Goal: Task Accomplishment & Management: Complete application form

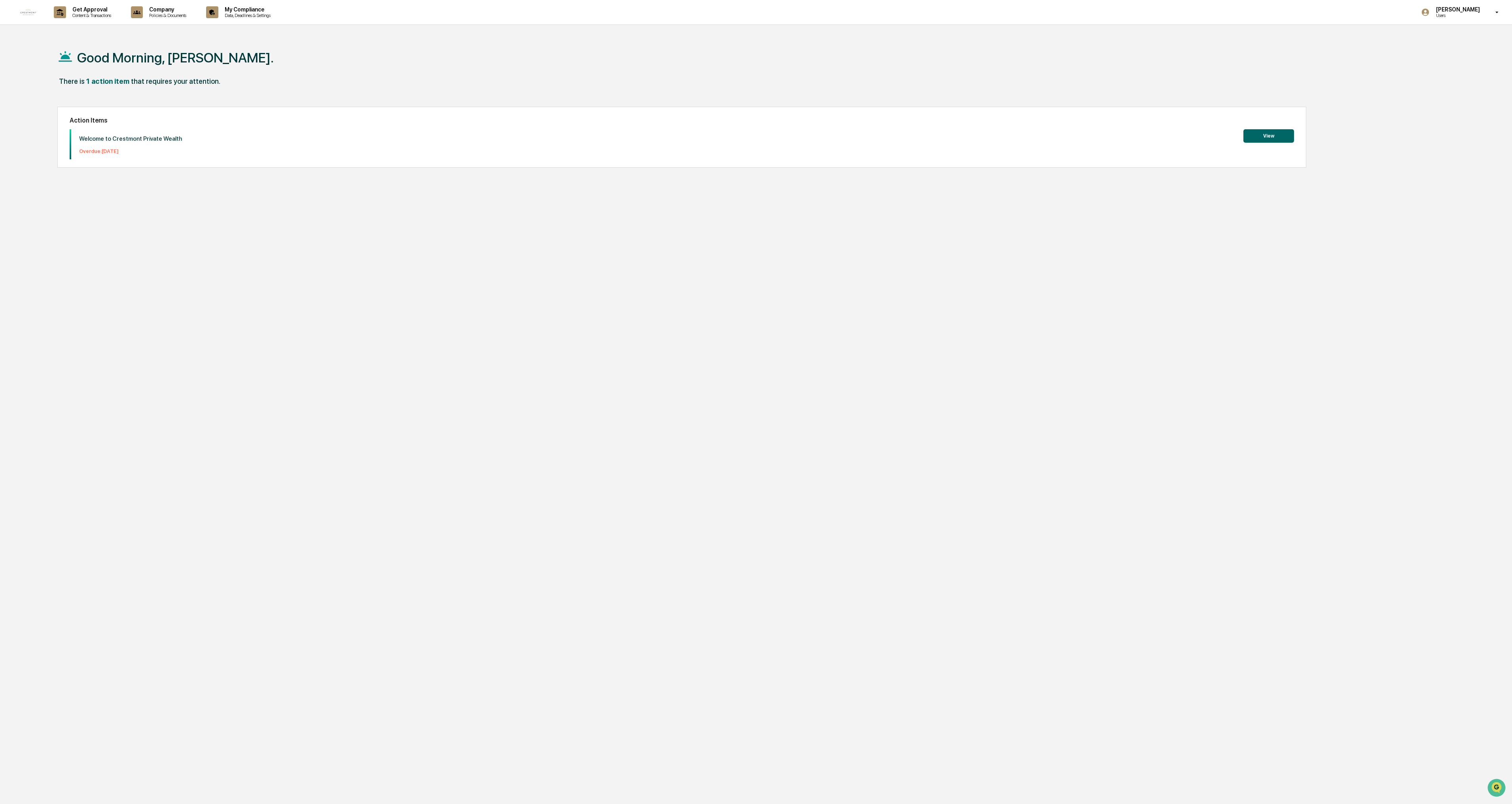
click at [1276, 138] on button "View" at bounding box center [1268, 136] width 51 height 14
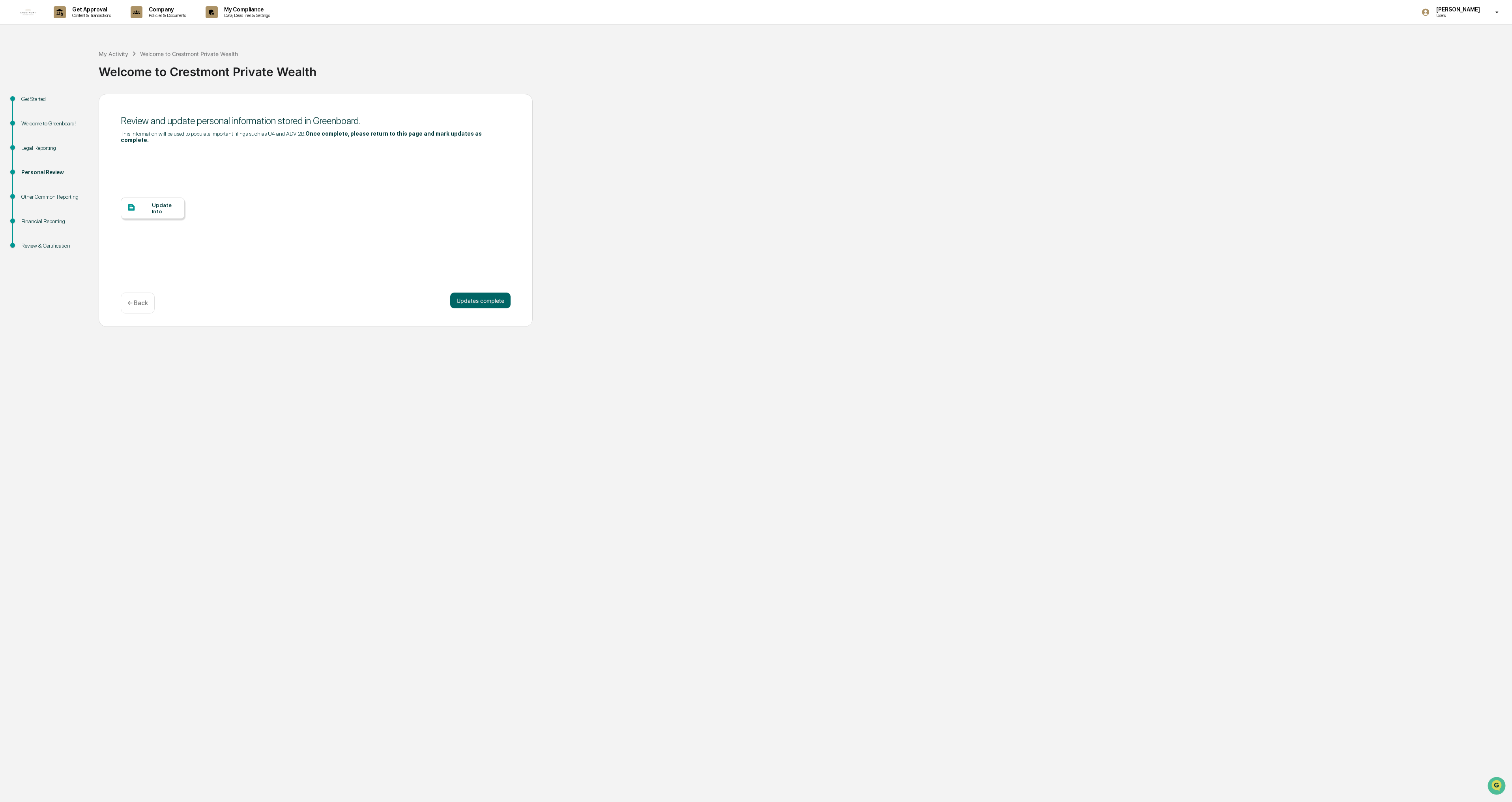
click at [160, 206] on div "Update Info" at bounding box center [165, 208] width 26 height 12
click at [148, 203] on div at bounding box center [139, 208] width 25 height 10
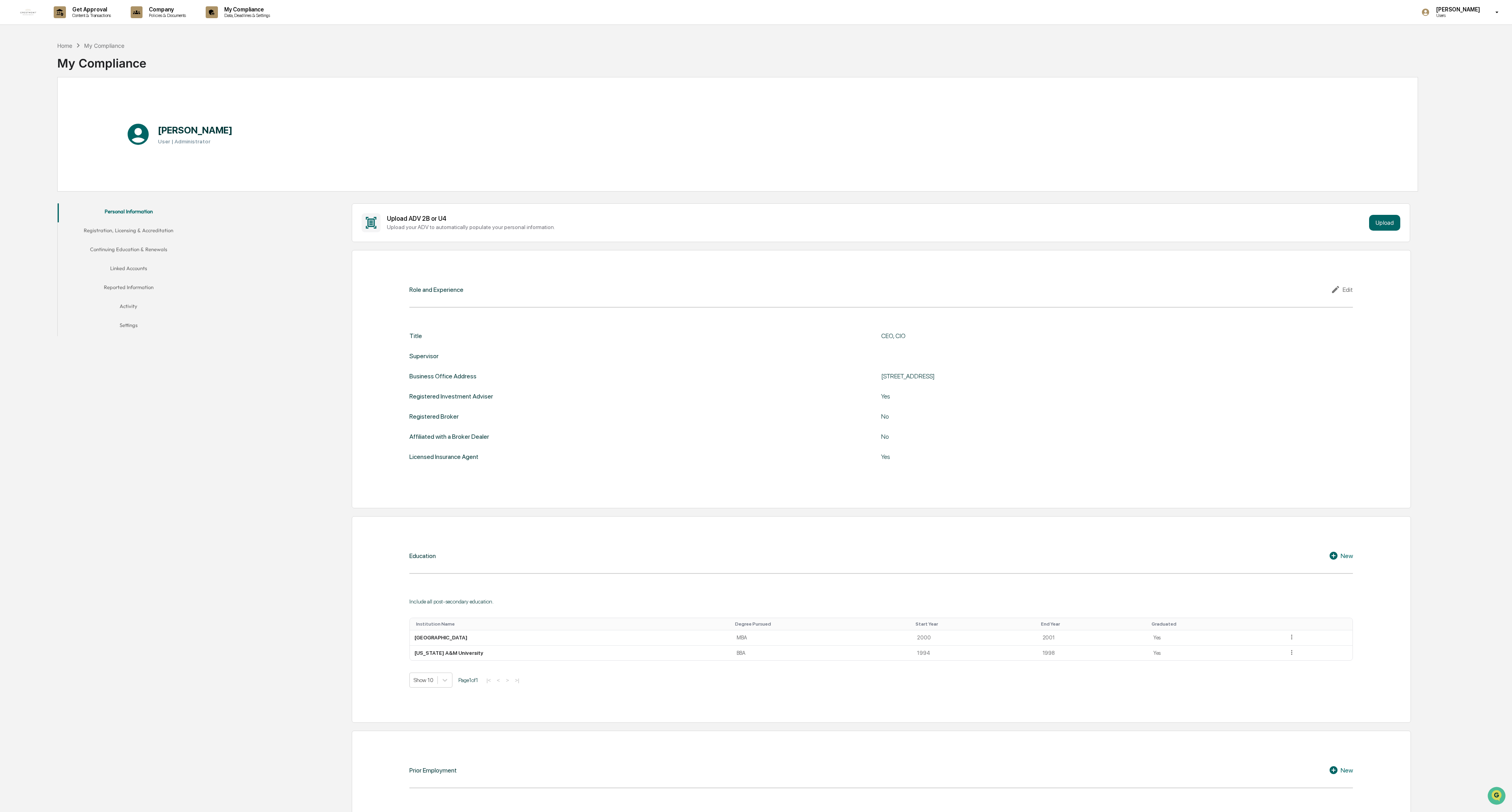
click at [120, 233] on button "Registration, Licensing & Accreditation" at bounding box center [128, 232] width 142 height 19
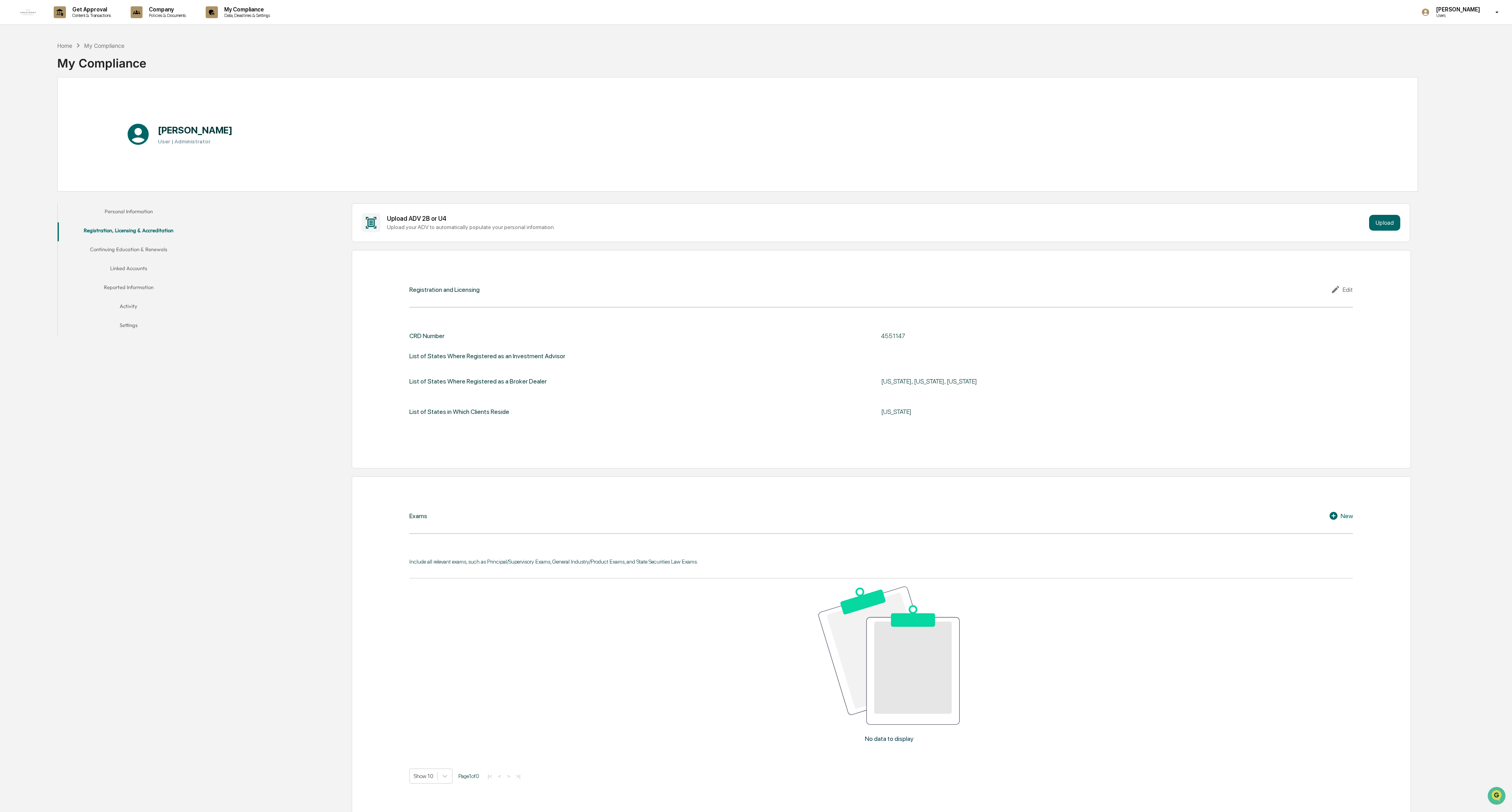
click at [128, 264] on button "Linked Accounts" at bounding box center [128, 270] width 142 height 19
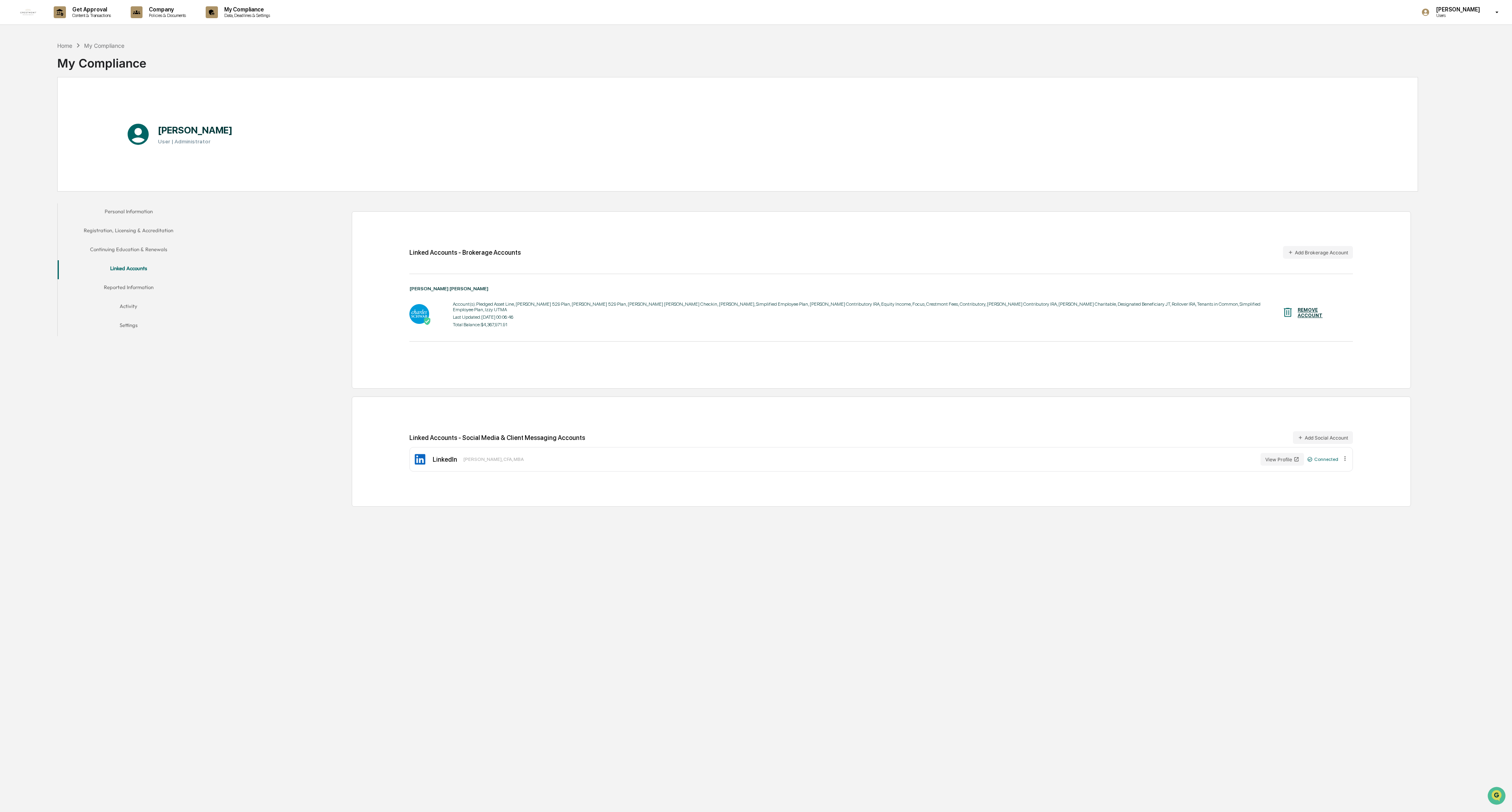
click at [144, 287] on button "Reported Information" at bounding box center [128, 289] width 142 height 19
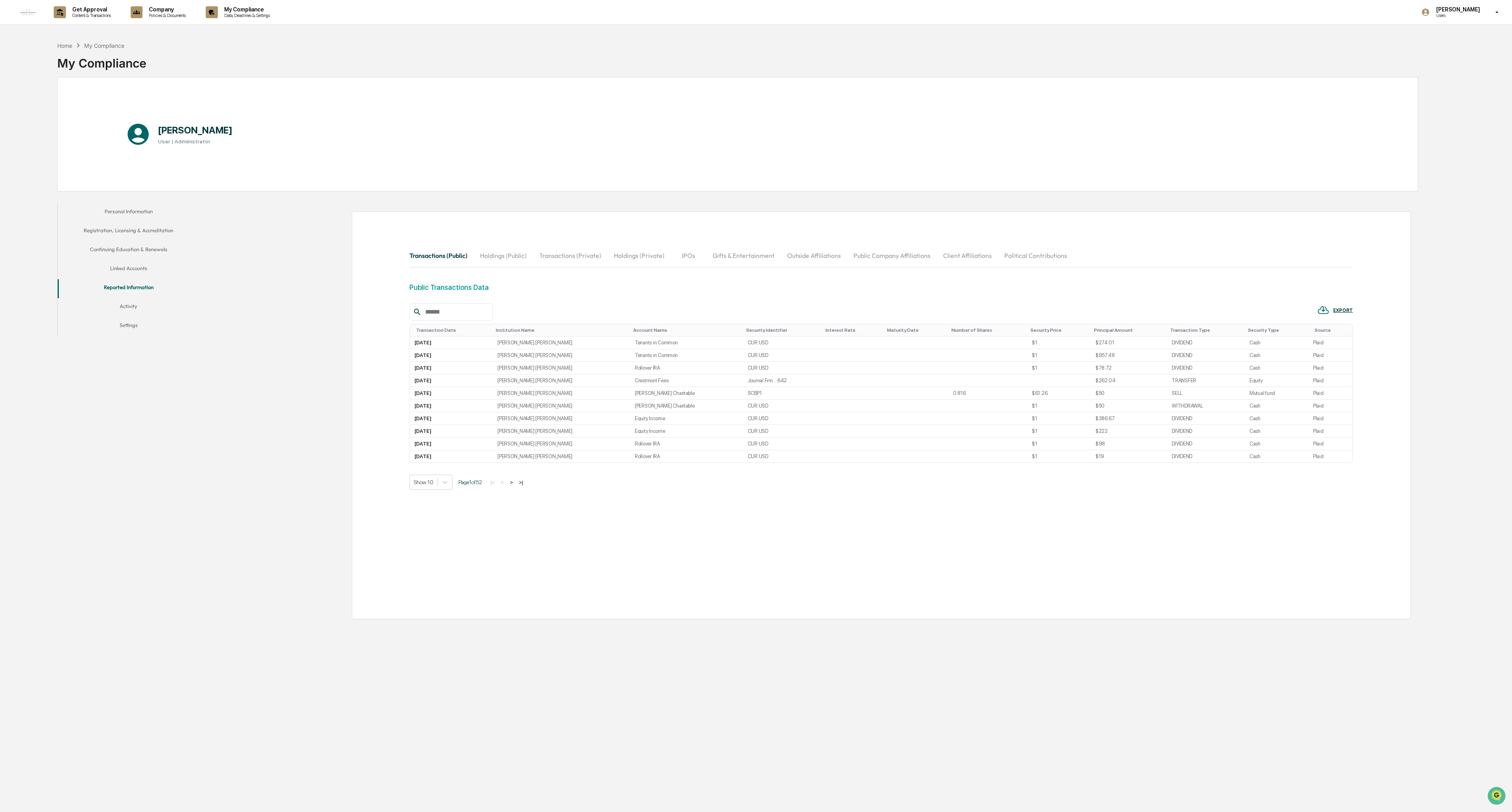
click at [131, 309] on button "Activity" at bounding box center [128, 307] width 142 height 19
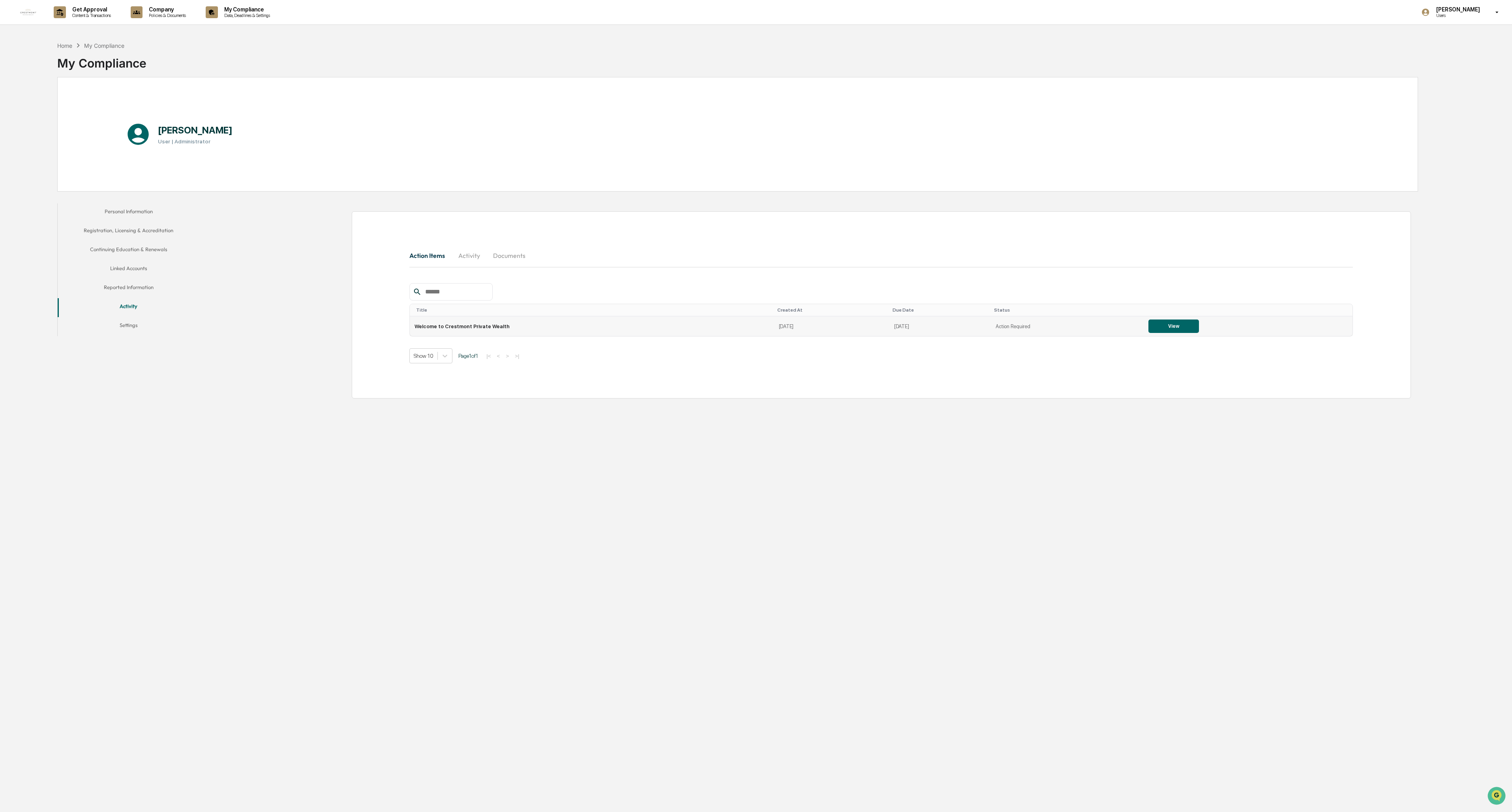
click at [419, 331] on button "View" at bounding box center [1174, 326] width 51 height 14
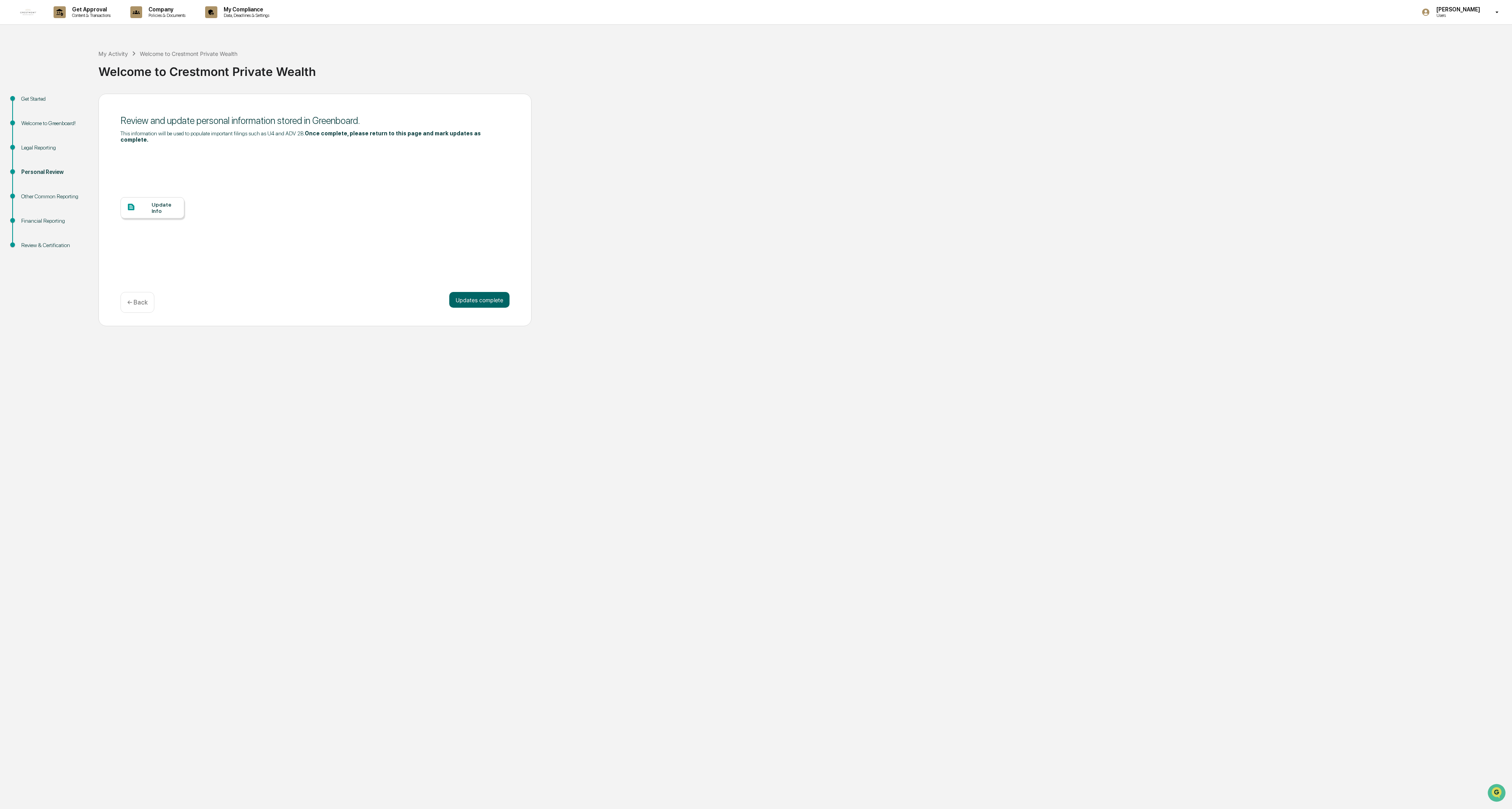
click at [42, 151] on div "Legal Reporting" at bounding box center [53, 148] width 65 height 8
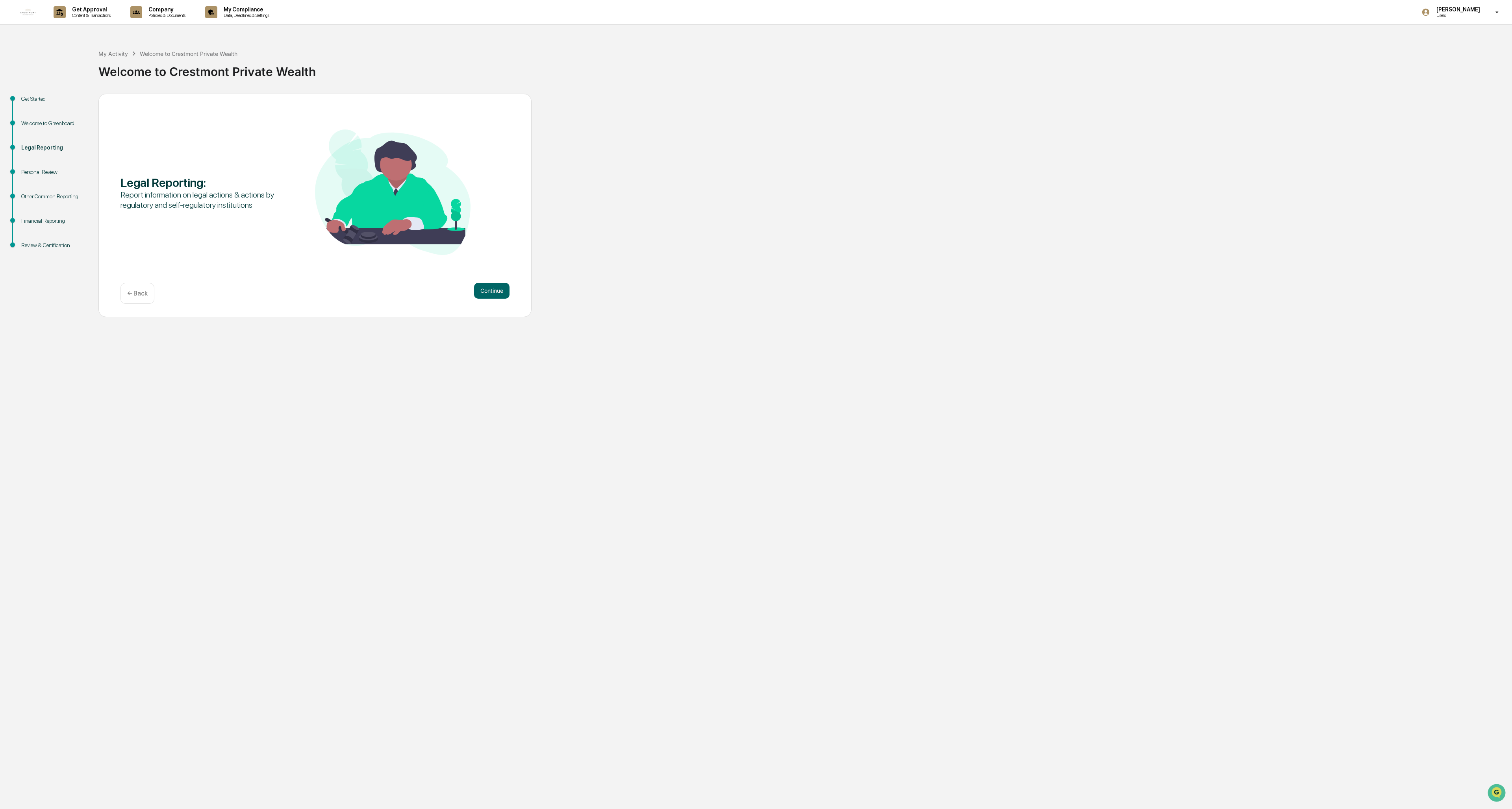
click at [45, 195] on div "Other Common Reporting" at bounding box center [53, 197] width 65 height 8
click at [47, 195] on div "Other Common Reporting" at bounding box center [53, 197] width 65 height 8
click at [418, 290] on button "Continue" at bounding box center [492, 290] width 35 height 16
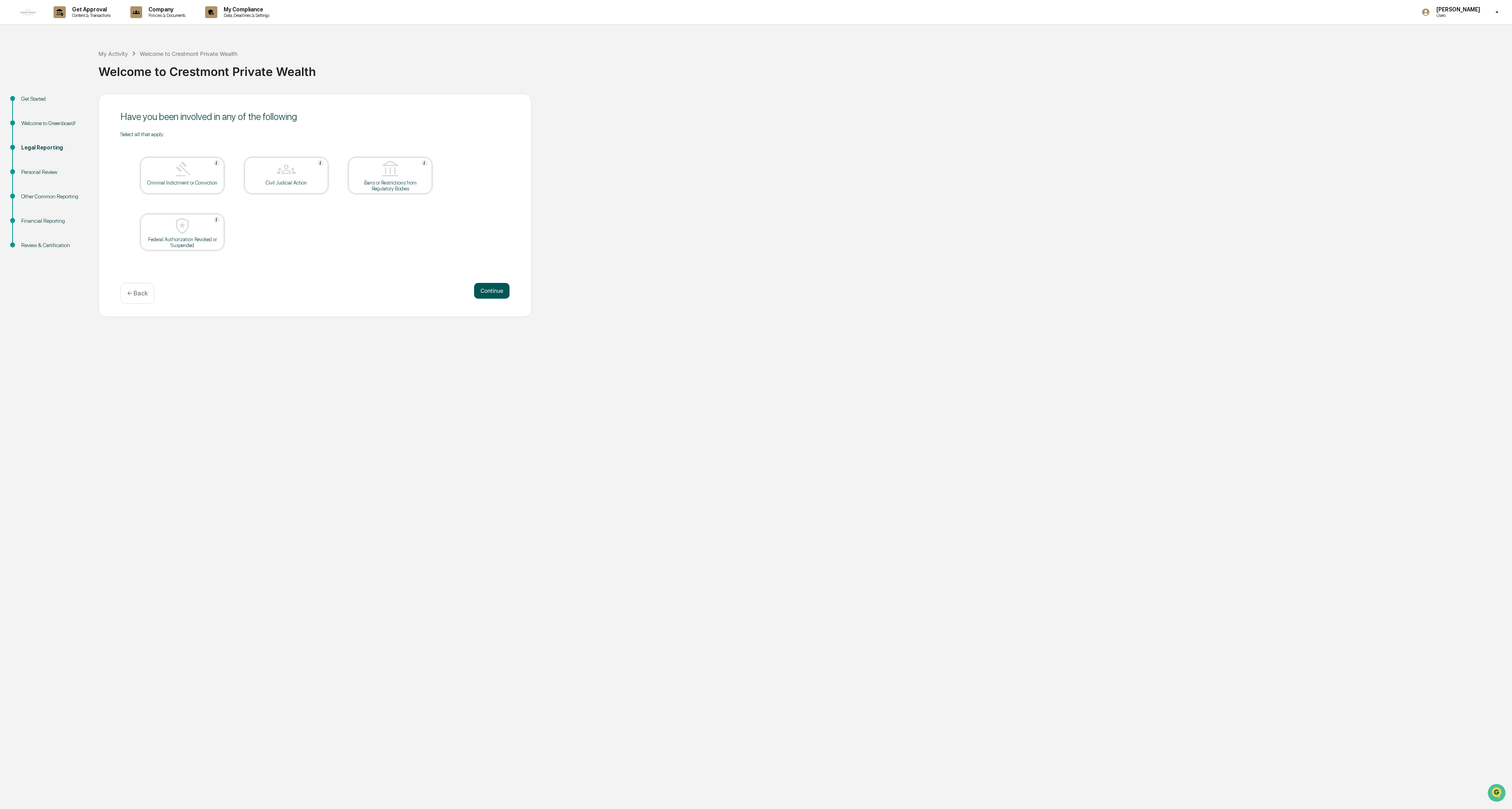
click at [418, 292] on button "Continue" at bounding box center [492, 290] width 35 height 16
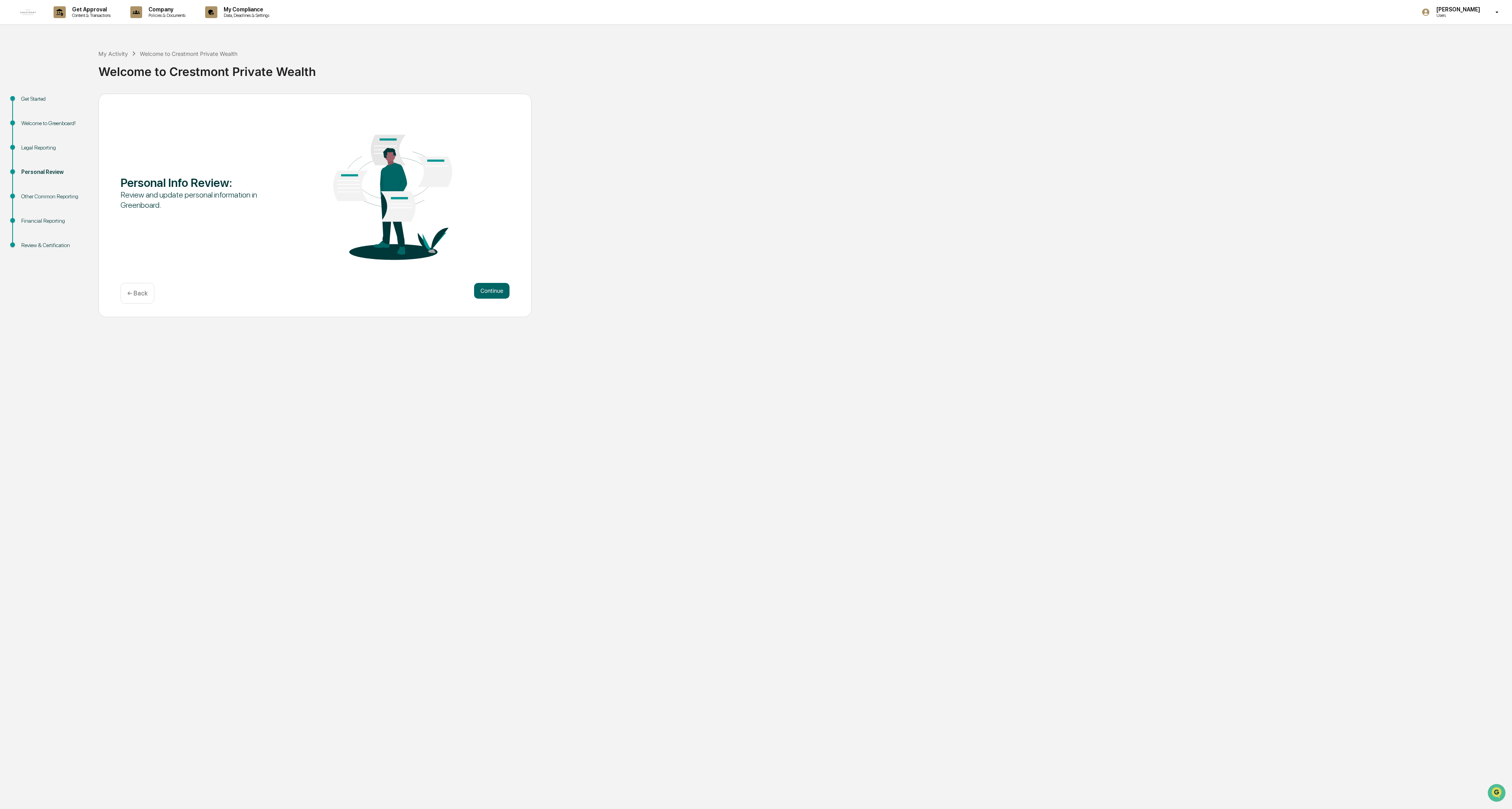
click at [418, 292] on button "Continue" at bounding box center [492, 290] width 35 height 16
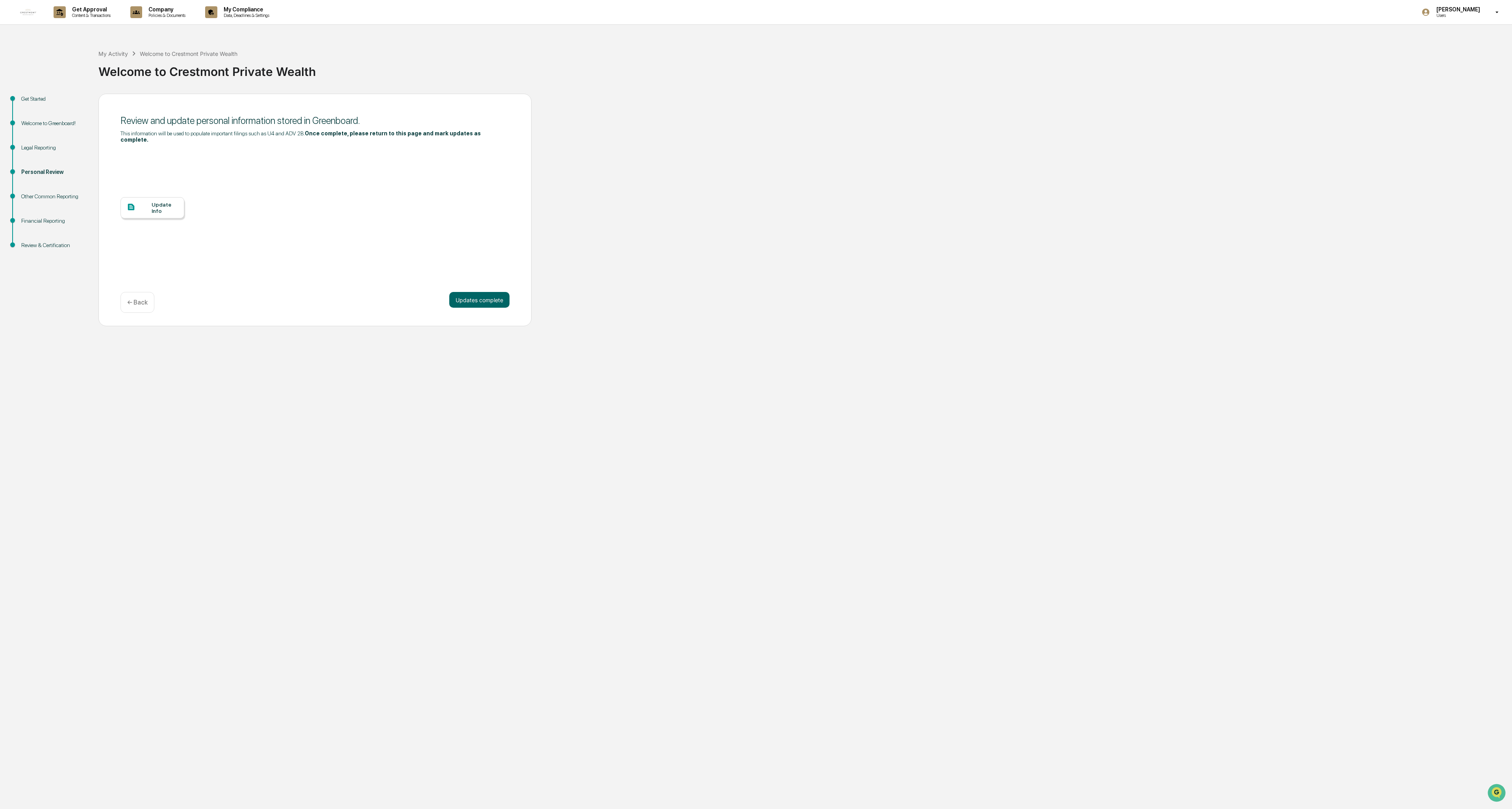
click at [150, 202] on div at bounding box center [139, 207] width 25 height 10
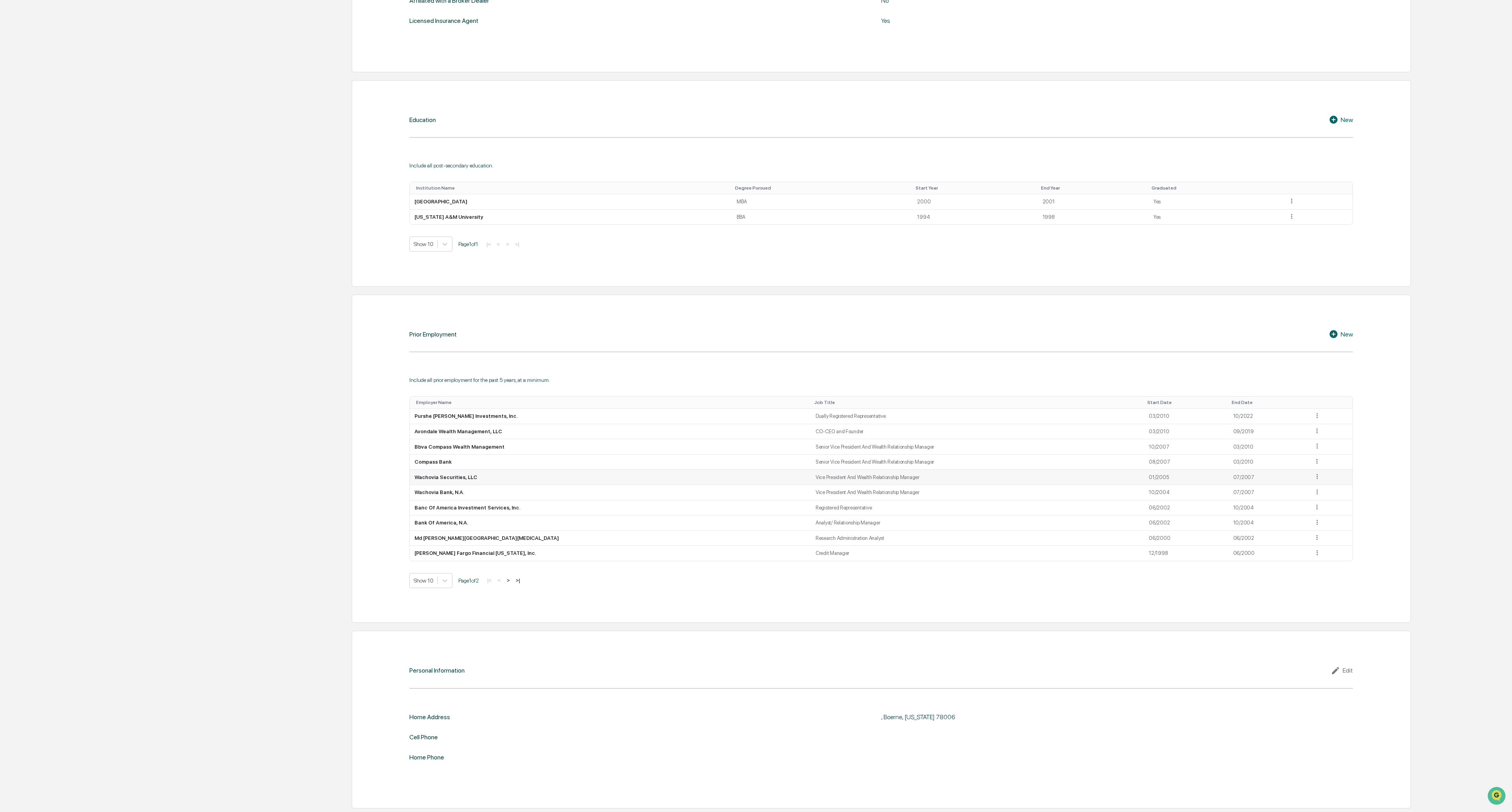
scroll to position [436, 0]
click at [1347, 669] on div "Edit" at bounding box center [1342, 670] width 22 height 9
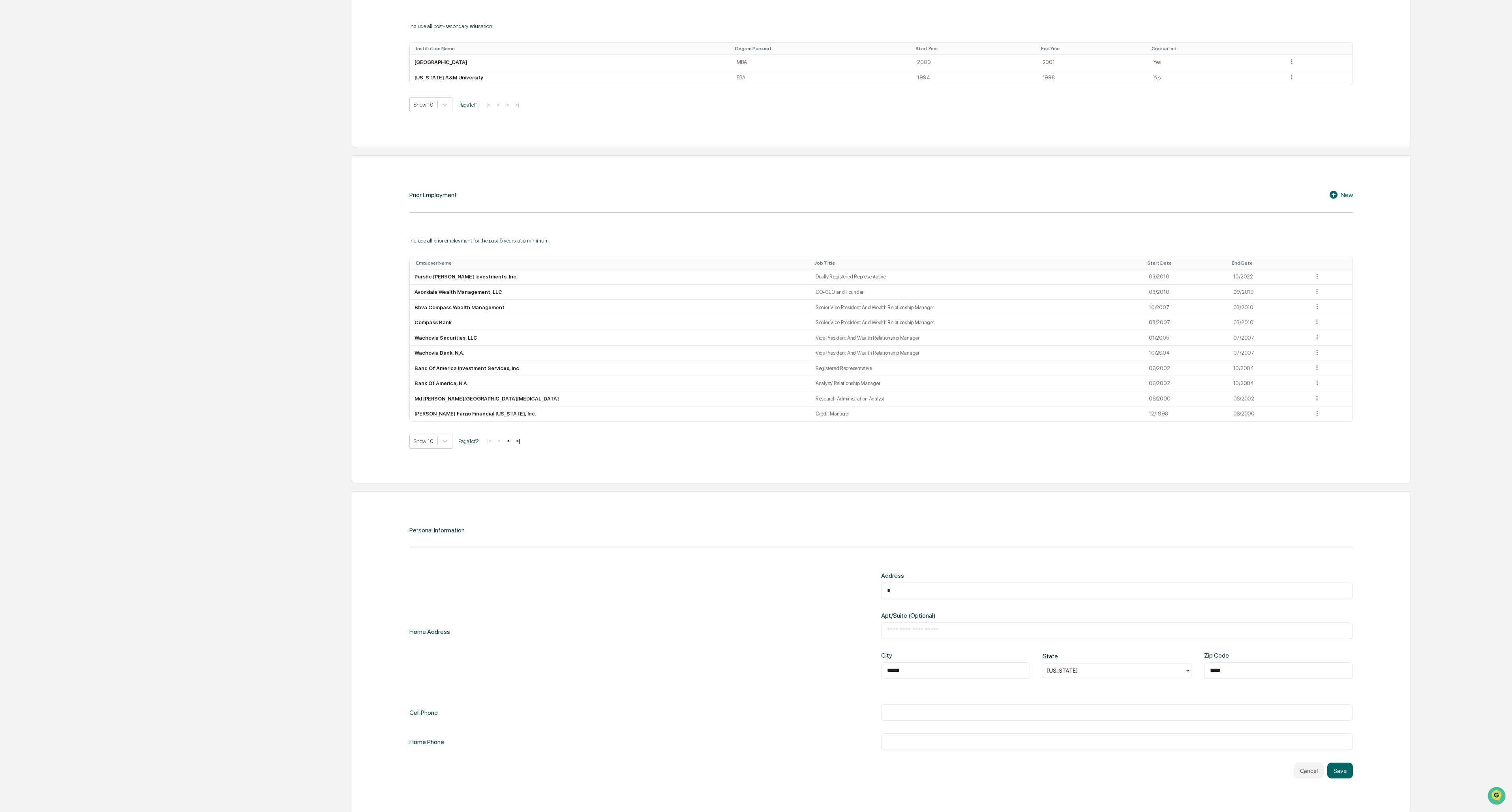
scroll to position [581, 0]
click at [918, 585] on input "text" at bounding box center [1117, 585] width 460 height 8
type input "**********"
click at [1340, 765] on button "Save" at bounding box center [1340, 765] width 26 height 16
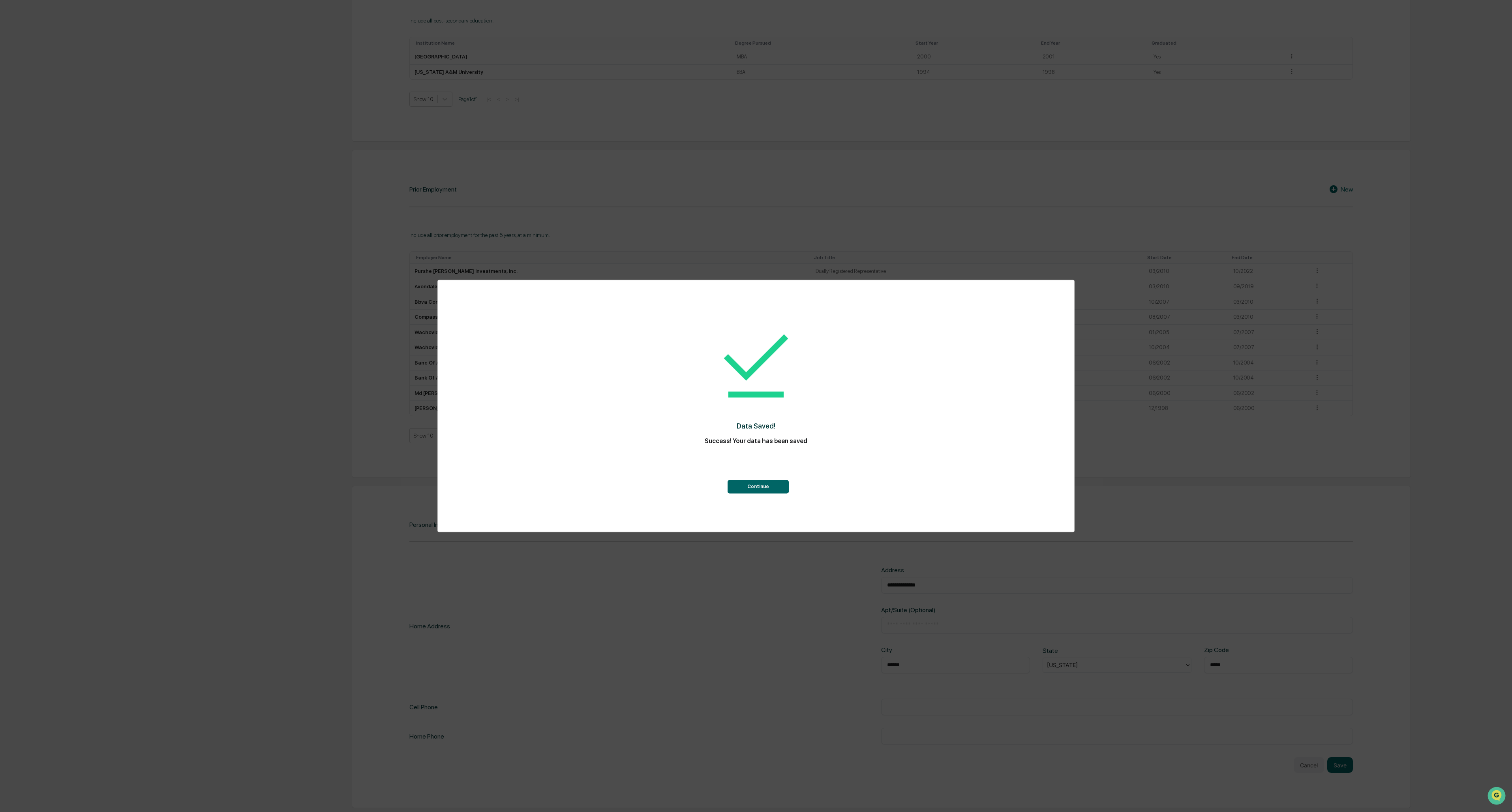
click at [759, 489] on button "Continue" at bounding box center [758, 487] width 61 height 14
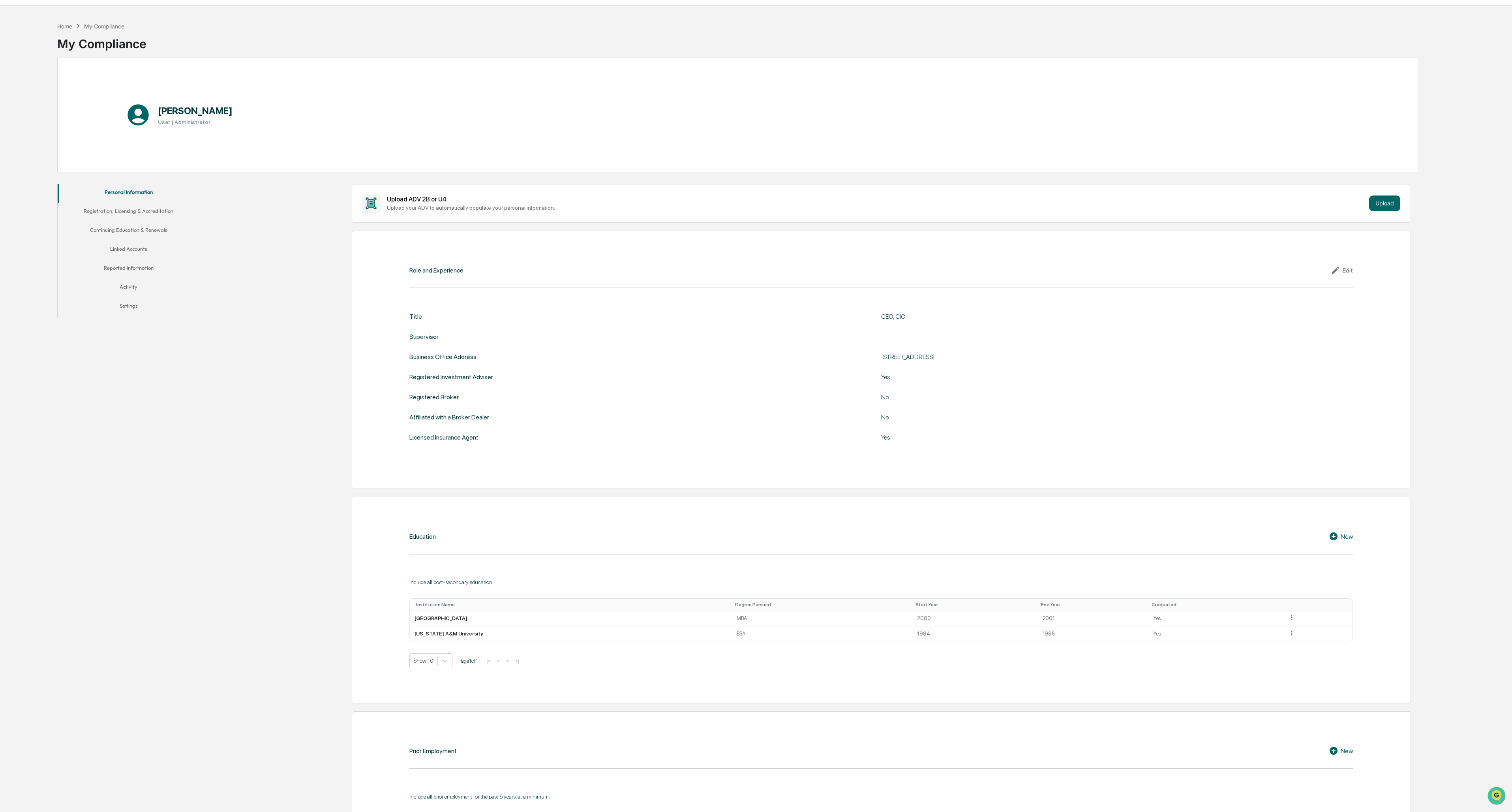
scroll to position [2, 0]
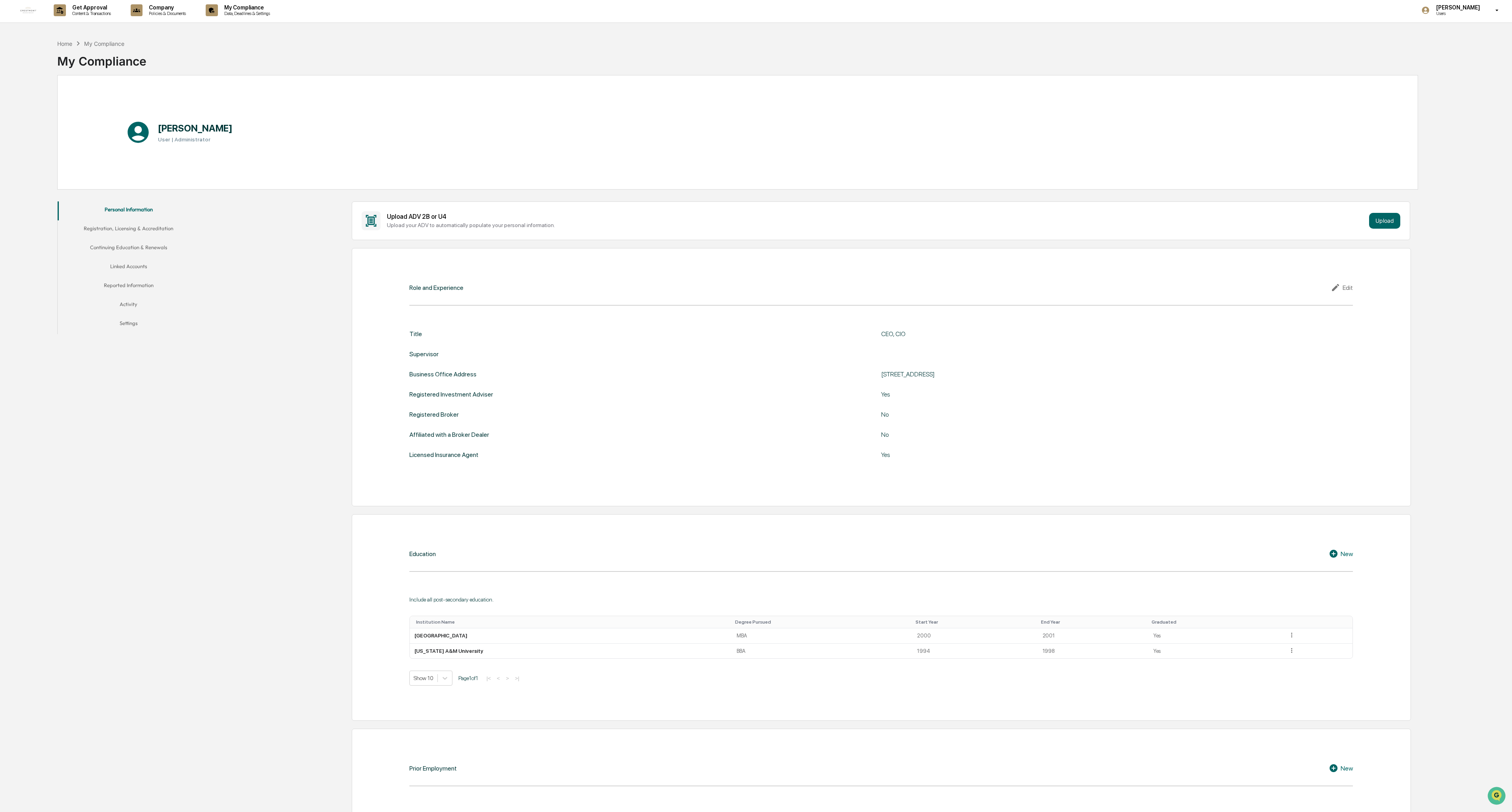
click at [147, 250] on button "Continuing Education & Renewals" at bounding box center [128, 249] width 142 height 19
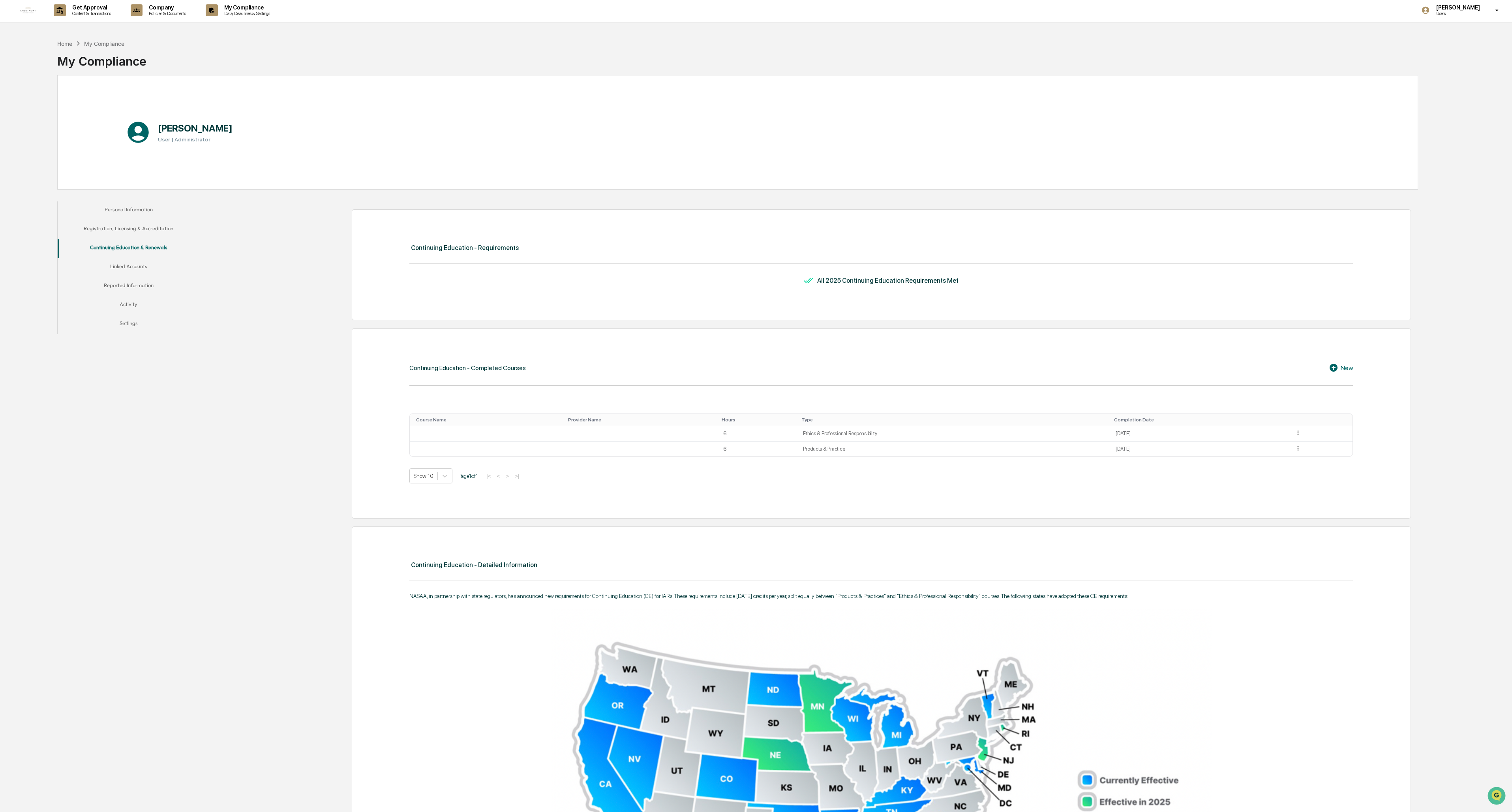
click at [142, 230] on button "Registration, Licensing & Accreditation" at bounding box center [128, 230] width 142 height 19
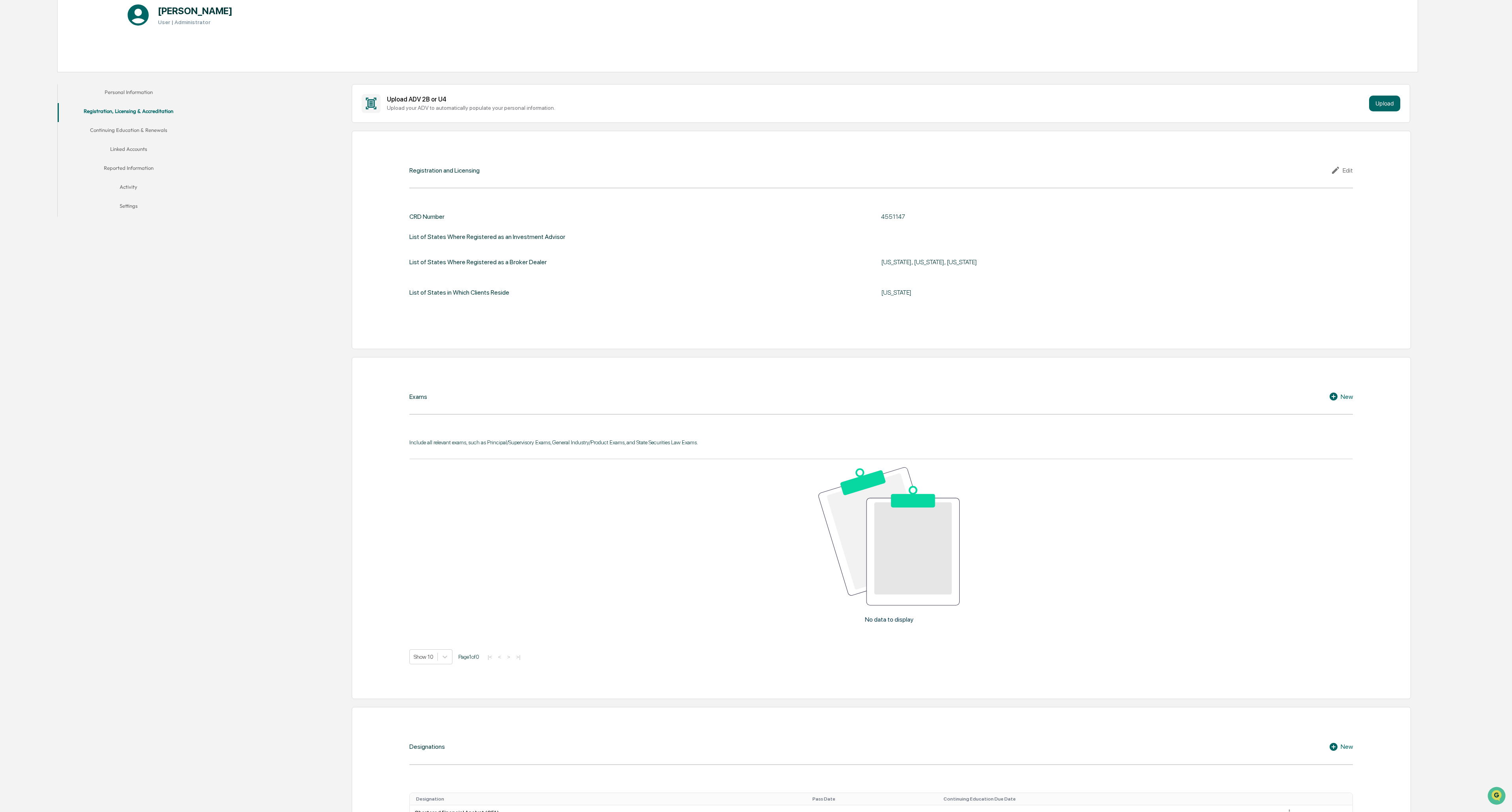
scroll to position [121, 0]
click at [1330, 398] on icon at bounding box center [1335, 395] width 12 height 9
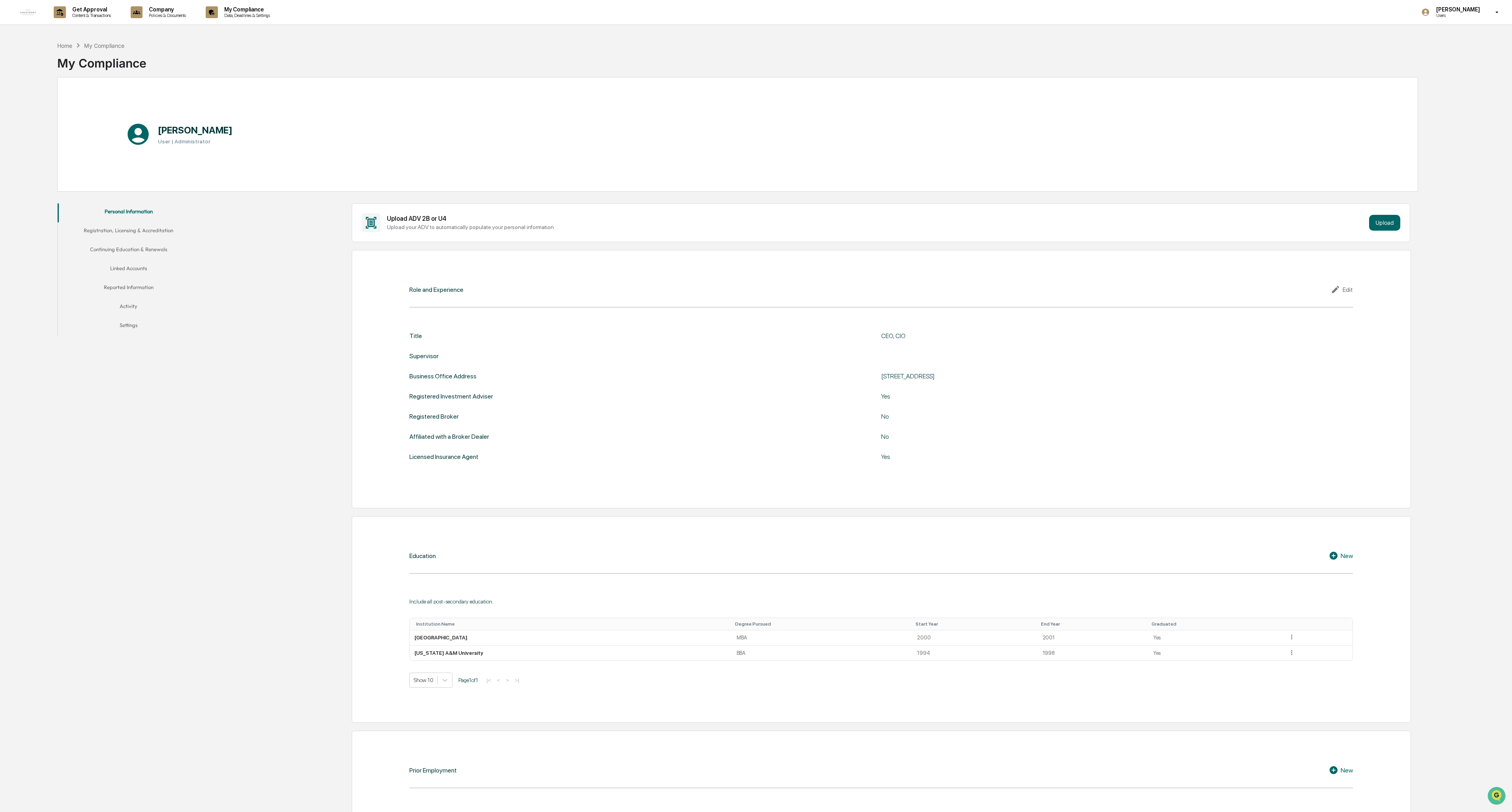
click at [141, 232] on button "Registration, Licensing & Accreditation" at bounding box center [128, 232] width 142 height 19
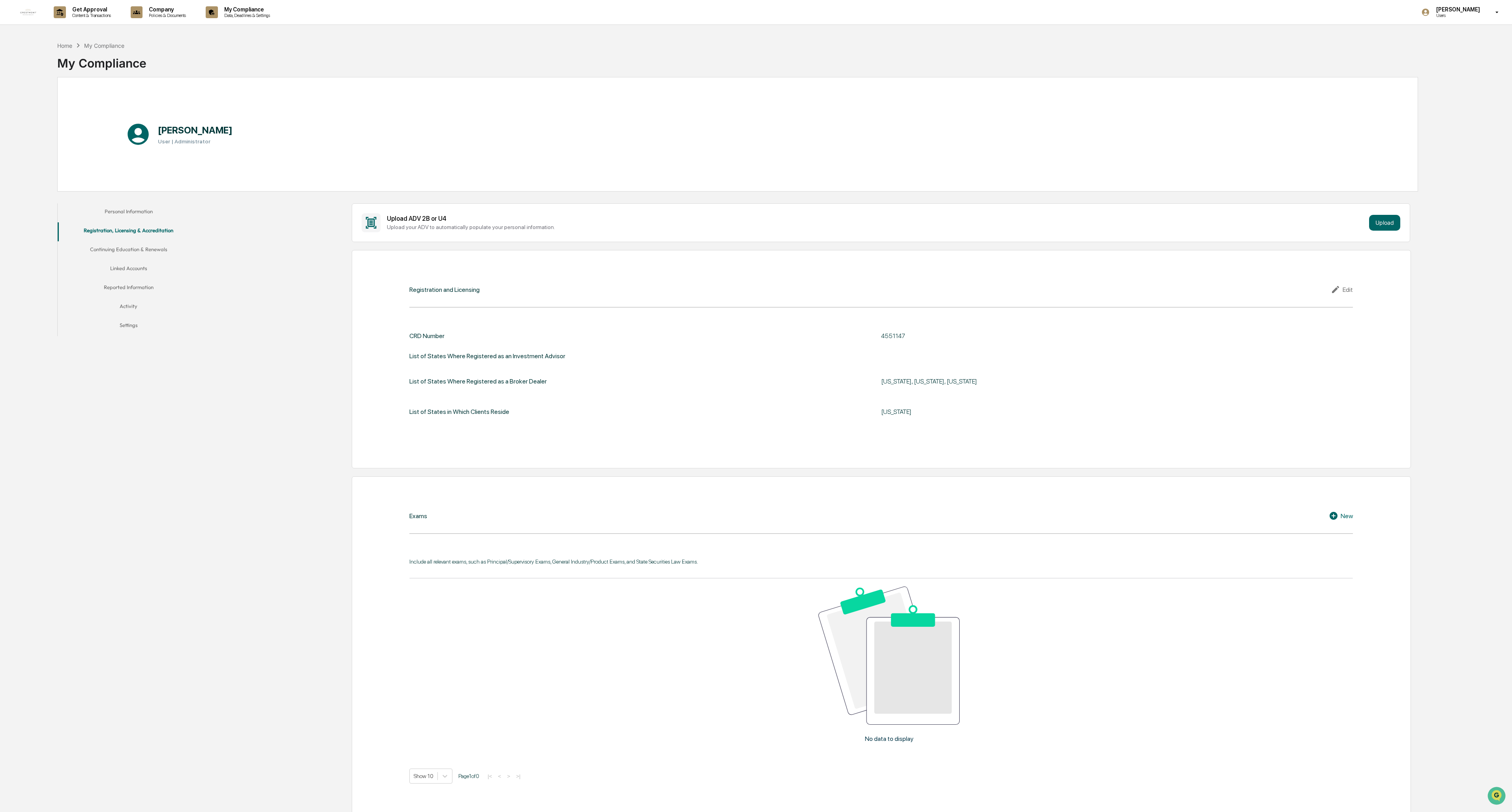
click at [419, 352] on icon at bounding box center [1333, 515] width 8 height 8
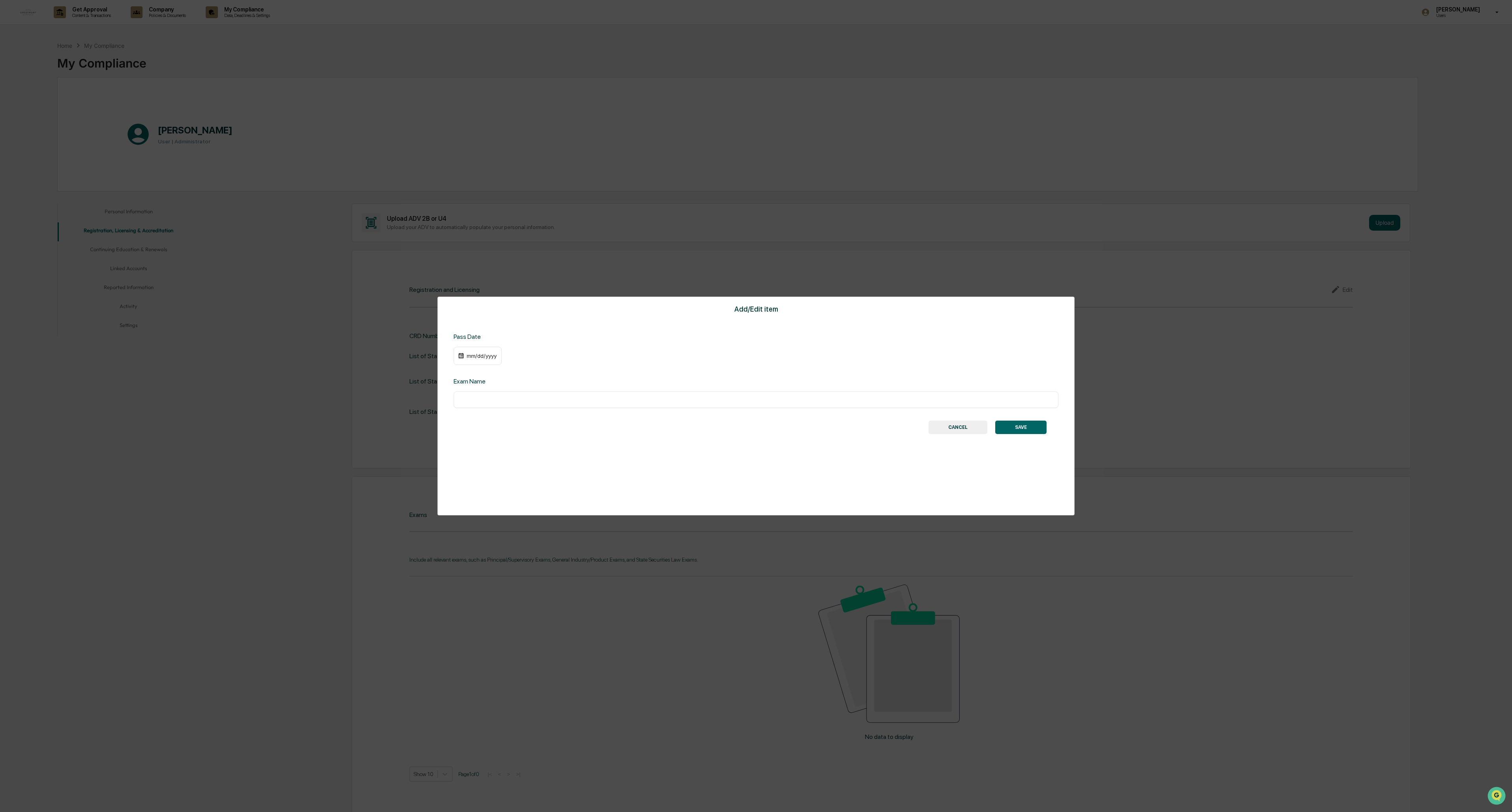
click at [419, 352] on div "mm/dd/yyyy" at bounding box center [482, 356] width 32 height 6
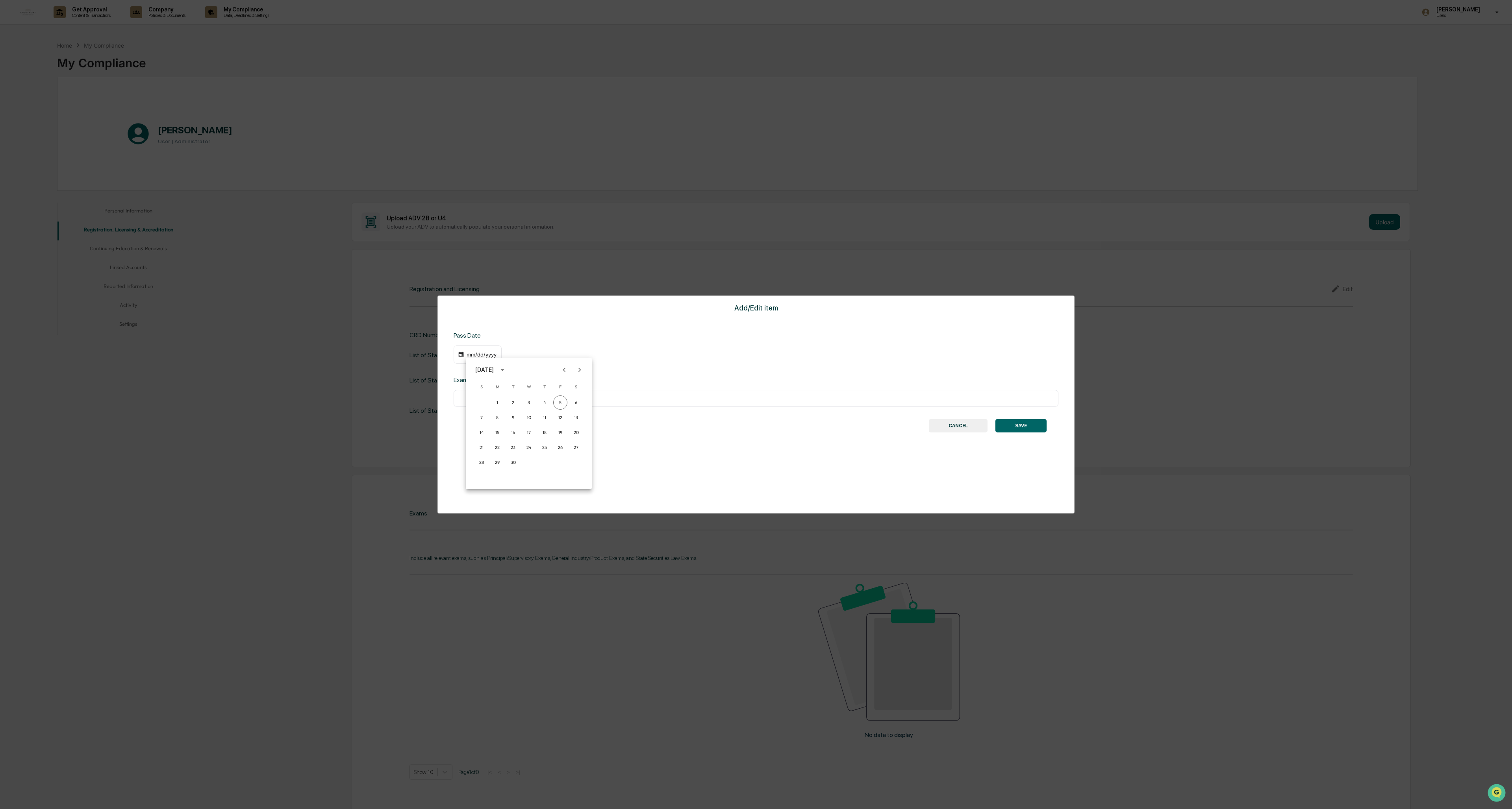
click at [418, 350] on icon "calendar view is open, switch to year view" at bounding box center [502, 370] width 9 height 9
click at [418, 350] on button "2002" at bounding box center [488, 420] width 28 height 14
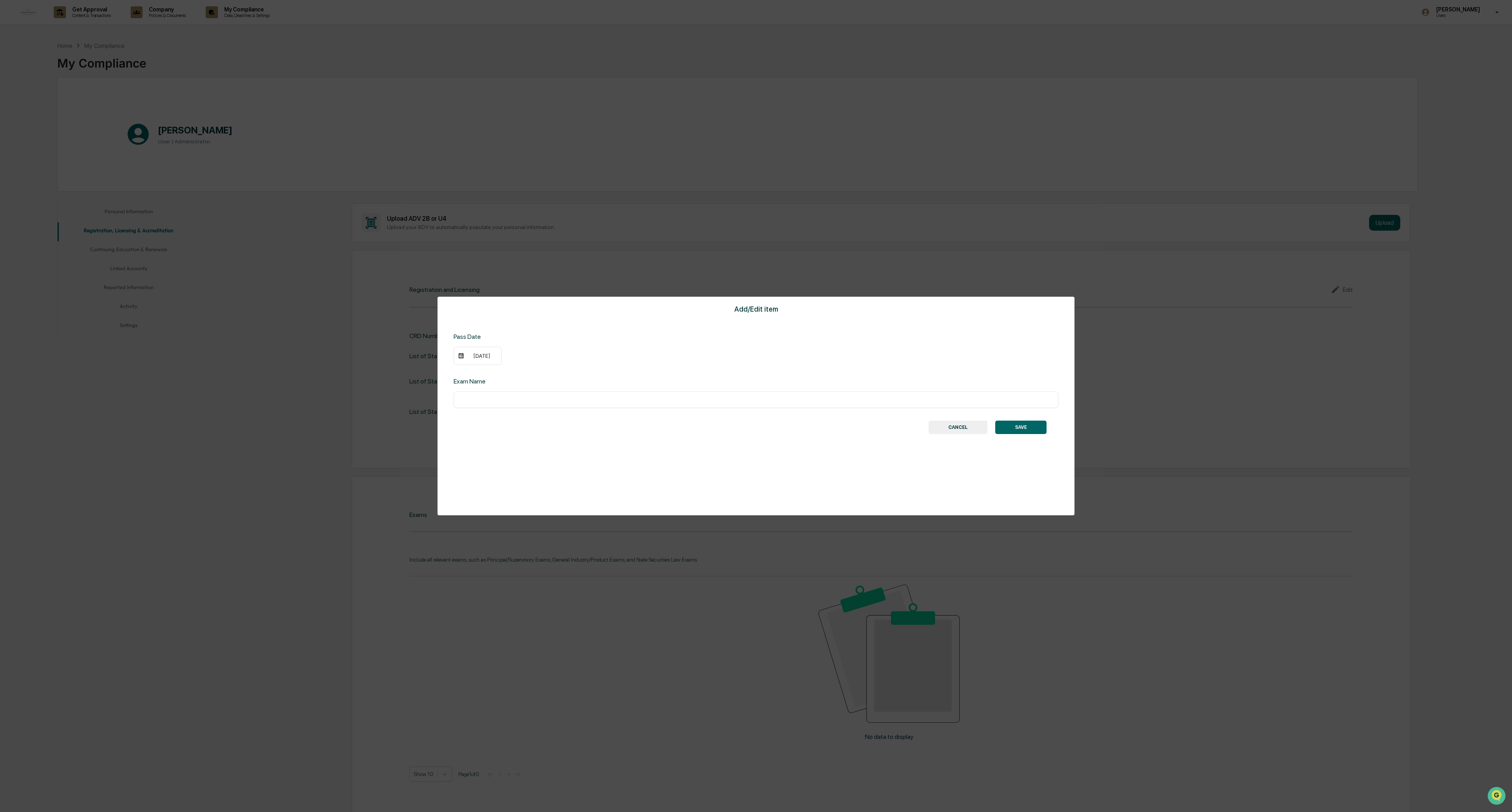
click at [419, 352] on div "09/05/2002" at bounding box center [482, 356] width 32 height 6
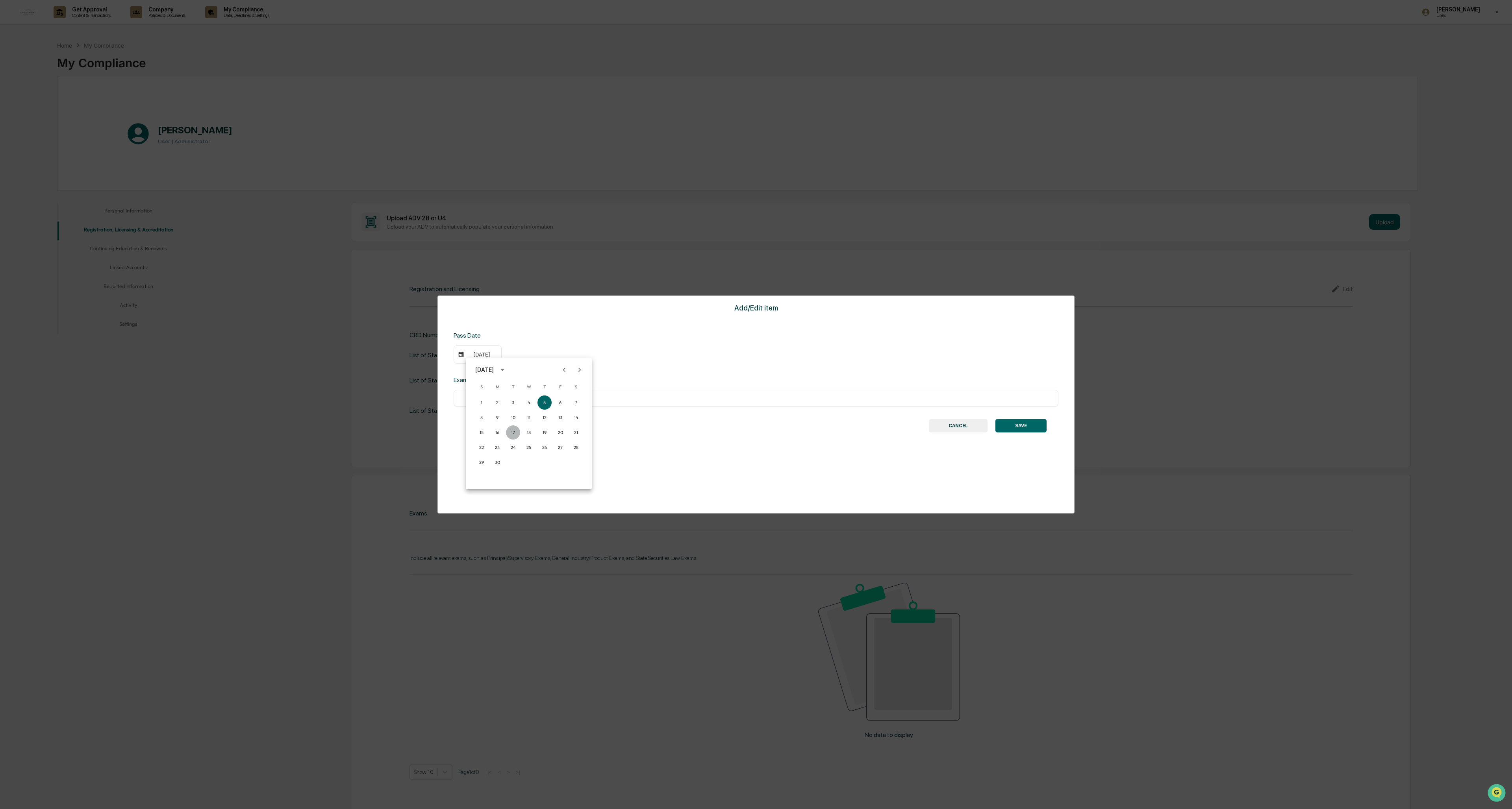
click at [418, 350] on button "17" at bounding box center [513, 432] width 14 height 14
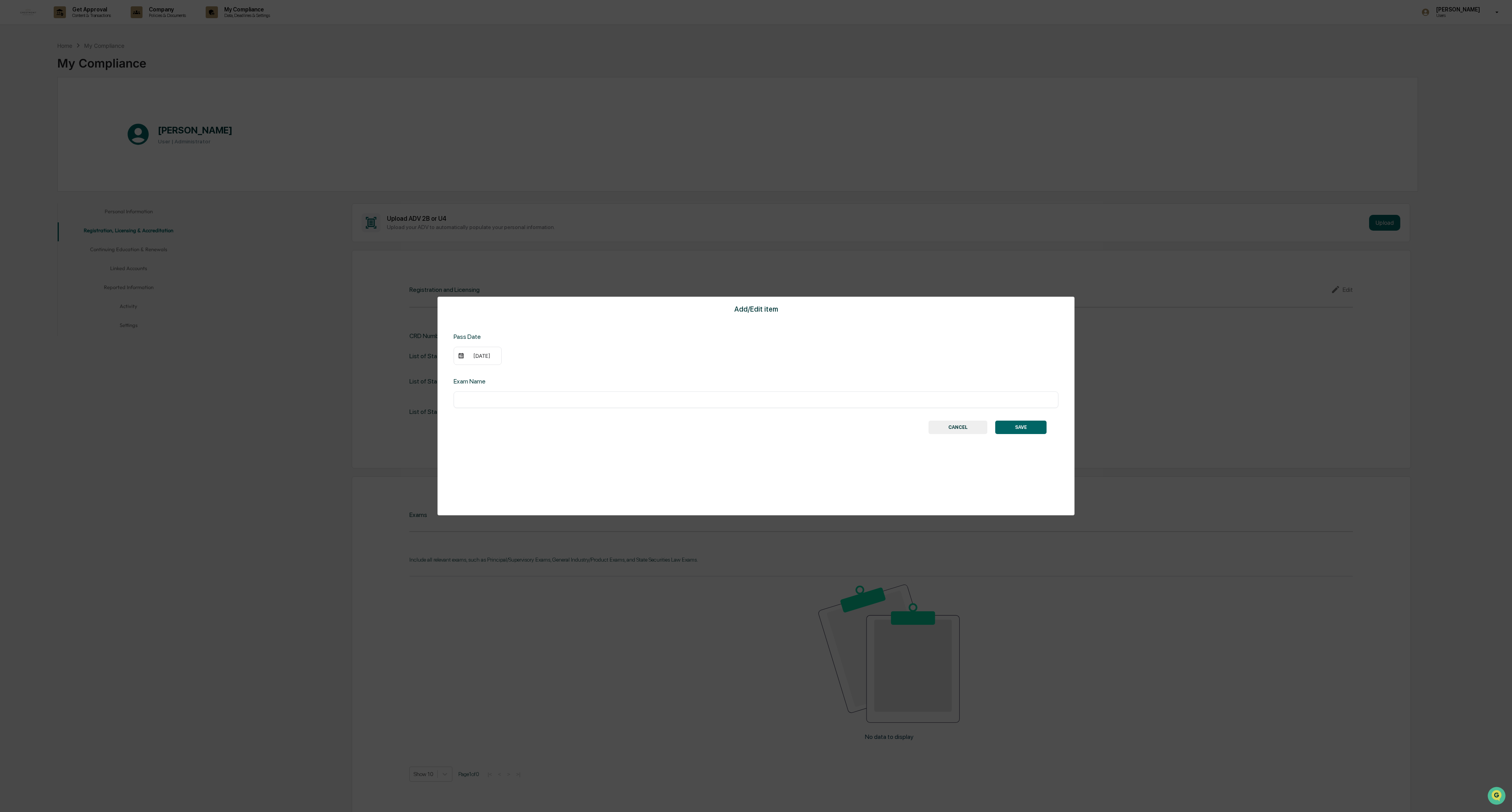
click at [419, 352] on input "text" at bounding box center [756, 399] width 593 height 8
type input "**********"
click at [419, 352] on button "SAVE" at bounding box center [1021, 427] width 51 height 14
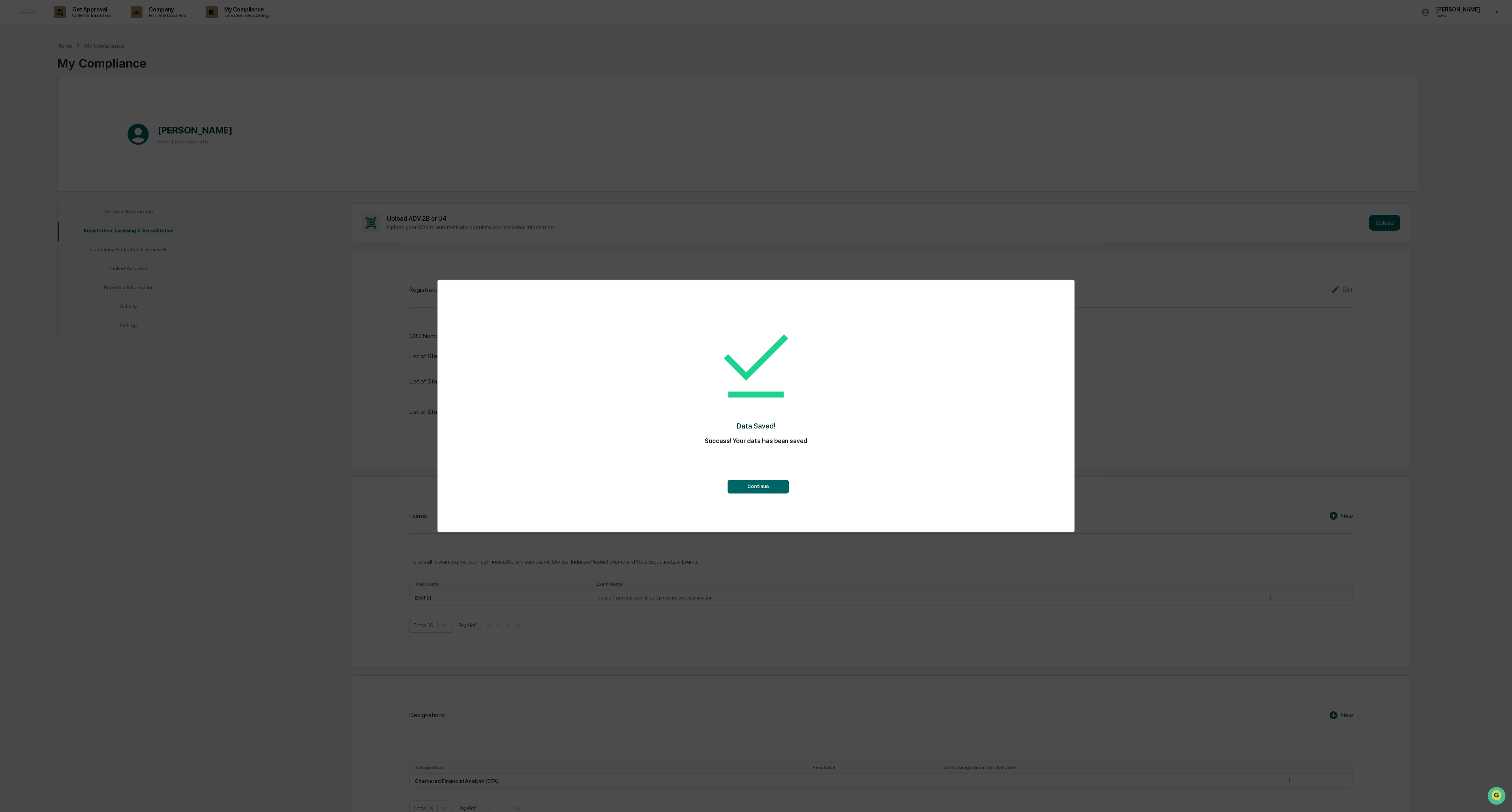
click at [419, 352] on button "Continue" at bounding box center [758, 487] width 61 height 14
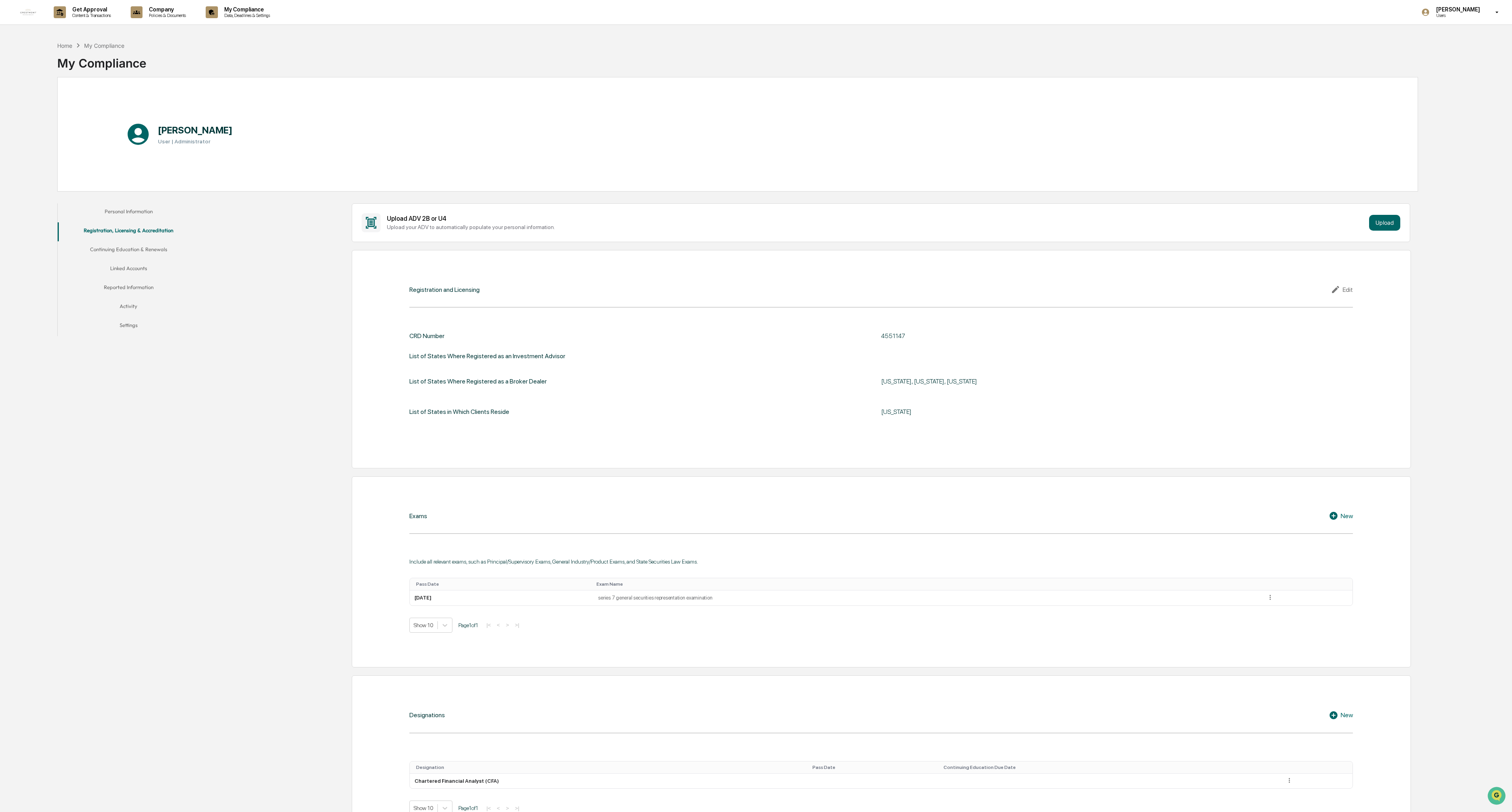
click at [419, 352] on div "Exams New Include all relevant exams, such as Principal/Supervisory Exams, Gene…" at bounding box center [882, 572] width 1059 height 191
click at [419, 352] on icon at bounding box center [1333, 515] width 8 height 8
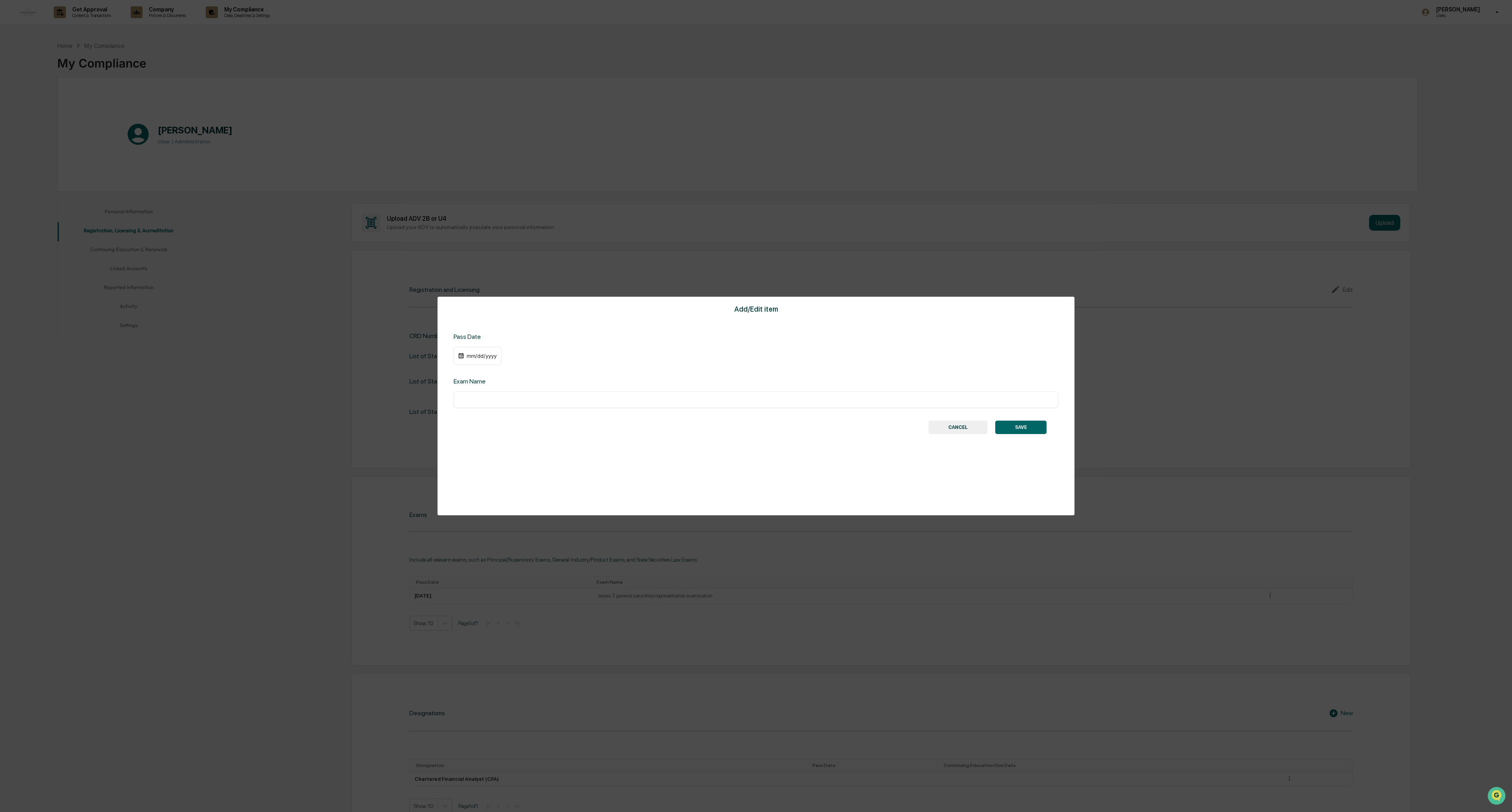
click at [419, 352] on div "mm/dd/yyyy" at bounding box center [482, 356] width 32 height 6
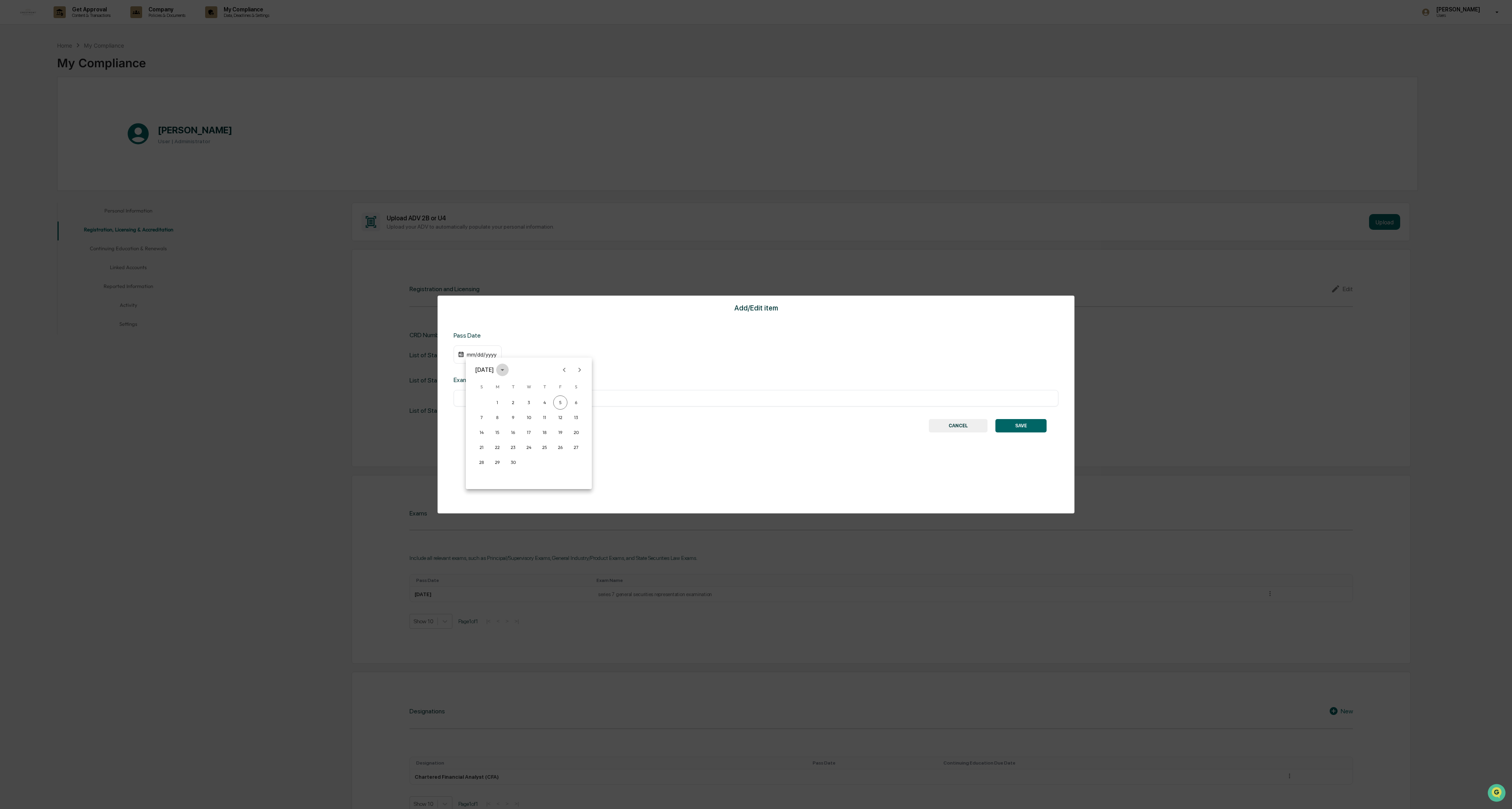
click at [418, 350] on icon "calendar view is open, switch to year view" at bounding box center [502, 370] width 9 height 9
click at [418, 350] on button "2023" at bounding box center [488, 434] width 28 height 14
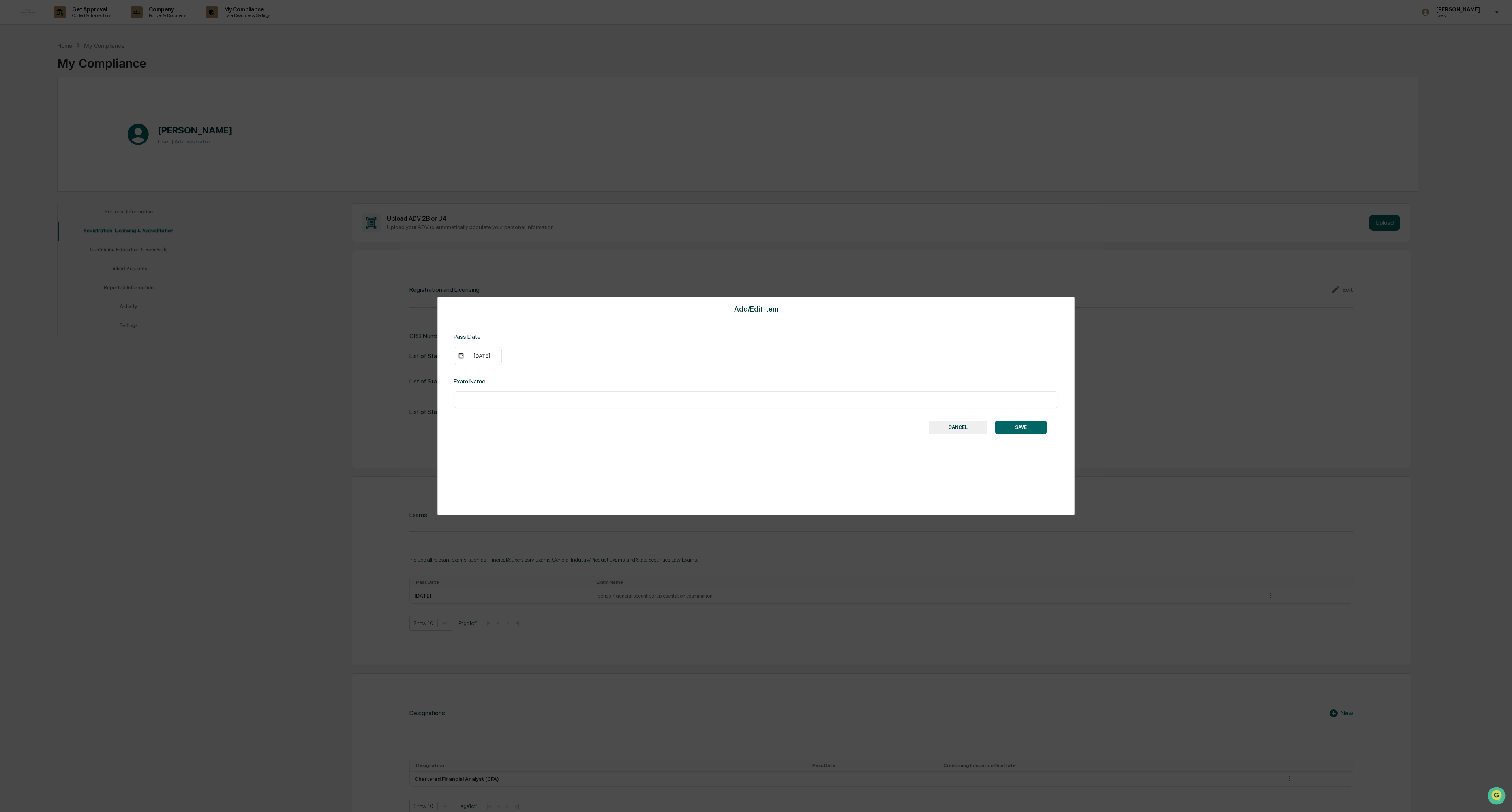
click at [419, 352] on div "09/05/2023" at bounding box center [482, 356] width 32 height 6
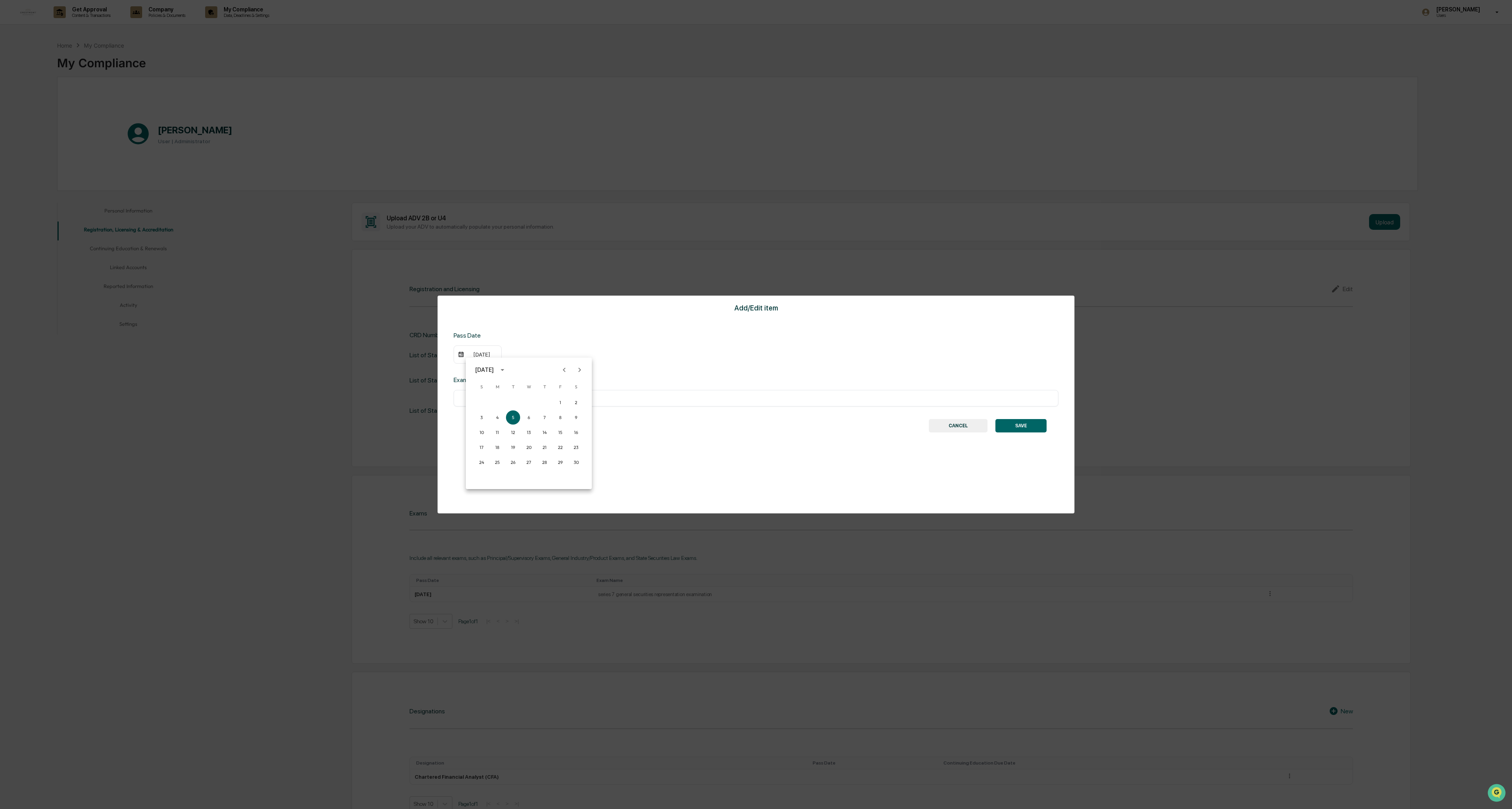
click at [418, 350] on icon "Previous month" at bounding box center [564, 370] width 9 height 9
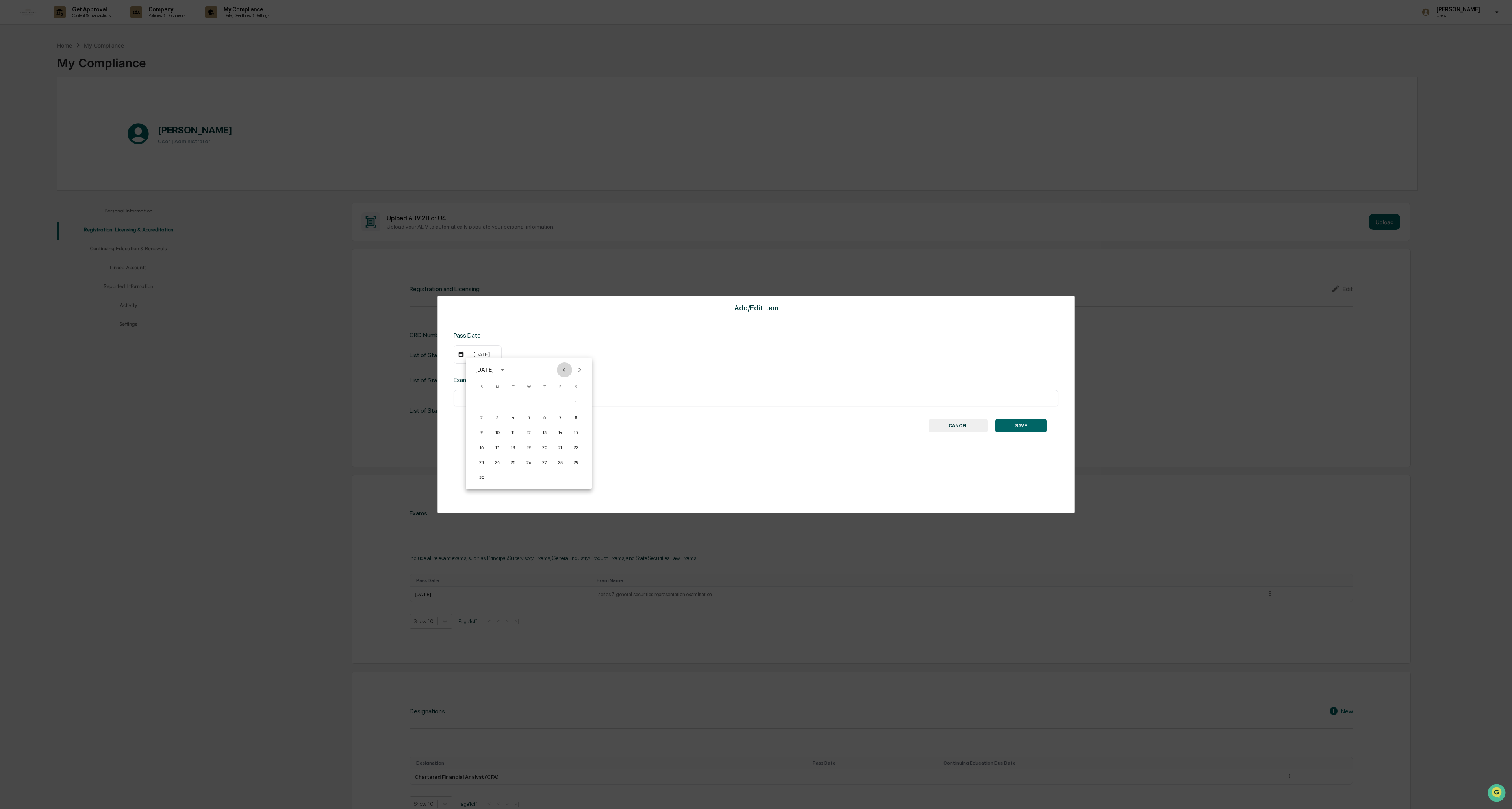
click at [418, 350] on icon "Previous month" at bounding box center [564, 370] width 9 height 9
click at [418, 350] on button "2" at bounding box center [497, 402] width 14 height 14
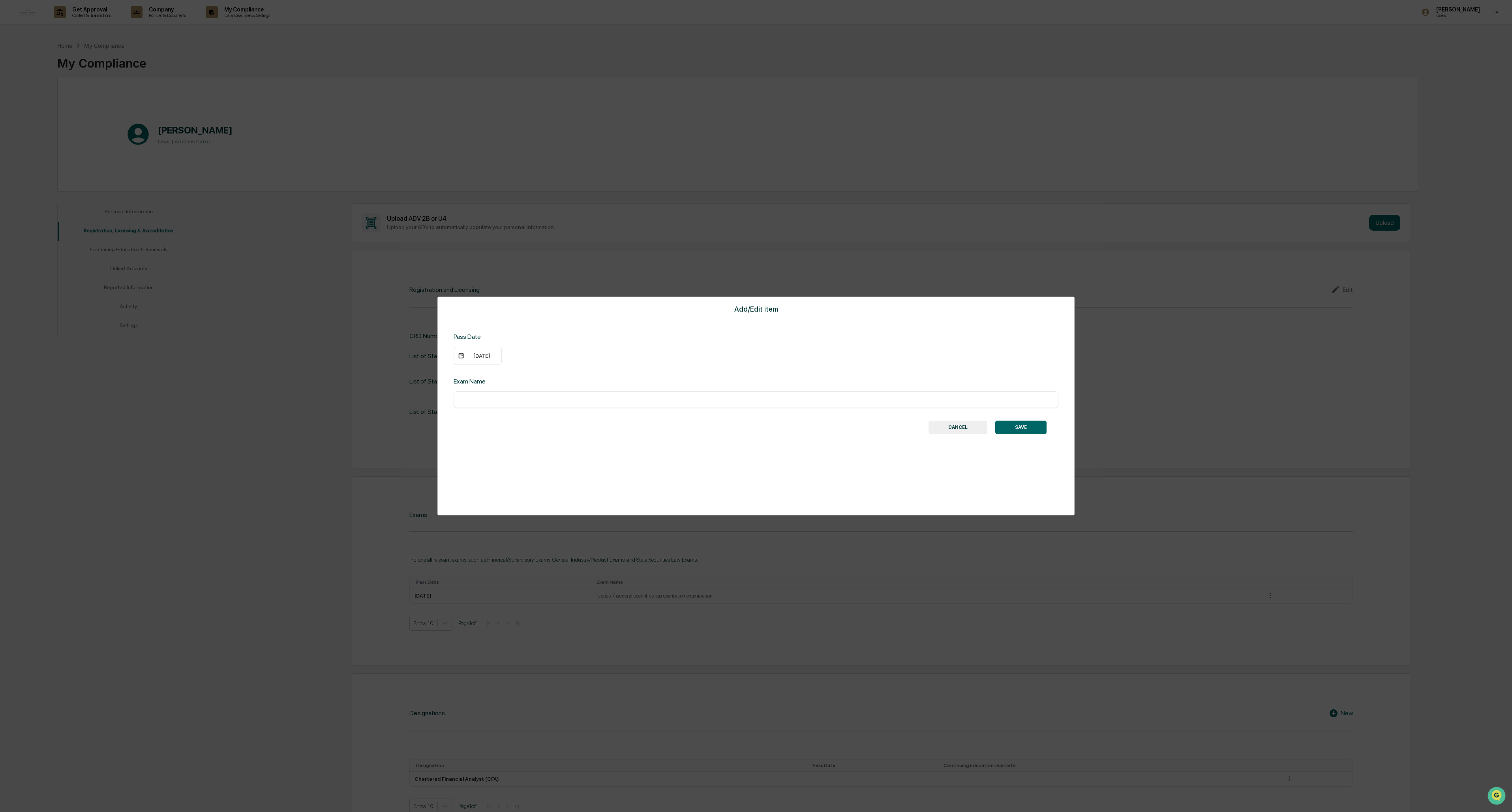
click at [419, 352] on input "text" at bounding box center [756, 399] width 593 height 8
type input "**********"
click at [419, 352] on button "SAVE" at bounding box center [1021, 427] width 51 height 14
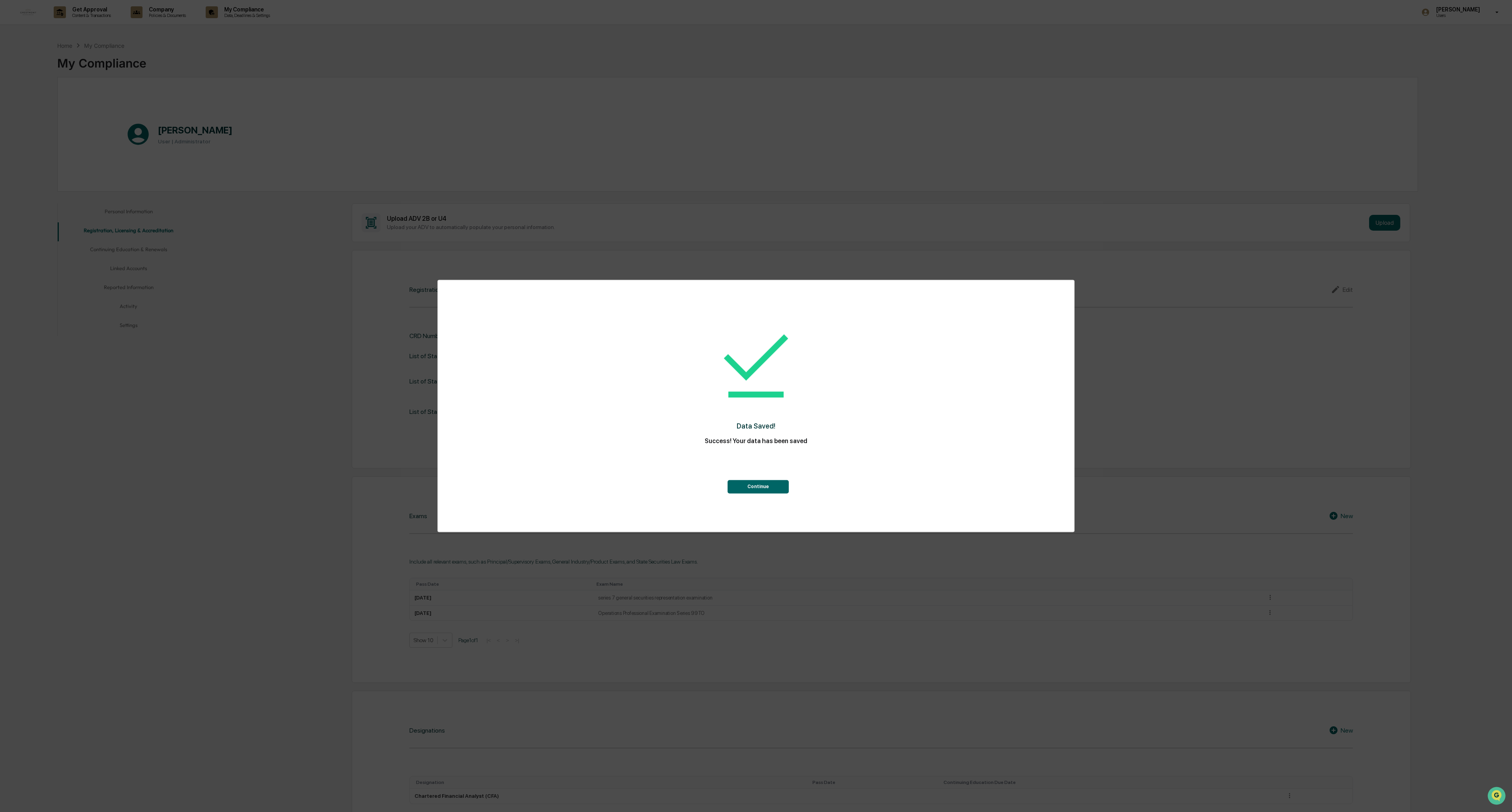
click at [419, 352] on button "Continue" at bounding box center [758, 487] width 61 height 14
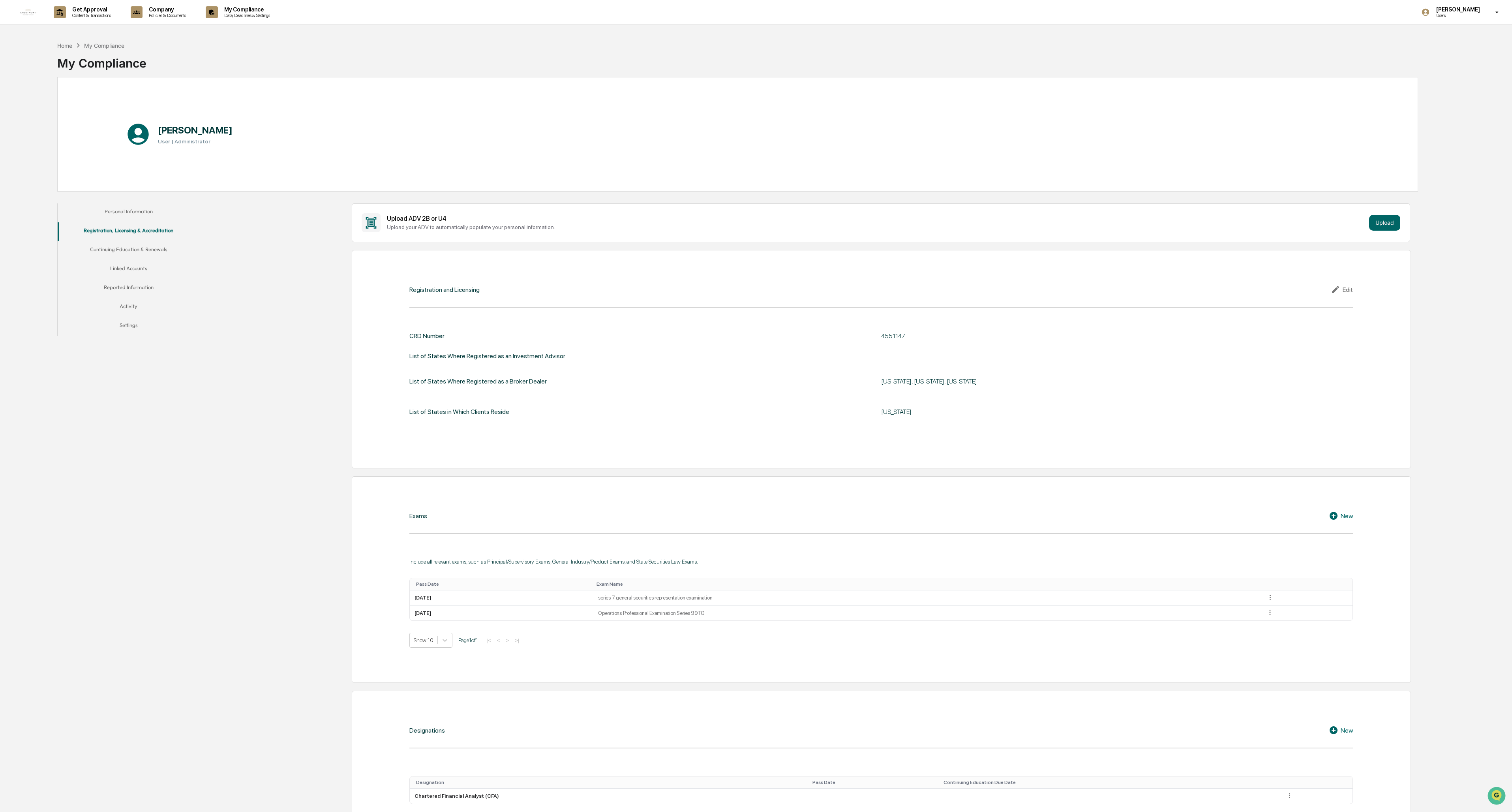
click at [419, 352] on icon at bounding box center [1333, 515] width 8 height 8
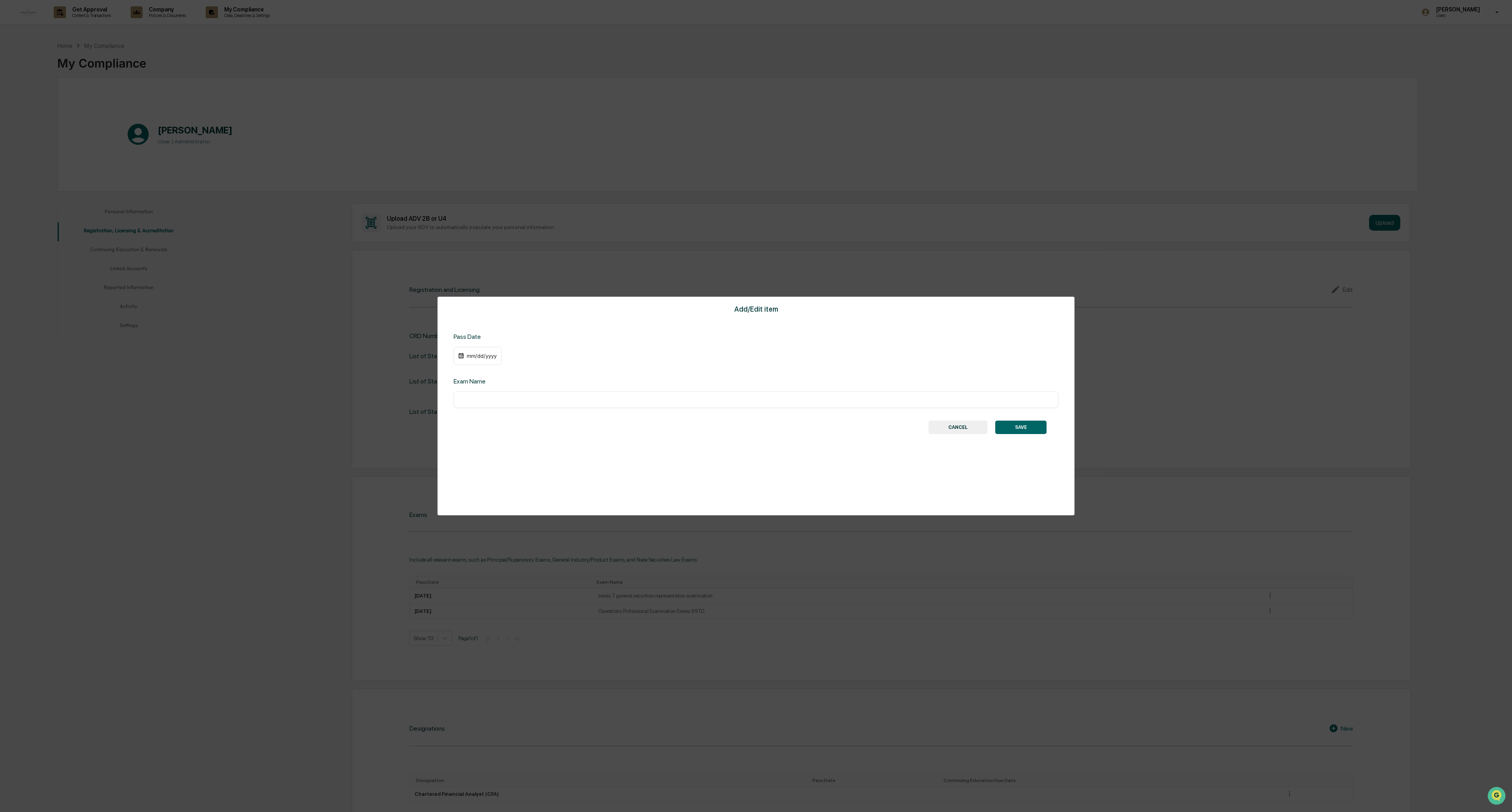
click at [419, 352] on div "mm/dd/yyyy" at bounding box center [478, 356] width 48 height 18
click at [419, 352] on img at bounding box center [461, 356] width 6 height 6
click at [419, 352] on div "mm/dd/yyyy" at bounding box center [482, 356] width 32 height 6
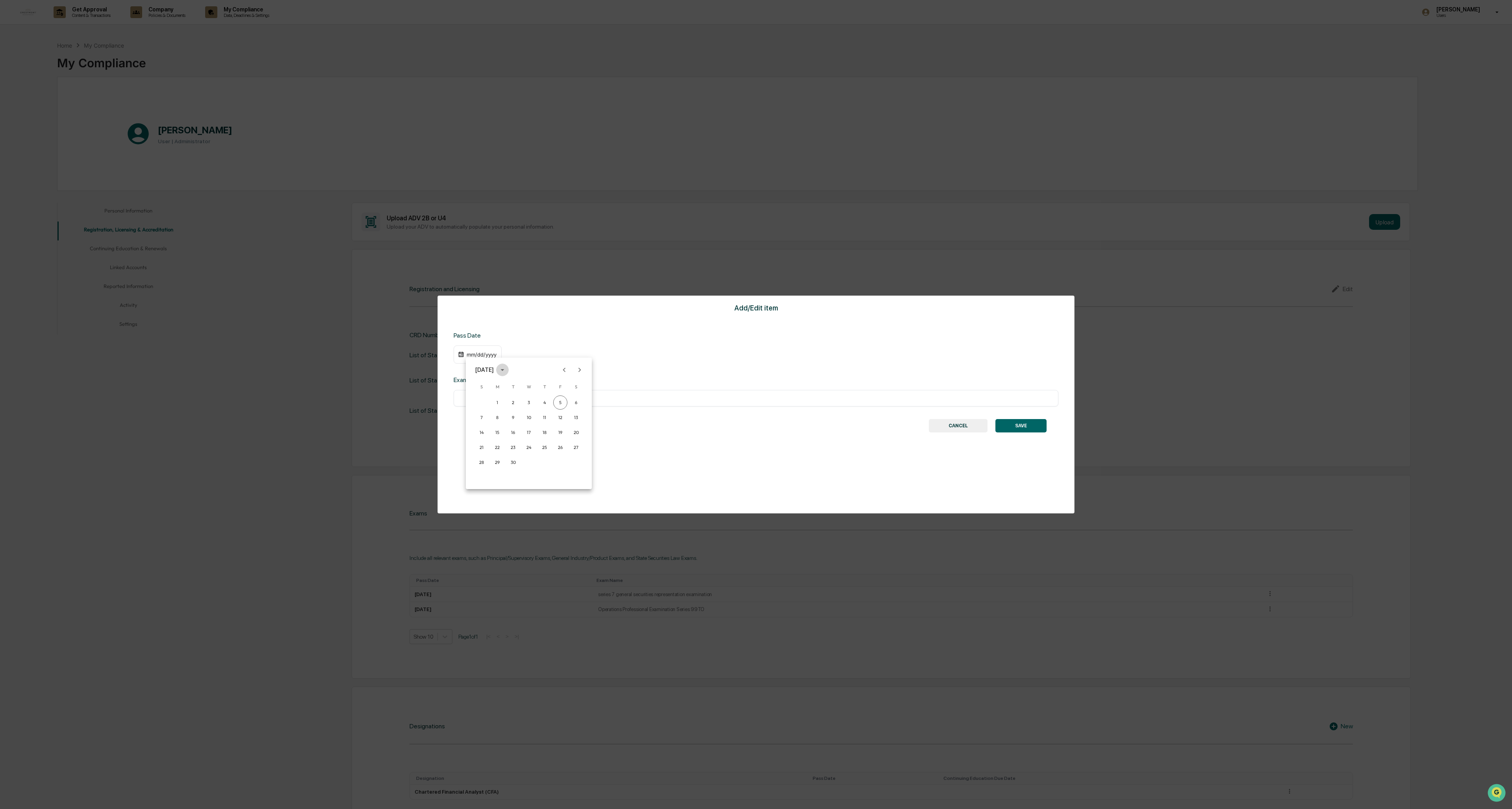
click at [418, 350] on icon "calendar view is open, switch to year view" at bounding box center [502, 370] width 9 height 9
click at [418, 350] on button "2018" at bounding box center [529, 396] width 28 height 14
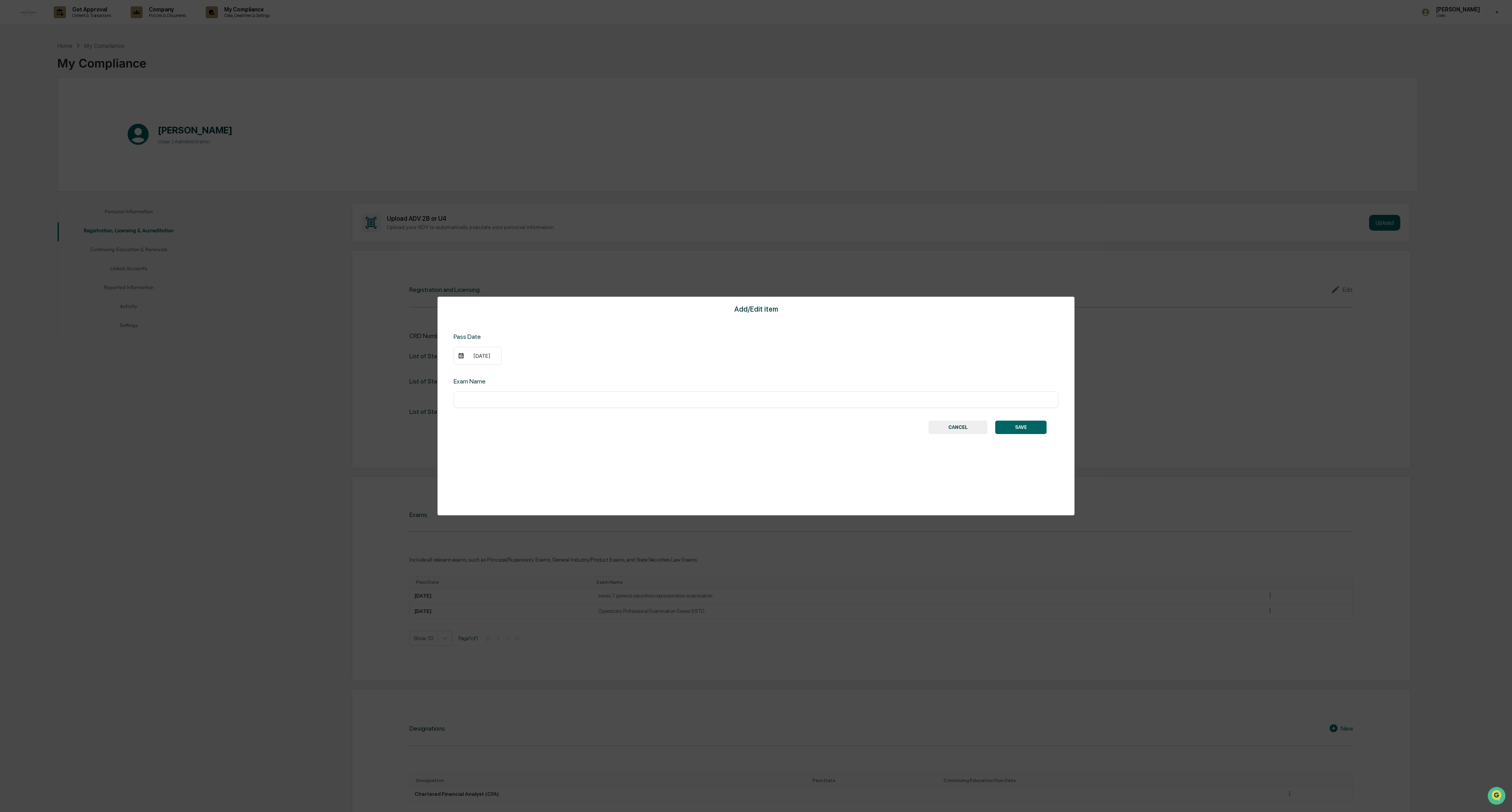
click at [419, 352] on div "09/05/2018" at bounding box center [482, 356] width 32 height 6
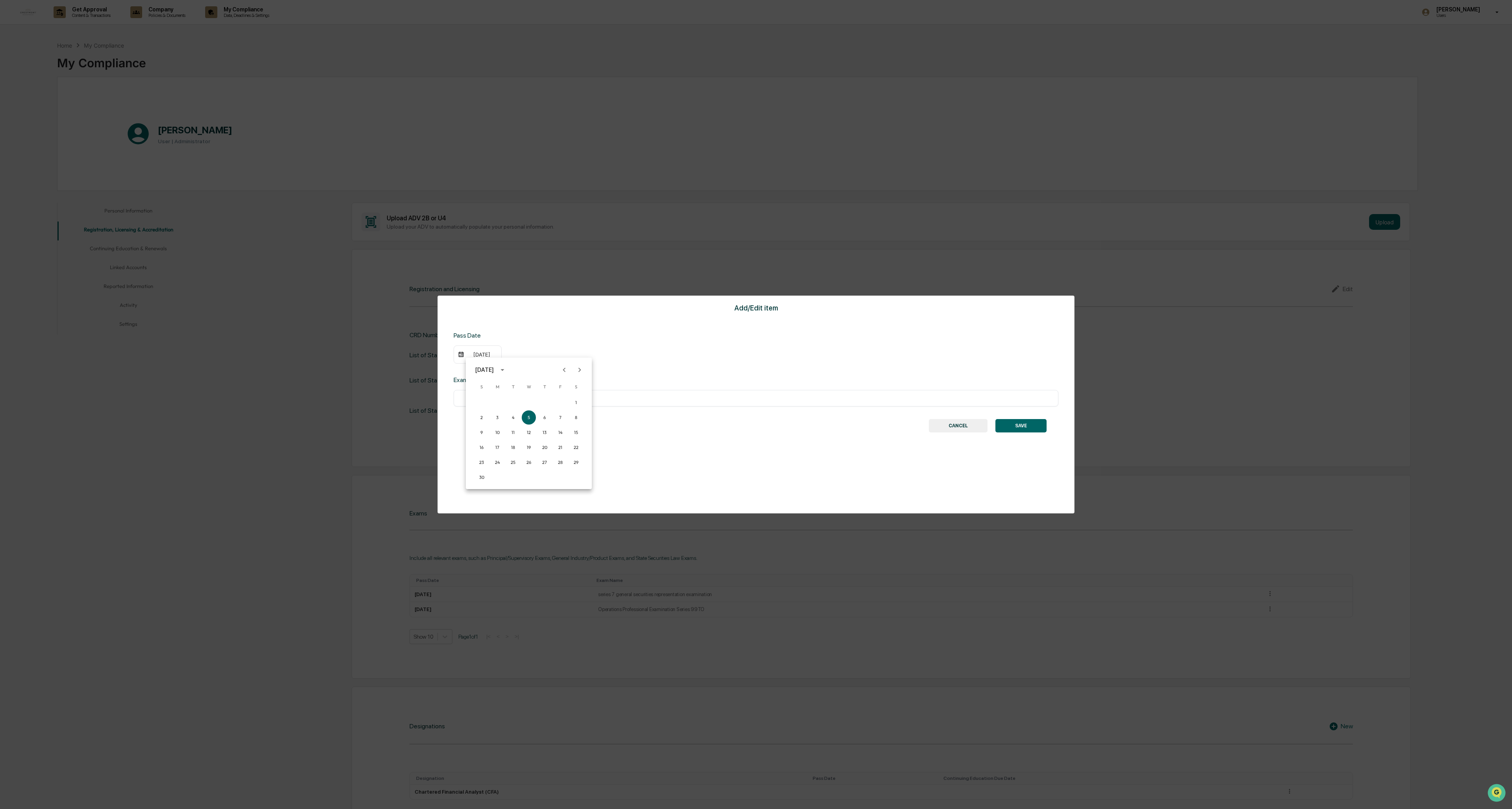
click at [418, 350] on icon "Next month" at bounding box center [579, 370] width 9 height 9
click at [418, 350] on button "1" at bounding box center [497, 402] width 14 height 14
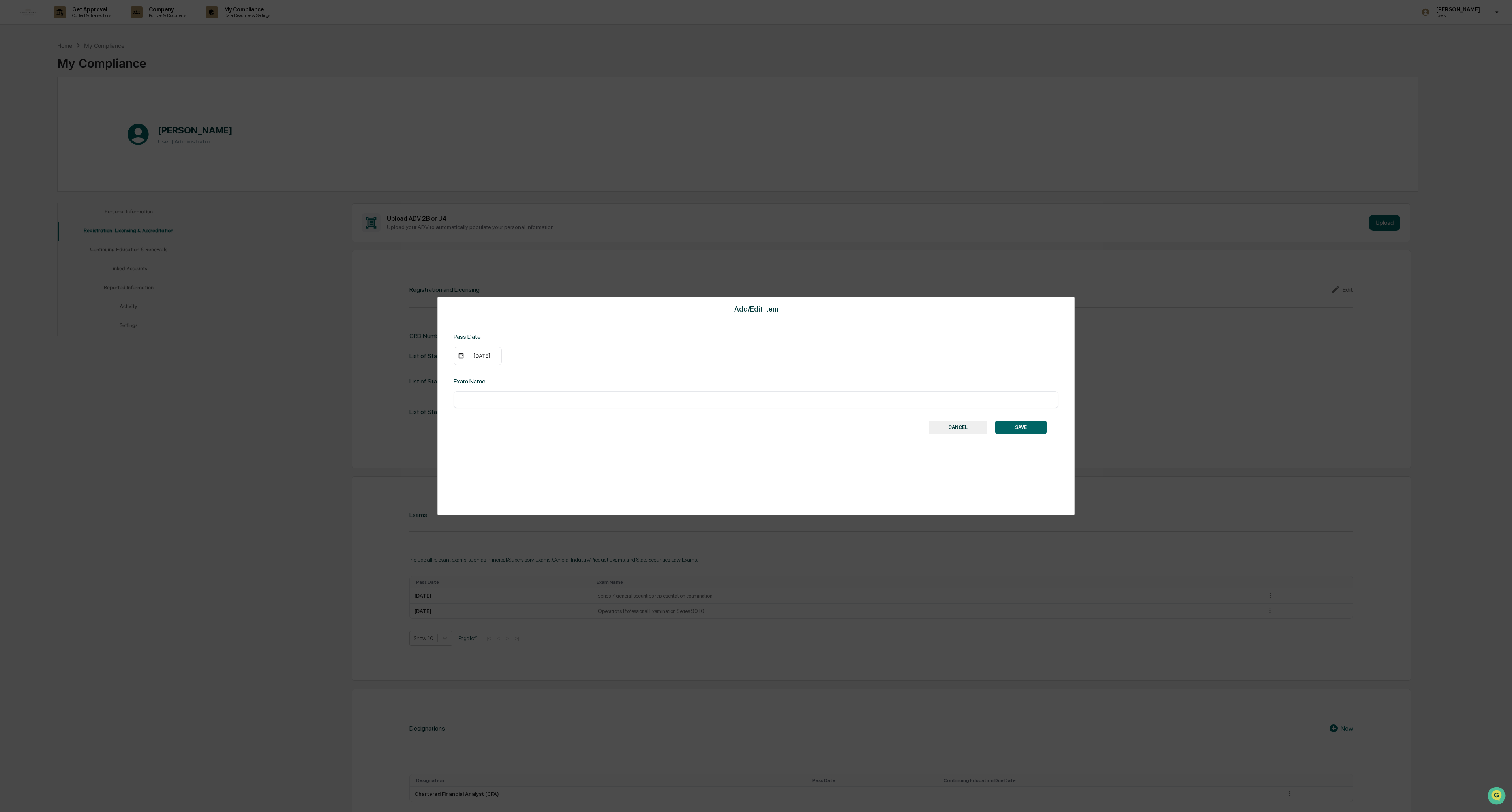
click at [419, 352] on div "10/01/2018" at bounding box center [482, 356] width 32 height 6
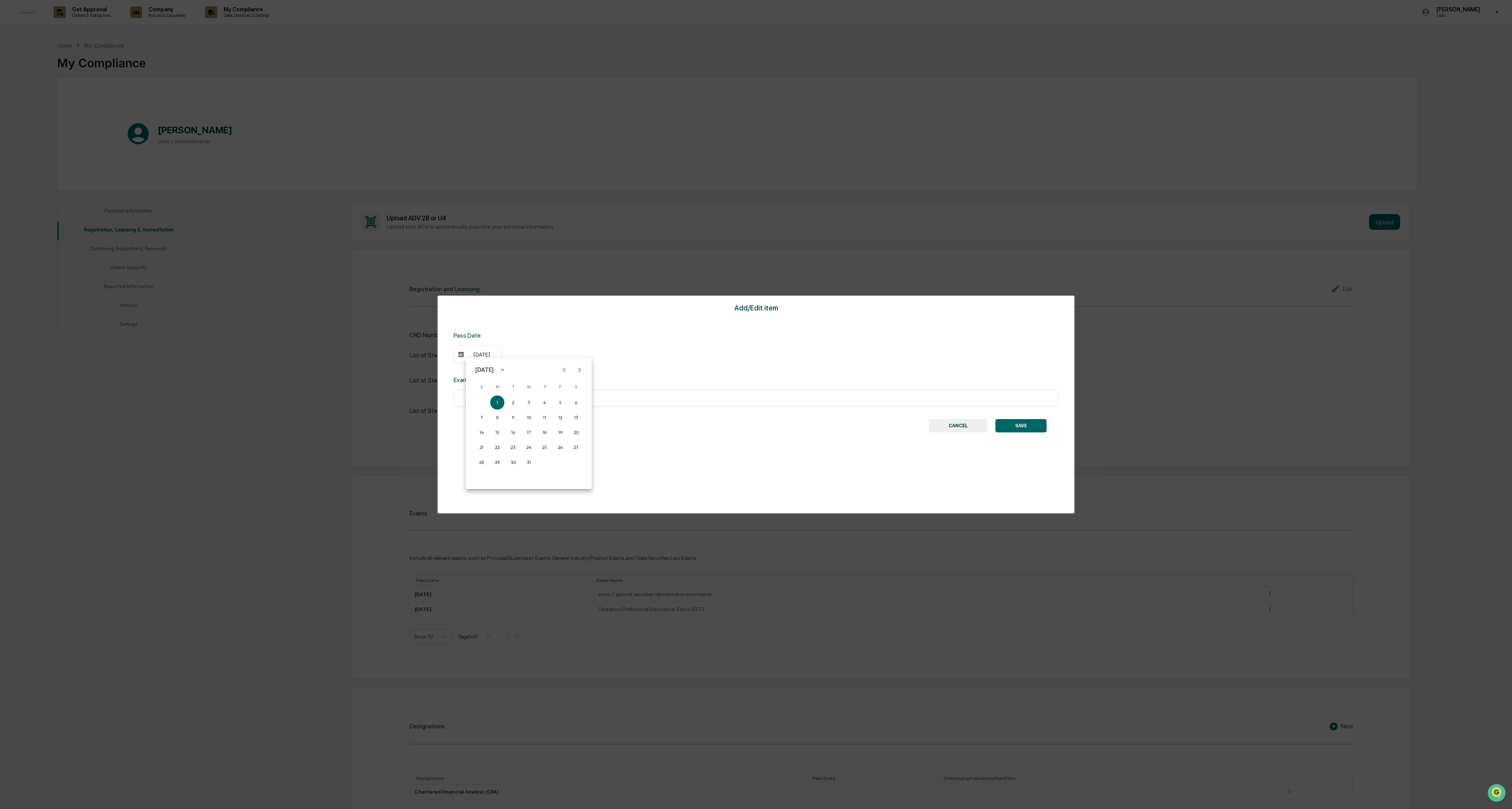
click at [418, 350] on div at bounding box center [756, 404] width 1512 height 809
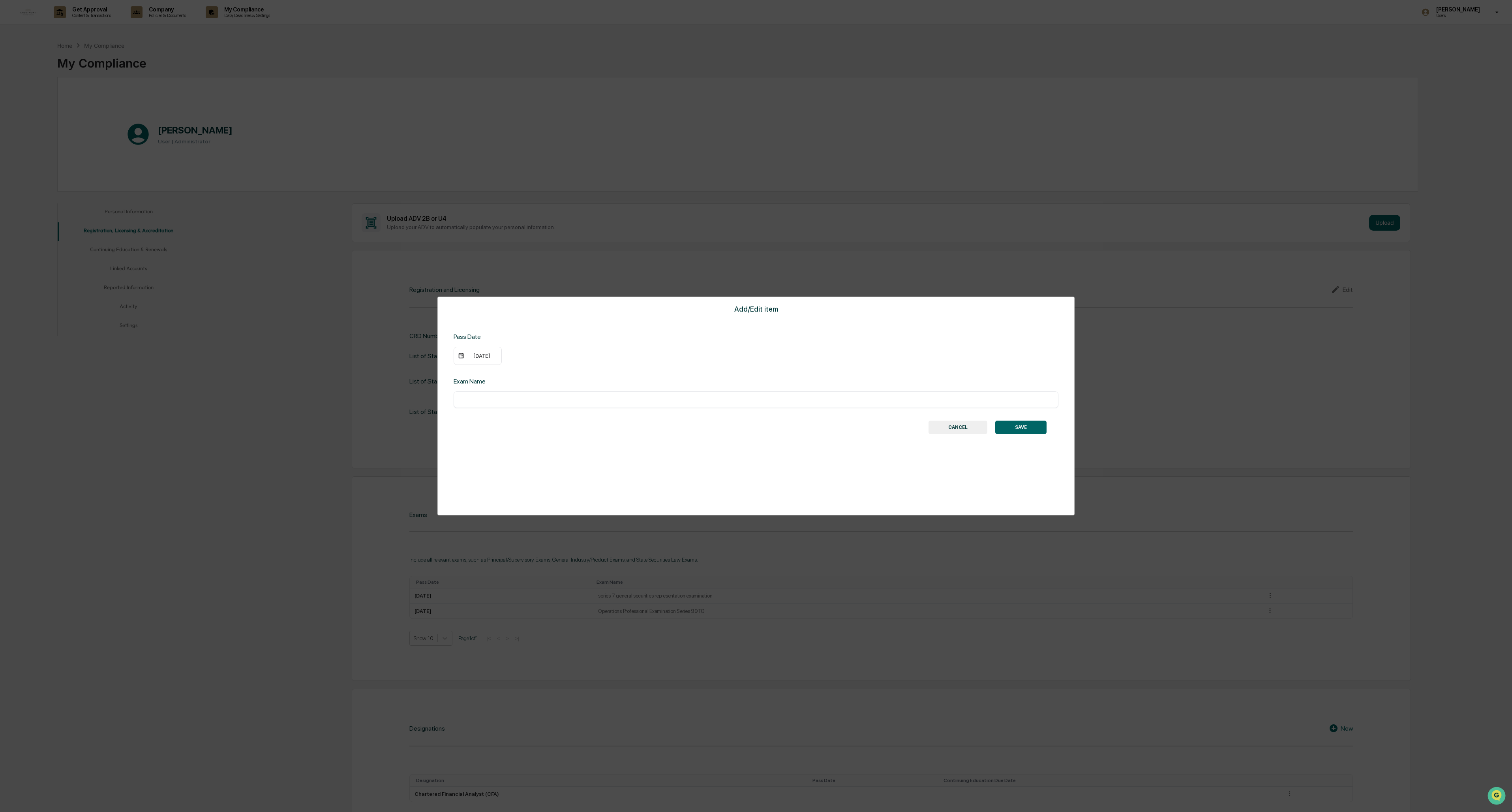
click at [419, 352] on input "text" at bounding box center [756, 399] width 593 height 8
type input "*"
type input "**********"
click at [419, 352] on button "SAVE" at bounding box center [1021, 427] width 51 height 14
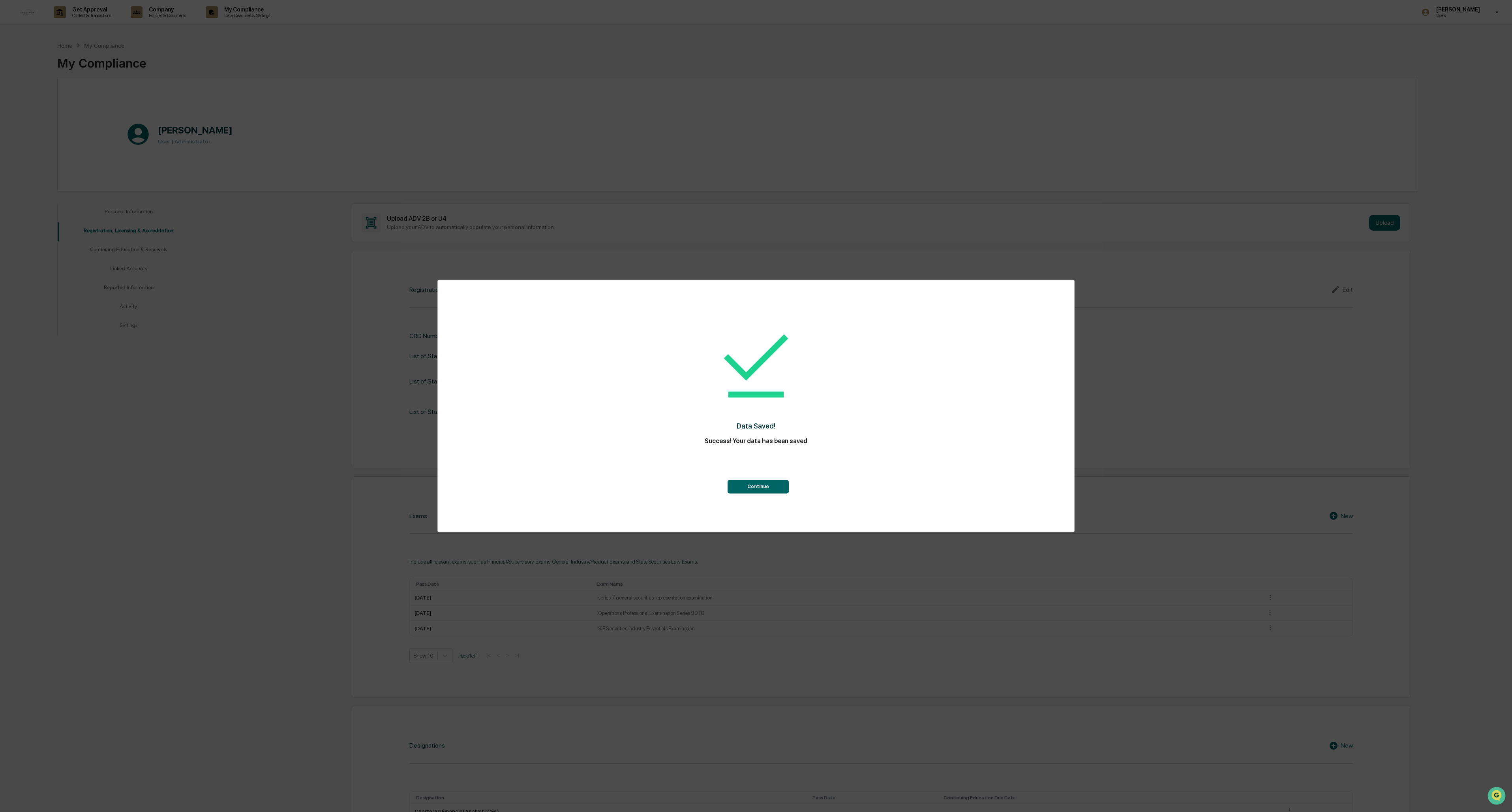
click at [419, 352] on button "Continue" at bounding box center [758, 487] width 61 height 14
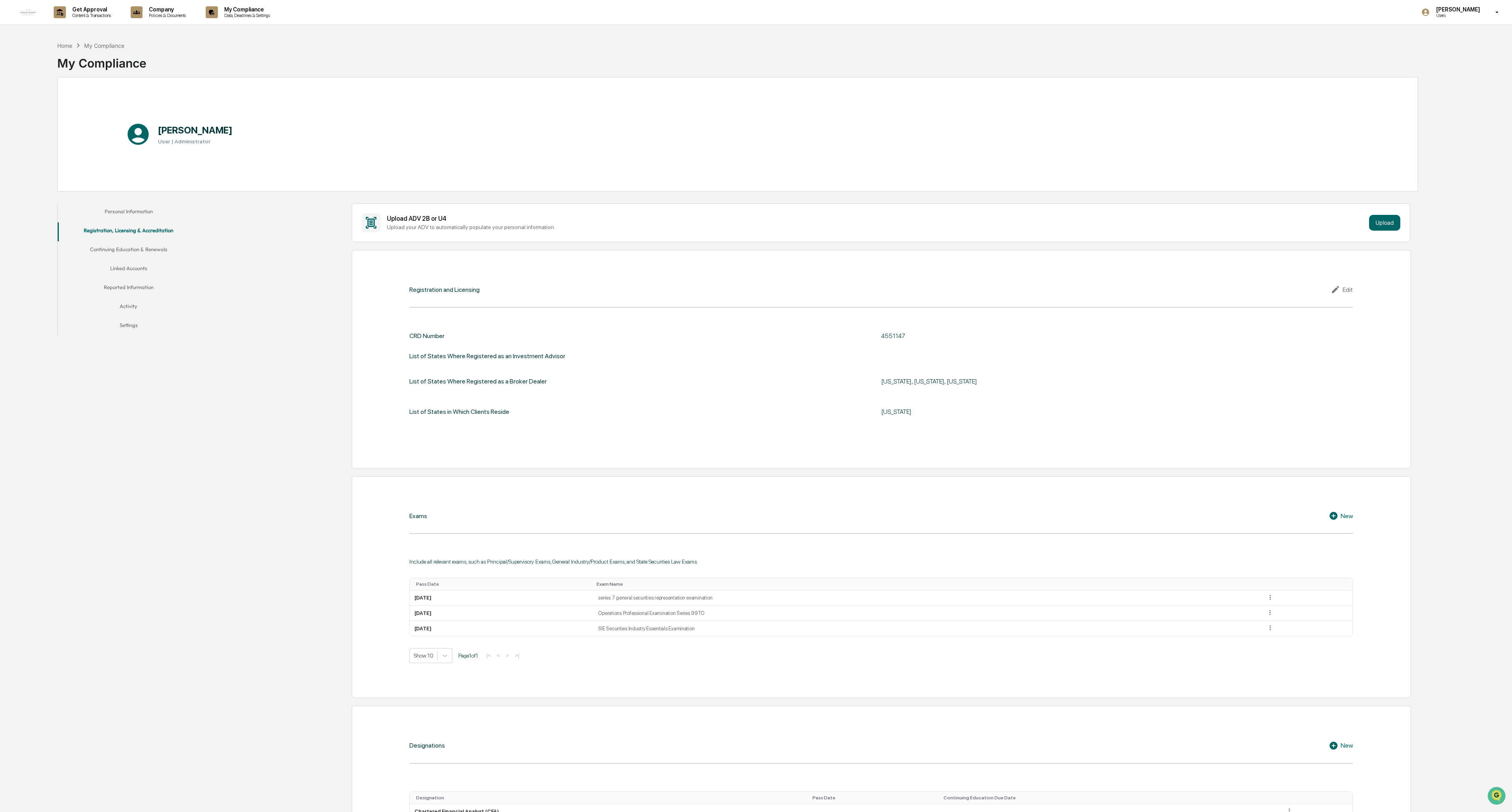
click at [419, 352] on icon at bounding box center [1333, 515] width 8 height 8
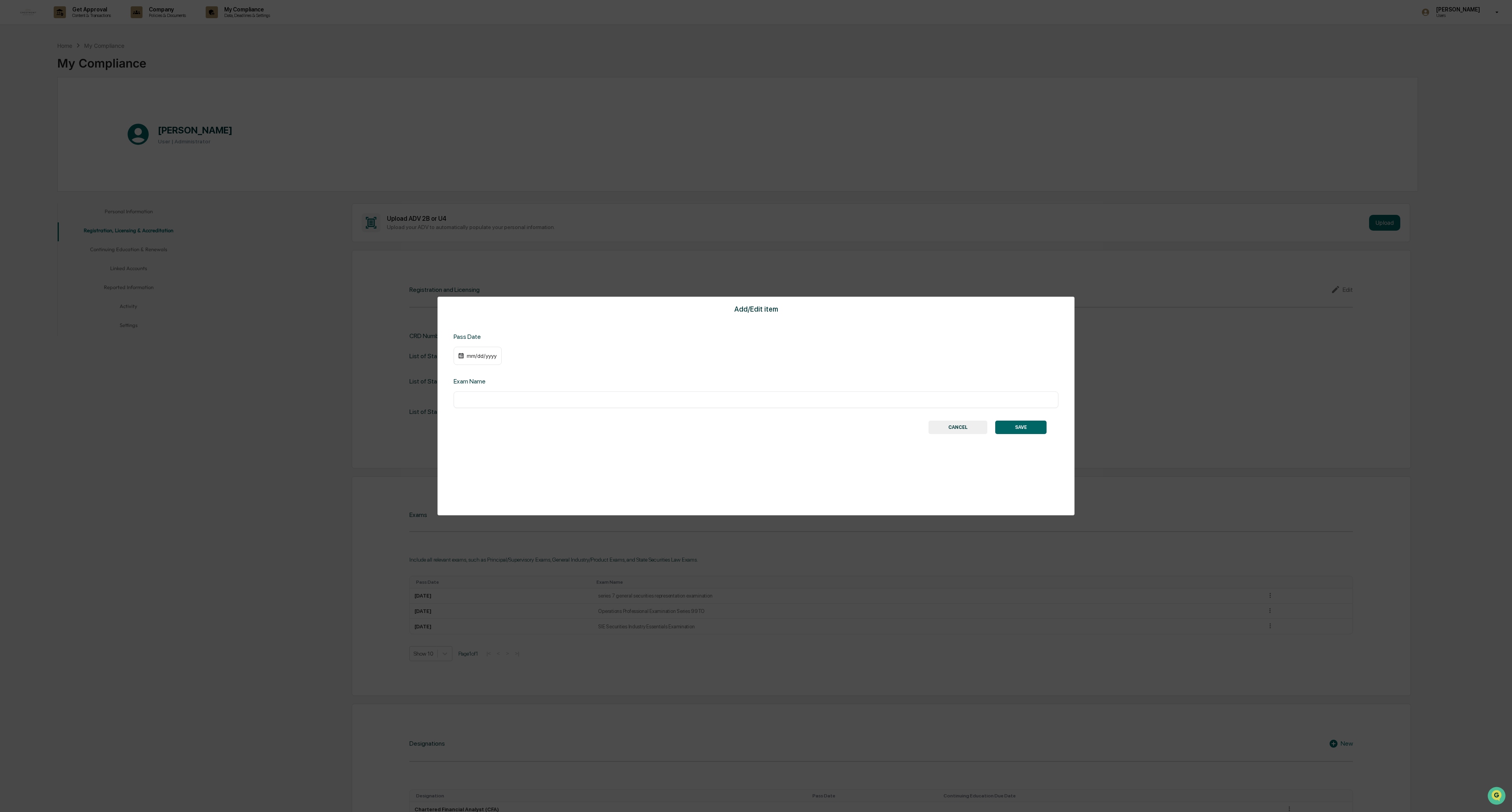
click at [419, 352] on div "mm/dd/yyyy" at bounding box center [482, 356] width 32 height 6
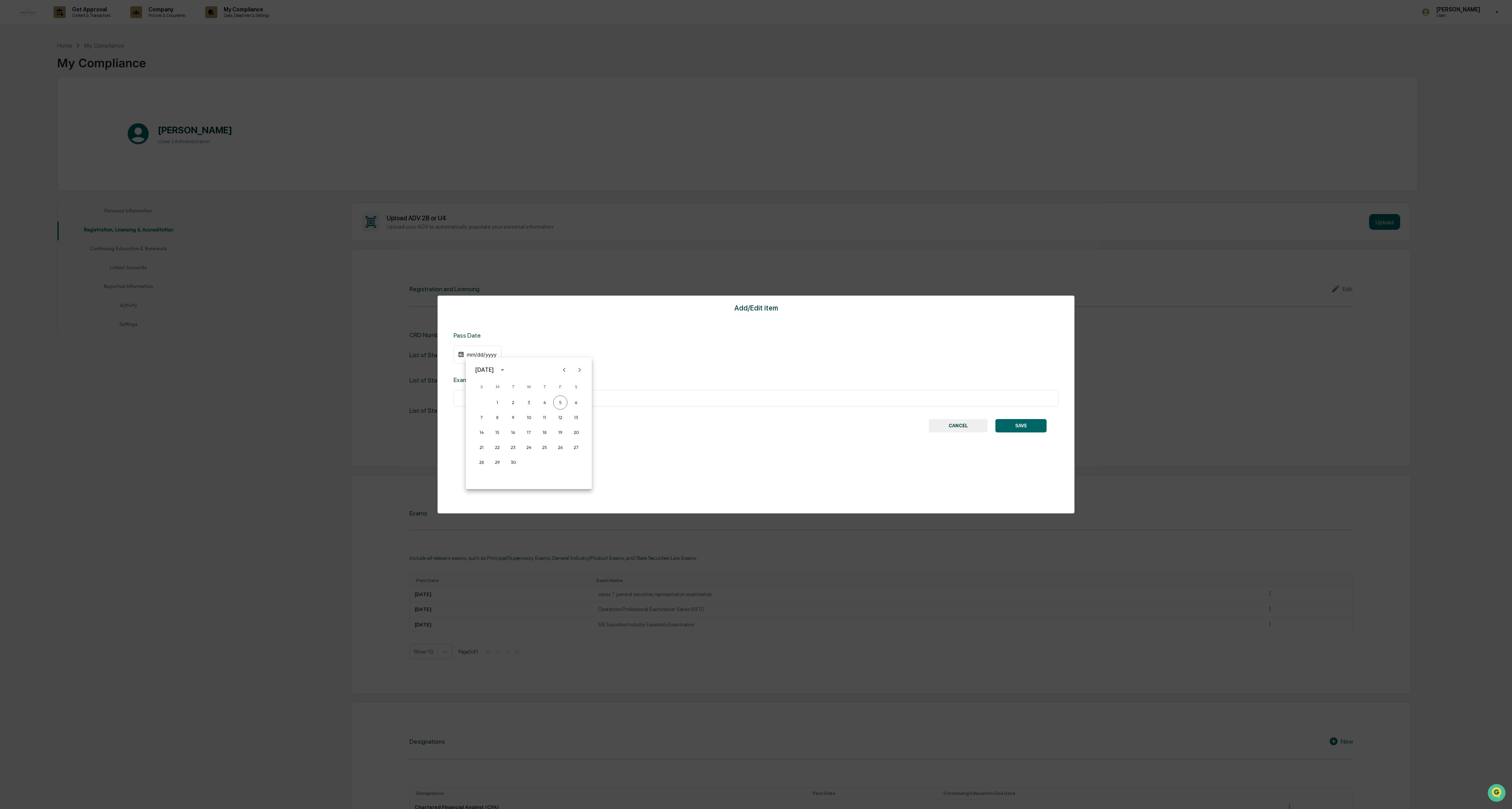
click at [418, 350] on div "September 2025" at bounding box center [485, 370] width 19 height 9
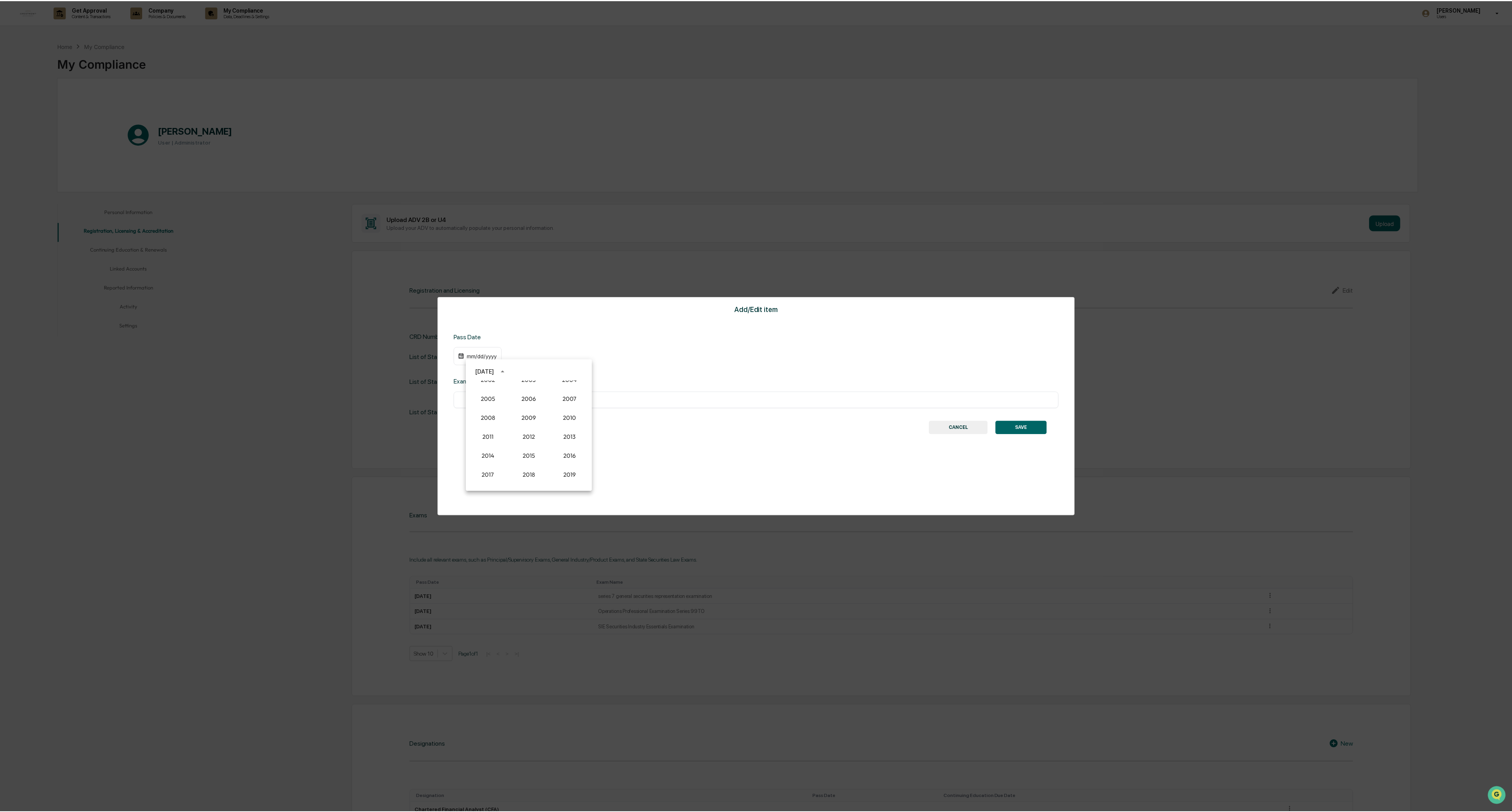
scroll to position [652, 0]
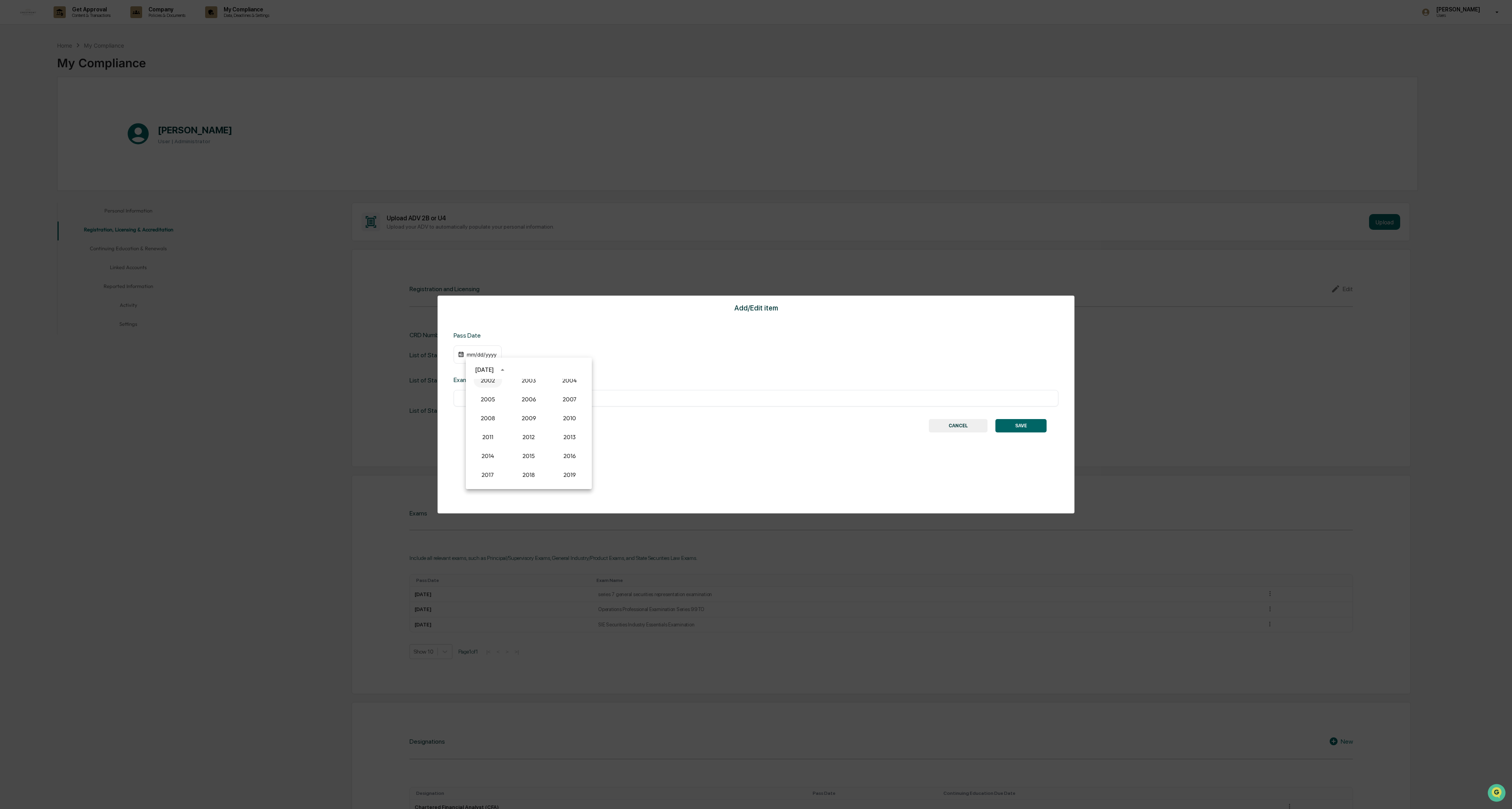
click at [418, 350] on button "2002" at bounding box center [488, 381] width 28 height 14
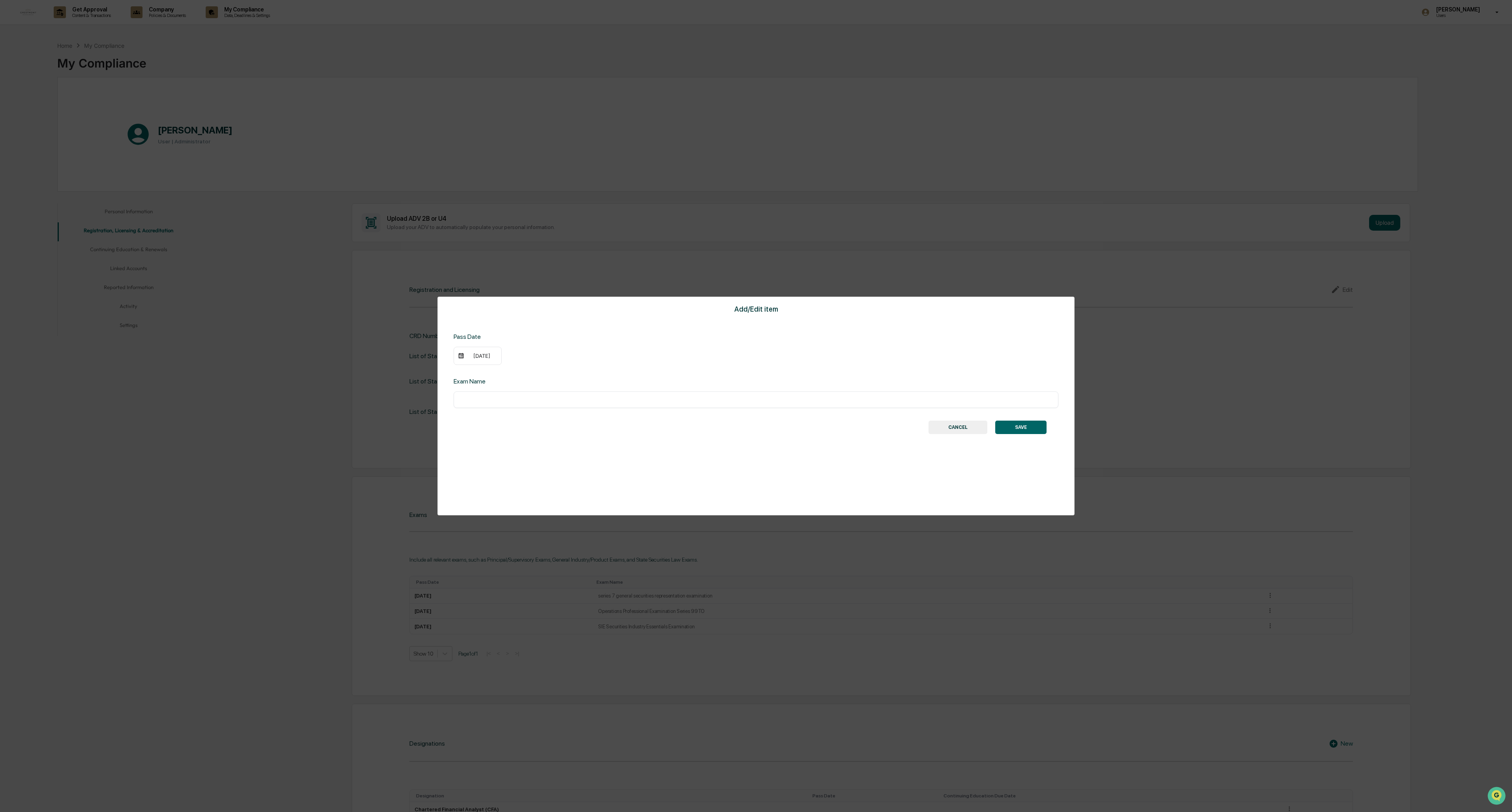
click at [419, 352] on input "text" at bounding box center [756, 399] width 593 height 8
type input "**********"
click at [419, 352] on button "SAVE" at bounding box center [1021, 427] width 51 height 14
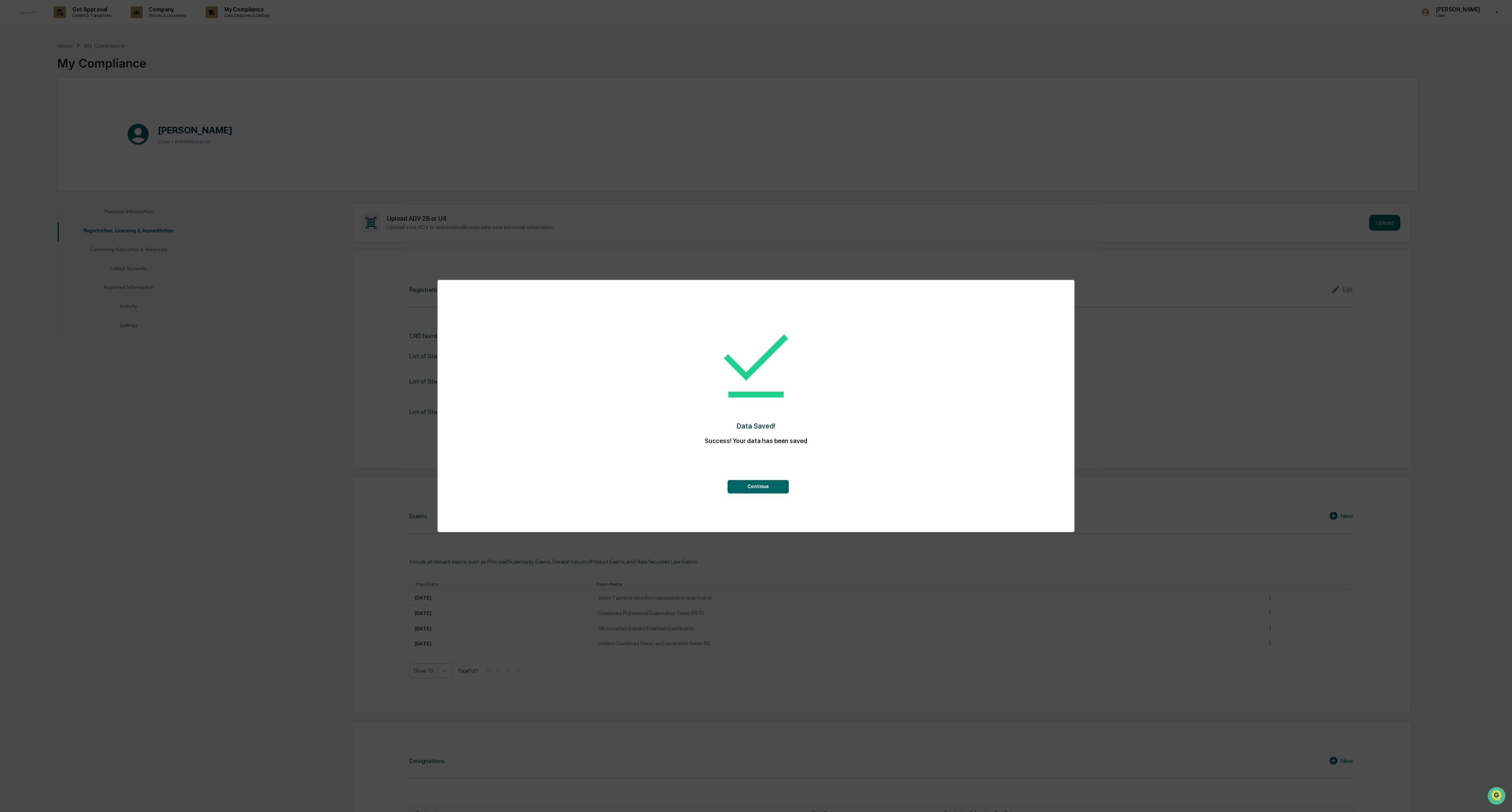
click at [419, 352] on button "Continue" at bounding box center [758, 487] width 61 height 14
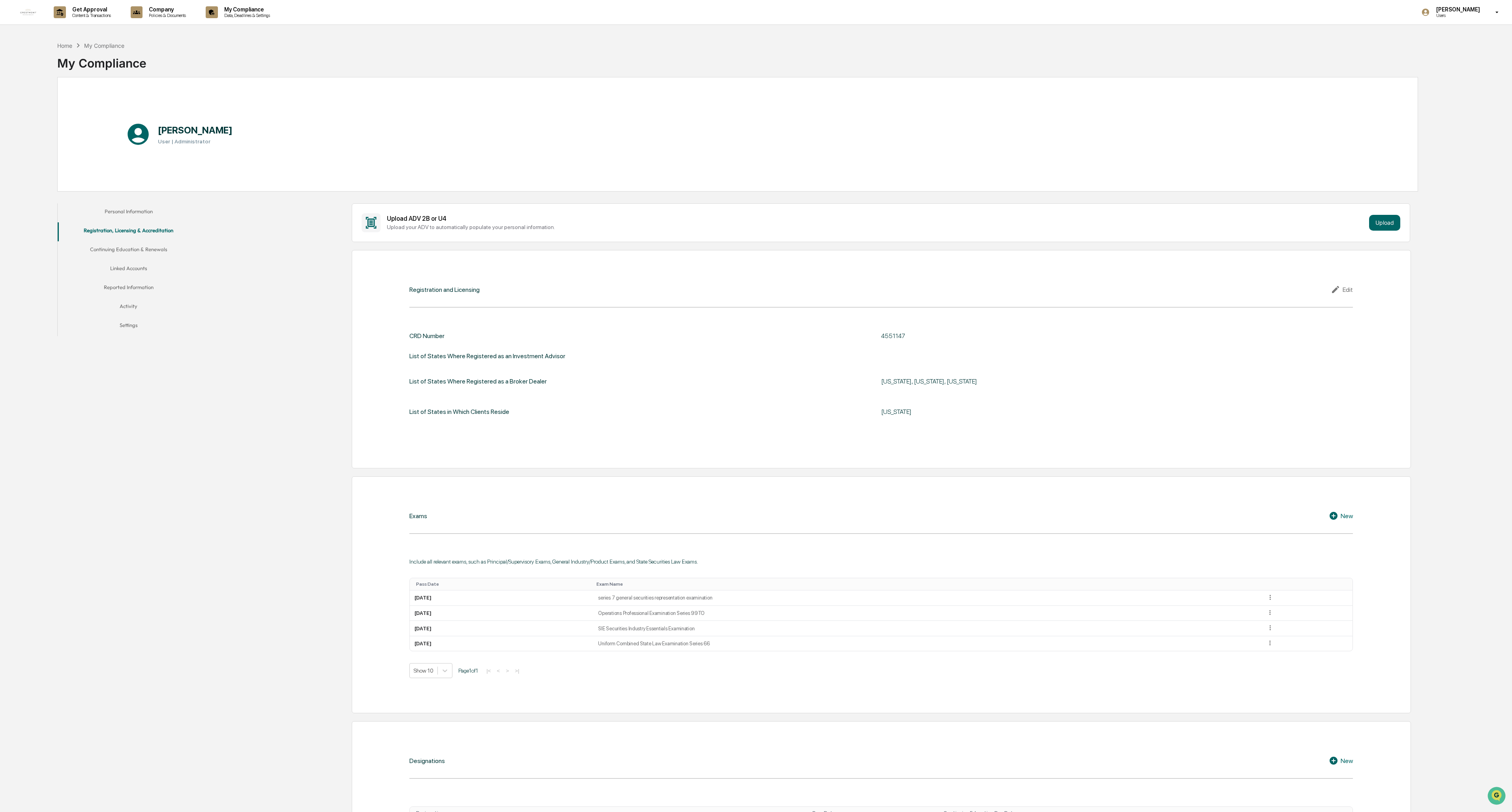
click at [135, 214] on button "Personal Information" at bounding box center [128, 213] width 142 height 19
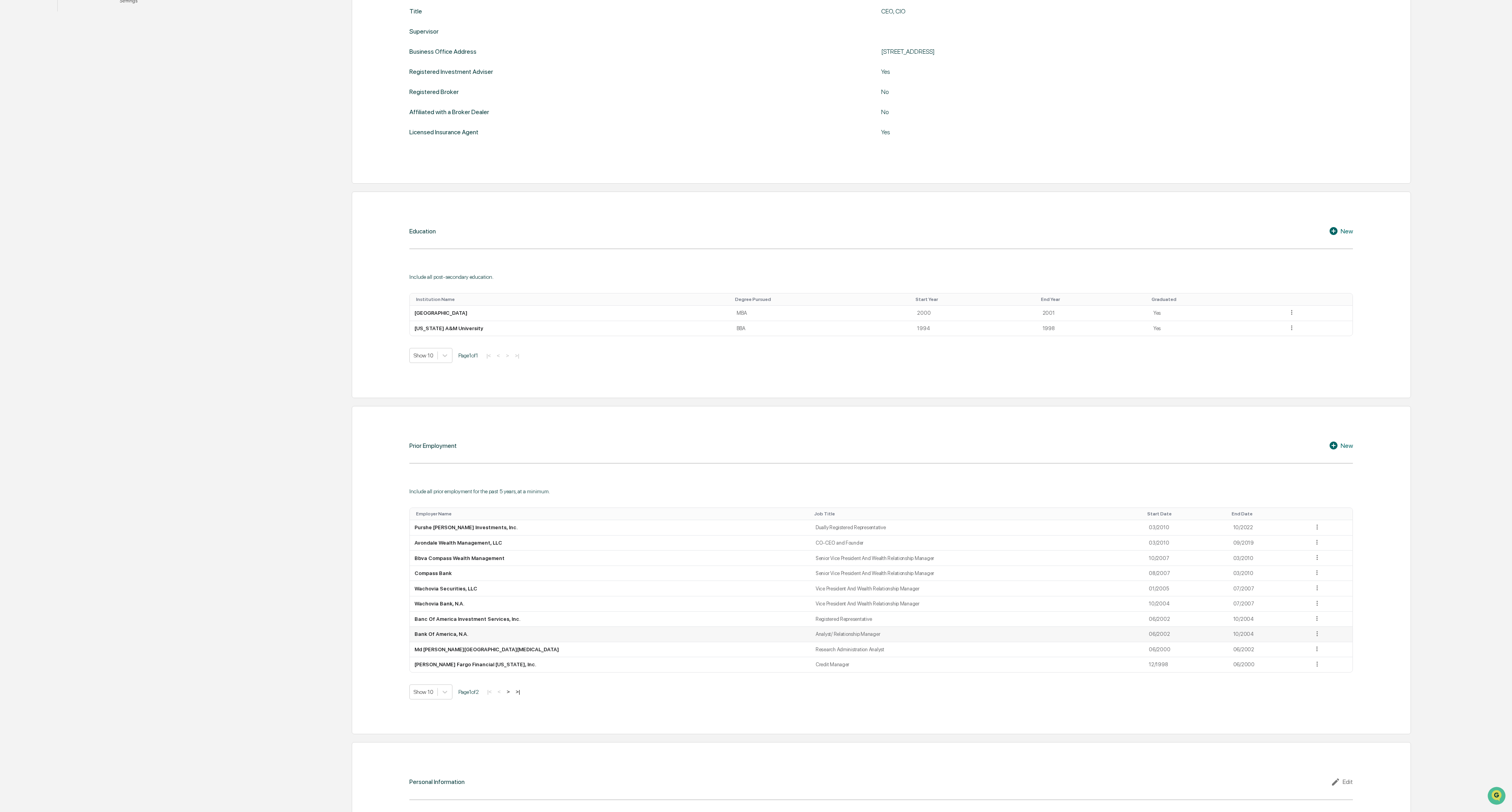
scroll to position [397, 0]
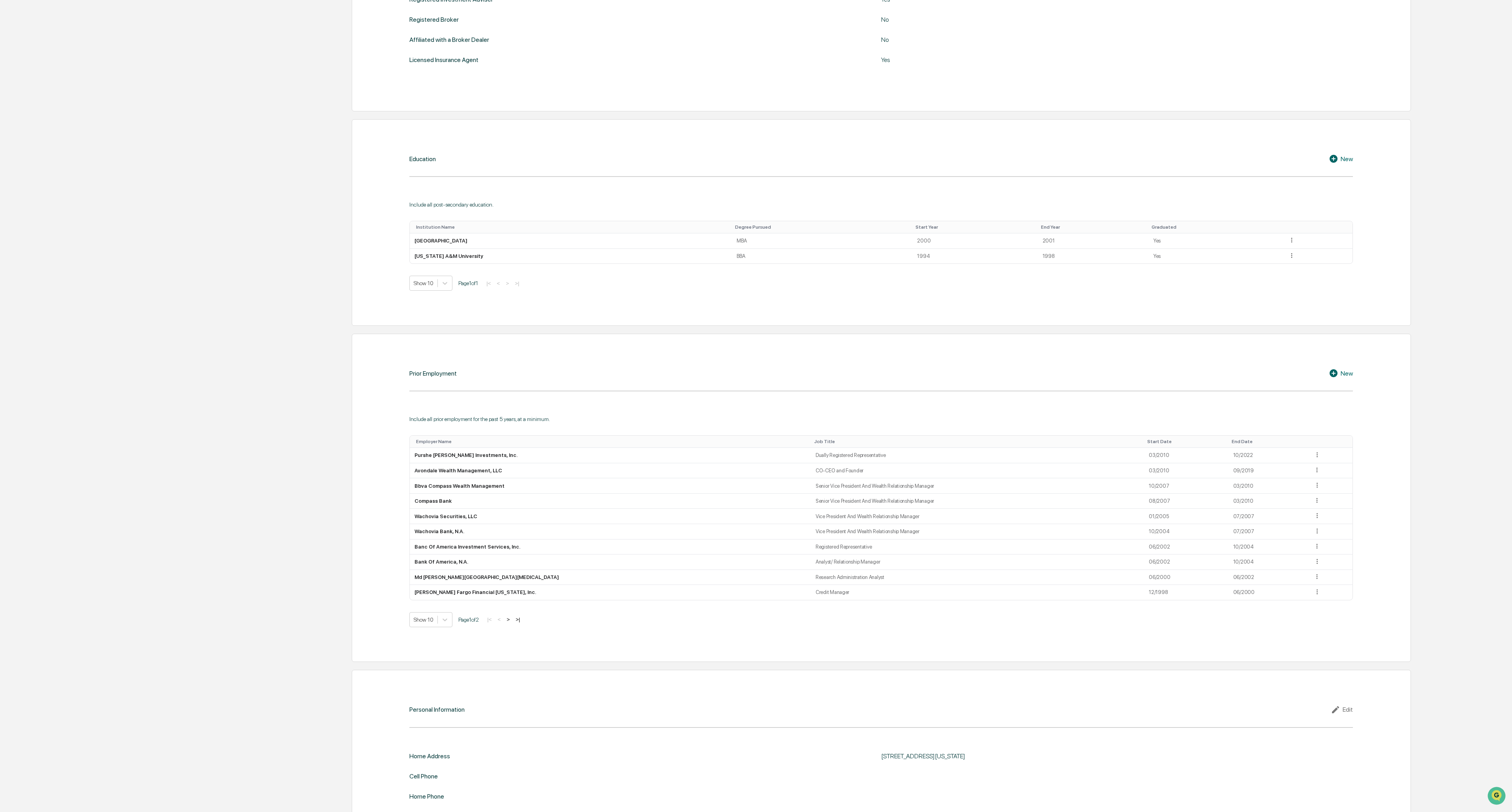
click at [419, 352] on icon at bounding box center [1337, 710] width 12 height 9
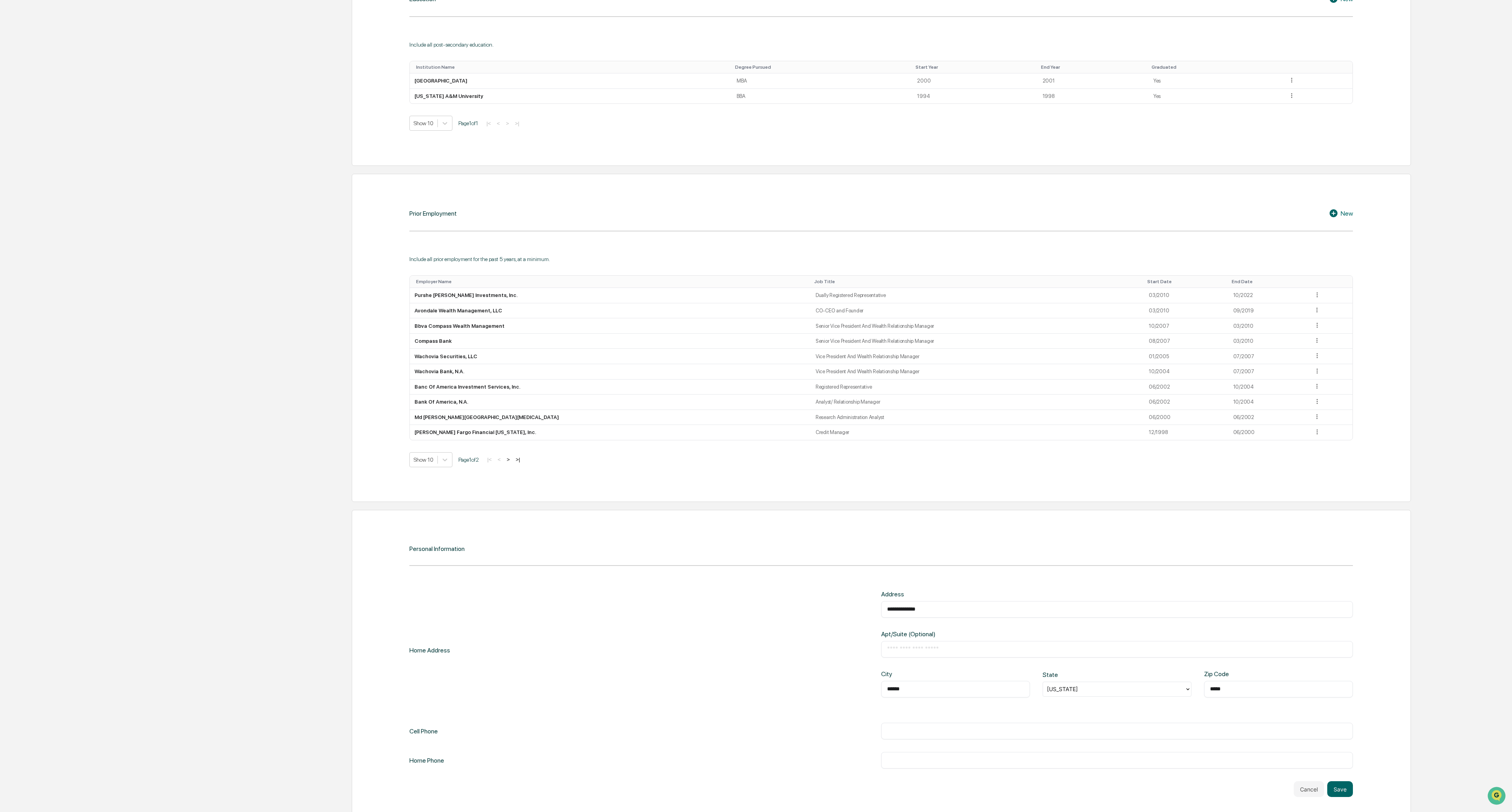
scroll to position [581, 0]
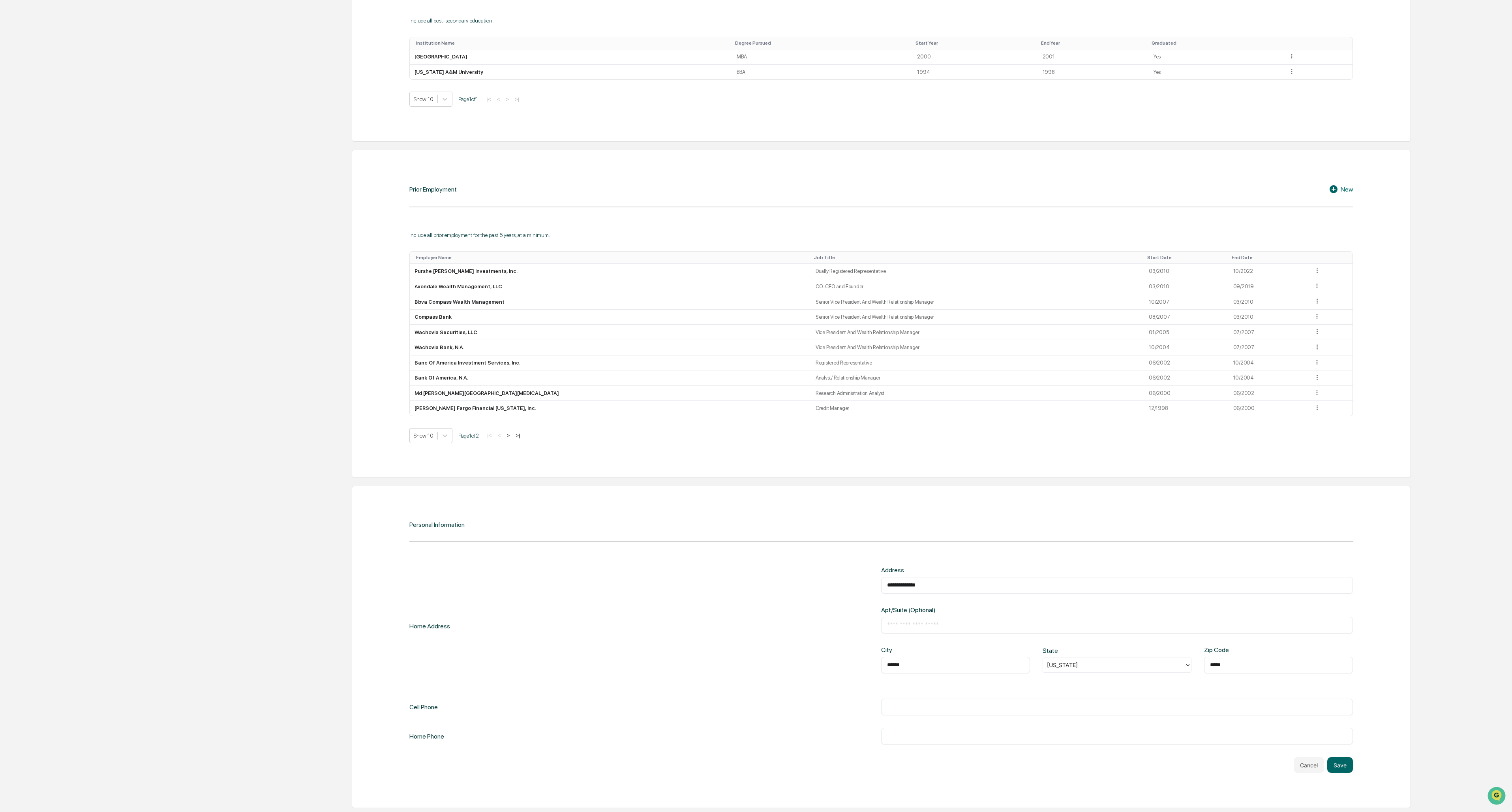
click at [419, 352] on input "text" at bounding box center [1117, 707] width 460 height 8
type input "**********"
click at [419, 352] on button "Save" at bounding box center [1340, 765] width 26 height 16
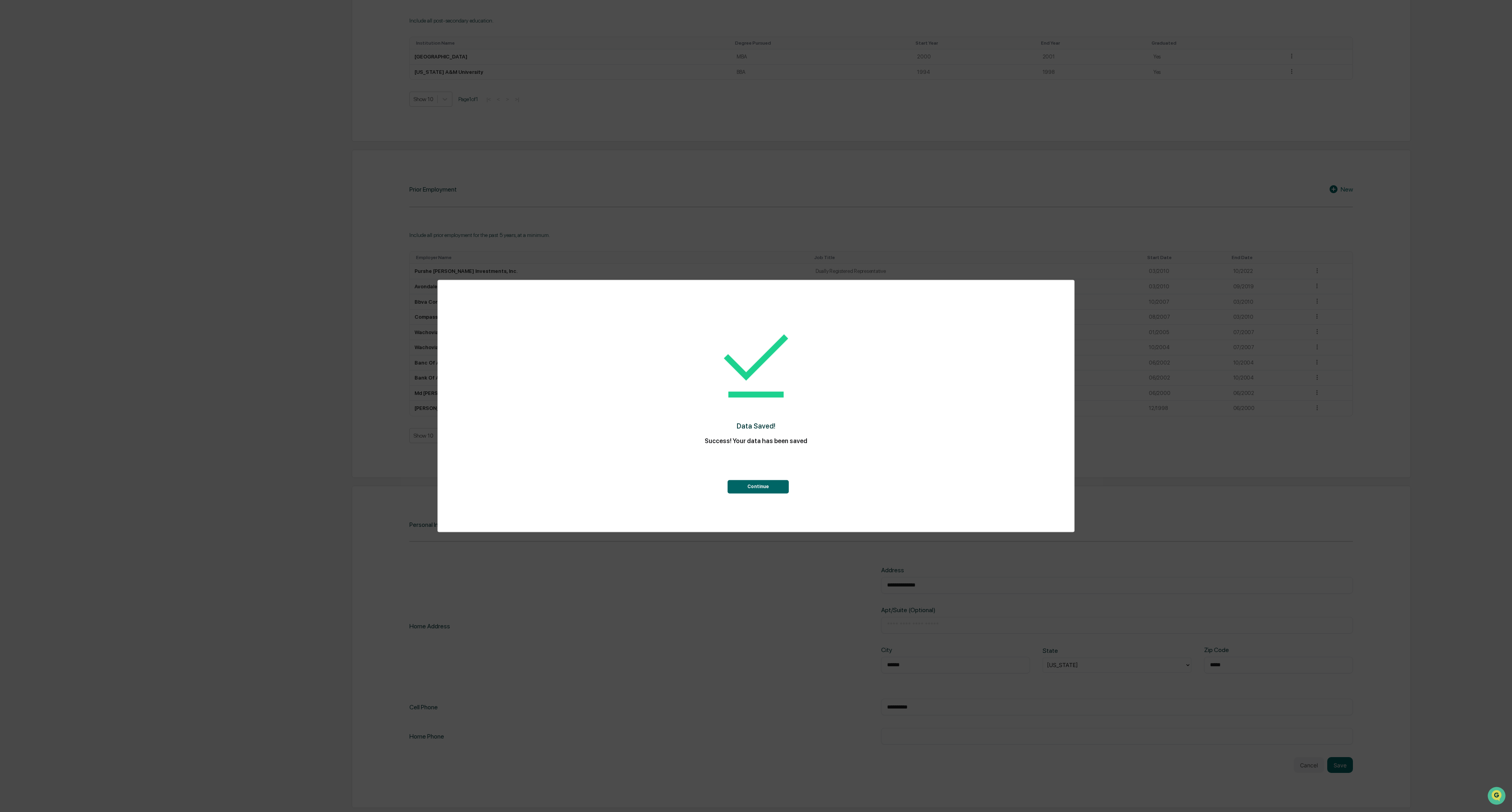
click at [419, 352] on button "Continue" at bounding box center [758, 487] width 61 height 14
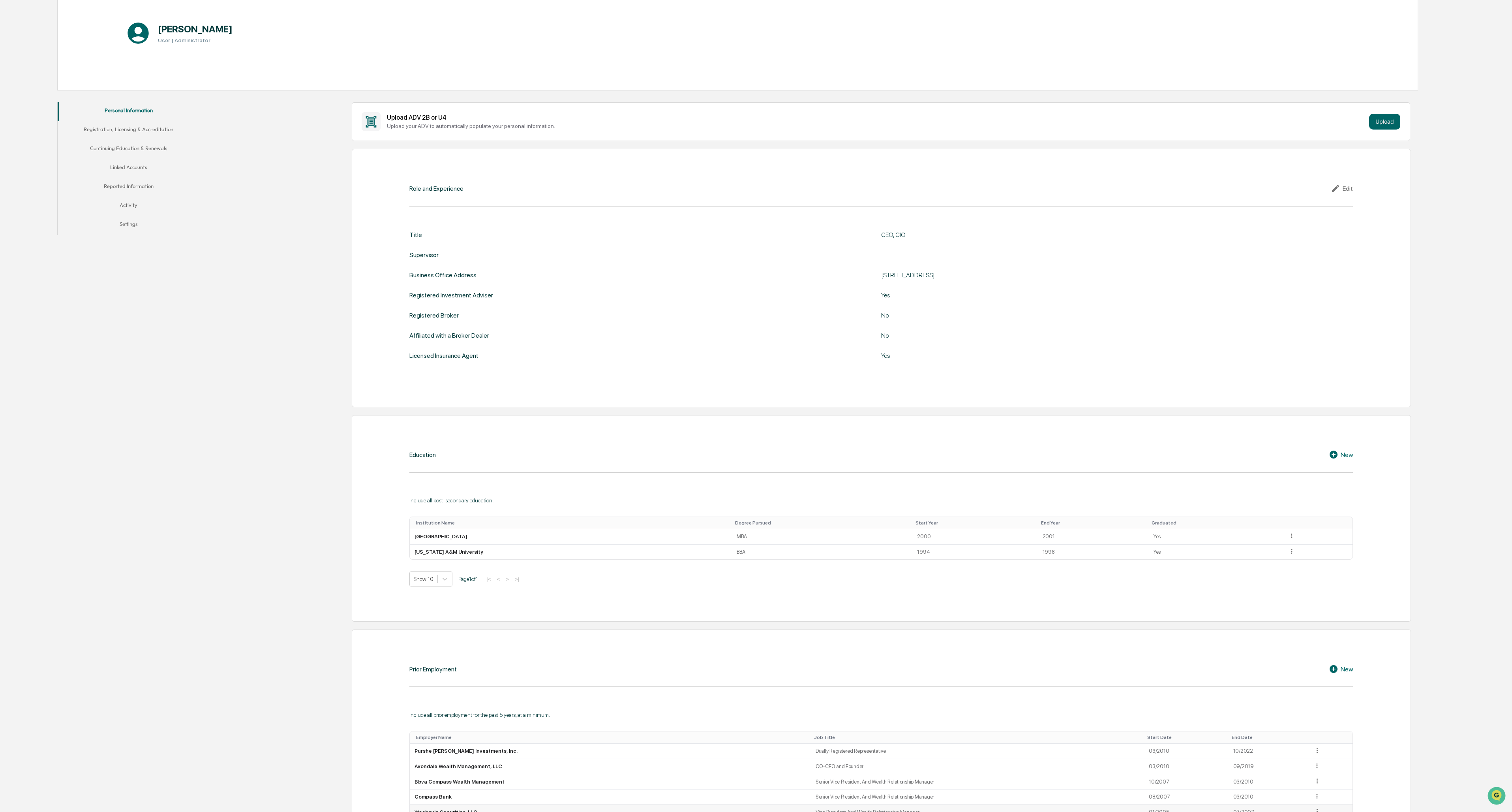
scroll to position [91, 0]
click at [140, 138] on button "Registration, Licensing & Accreditation" at bounding box center [128, 141] width 142 height 19
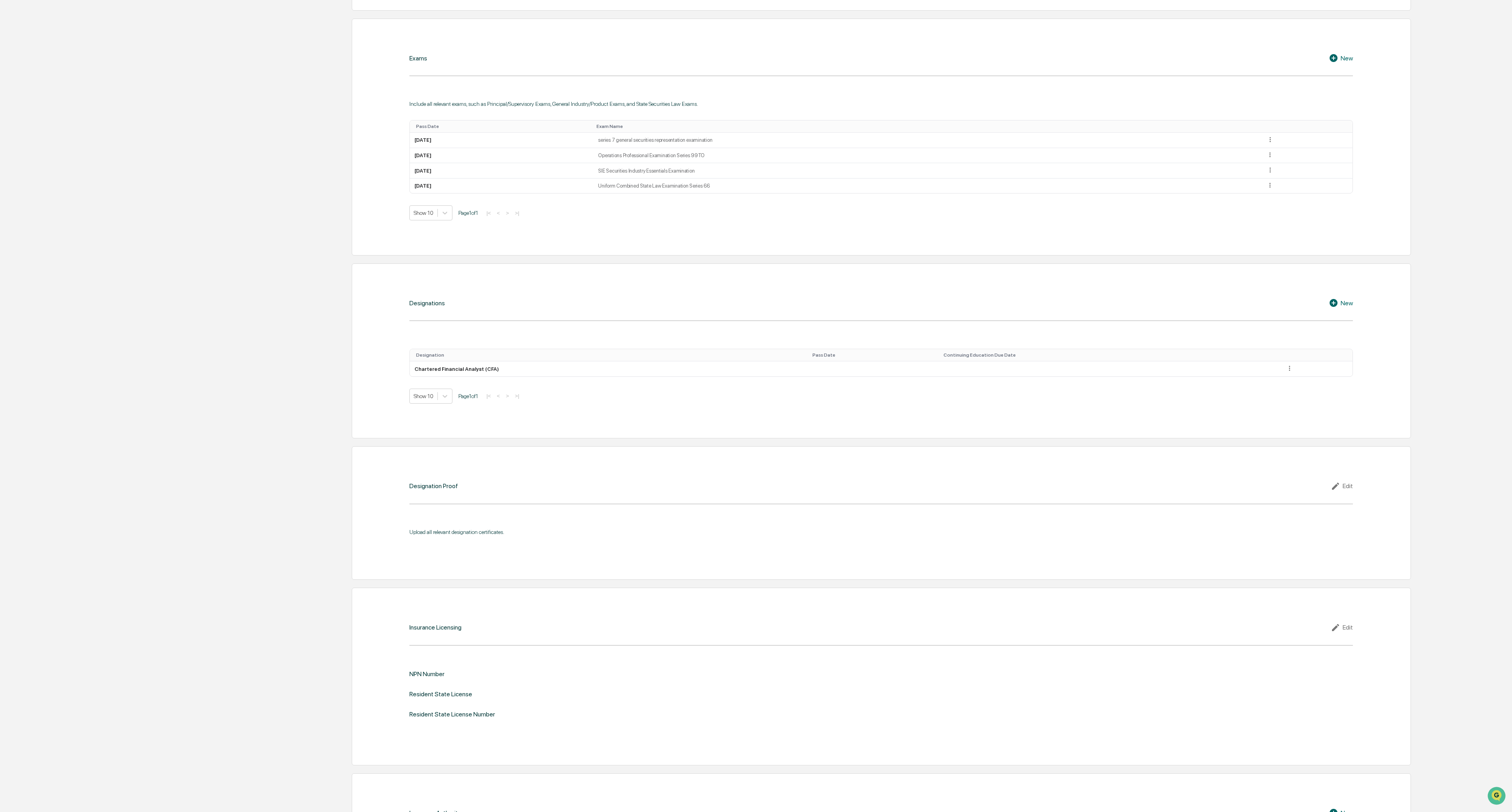
scroll to position [486, 0]
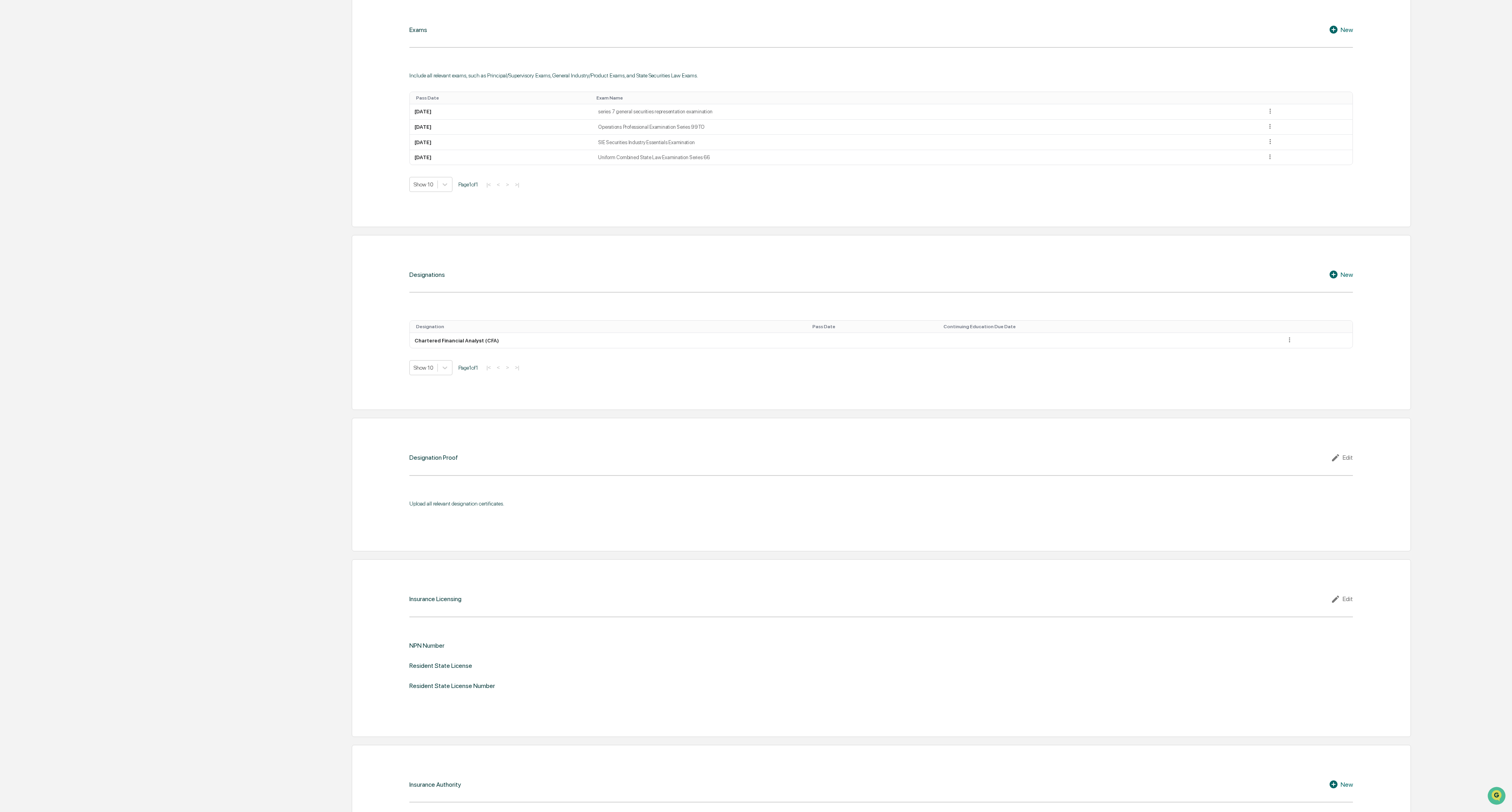
click at [419, 352] on icon at bounding box center [1337, 599] width 12 height 9
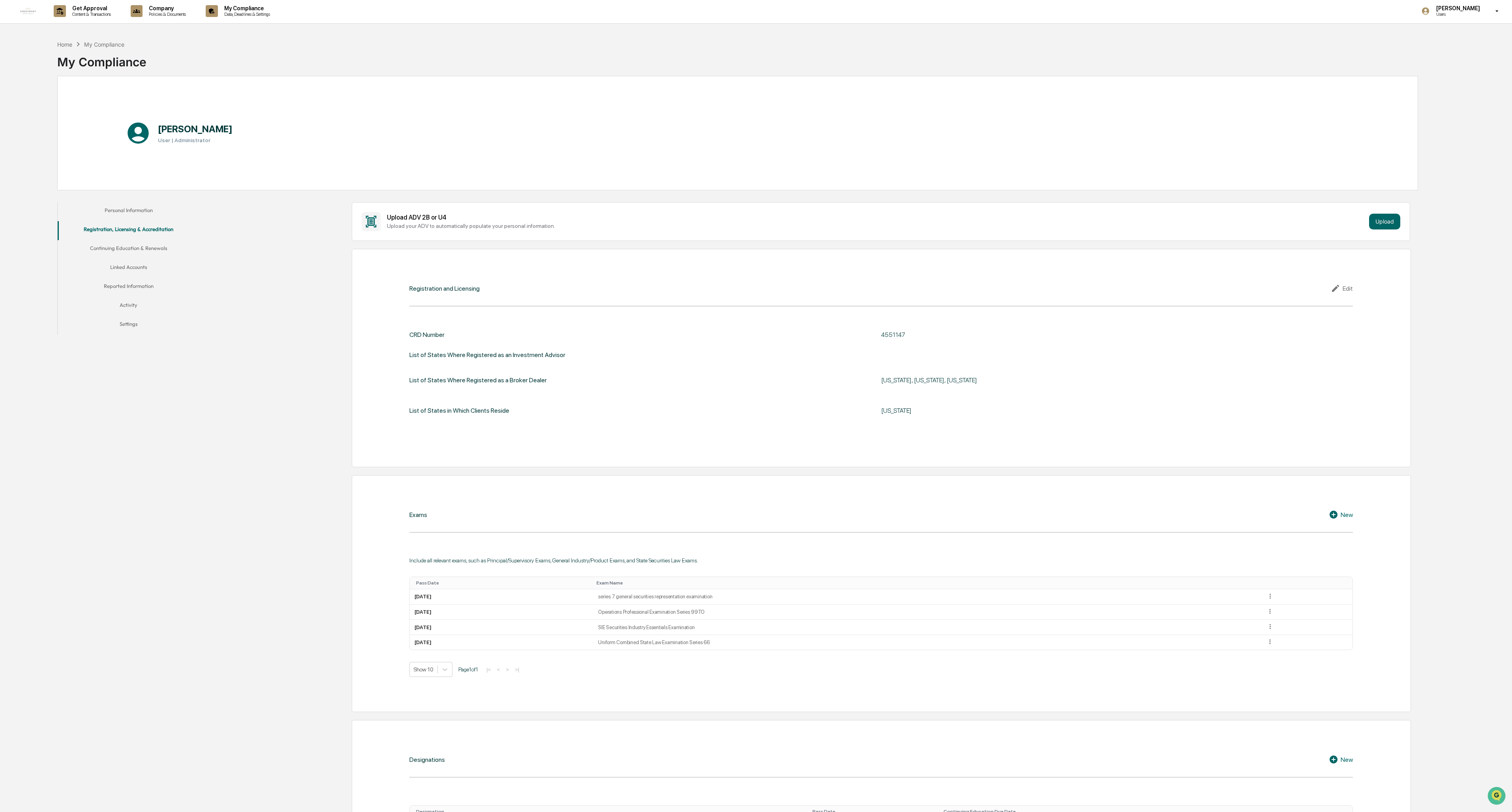
scroll to position [0, 0]
click at [128, 289] on button "Reported Information" at bounding box center [128, 289] width 142 height 19
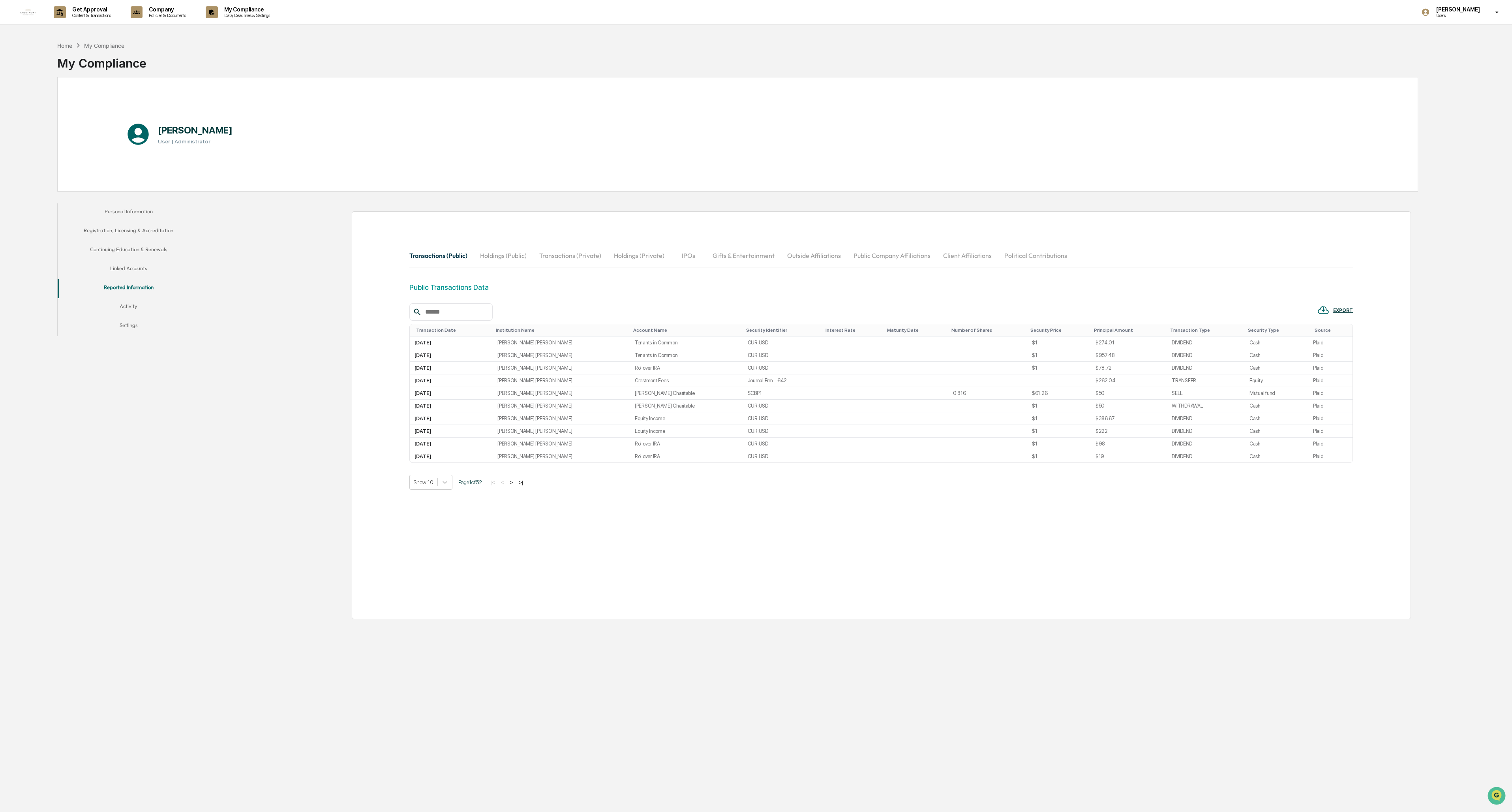
click at [419, 257] on button "Outside Affiliations" at bounding box center [814, 256] width 67 height 19
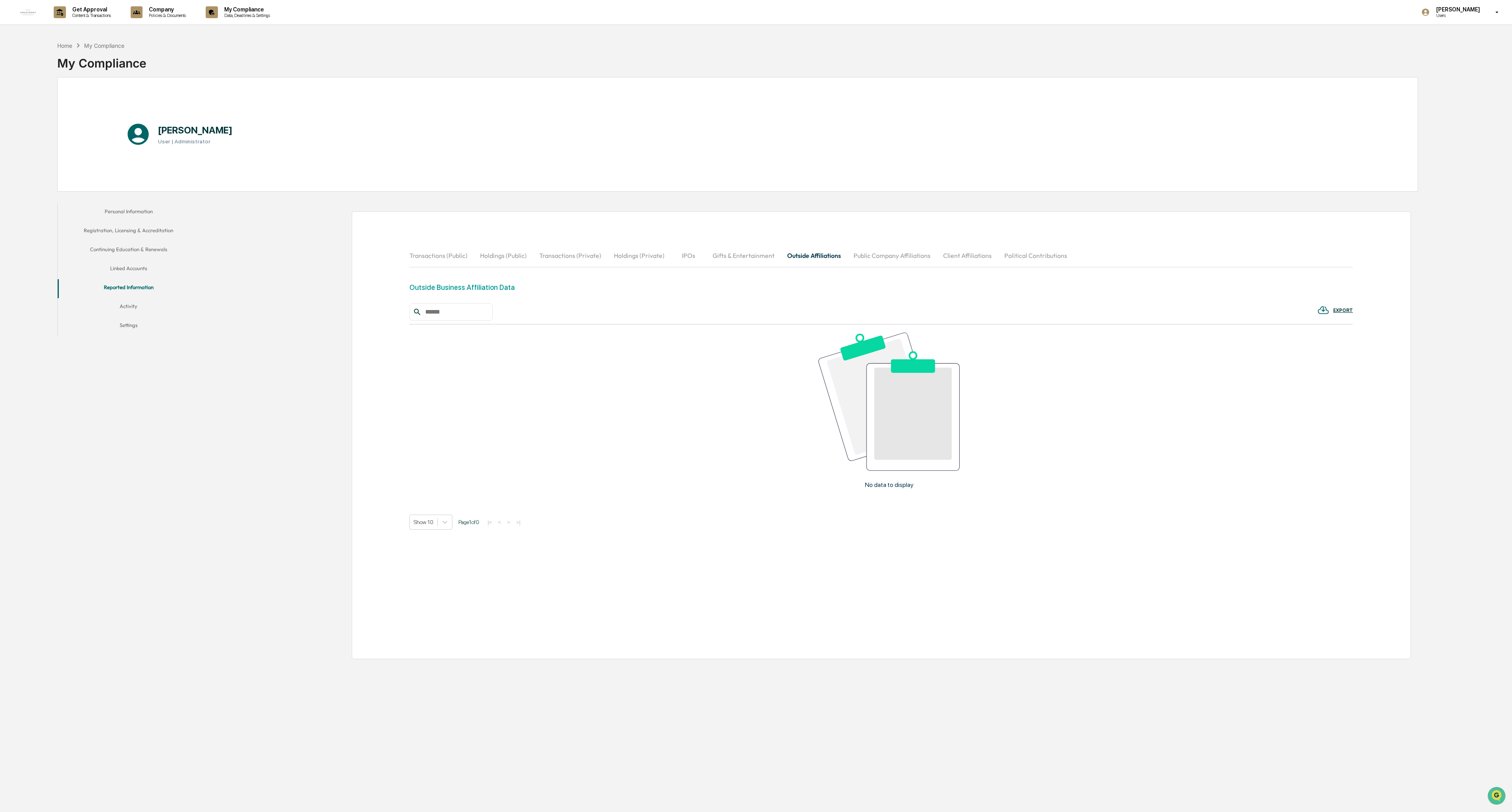
click at [419, 258] on button "Public Company Affiliations" at bounding box center [892, 256] width 89 height 19
click at [419, 257] on button "Client Affiliations" at bounding box center [968, 256] width 61 height 19
click at [419, 254] on button "Political Contributions" at bounding box center [1036, 256] width 75 height 19
click at [419, 259] on button "Gifts & Entertainment" at bounding box center [743, 256] width 75 height 19
click at [419, 255] on button "IPOs" at bounding box center [689, 256] width 35 height 19
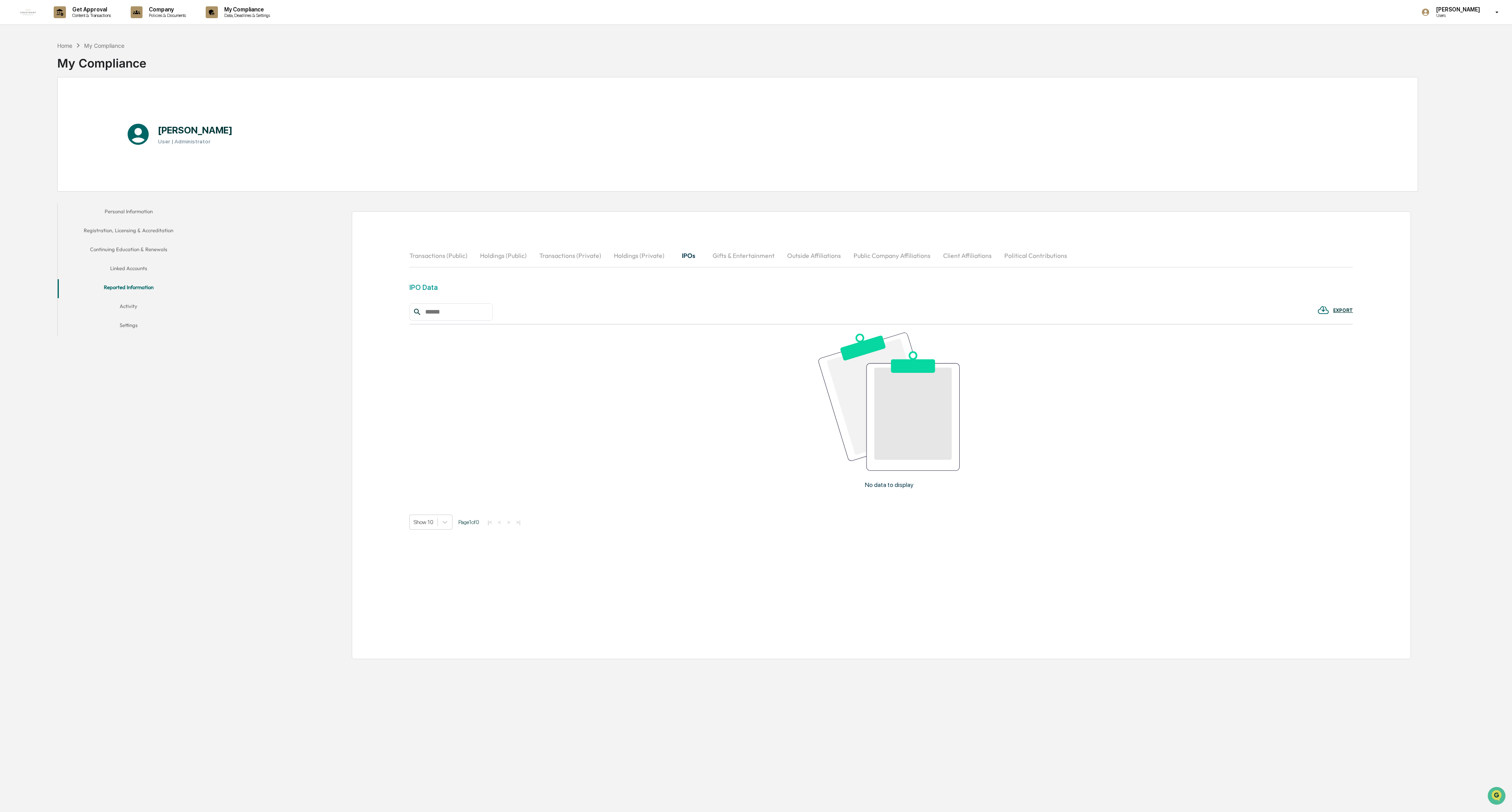
click at [419, 256] on button "Holdings (Private)" at bounding box center [639, 256] width 63 height 19
click at [419, 257] on button "Transactions (Private)" at bounding box center [570, 256] width 75 height 19
click at [122, 251] on button "Continuing Education & Renewals" at bounding box center [128, 251] width 142 height 19
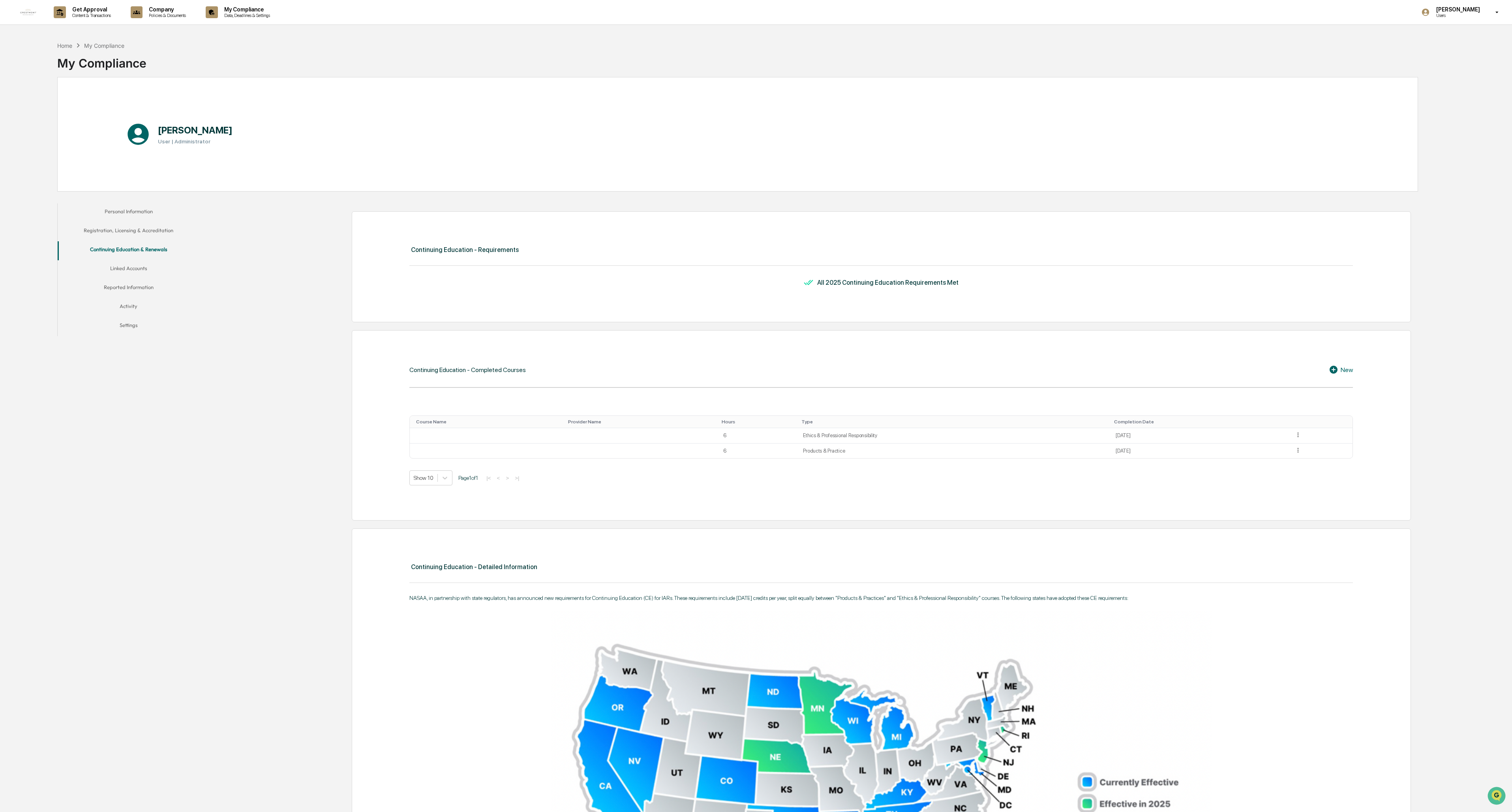
click at [124, 232] on button "Registration, Licensing & Accreditation" at bounding box center [128, 232] width 142 height 19
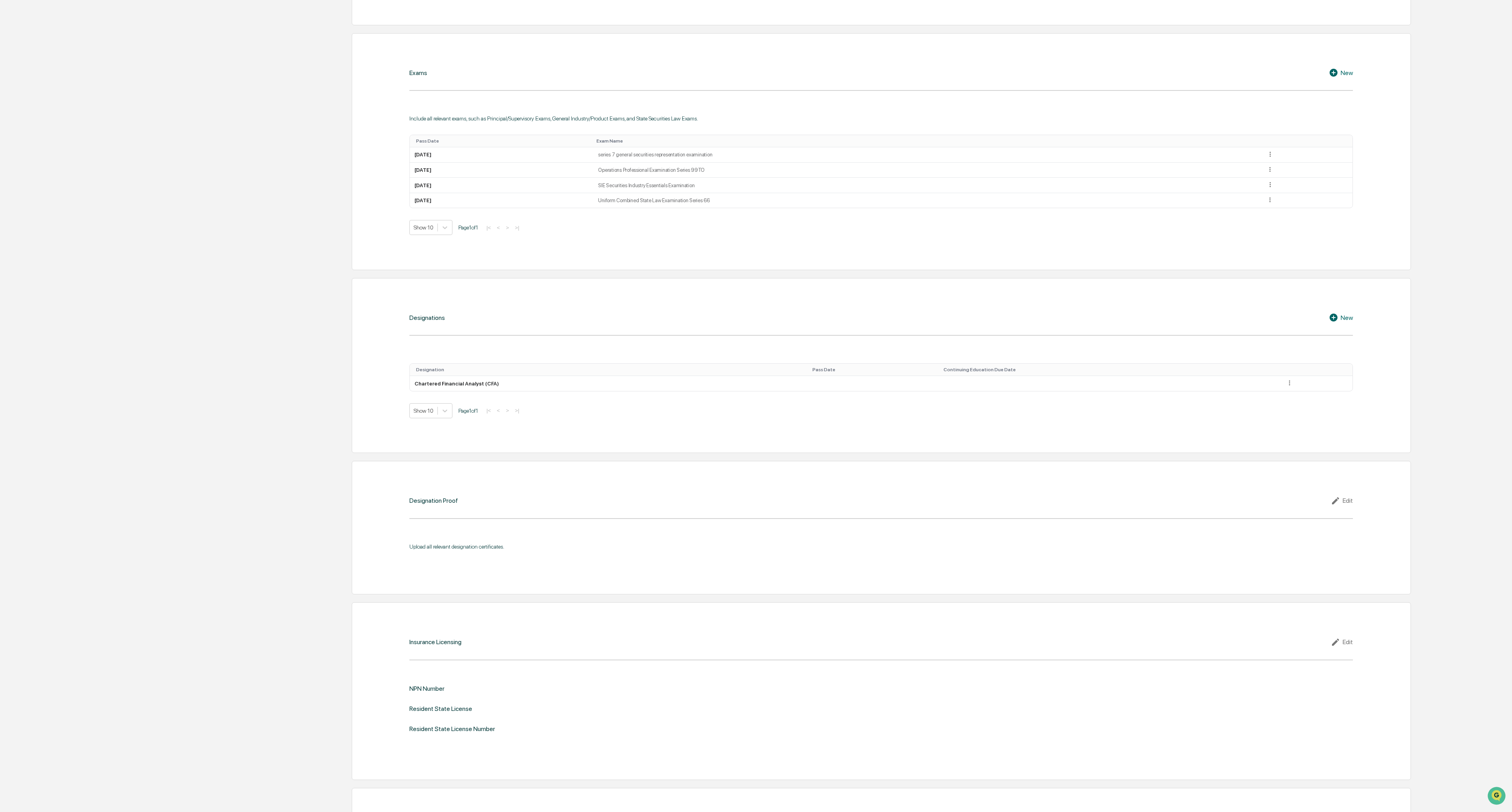
scroll to position [592, 0]
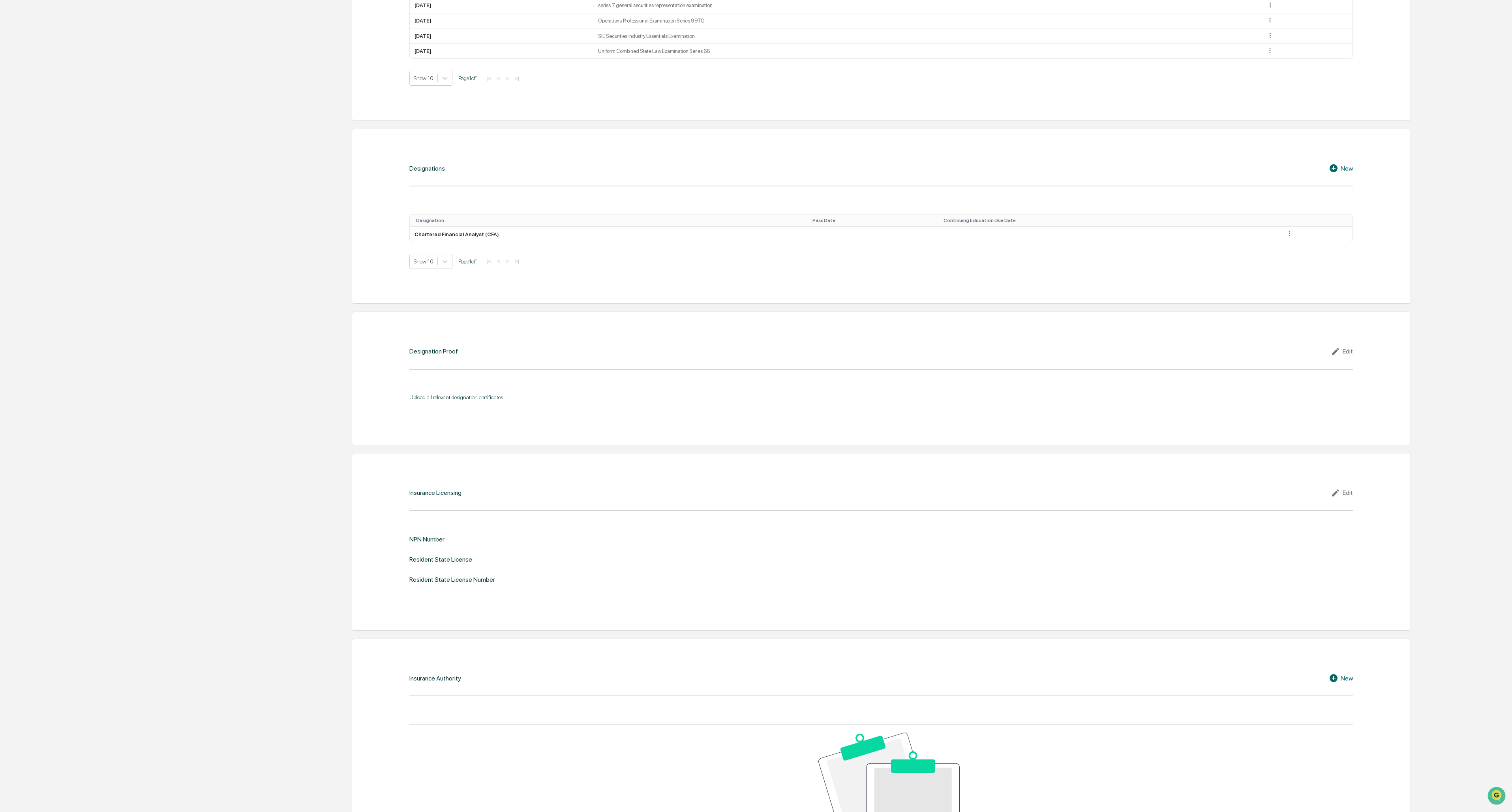
click at [419, 352] on div "Edit" at bounding box center [1342, 493] width 22 height 9
click at [419, 352] on input "text" at bounding box center [1117, 542] width 460 height 8
paste input "********"
type input "********"
click at [419, 352] on div at bounding box center [1110, 570] width 448 height 9
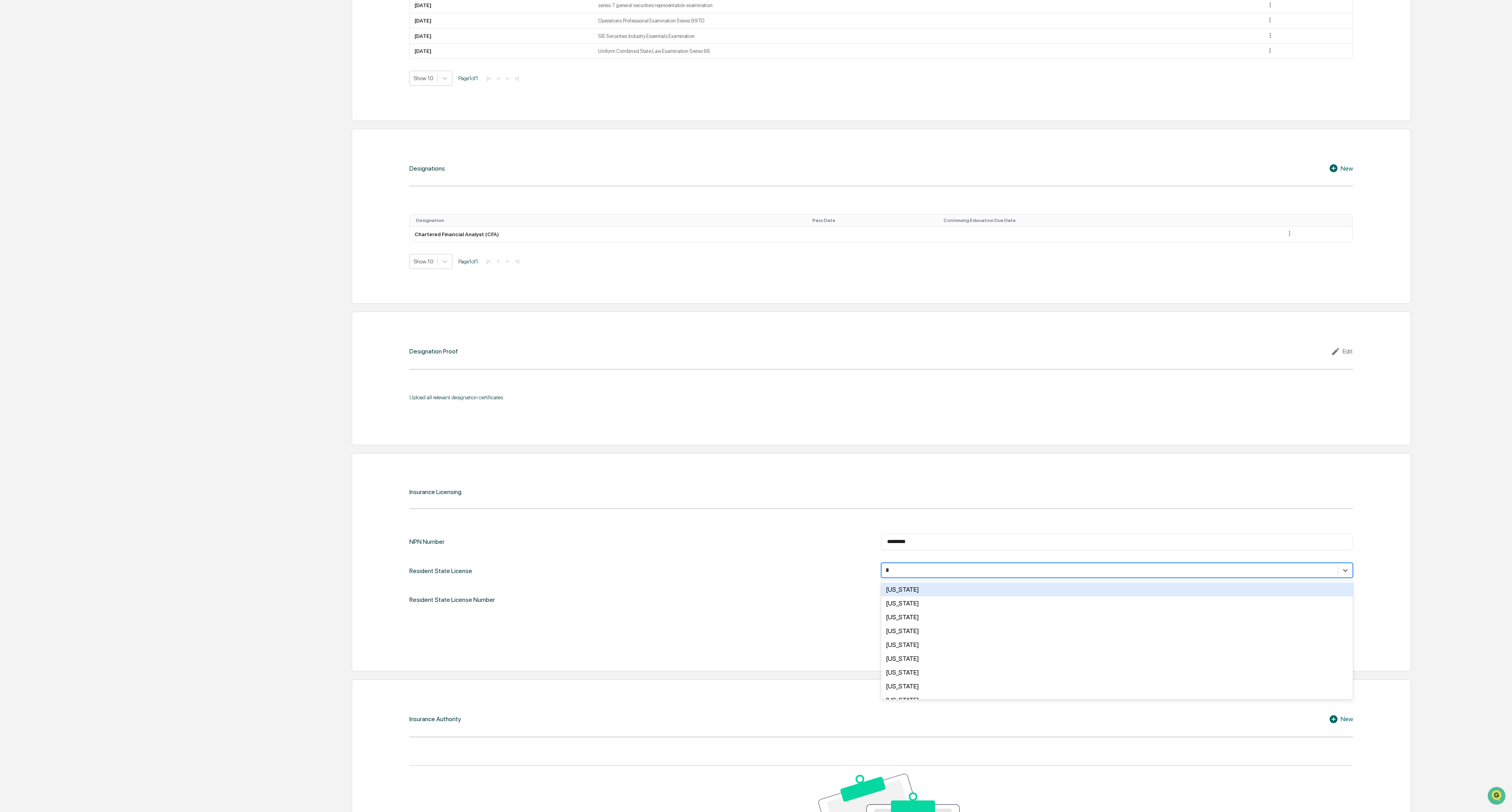
type input "**"
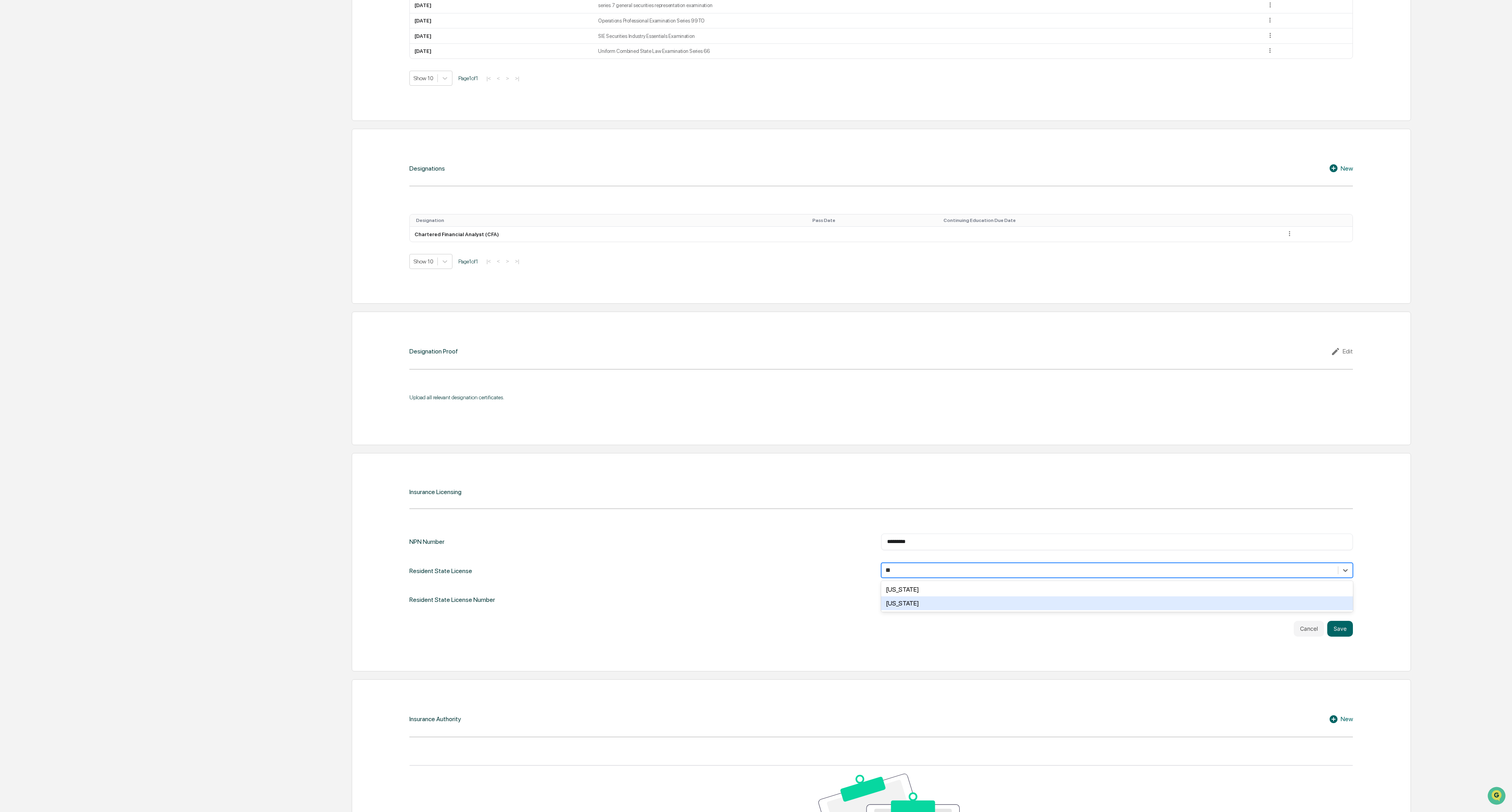
click at [419, 352] on div "Texas" at bounding box center [1117, 603] width 472 height 14
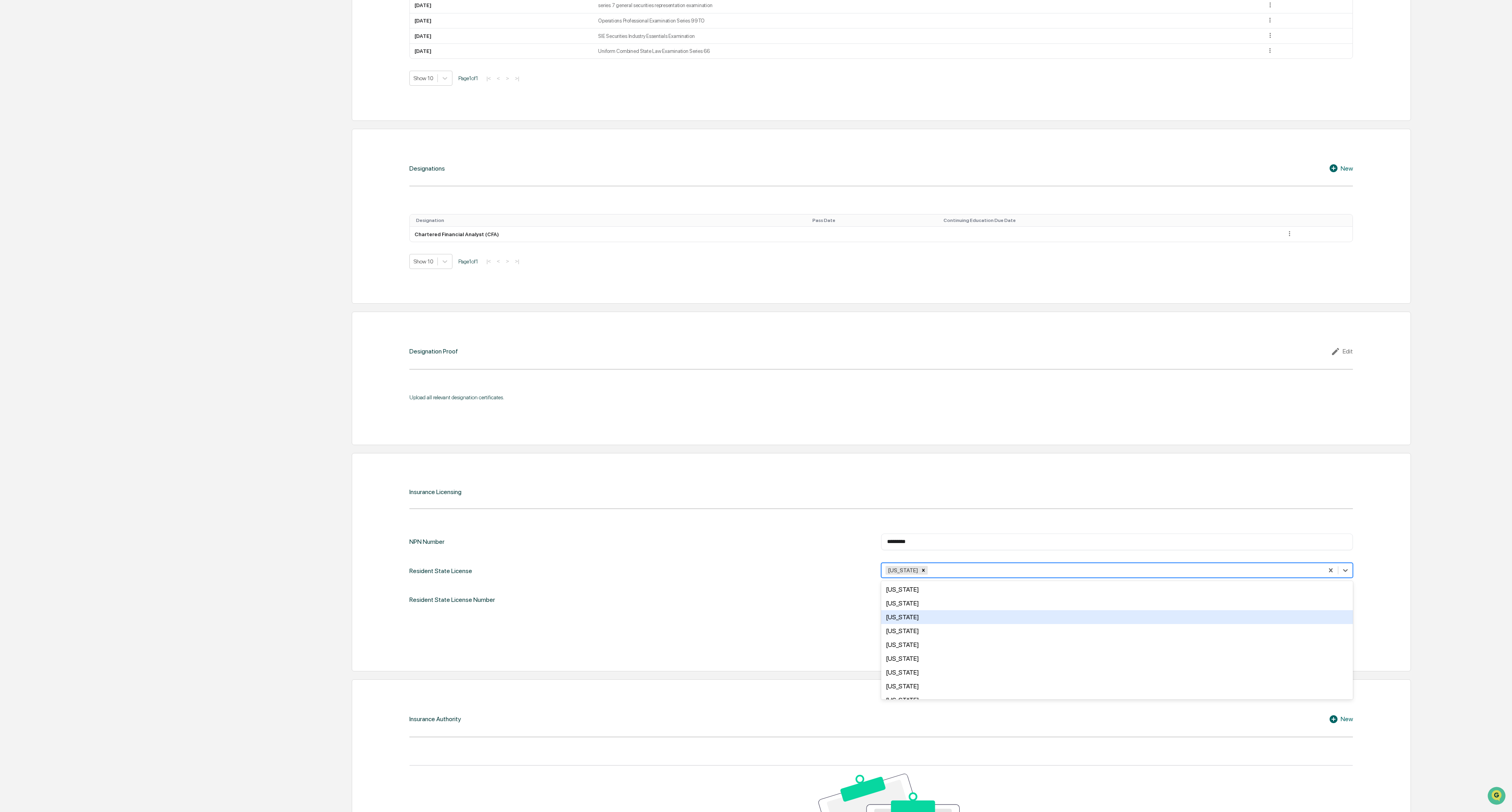
click at [419, 352] on div "NPN Number ******** ​ Resident State License option Texas, selected. 49 results…" at bounding box center [881, 585] width 943 height 103
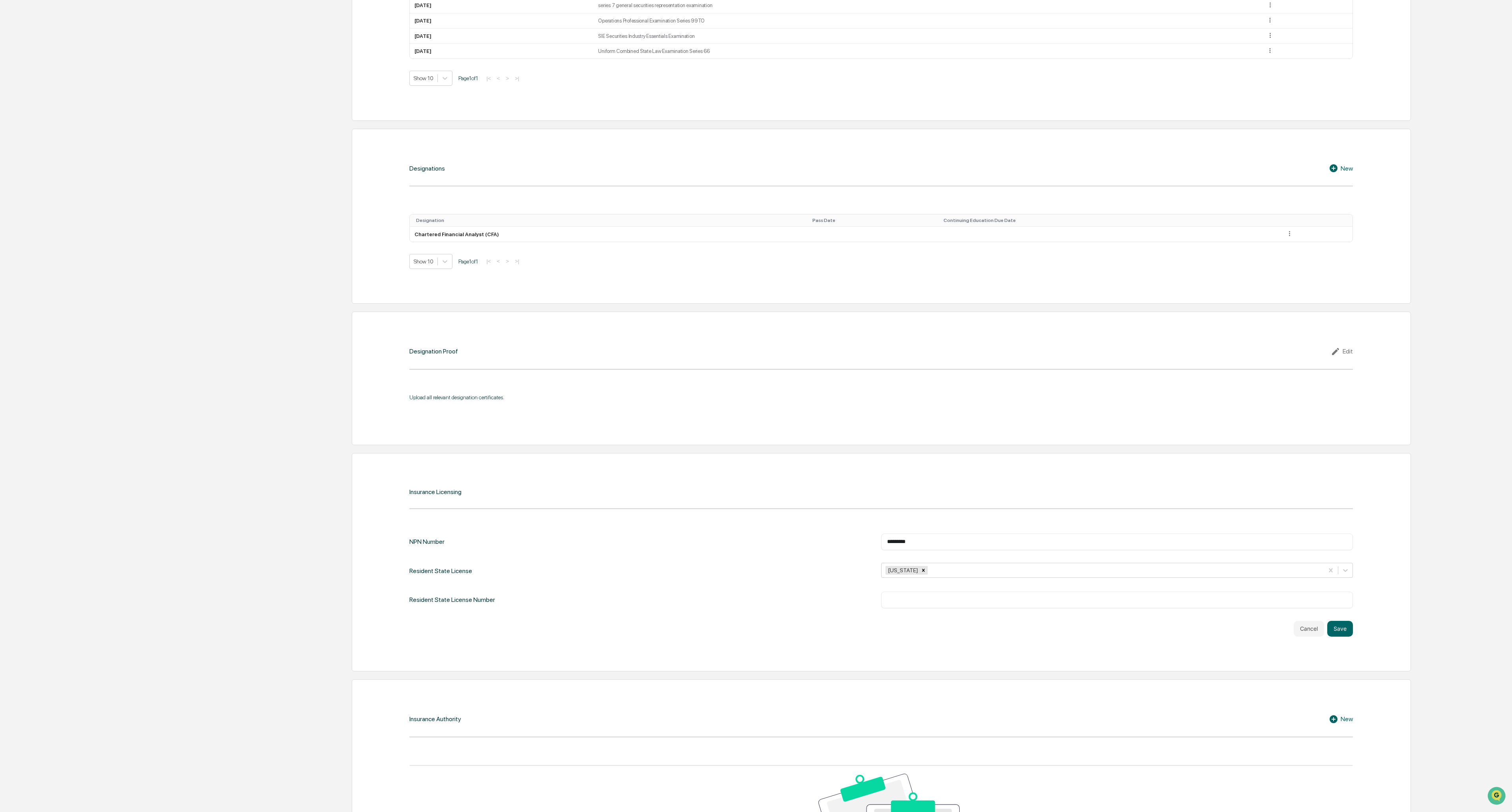
click at [419, 352] on input "text" at bounding box center [1117, 599] width 460 height 8
paste input "*******"
type input "*******"
click at [419, 352] on button "Save" at bounding box center [1340, 629] width 26 height 16
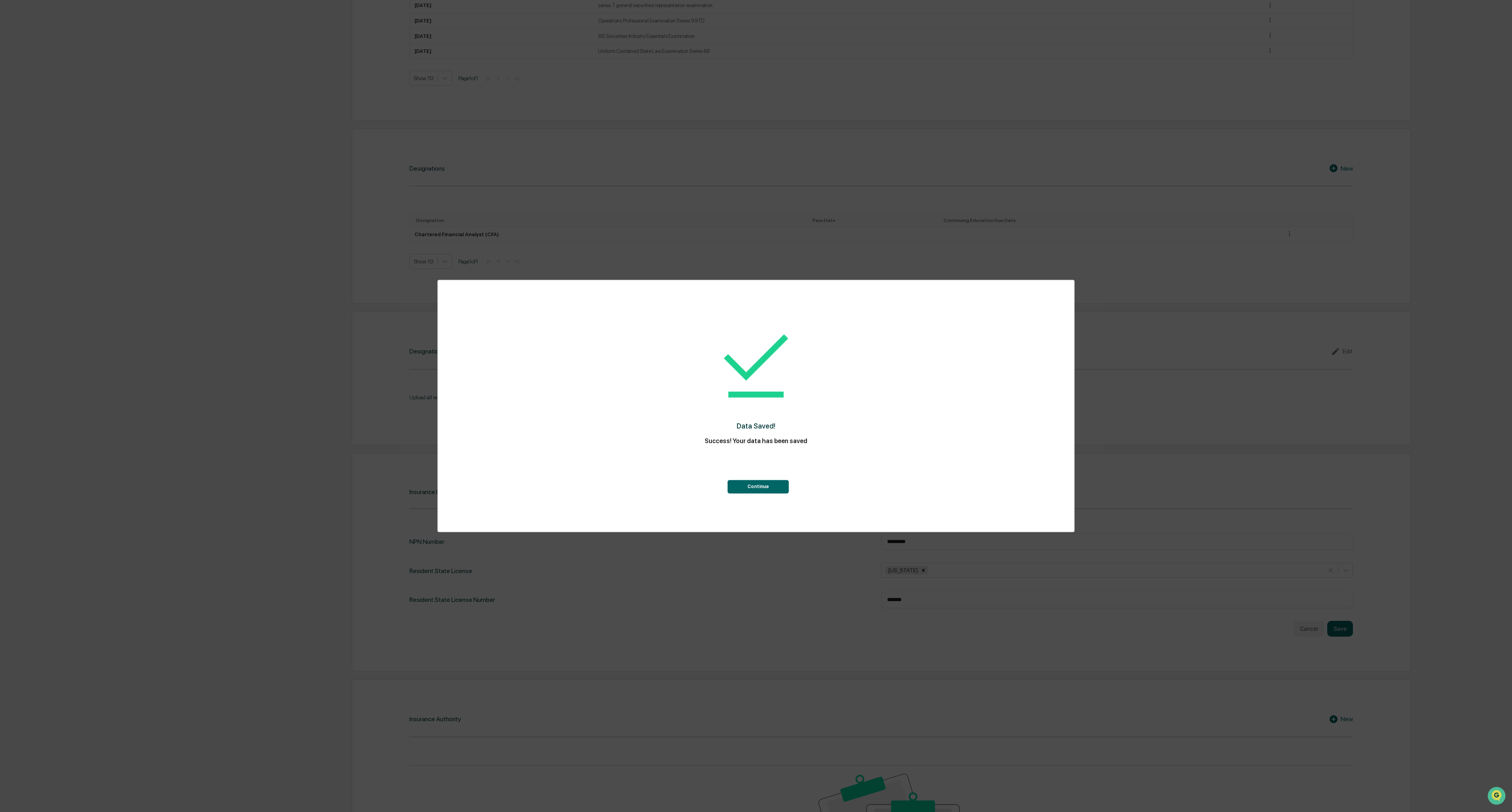
click at [419, 352] on button "Continue" at bounding box center [758, 487] width 61 height 14
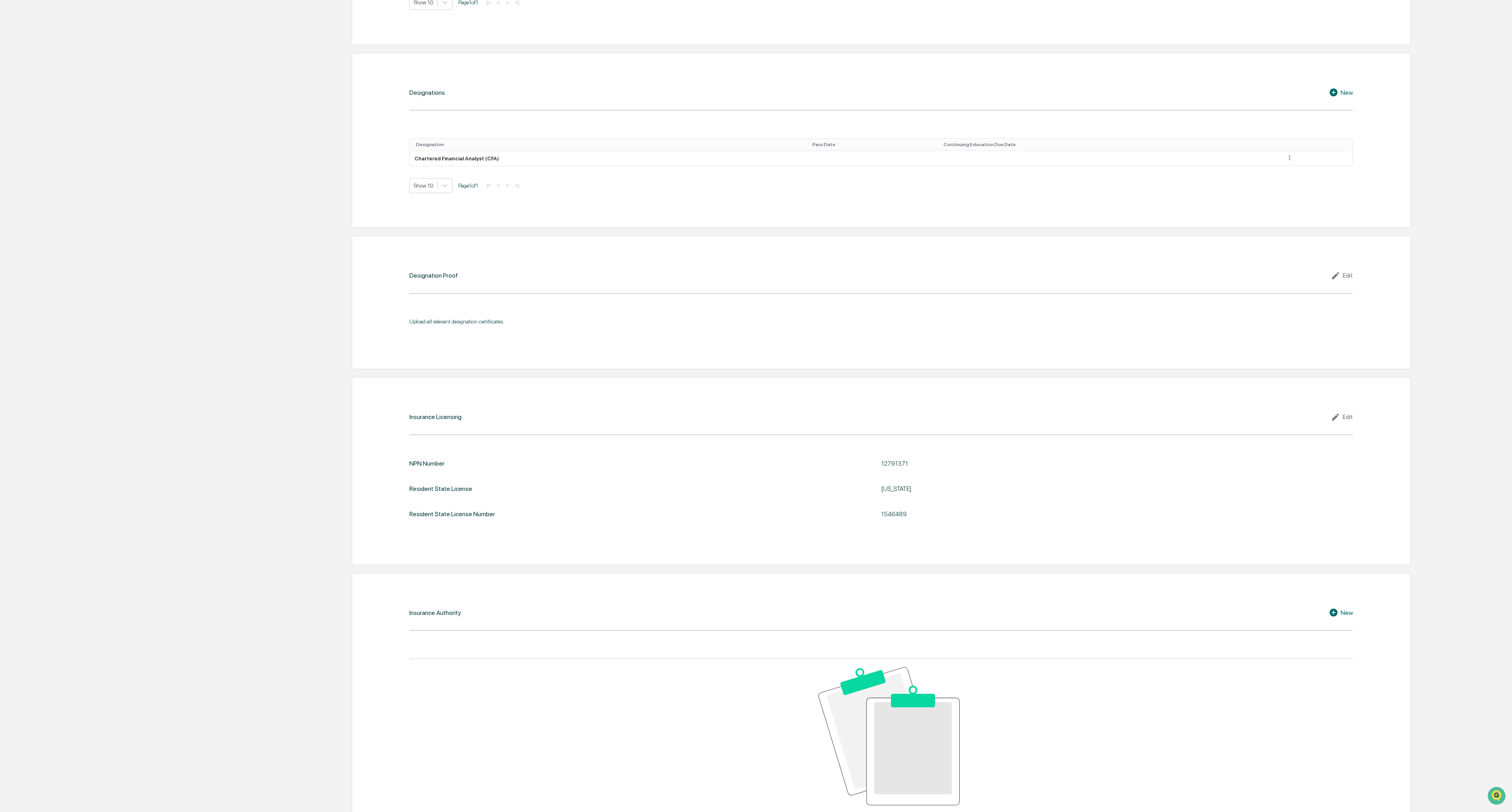
scroll to position [671, 0]
click at [419, 352] on icon at bounding box center [1335, 609] width 12 height 9
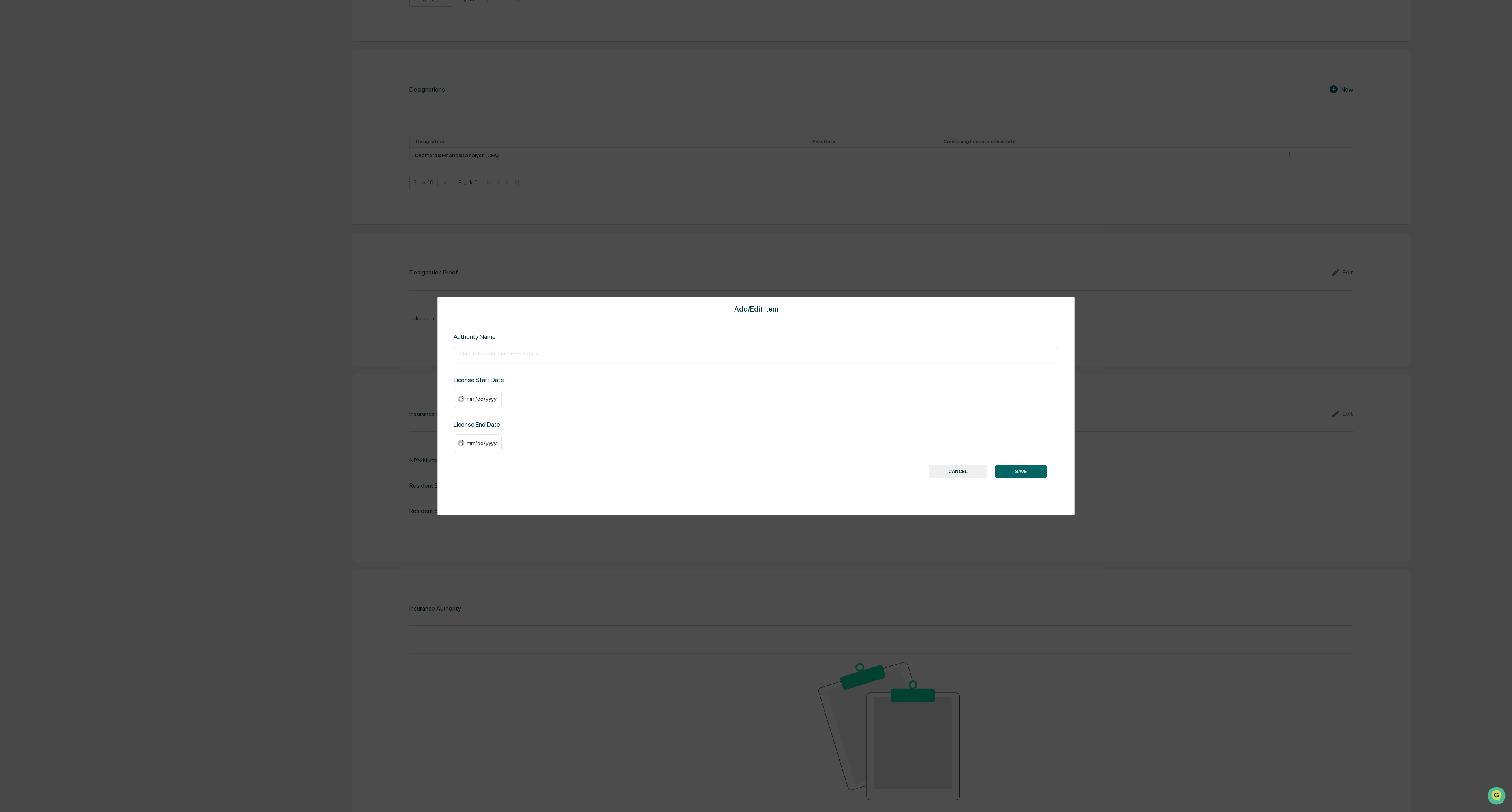
click at [419, 352] on div "​" at bounding box center [756, 355] width 605 height 16
click at [419, 352] on input "text" at bounding box center [756, 354] width 593 height 8
type input "**********"
click at [419, 352] on div "mm/dd/yyyy" at bounding box center [482, 399] width 32 height 6
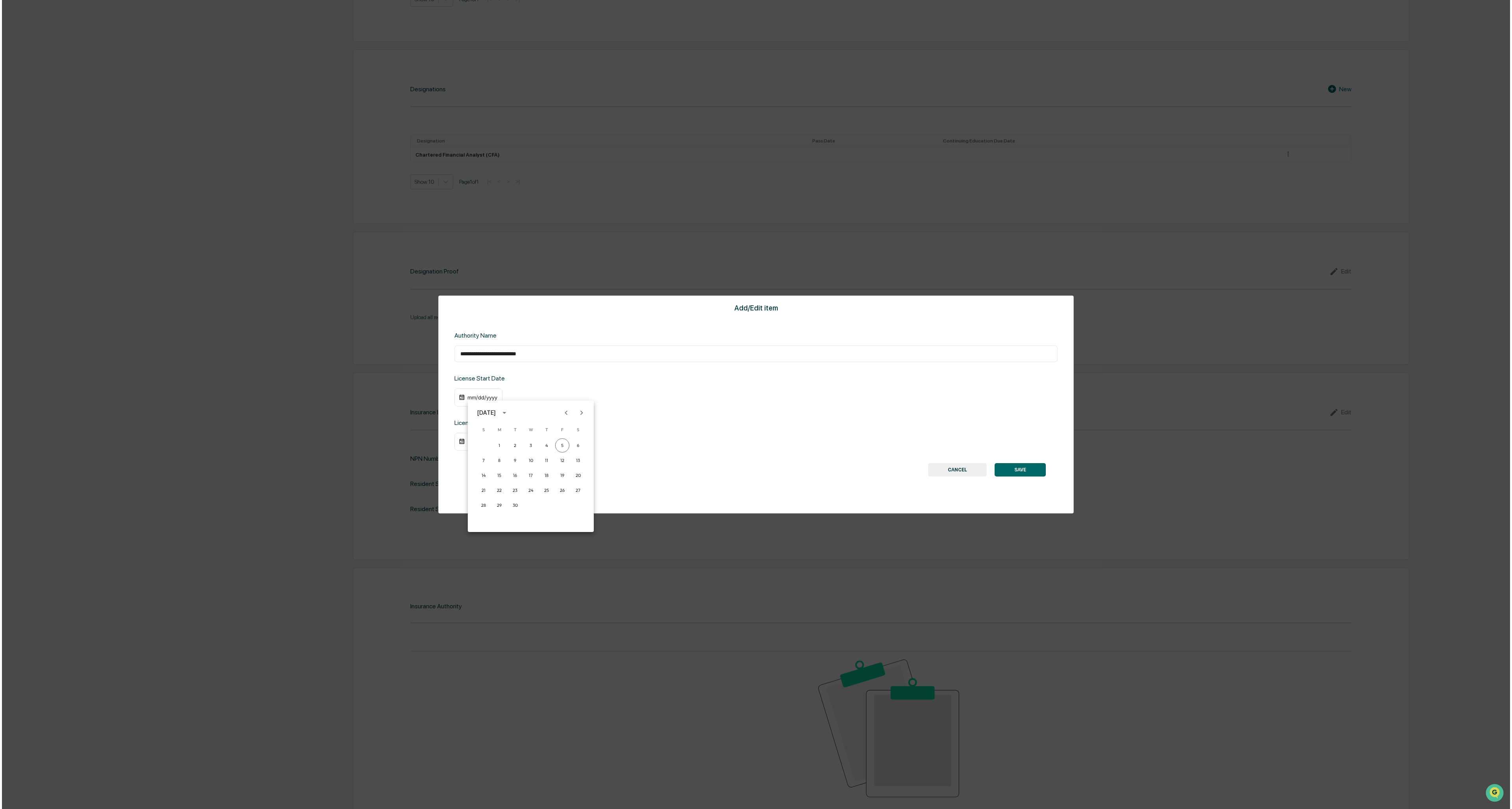
scroll to position [670, 0]
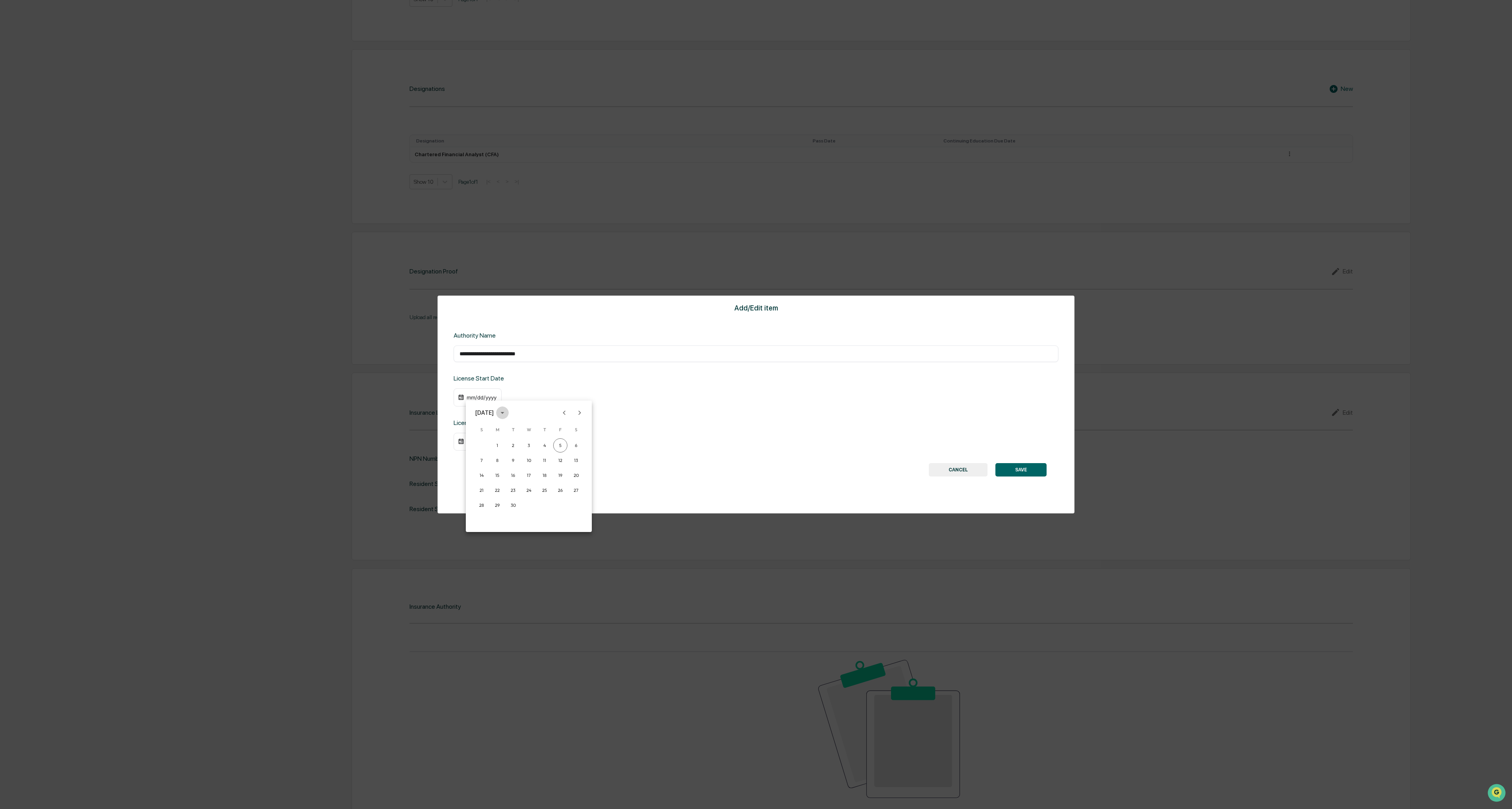
click at [418, 350] on icon "calendar view is open, switch to year view" at bounding box center [502, 412] width 9 height 9
click at [418, 350] on button "2009" at bounding box center [529, 461] width 28 height 14
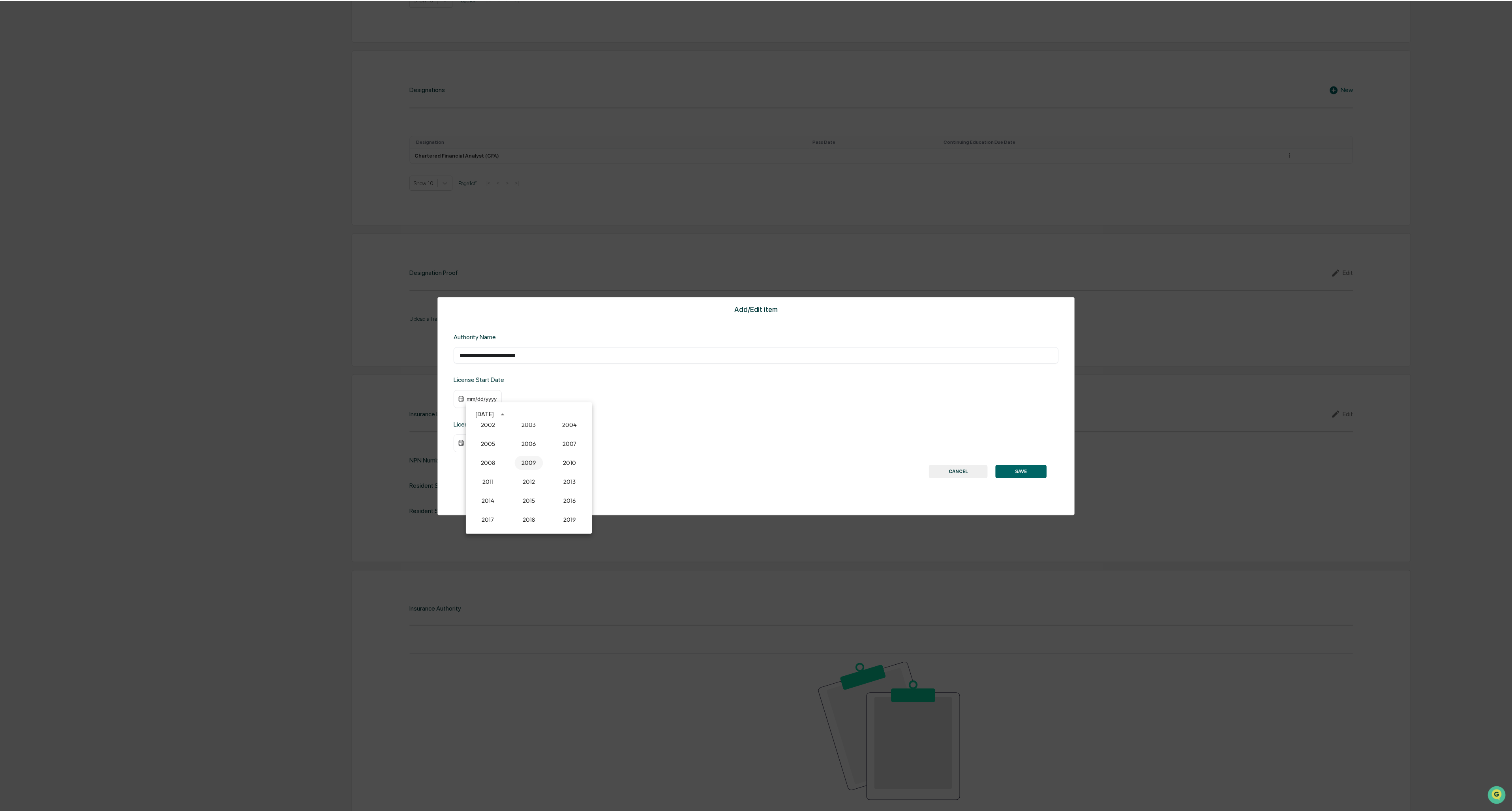
scroll to position [671, 0]
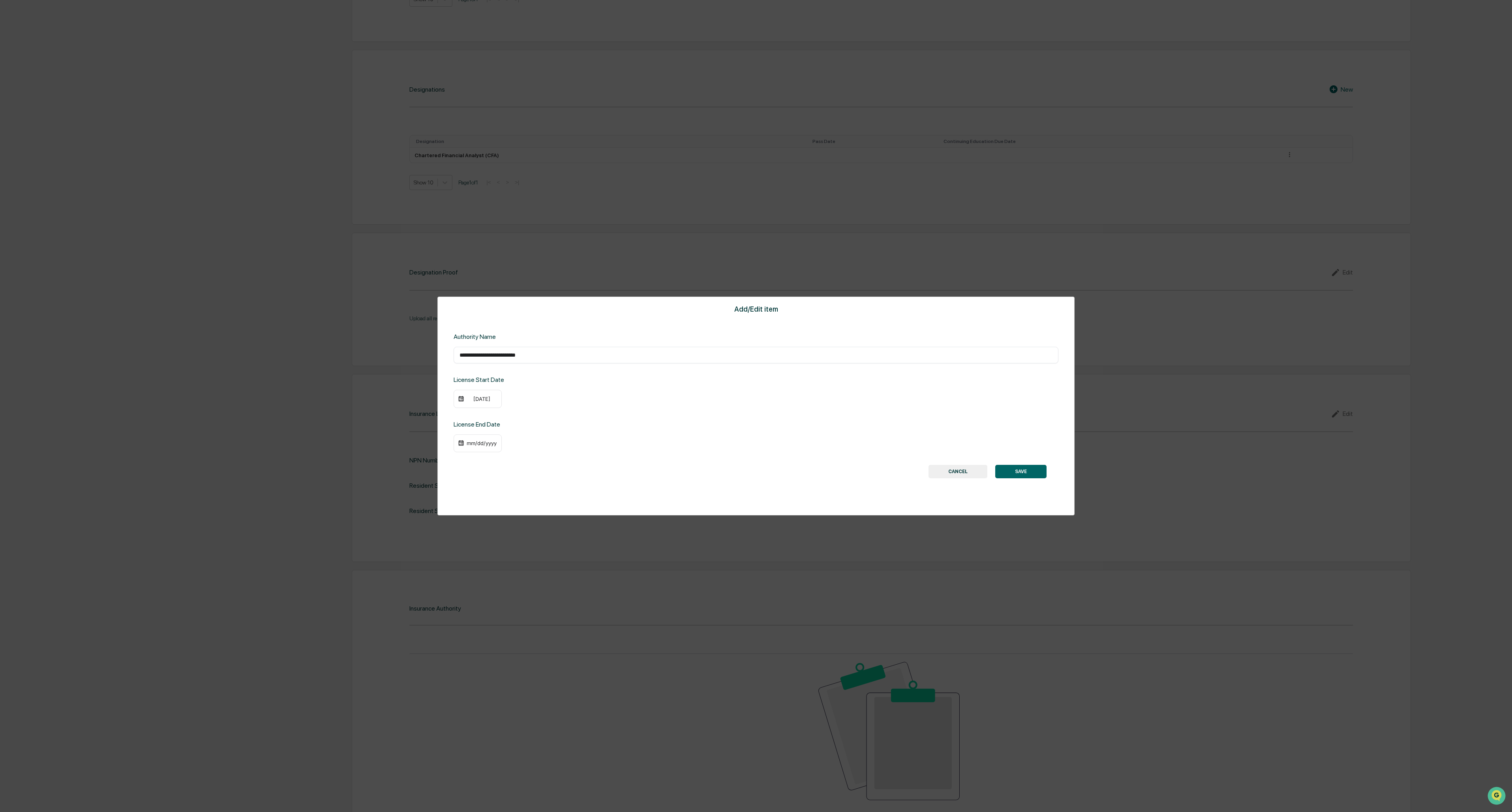
click at [419, 352] on div "09/05/2009" at bounding box center [482, 399] width 32 height 6
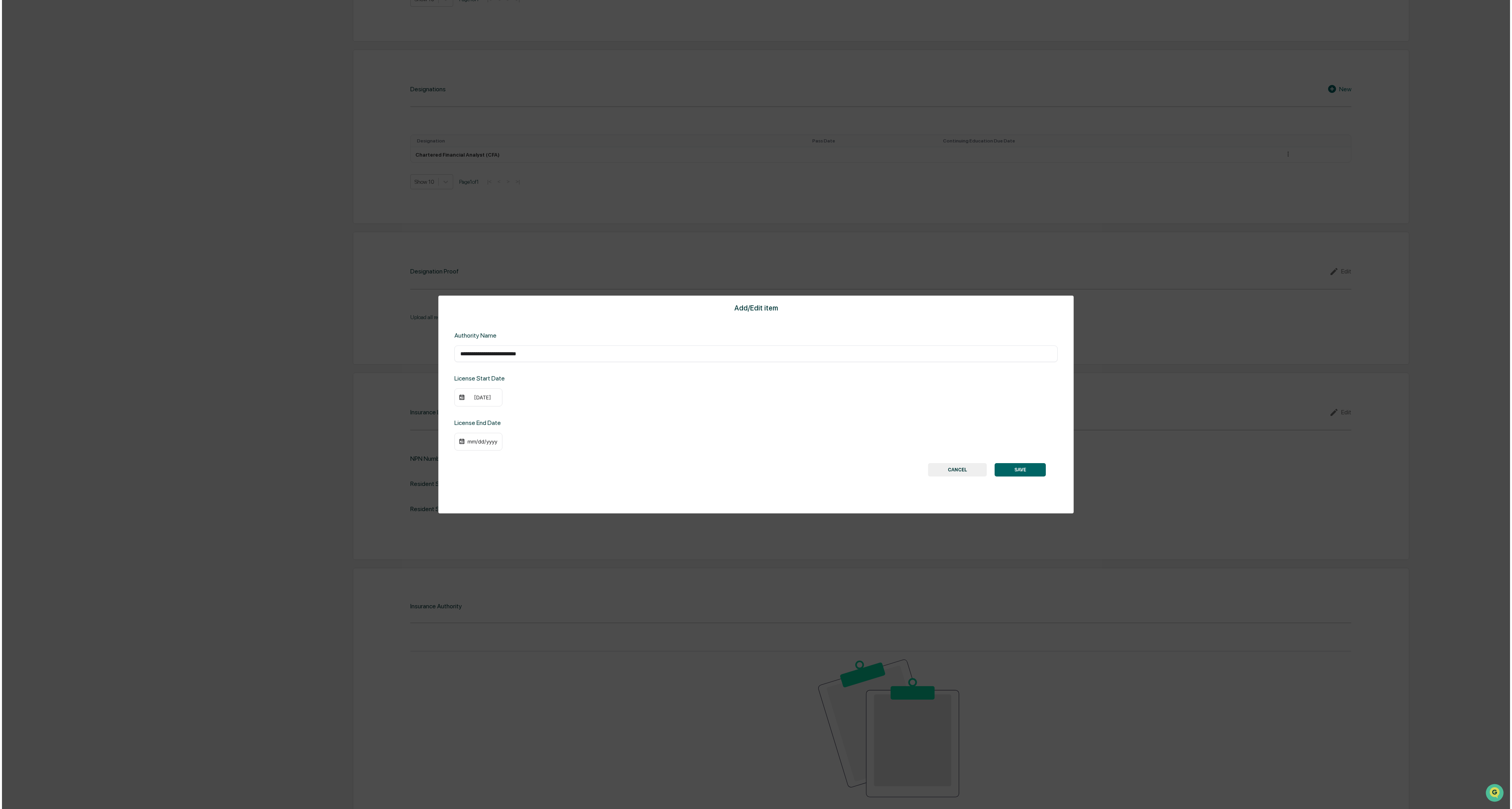
scroll to position [670, 0]
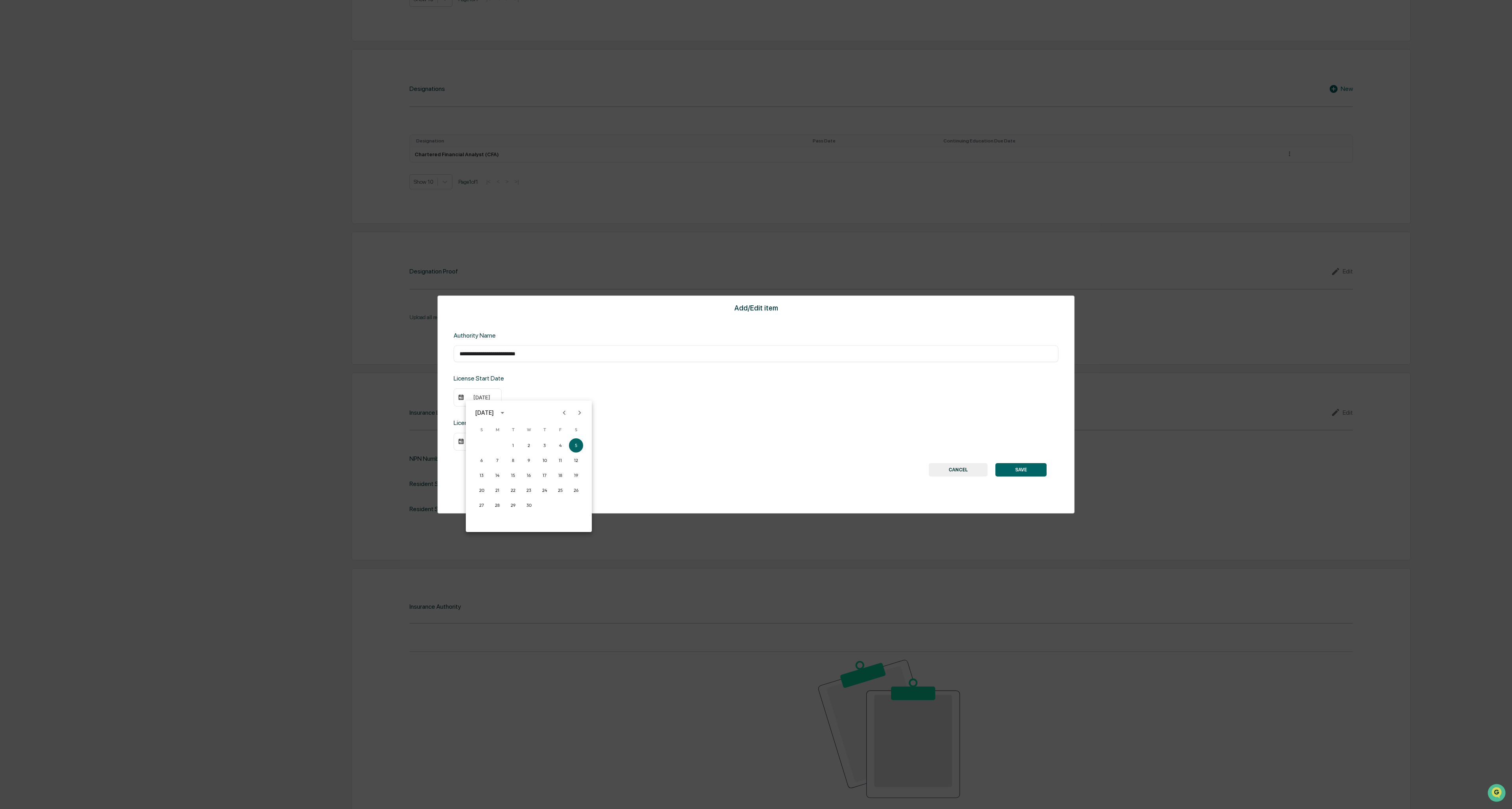
click at [418, 350] on icon "Previous month" at bounding box center [564, 412] width 9 height 9
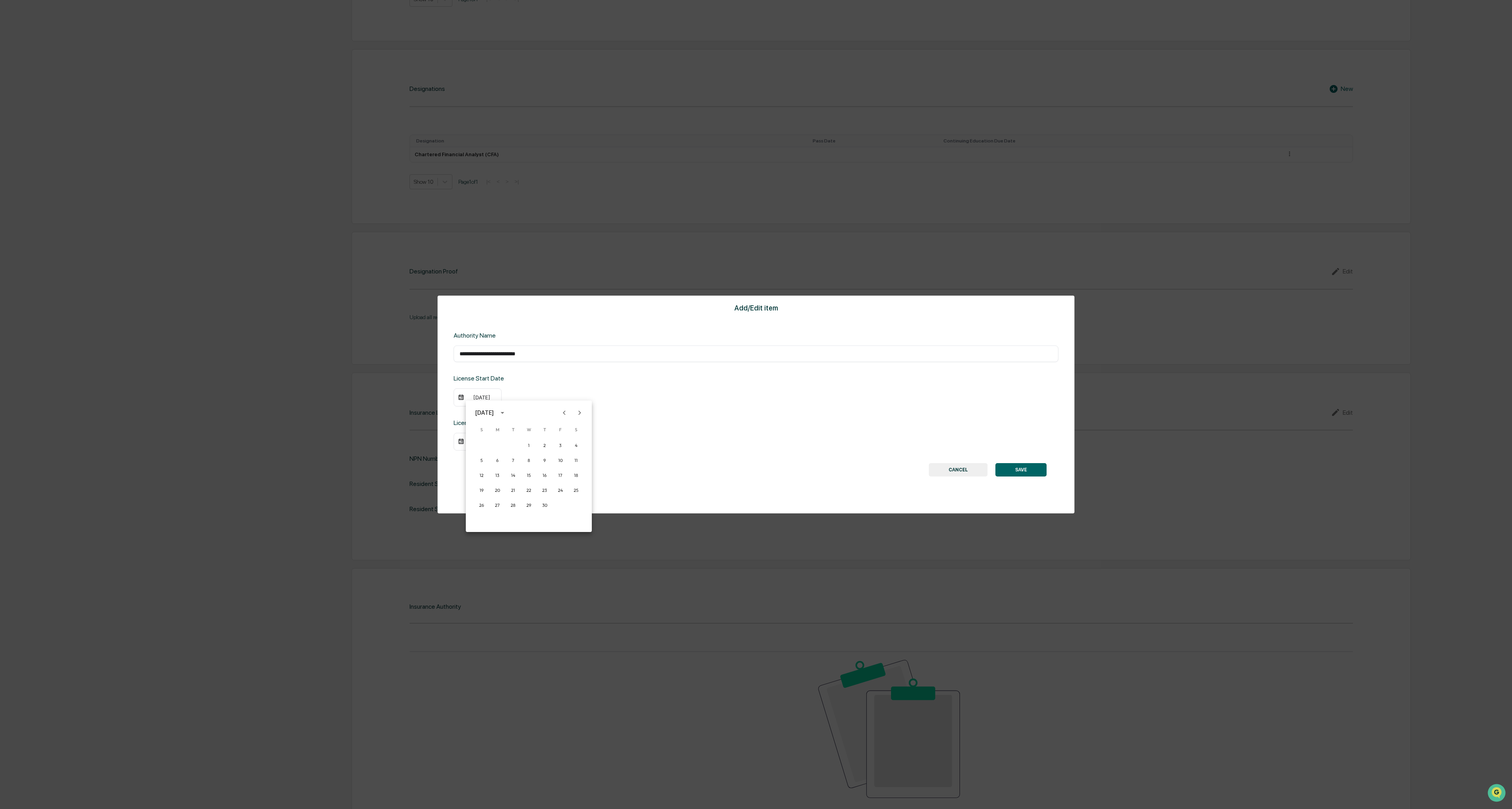
click at [418, 350] on icon "Previous month" at bounding box center [564, 412] width 9 height 9
click at [418, 350] on button "14" at bounding box center [529, 475] width 14 height 14
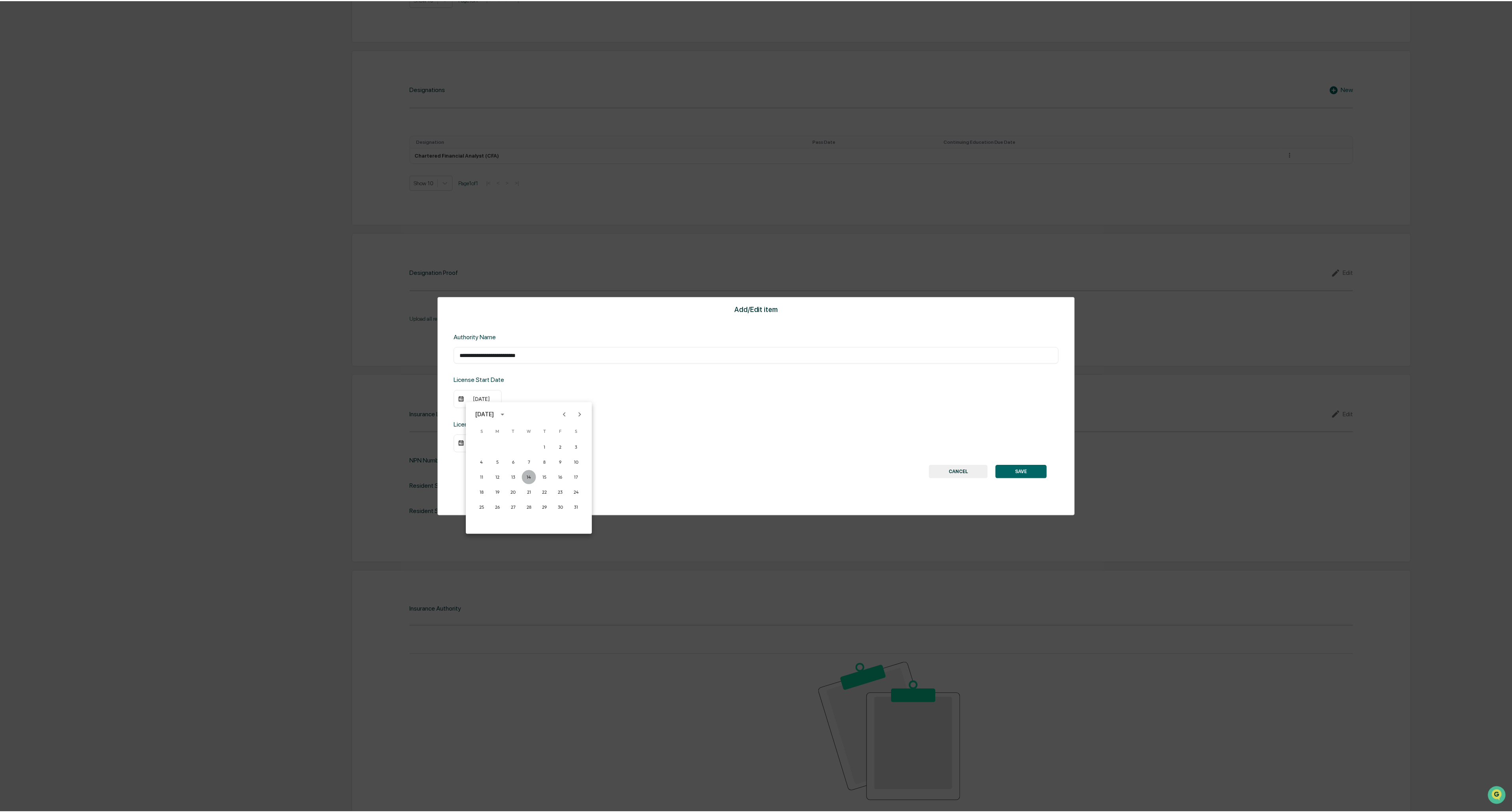
scroll to position [671, 0]
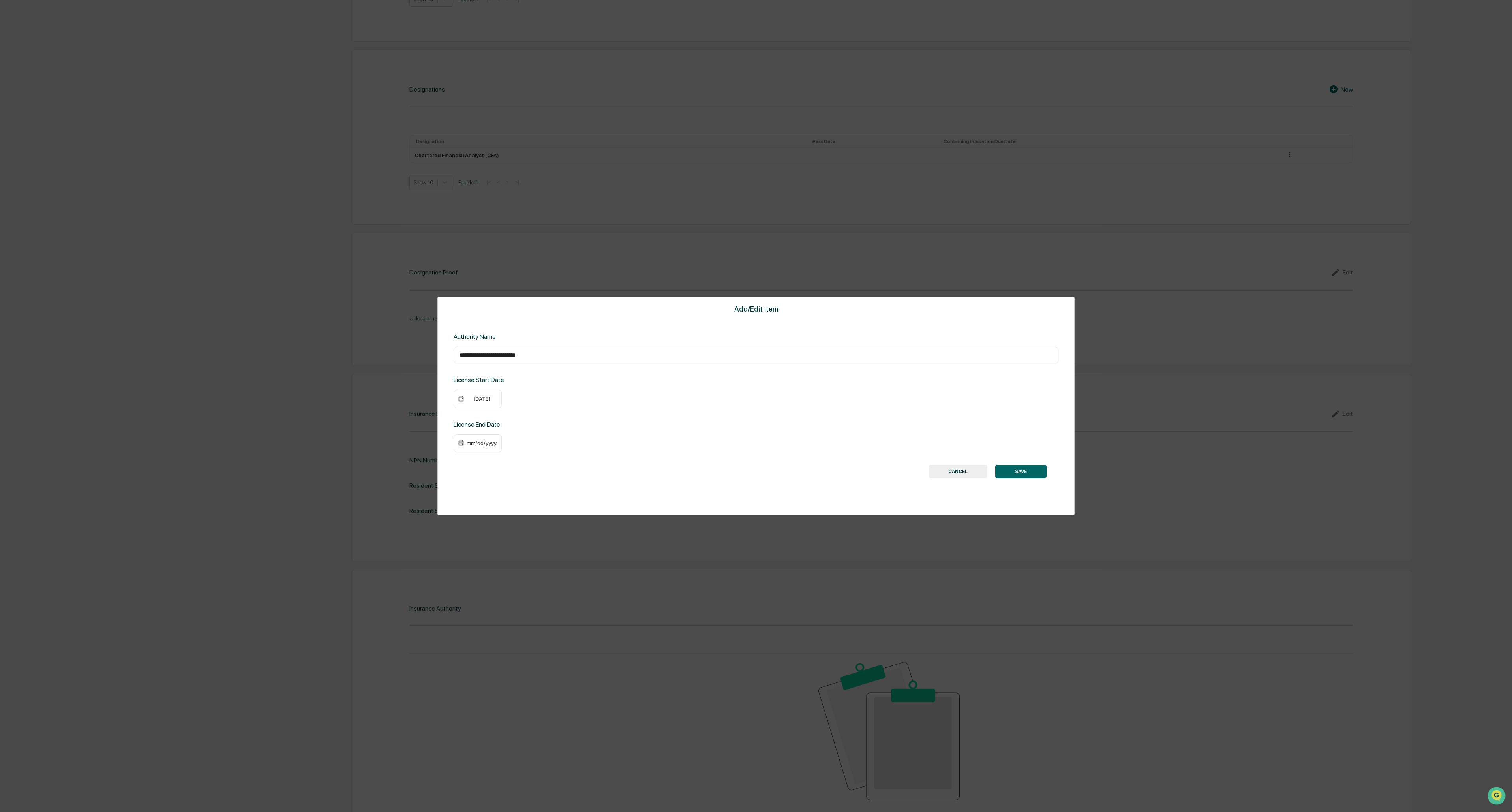
click at [419, 352] on button "SAVE" at bounding box center [1021, 472] width 51 height 14
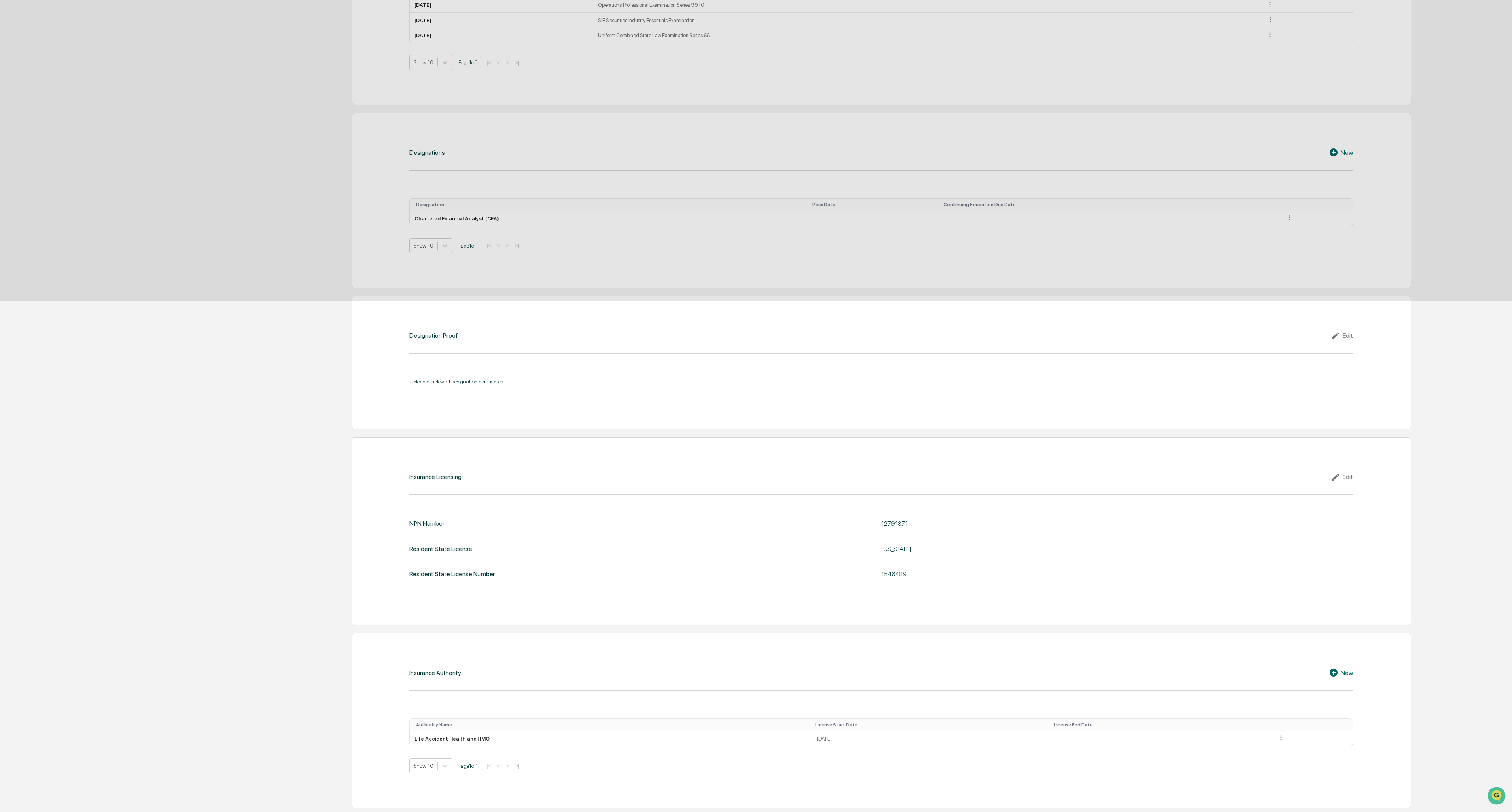
scroll to position [608, 0]
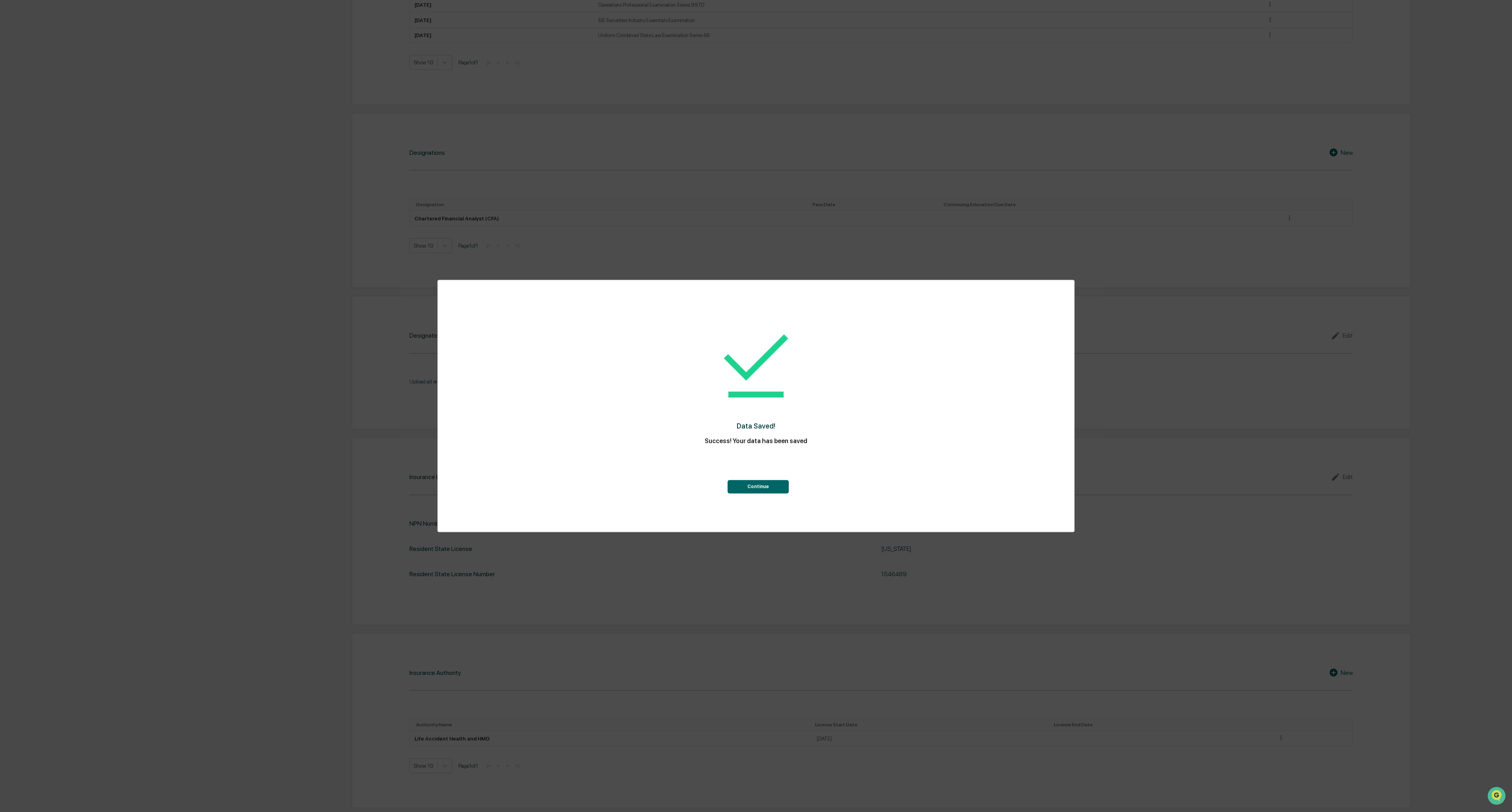
click at [419, 352] on button "Continue" at bounding box center [758, 487] width 61 height 14
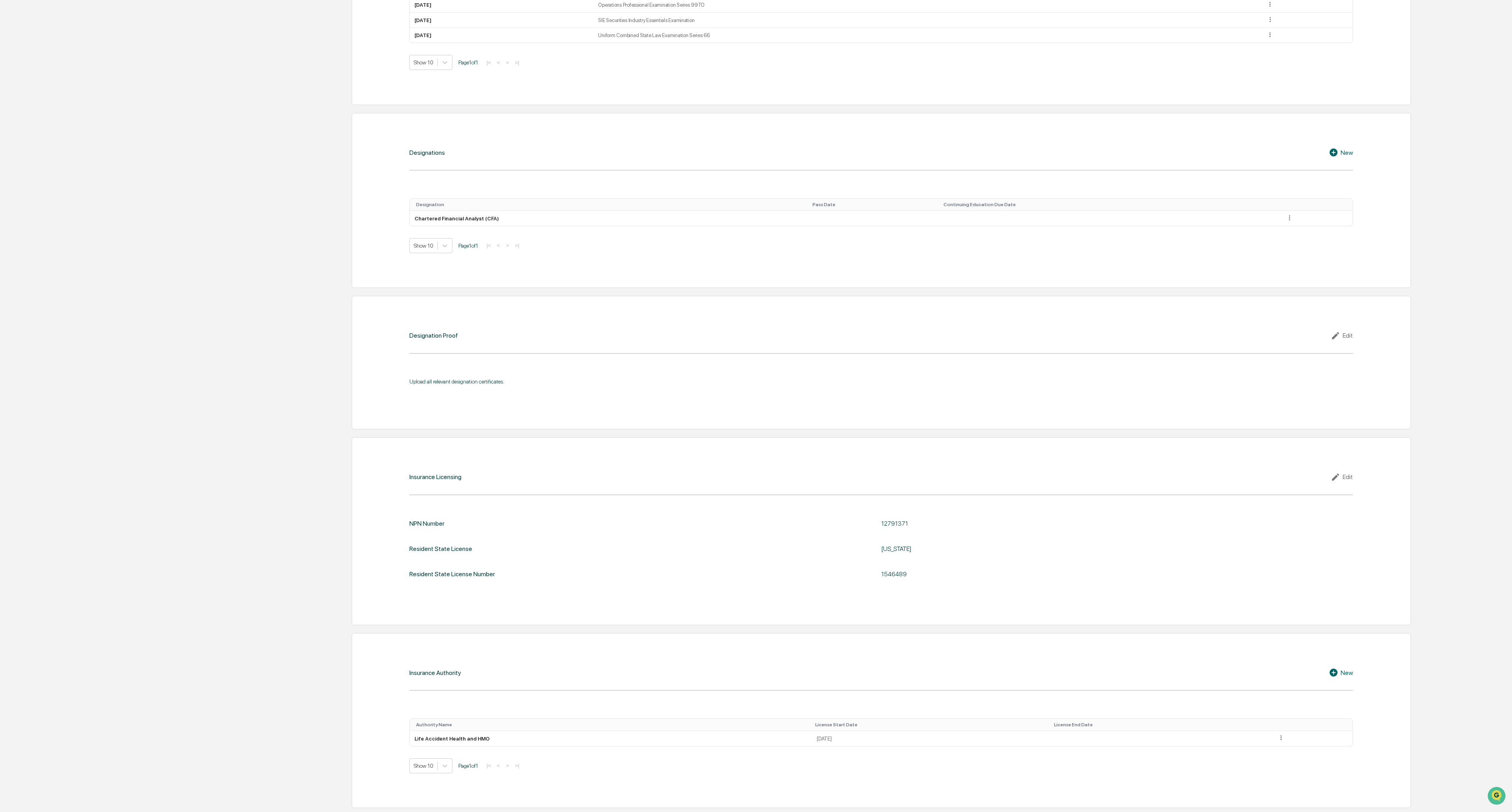
click at [419, 337] on icon at bounding box center [1337, 336] width 12 height 9
click at [419, 352] on button "Upload Document" at bounding box center [451, 420] width 61 height 16
click at [419, 352] on button "Save" at bounding box center [1340, 462] width 26 height 16
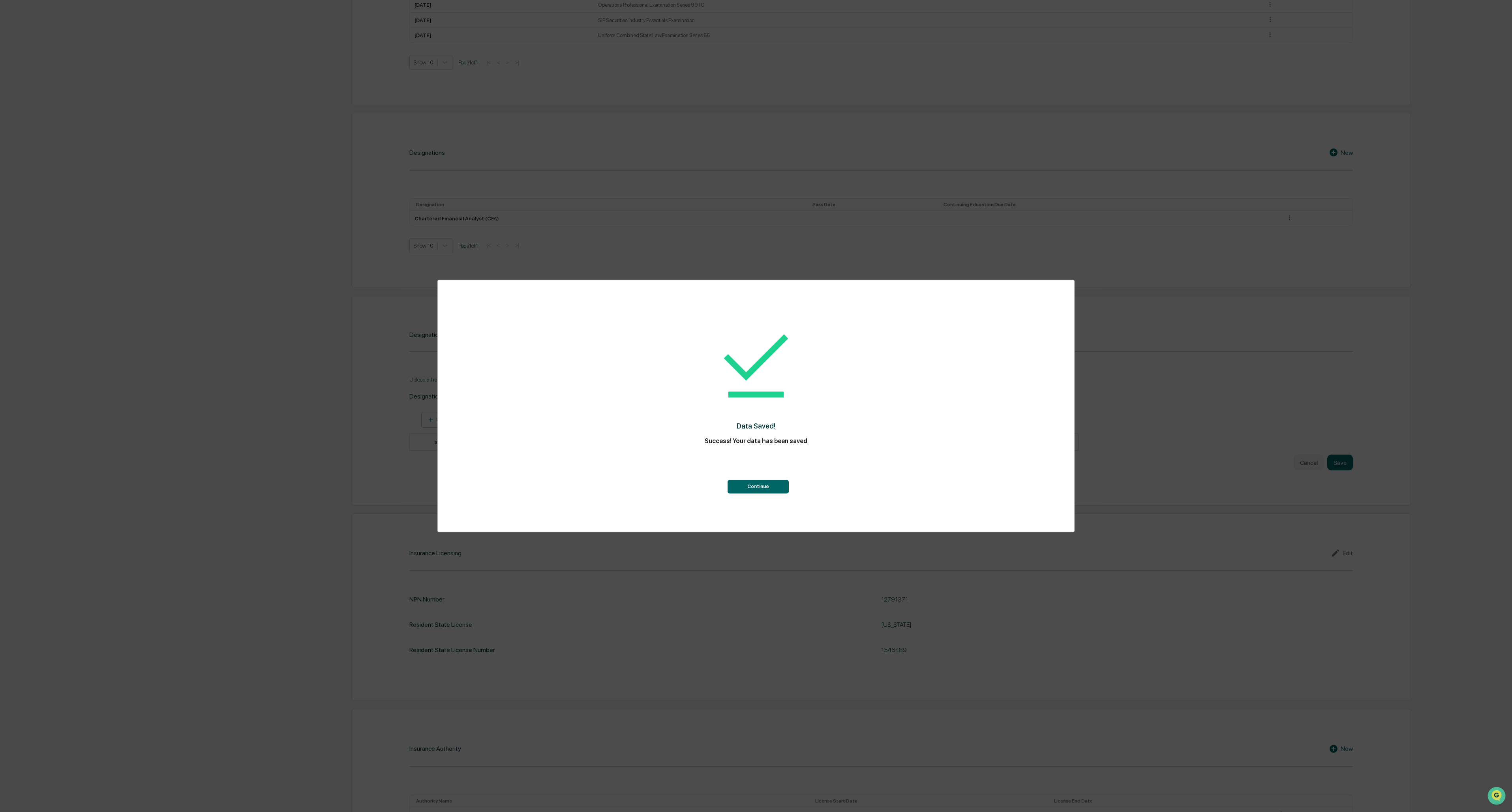
click at [419, 352] on button "Continue" at bounding box center [758, 487] width 61 height 14
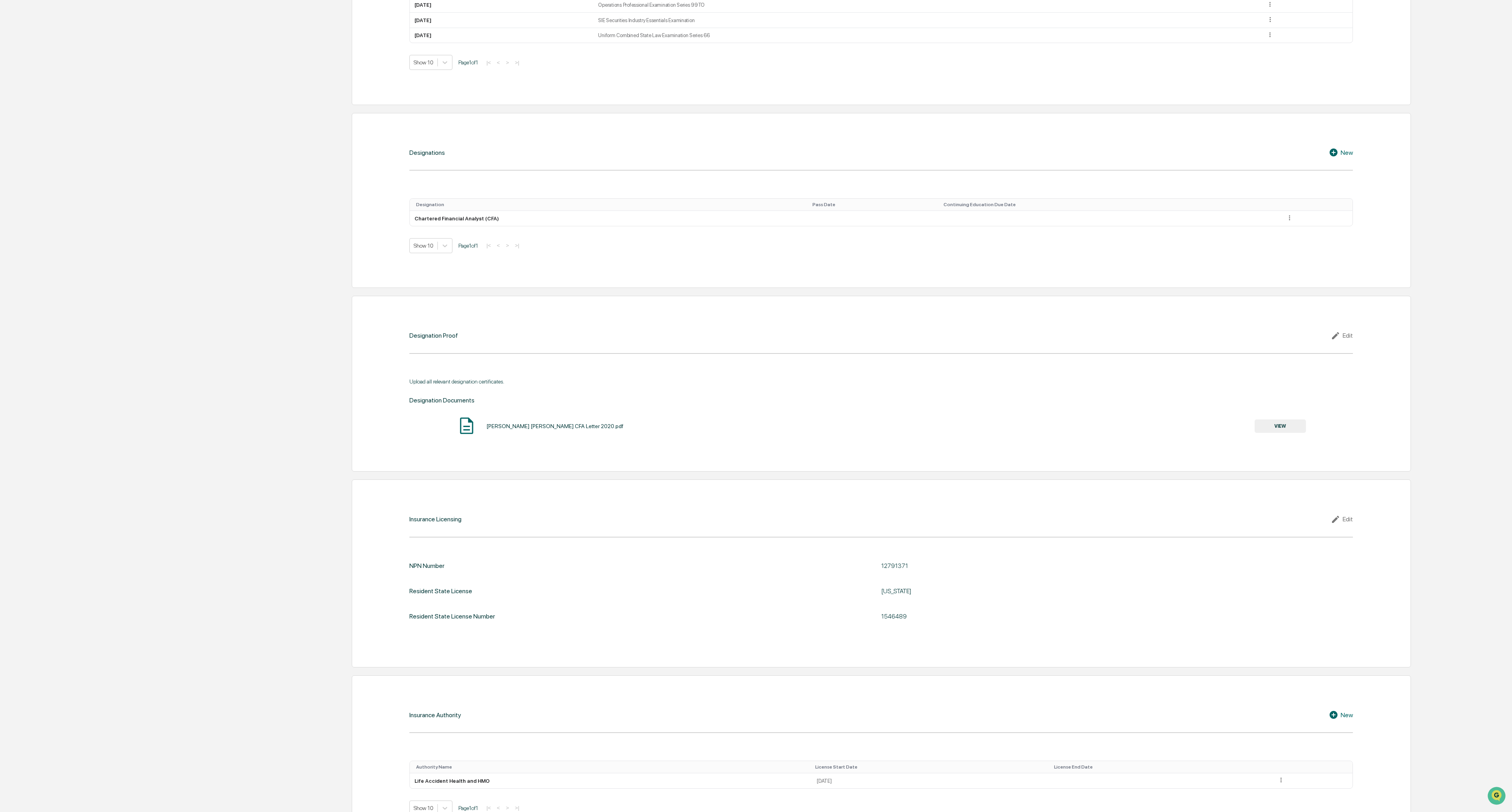
click at [419, 352] on button "VIEW" at bounding box center [1280, 426] width 51 height 14
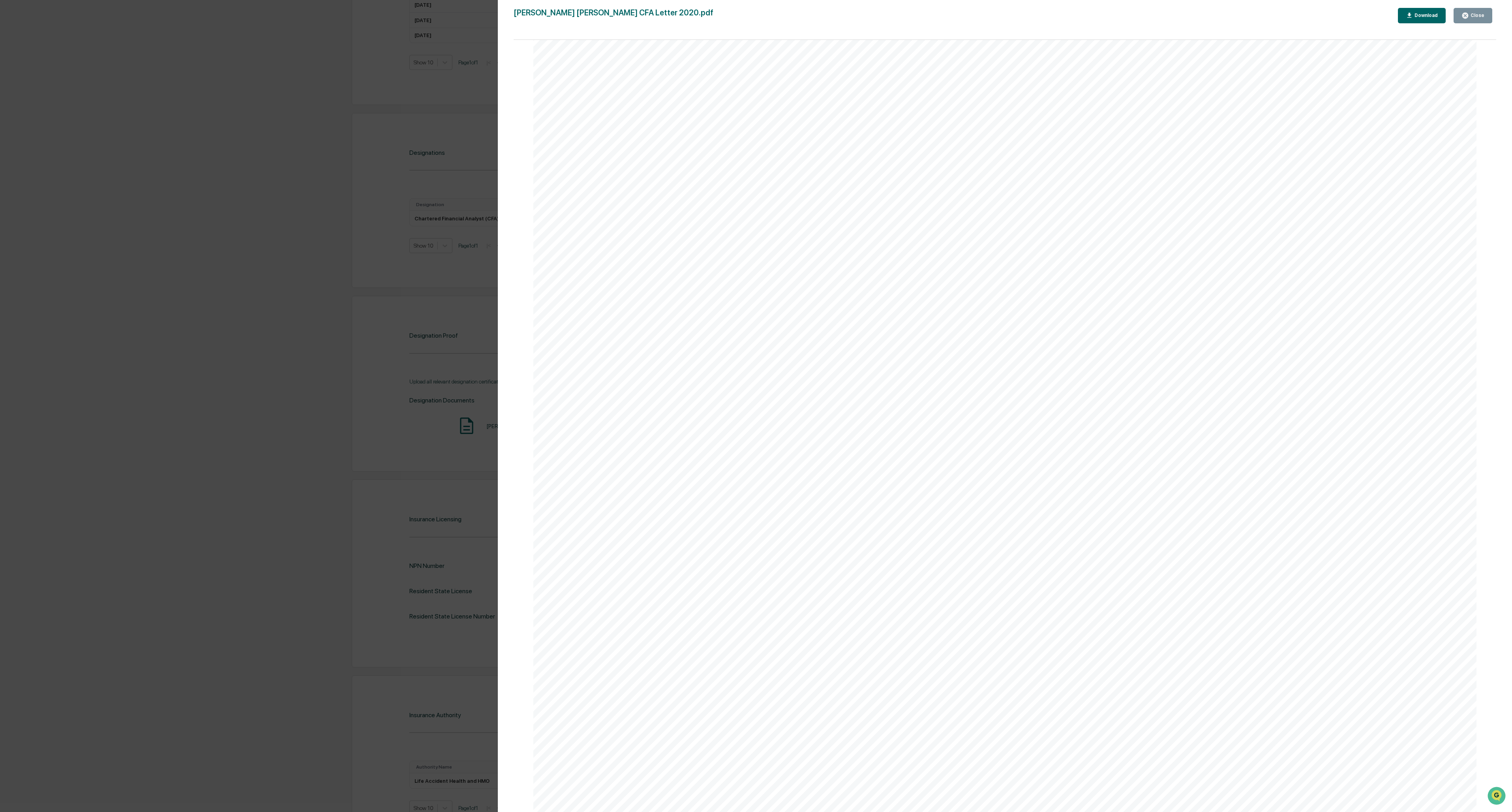
scroll to position [0, 0]
click at [419, 16] on button "Close" at bounding box center [1473, 15] width 39 height 15
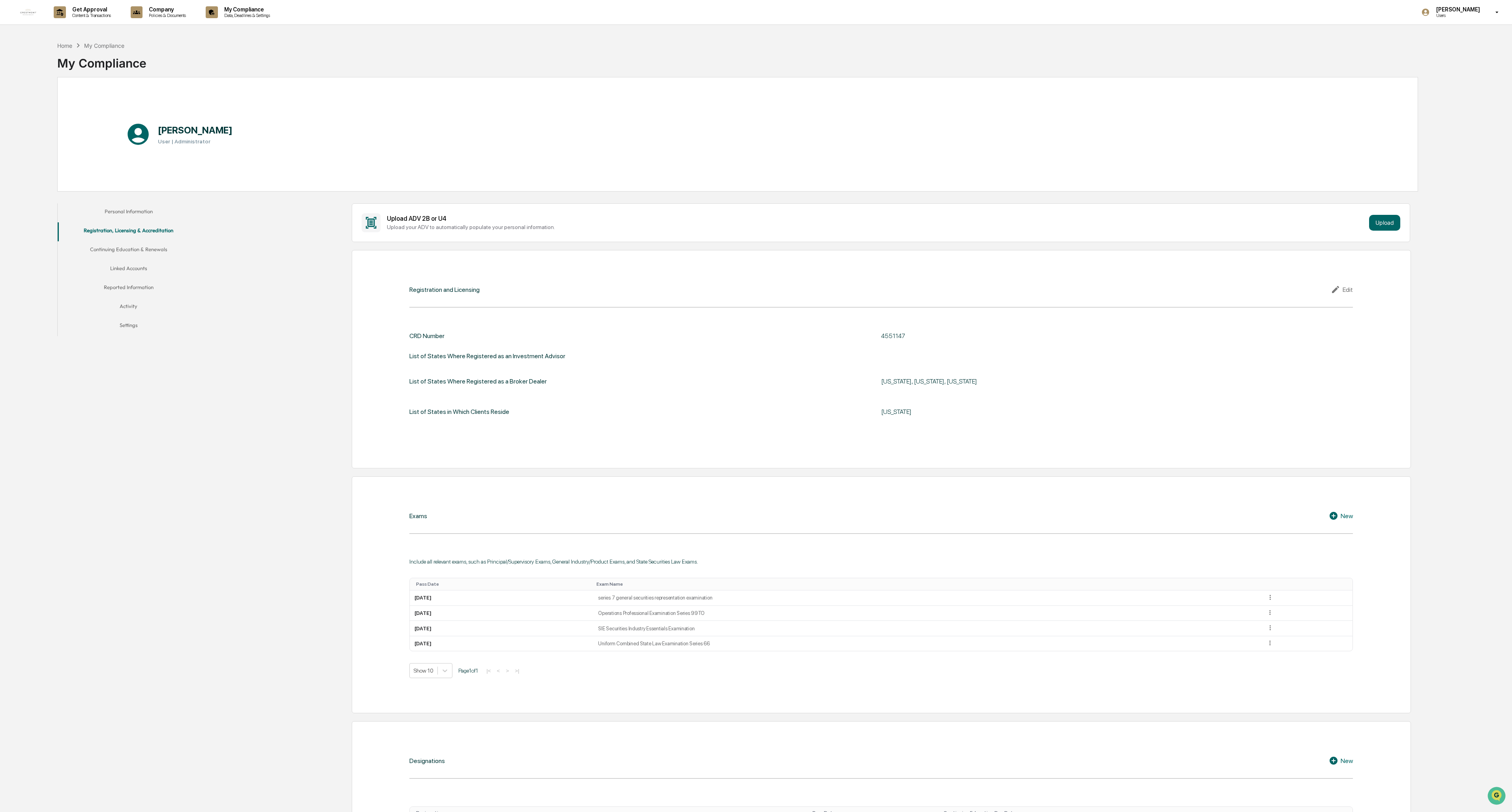
click at [139, 211] on button "Personal Information" at bounding box center [128, 213] width 142 height 19
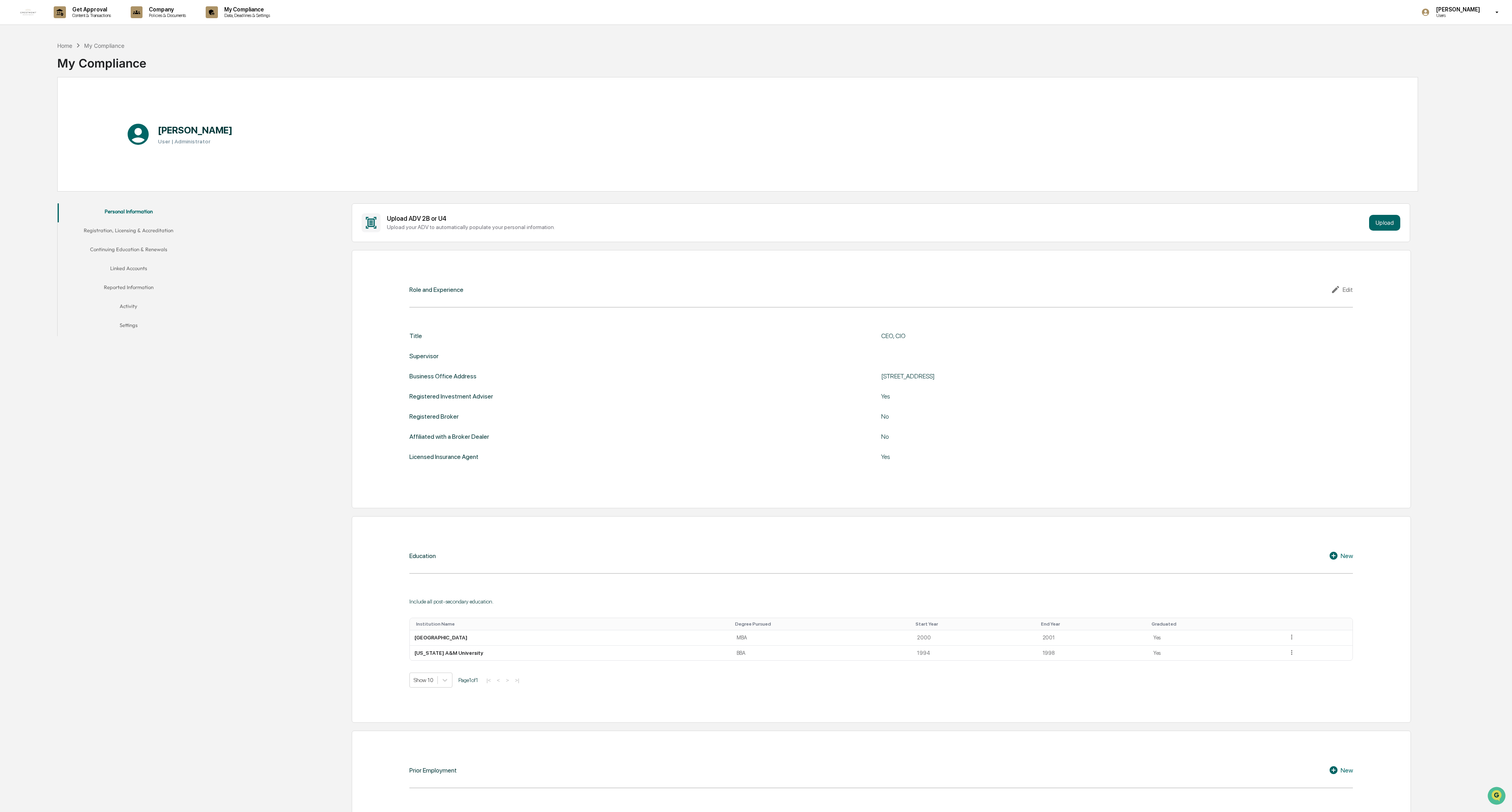
click at [131, 286] on button "Reported Information" at bounding box center [128, 289] width 142 height 19
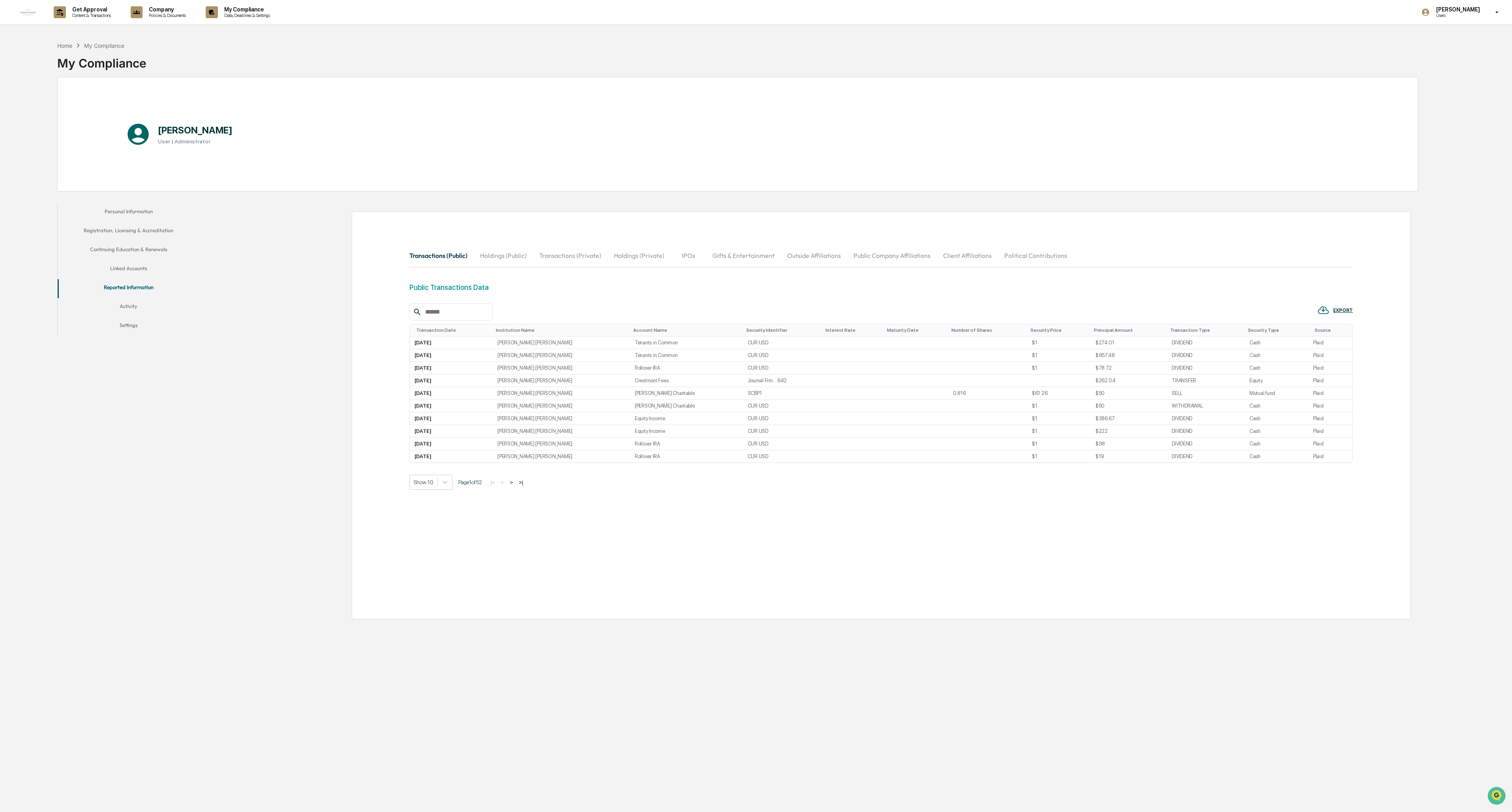
click at [419, 256] on button "Outside Affiliations" at bounding box center [814, 256] width 67 height 19
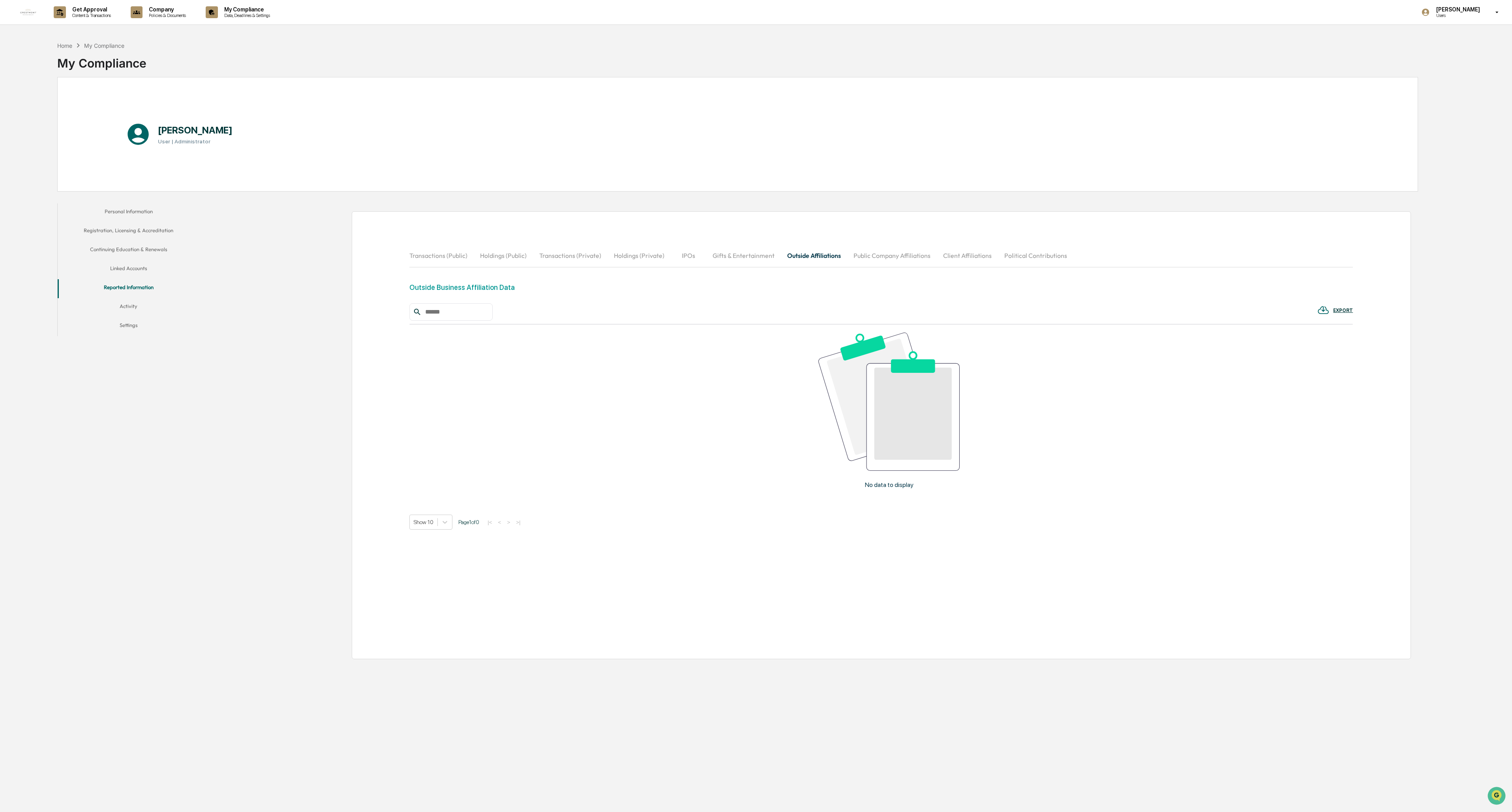
click at [419, 260] on button "Political Contributions" at bounding box center [1036, 256] width 75 height 19
click at [419, 258] on button "Outside Affiliations" at bounding box center [814, 256] width 67 height 19
click at [419, 254] on button "Transactions (Public)" at bounding box center [441, 256] width 64 height 19
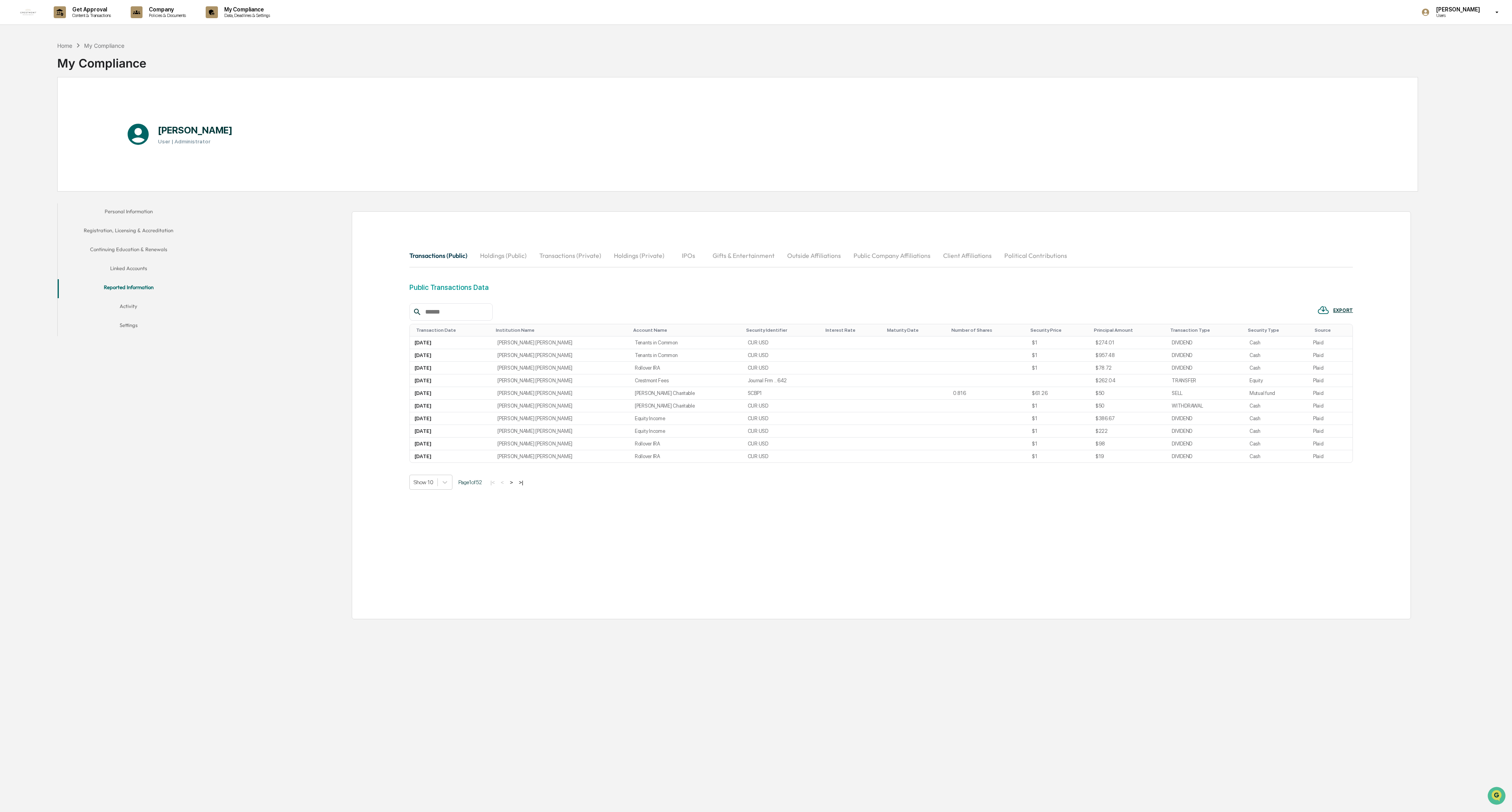
click at [125, 303] on button "Activity" at bounding box center [128, 307] width 142 height 19
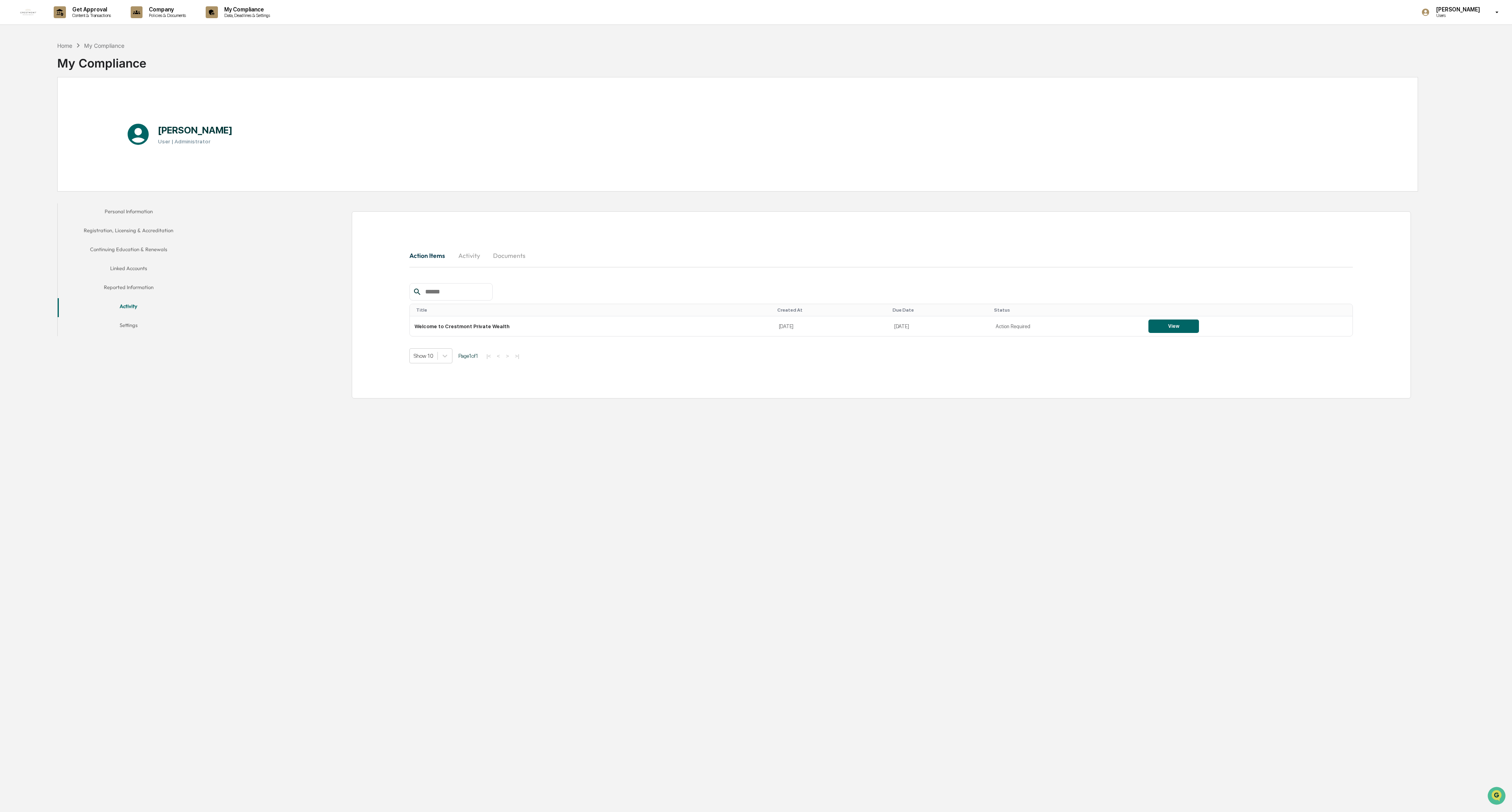
click at [119, 286] on button "Reported Information" at bounding box center [128, 289] width 142 height 19
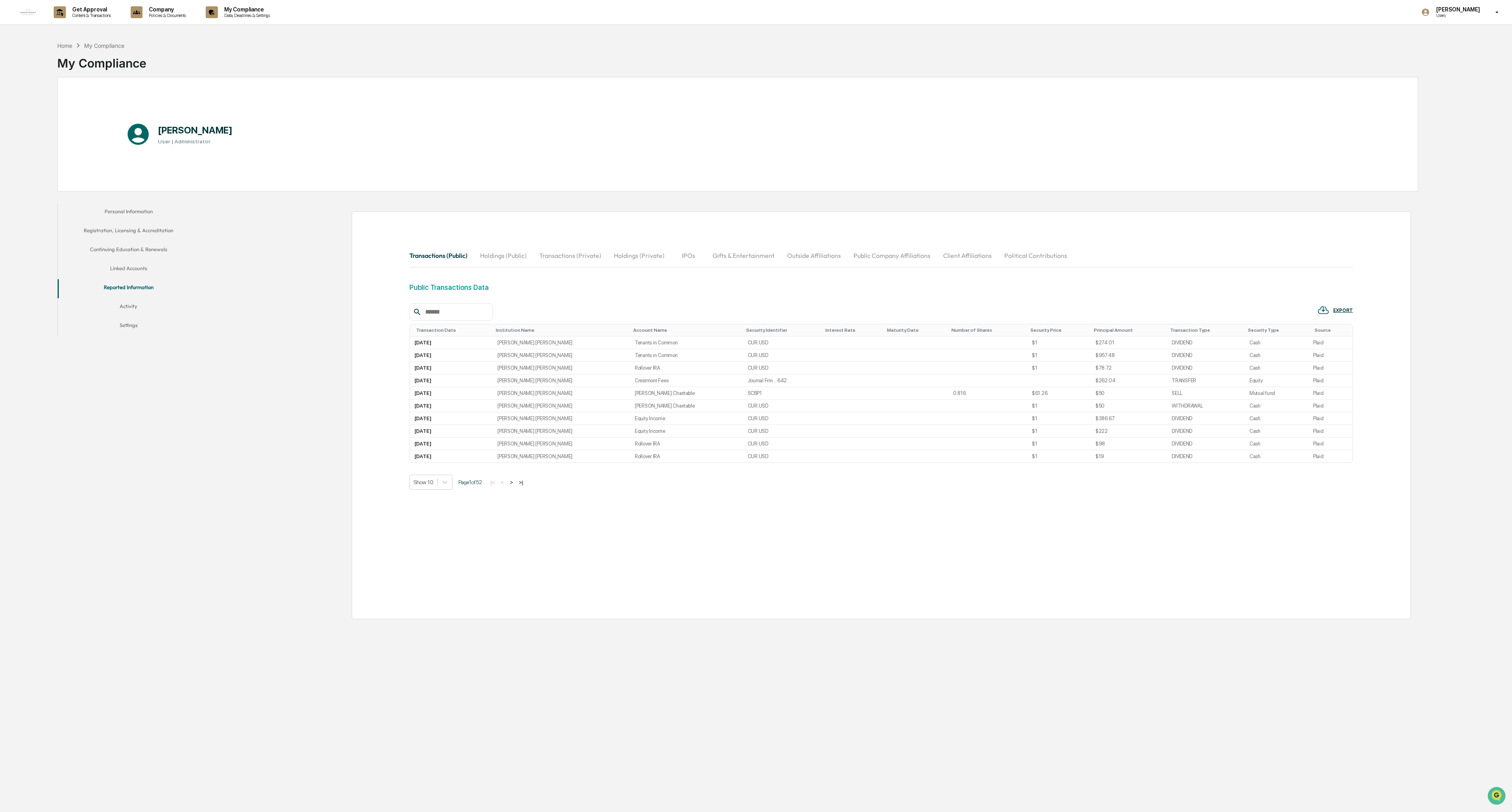
click at [123, 268] on button "Linked Accounts" at bounding box center [128, 270] width 142 height 19
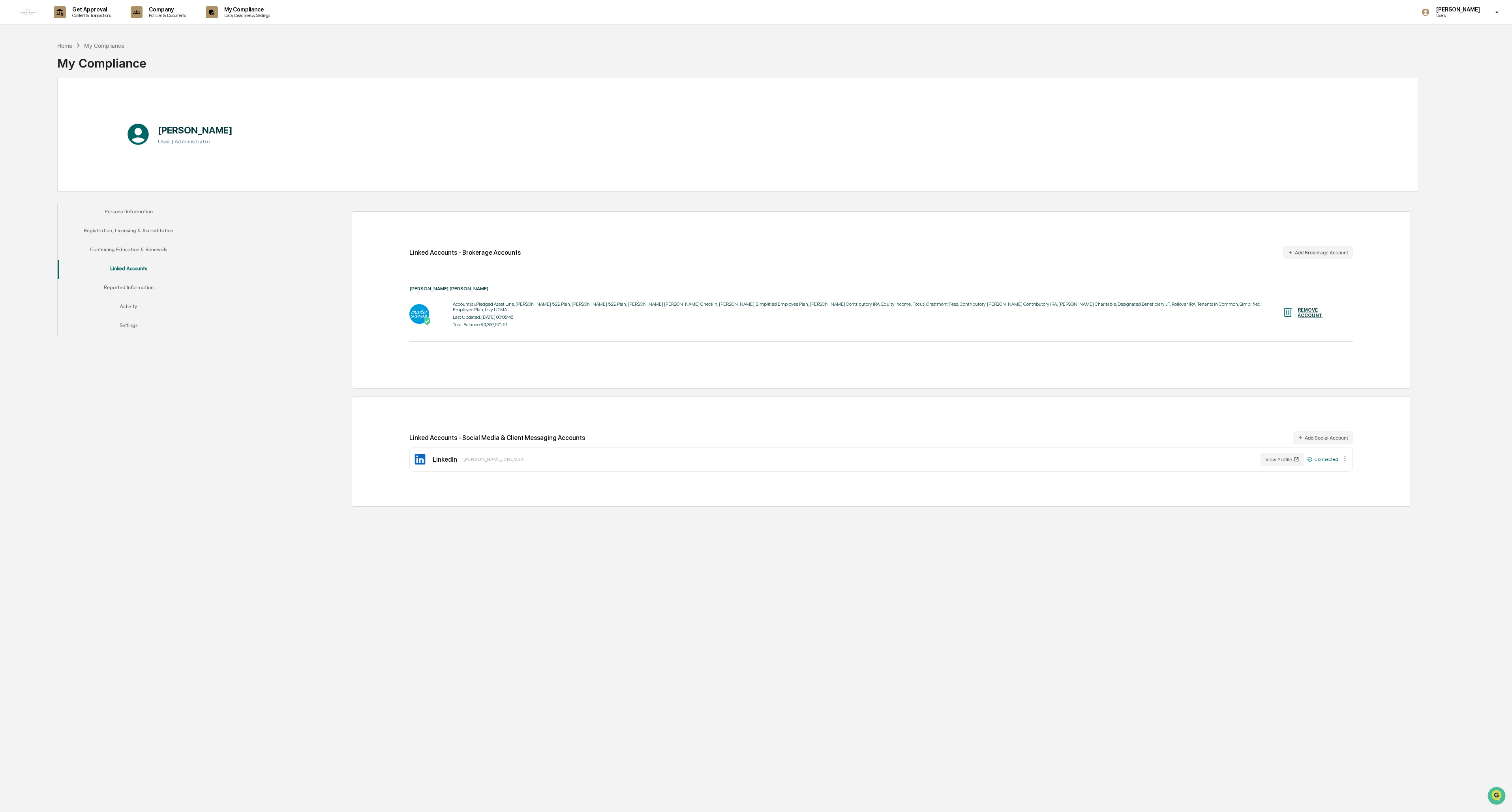
click at [129, 249] on button "Continuing Education & Renewals" at bounding box center [128, 251] width 142 height 19
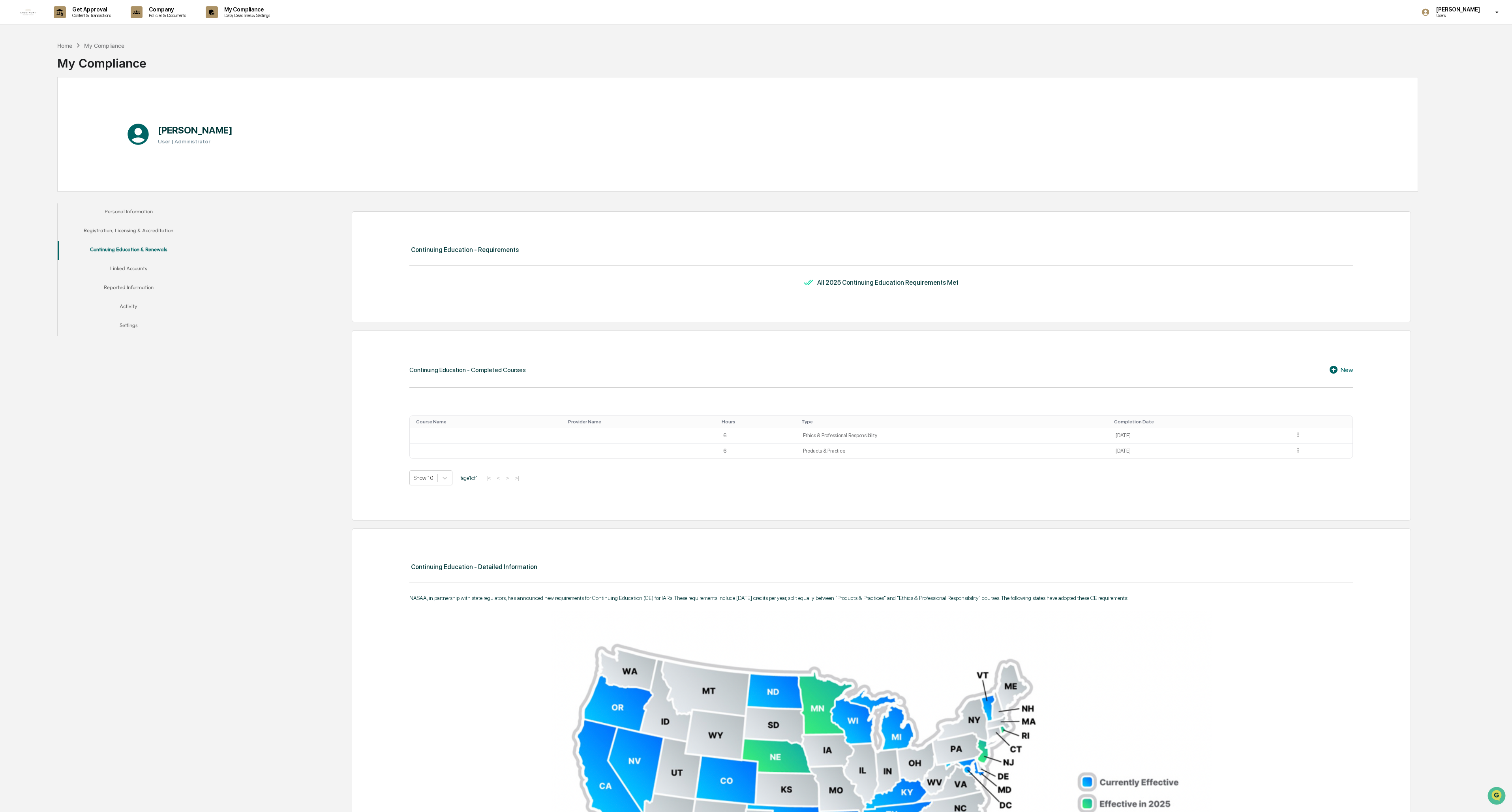
click at [132, 233] on button "Registration, Licensing & Accreditation" at bounding box center [128, 232] width 142 height 19
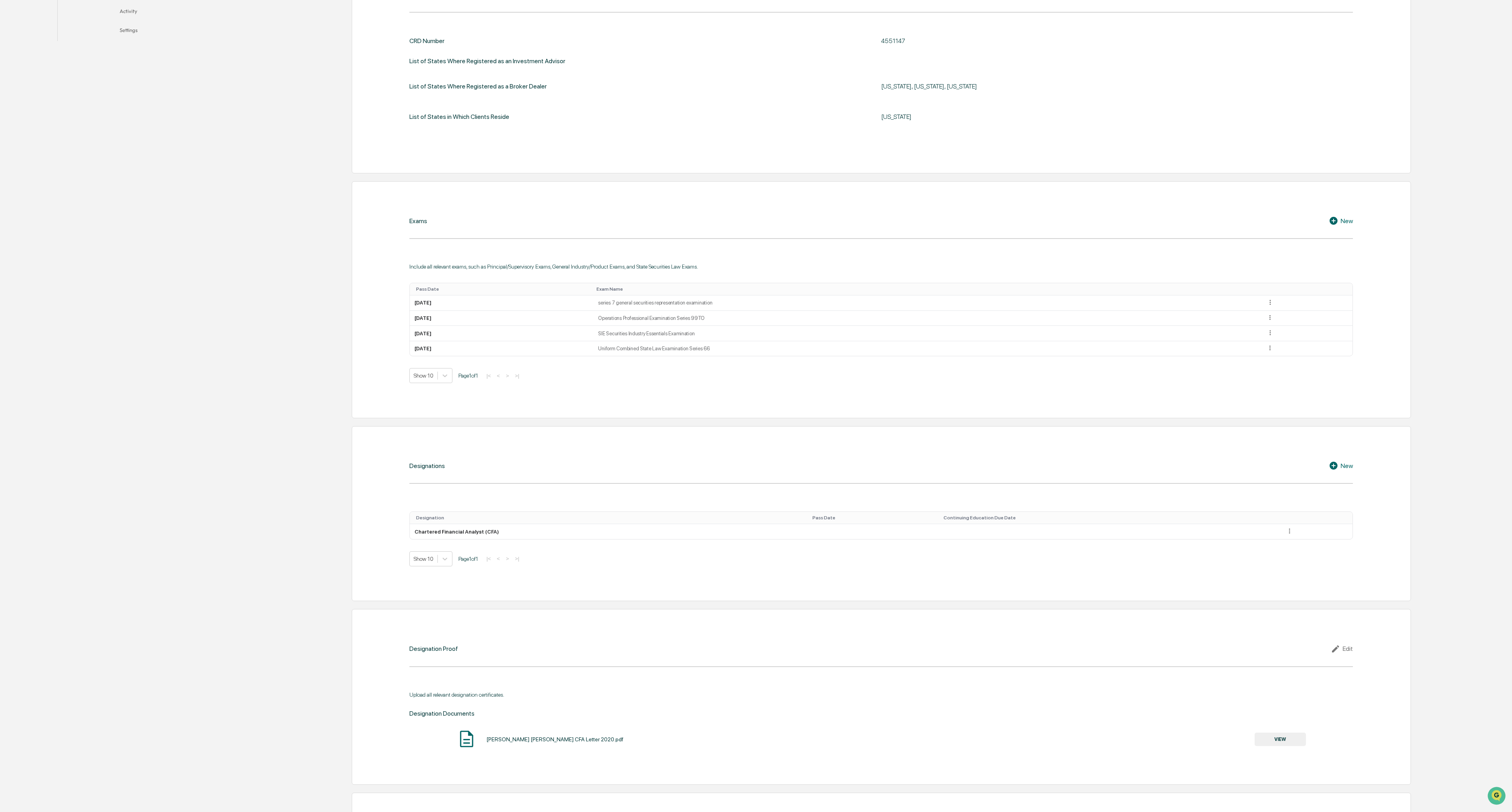
scroll to position [19, 0]
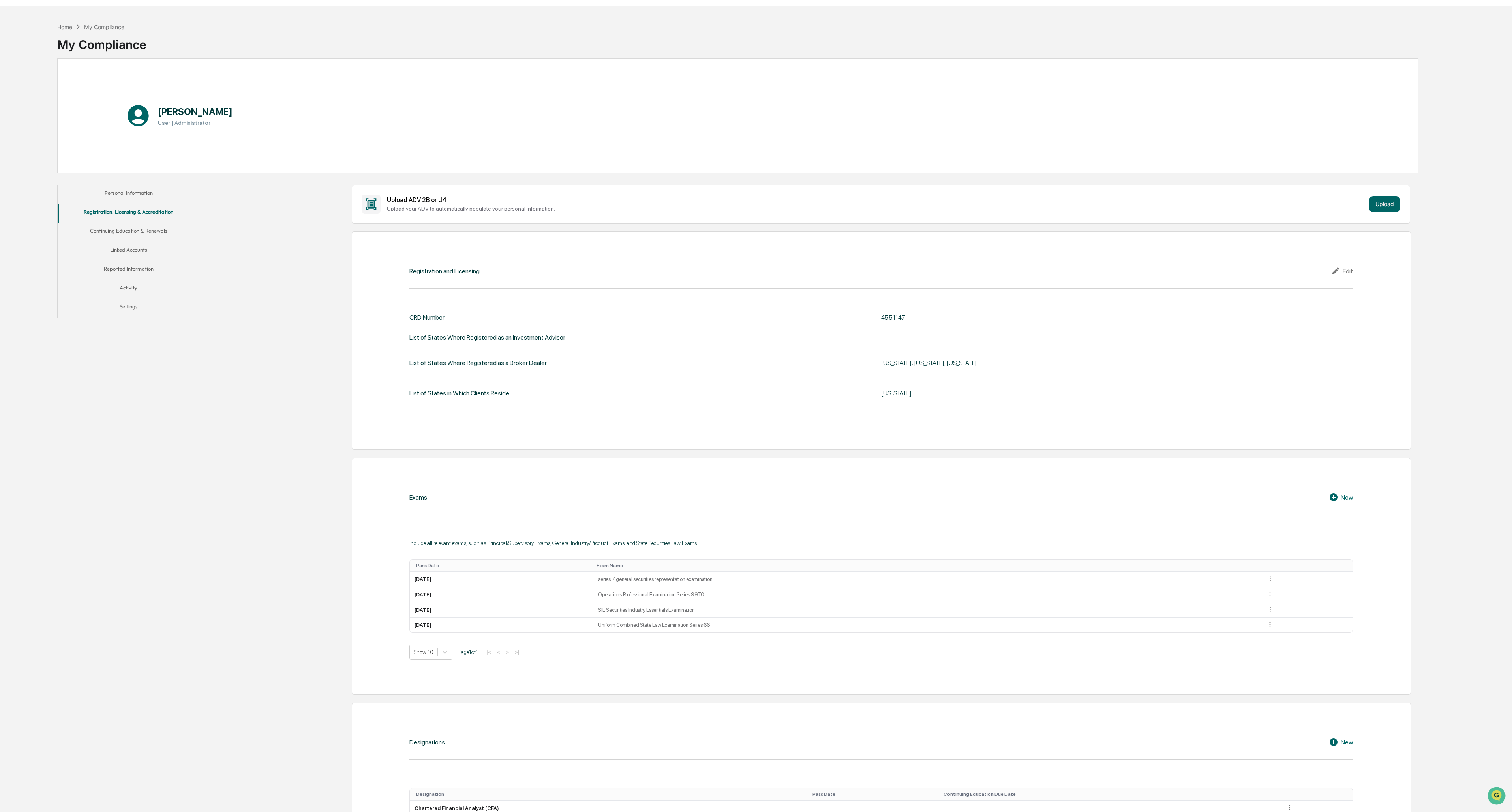
click at [132, 192] on button "Personal Information" at bounding box center [128, 194] width 142 height 19
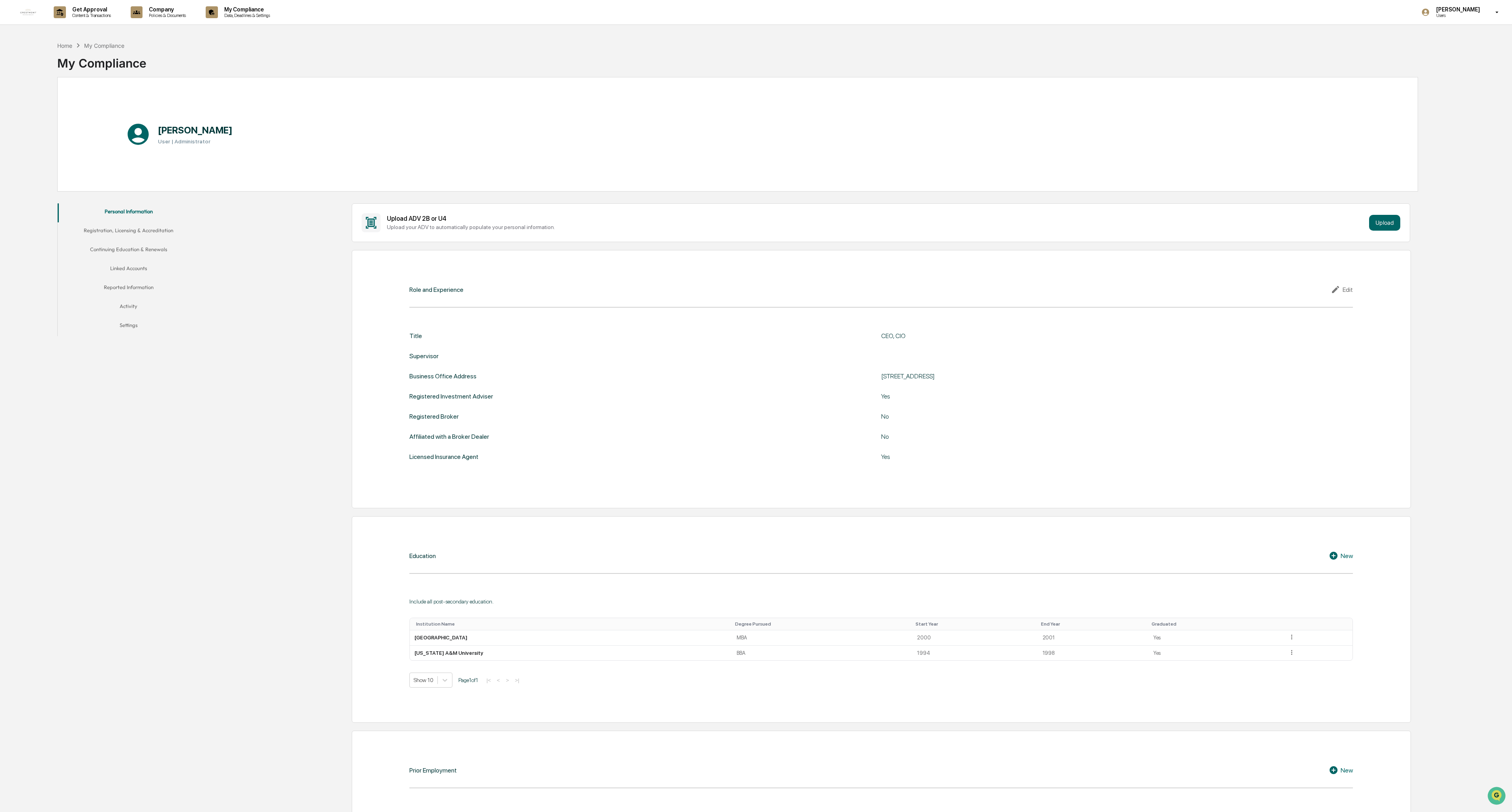
click at [125, 324] on button "Settings" at bounding box center [128, 327] width 142 height 19
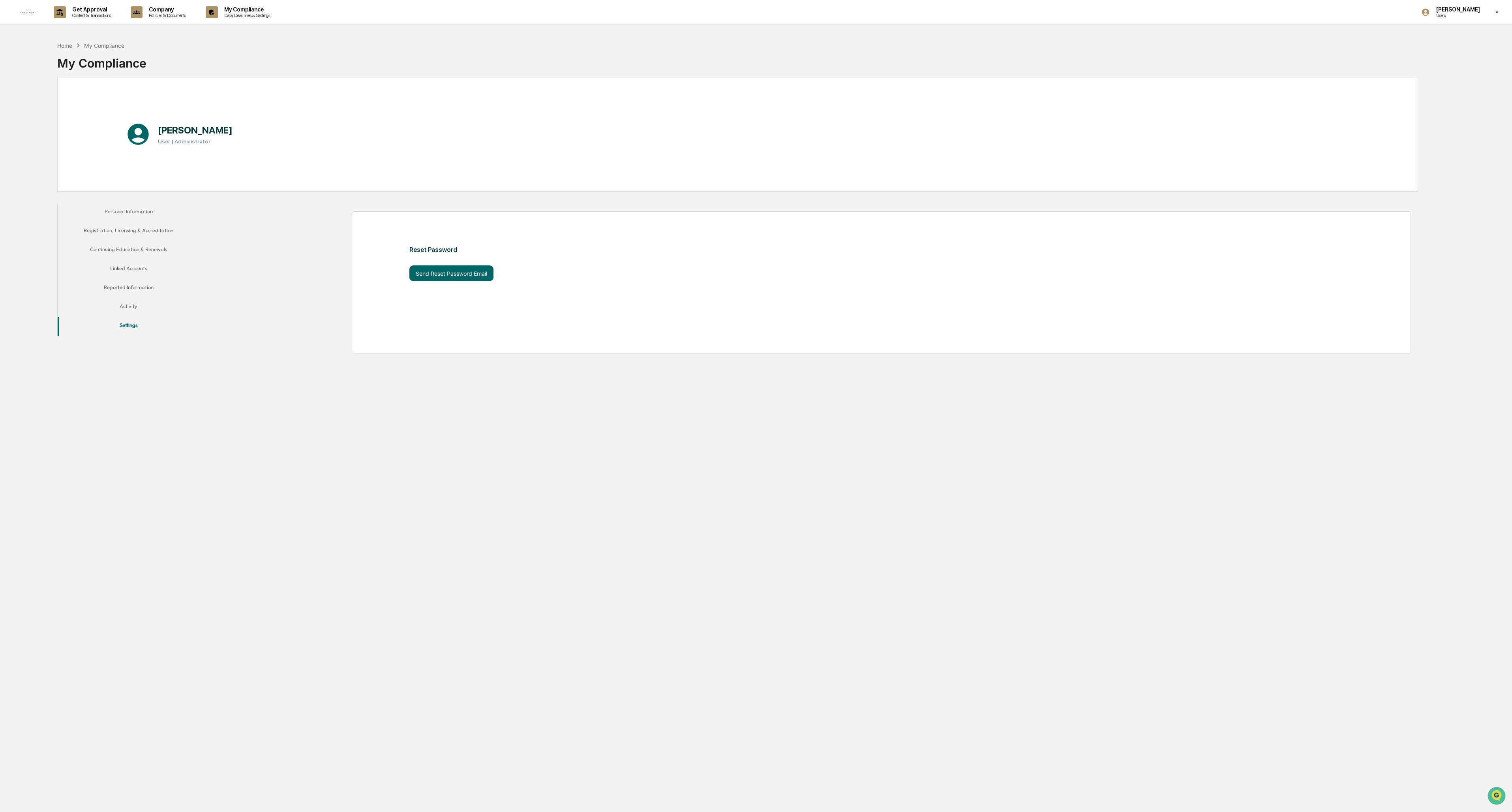
click at [116, 215] on button "Personal Information" at bounding box center [128, 213] width 142 height 19
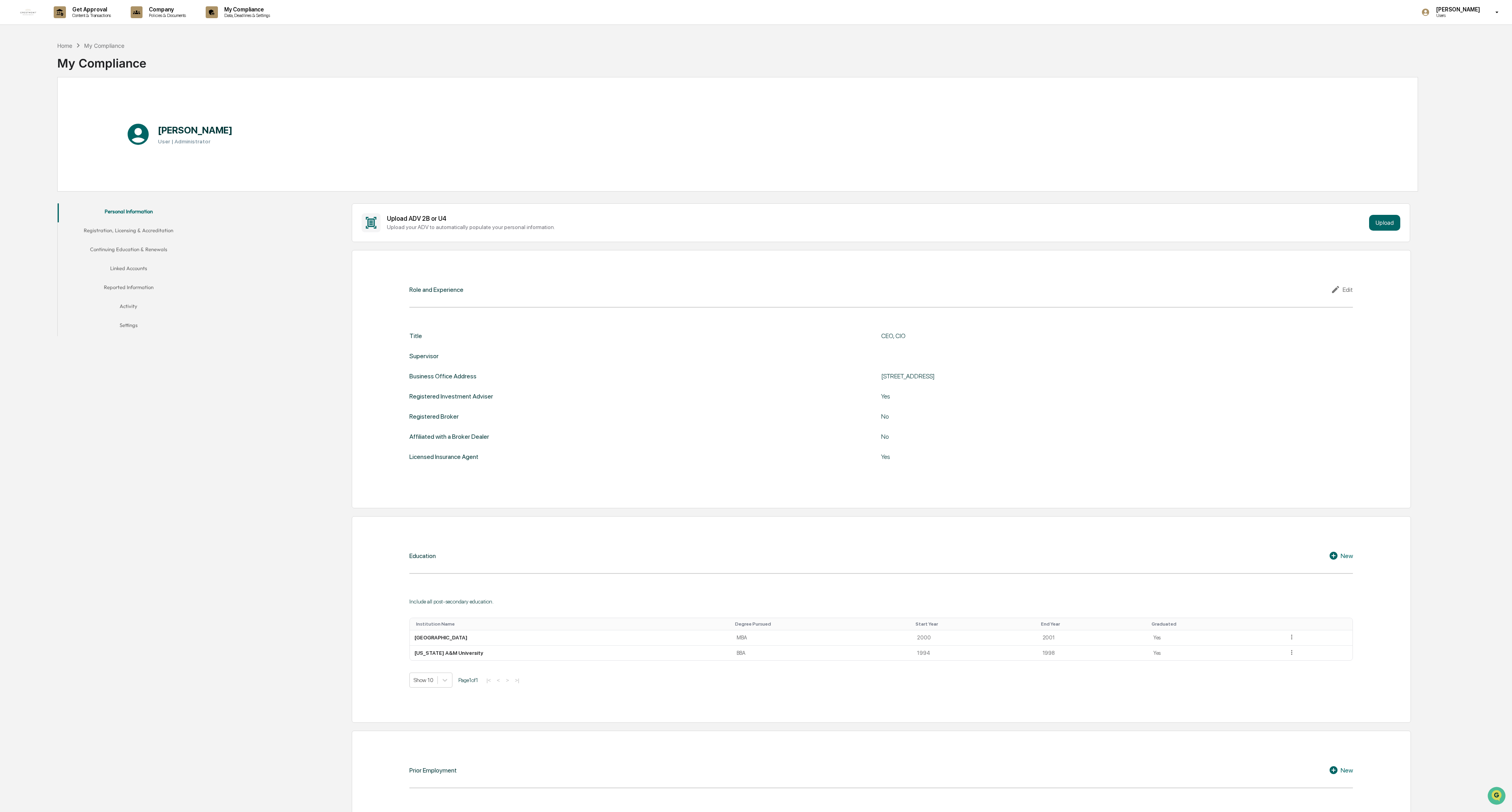
click at [124, 302] on button "Activity" at bounding box center [128, 307] width 142 height 19
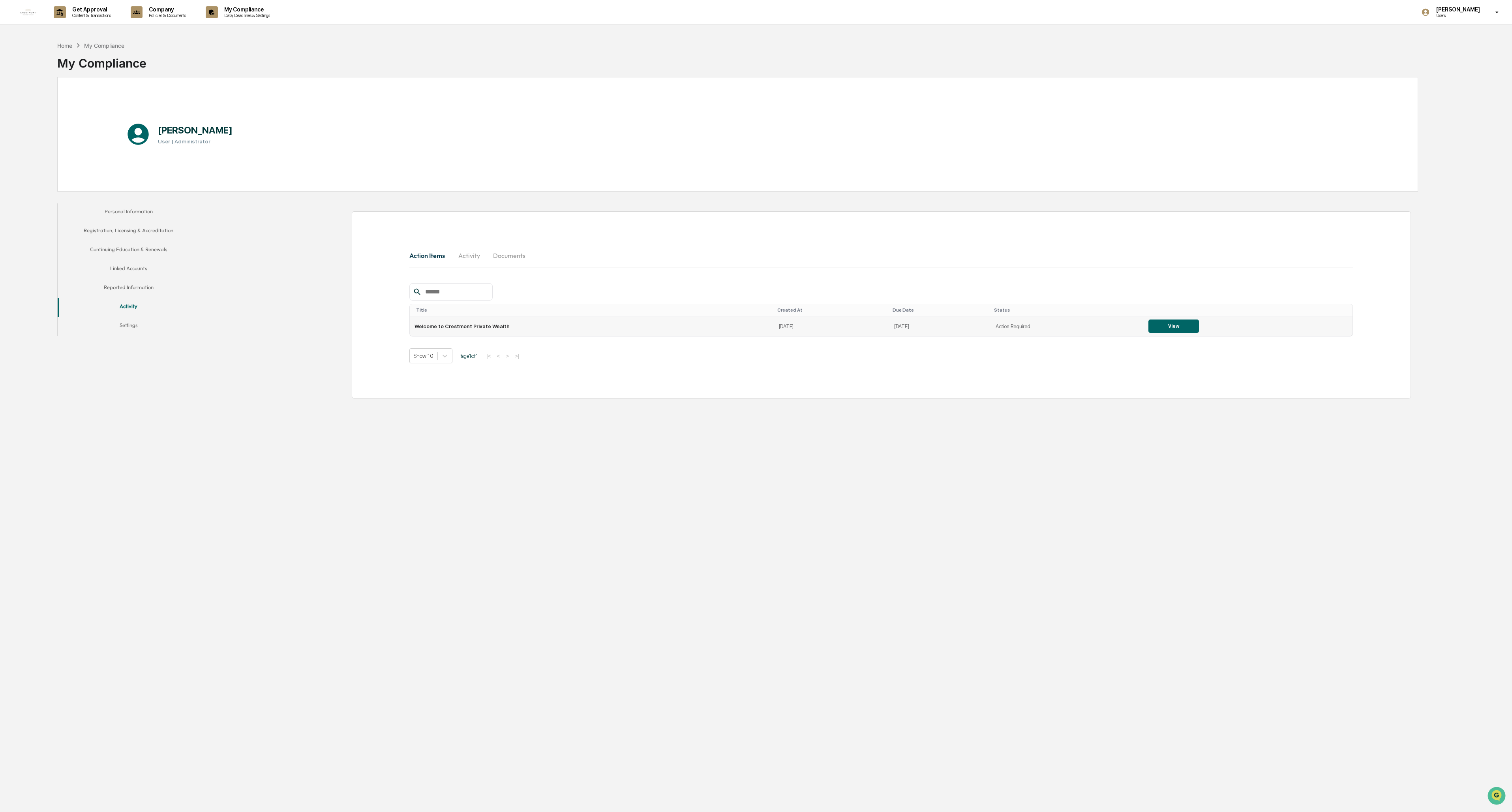
click at [419, 327] on button "View" at bounding box center [1174, 326] width 51 height 14
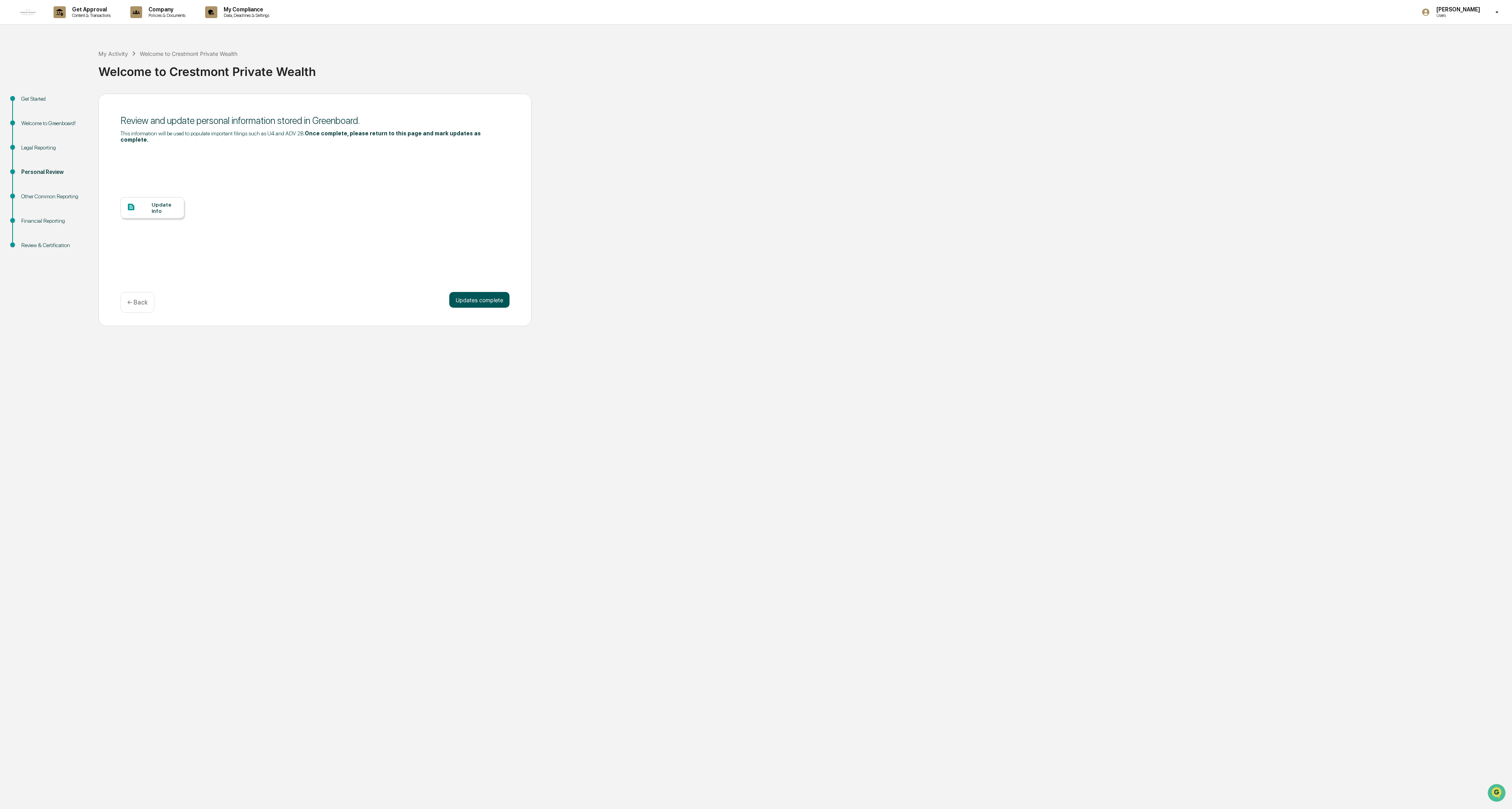
click at [418, 295] on button "Updates complete" at bounding box center [479, 300] width 60 height 16
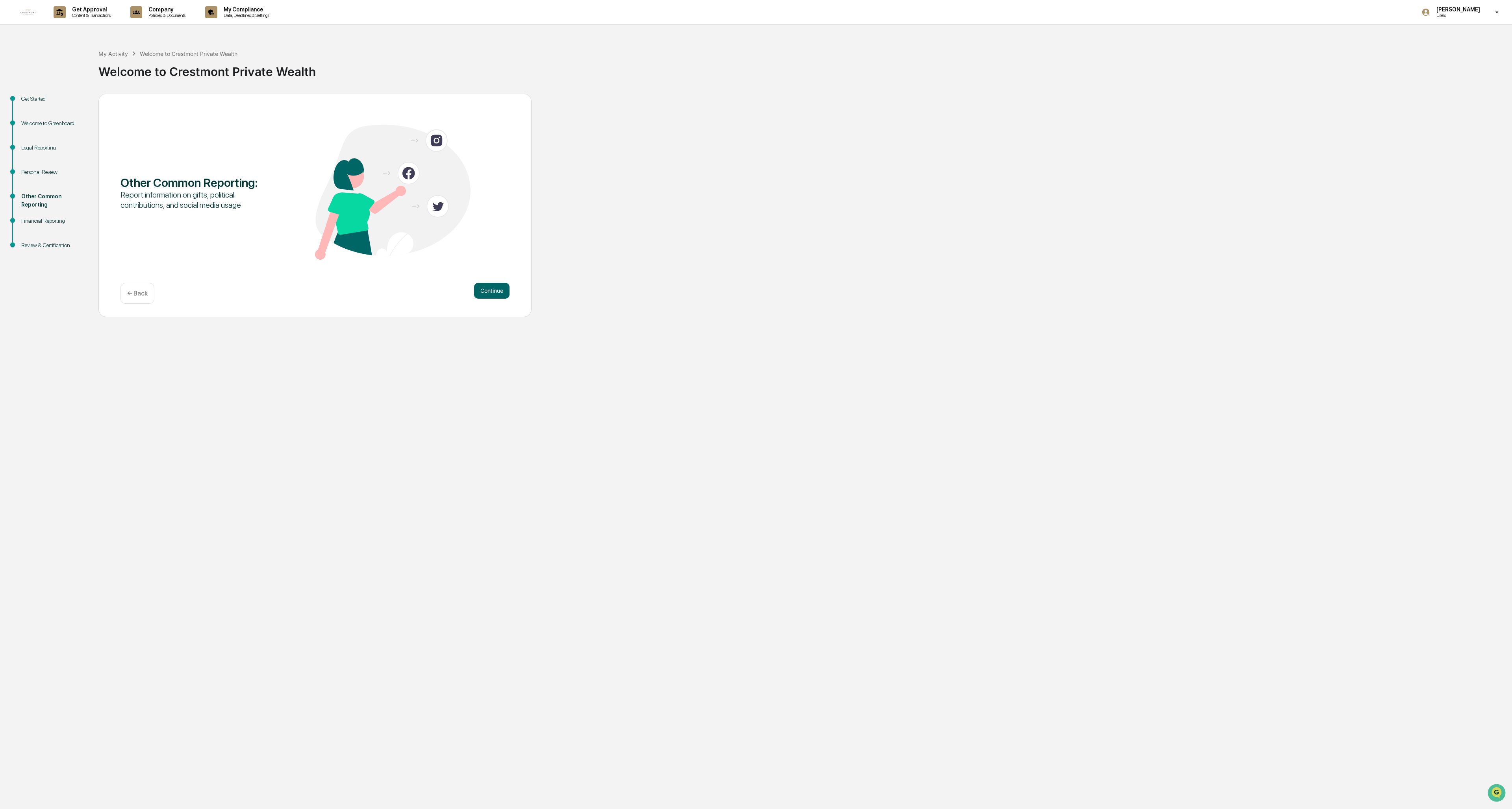
click at [418, 295] on button "Continue" at bounding box center [492, 290] width 35 height 16
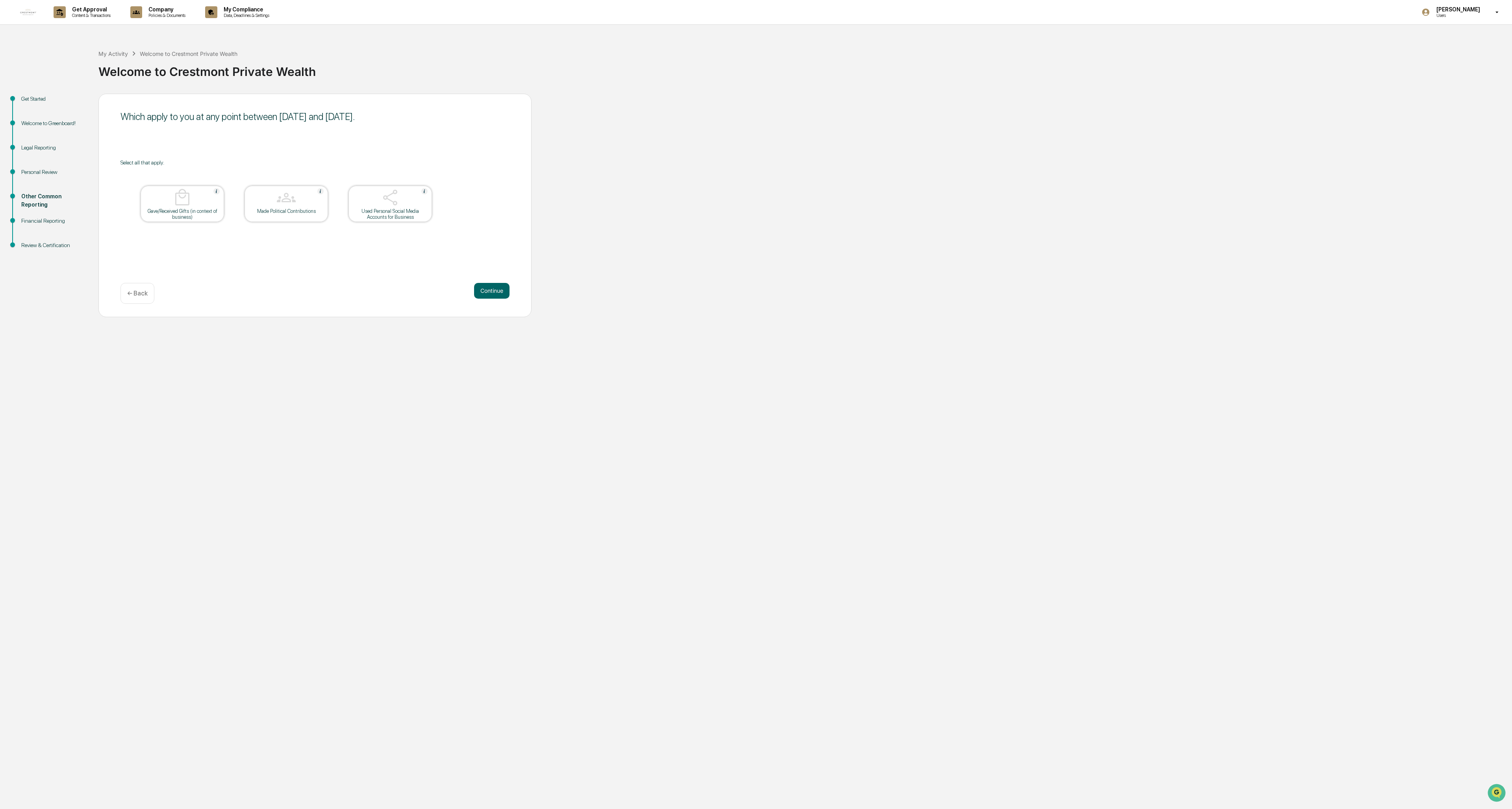
click at [418, 295] on button "Continue" at bounding box center [492, 290] width 35 height 16
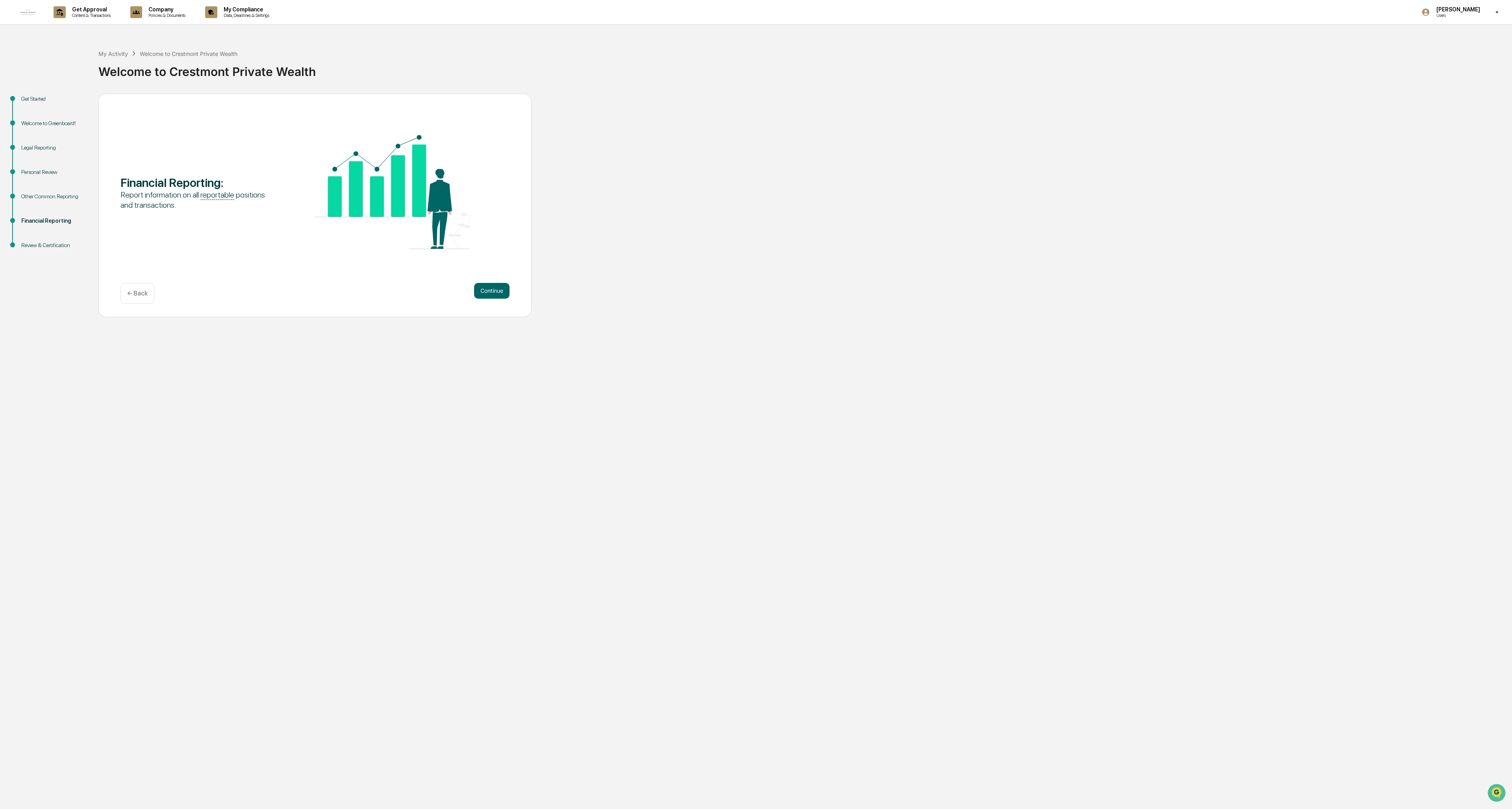
click at [418, 295] on button "Continue" at bounding box center [492, 290] width 35 height 16
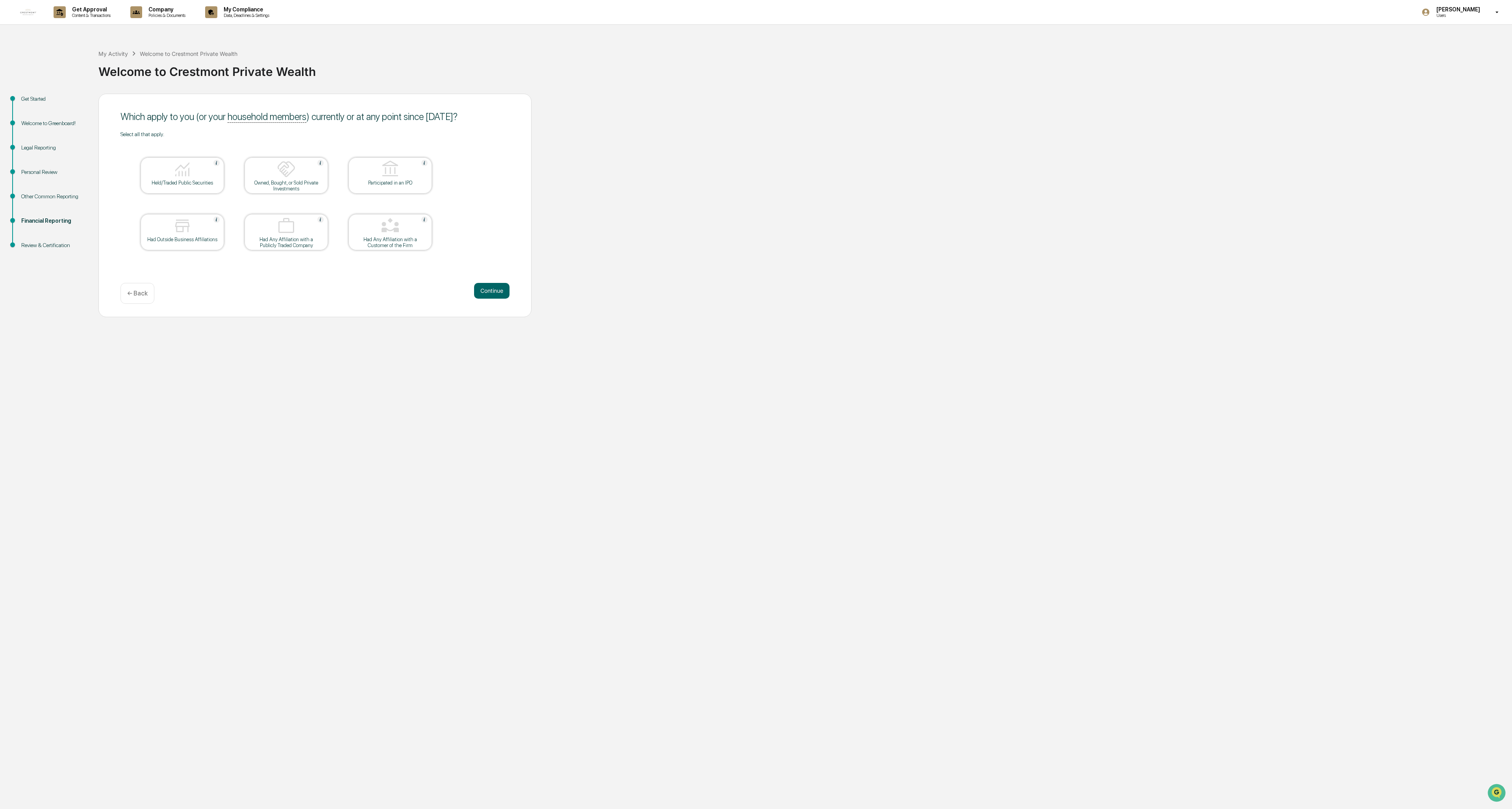
click at [188, 238] on div "Had Outside Business Affiliations" at bounding box center [182, 239] width 71 height 6
click at [418, 291] on button "Continue" at bounding box center [492, 290] width 35 height 16
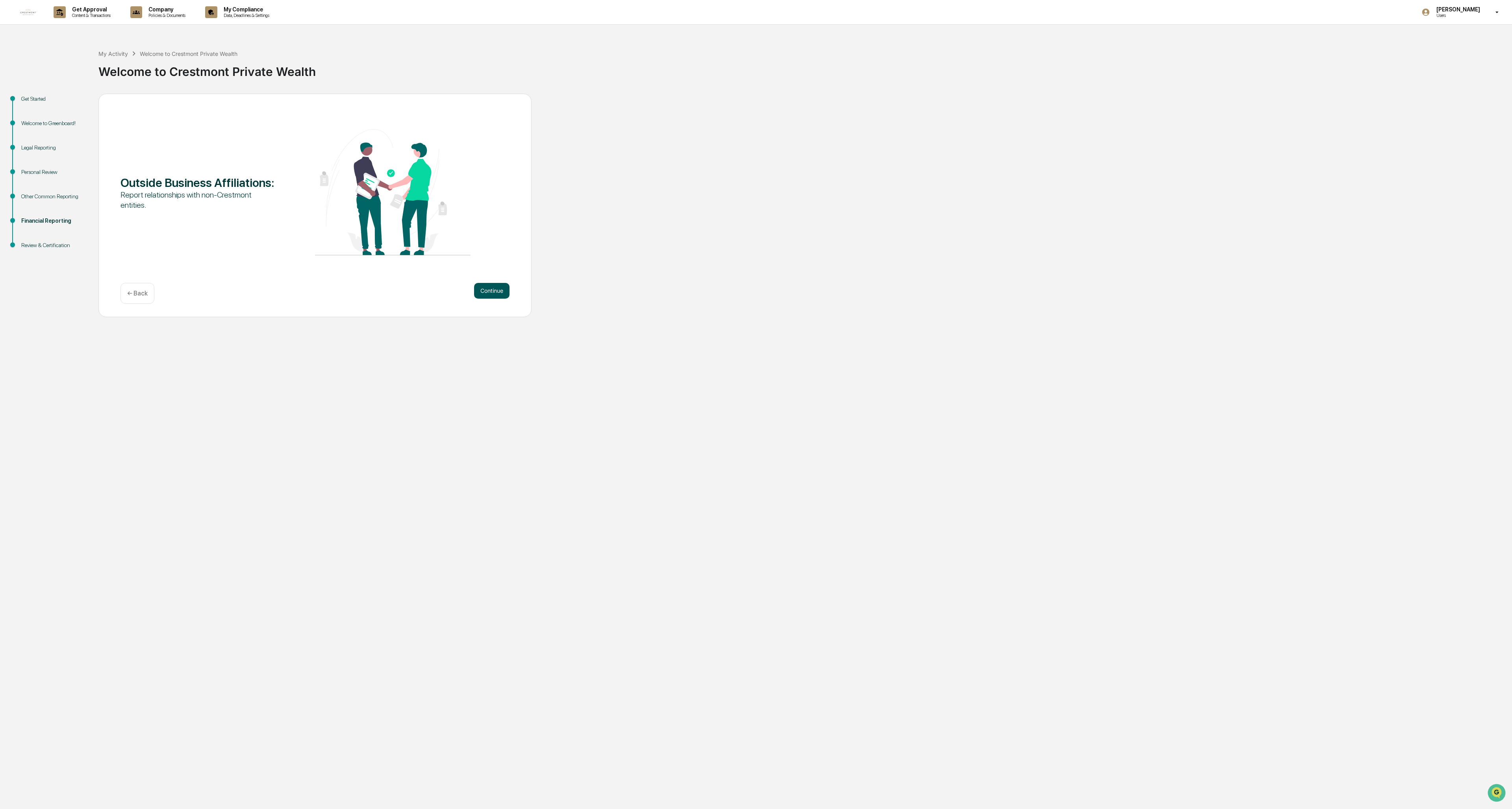
click at [418, 291] on button "Continue" at bounding box center [492, 290] width 35 height 16
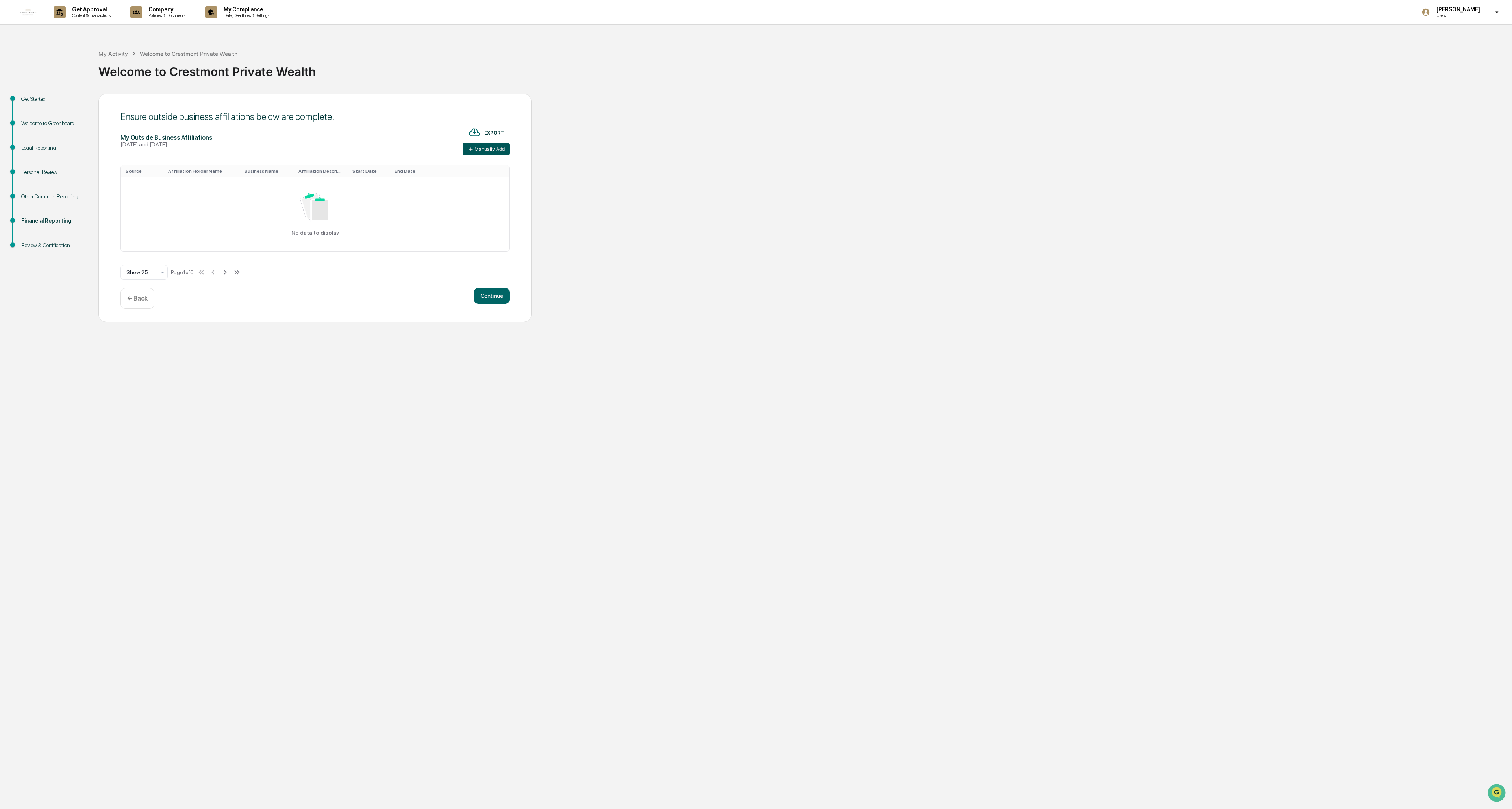
click at [418, 150] on button "Manually Add" at bounding box center [486, 149] width 47 height 12
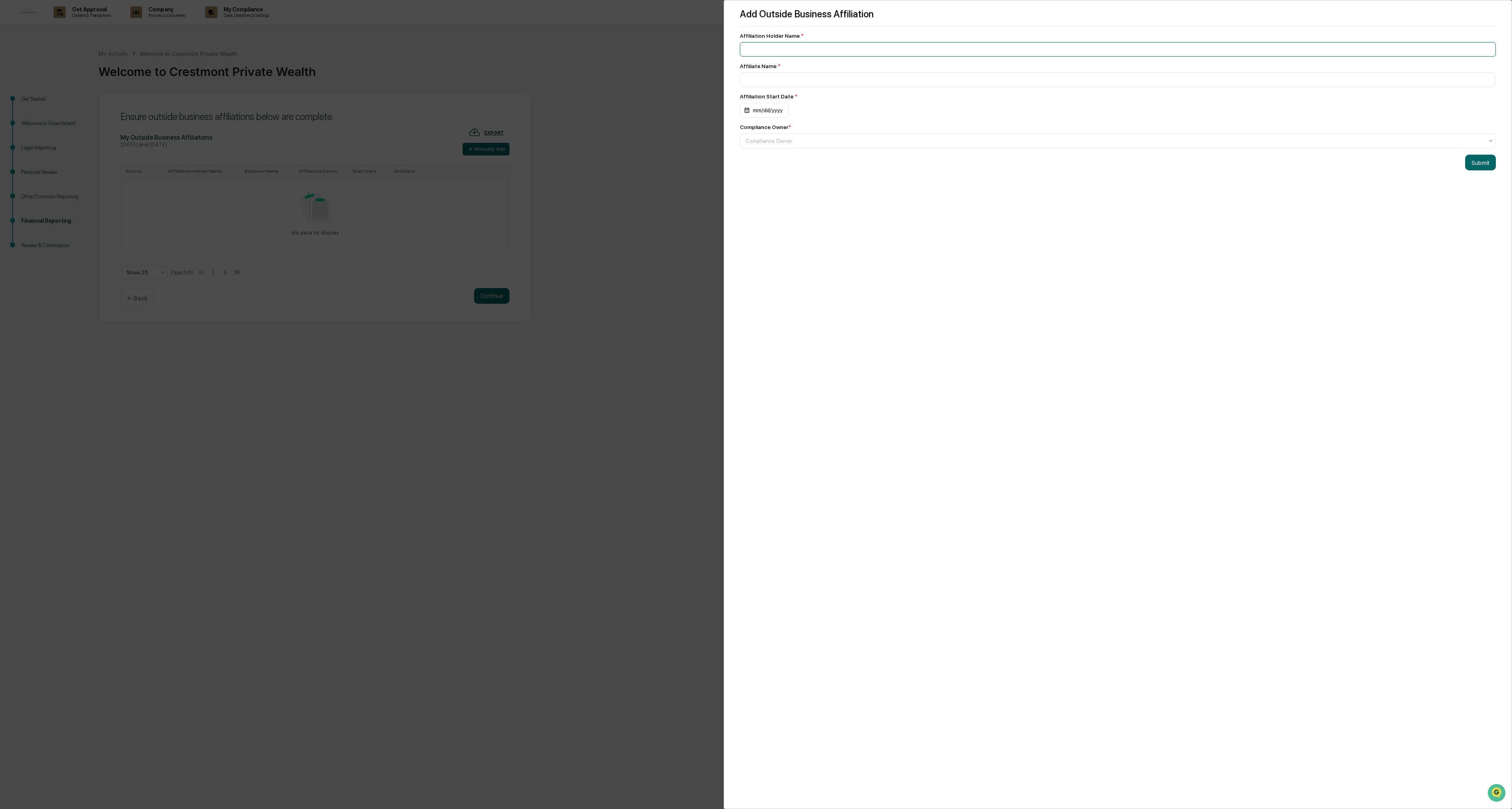
click at [418, 50] on input at bounding box center [1118, 49] width 756 height 15
type input "*"
type input "*********"
type input "**********"
click at [418, 144] on div at bounding box center [1115, 140] width 738 height 8
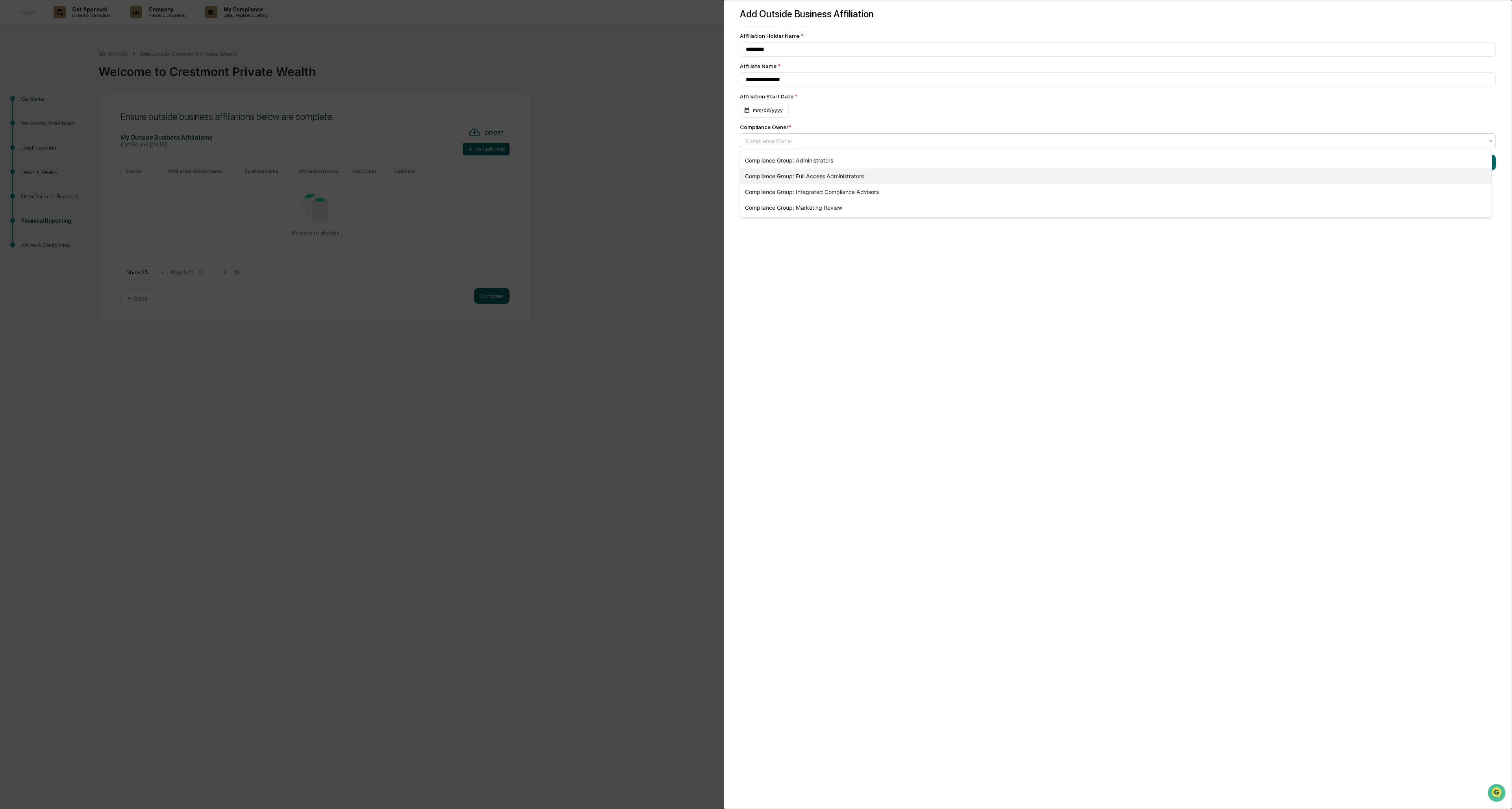
click at [418, 172] on div "Compliance Group: Full Access Administrators" at bounding box center [1116, 176] width 751 height 16
click at [418, 111] on div "mm/dd/yyyy" at bounding box center [764, 110] width 49 height 15
click at [418, 130] on icon "calendar view is open, switch to year view" at bounding box center [777, 130] width 9 height 9
click at [418, 156] on button "2019" at bounding box center [843, 157] width 28 height 14
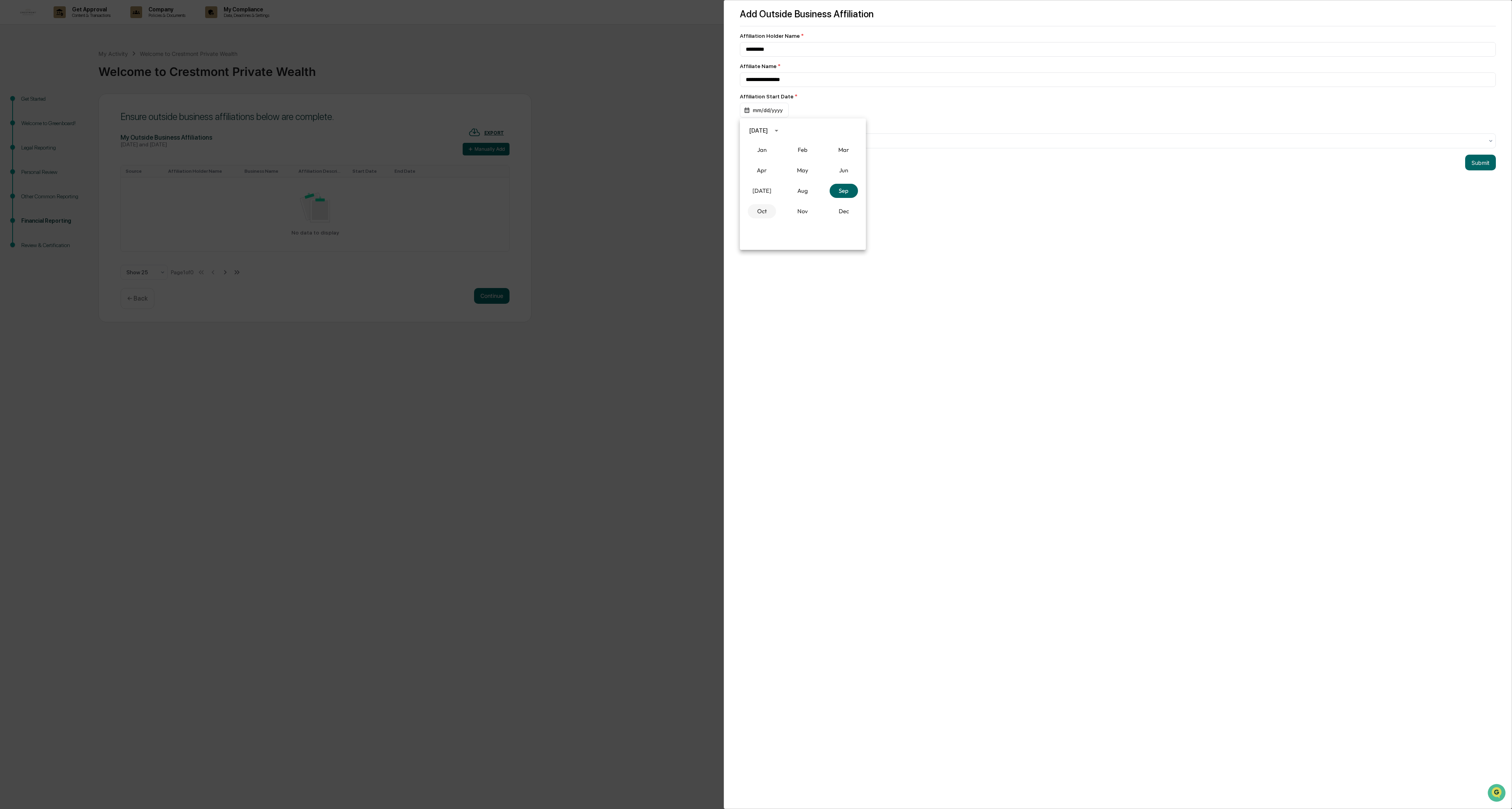
click at [418, 211] on button "Oct" at bounding box center [762, 211] width 28 height 14
click at [418, 162] on button "1" at bounding box center [787, 163] width 14 height 14
click at [418, 50] on input "*********" at bounding box center [1118, 49] width 756 height 15
type input "*********"
click at [418, 161] on button "Submit" at bounding box center [1480, 163] width 31 height 16
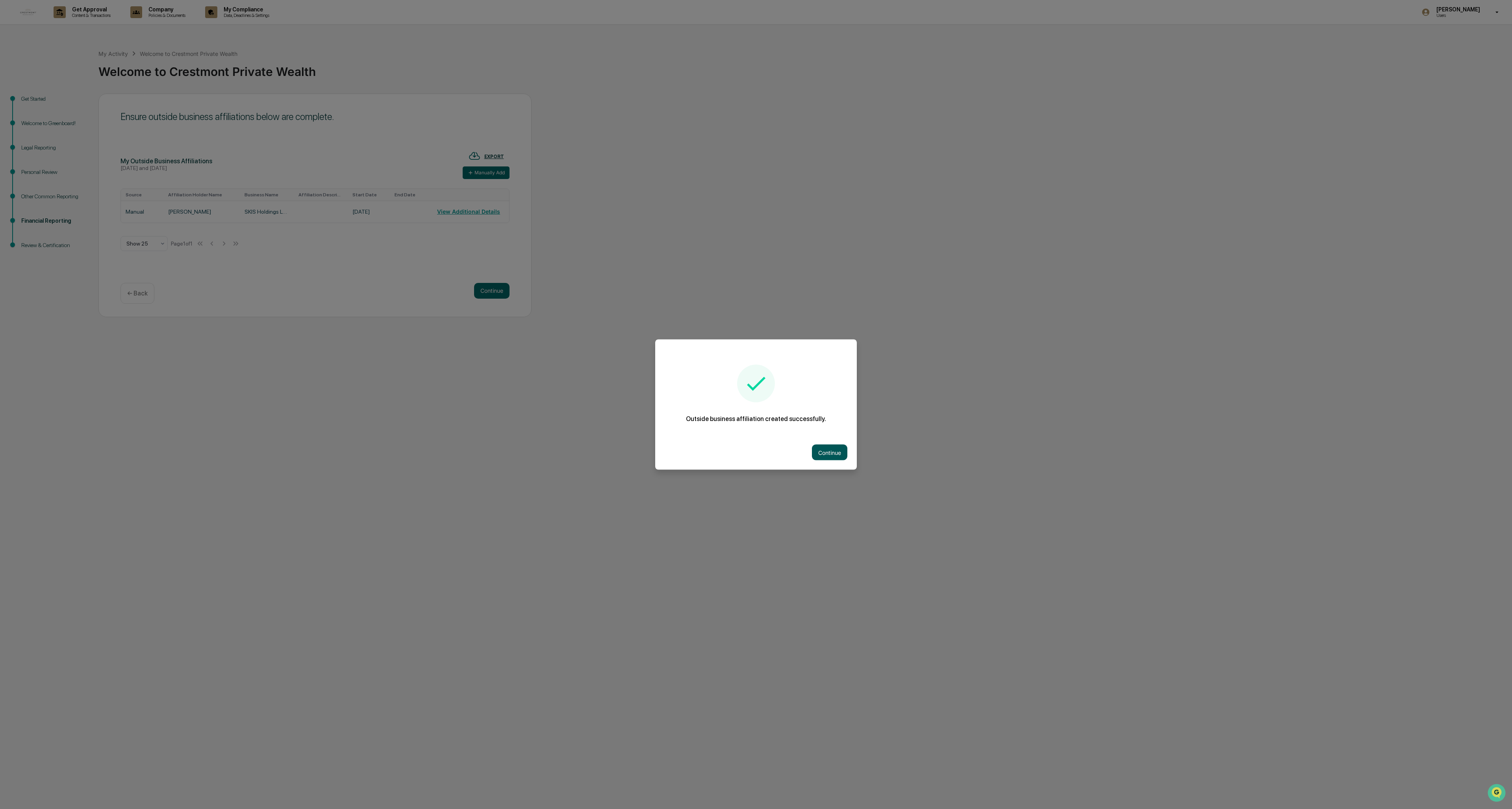
click at [418, 350] on button "Continue" at bounding box center [829, 452] width 35 height 16
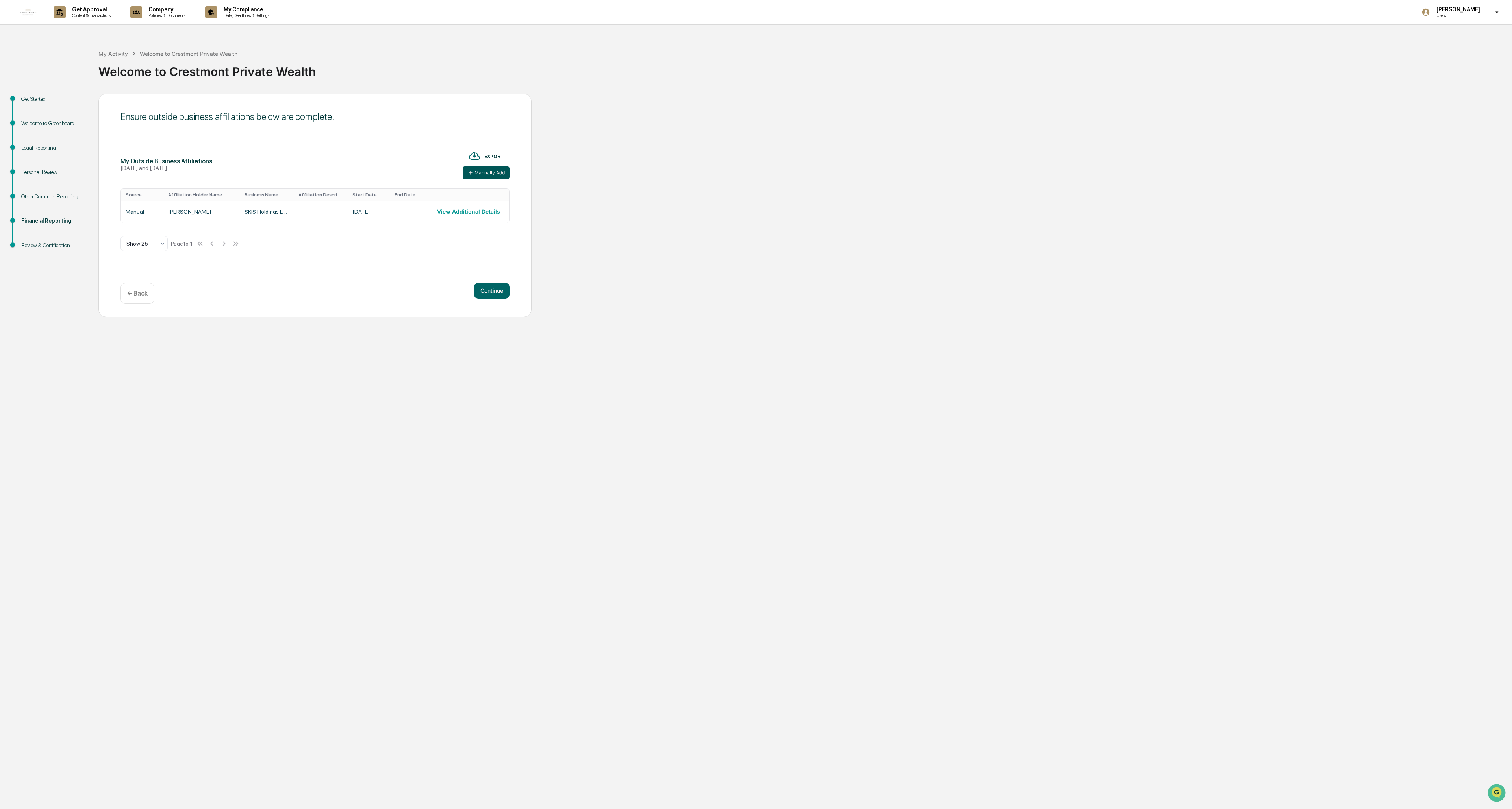
click at [418, 170] on button "Manually Add" at bounding box center [486, 172] width 47 height 12
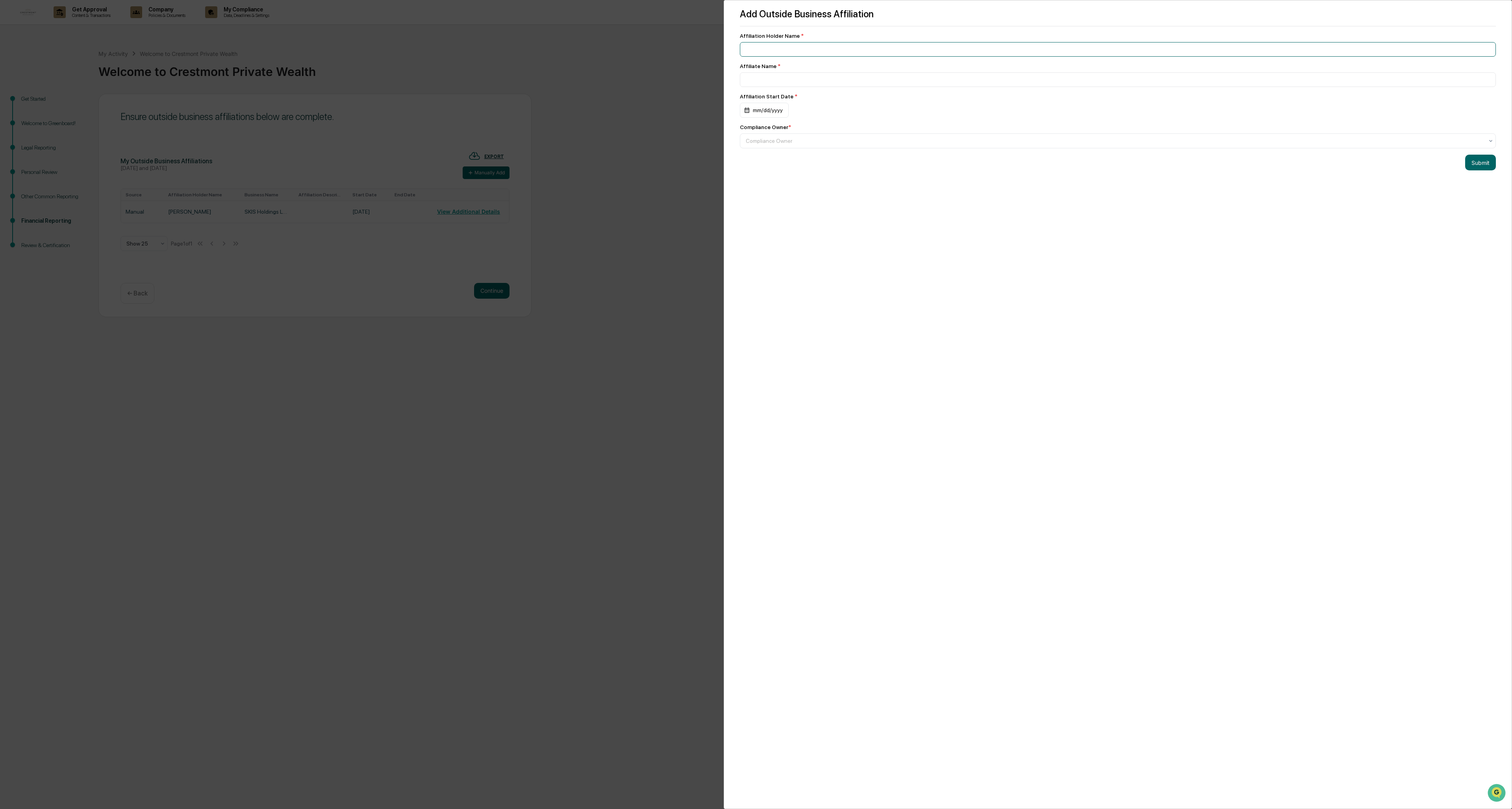
click at [418, 50] on input at bounding box center [1118, 49] width 756 height 15
type input "*"
type input "*********"
type input "**********"
click at [418, 112] on div "mm/dd/yyyy" at bounding box center [764, 110] width 49 height 15
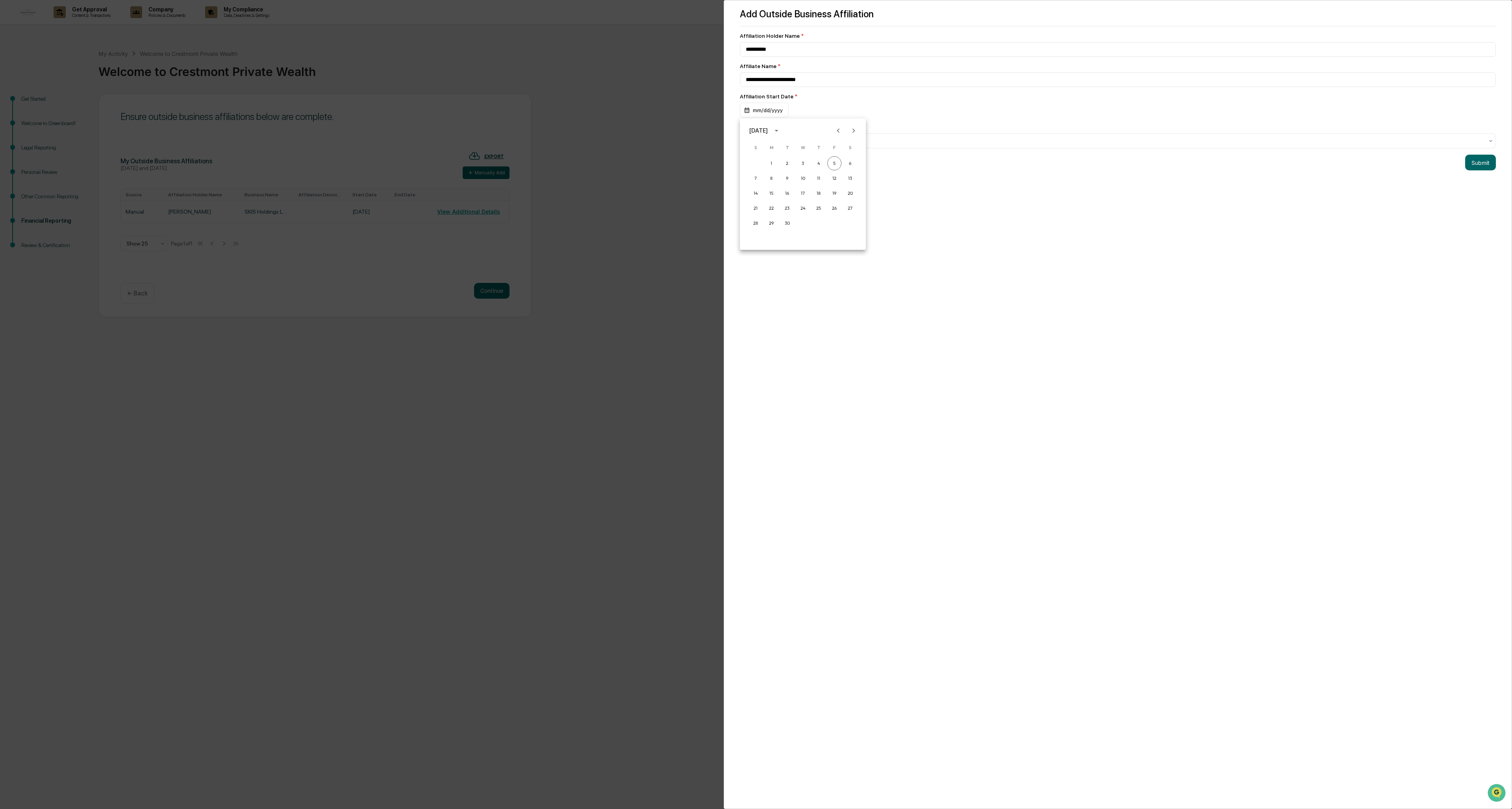
click at [418, 131] on icon "calendar view is open, switch to year view" at bounding box center [777, 130] width 9 height 9
click at [418, 156] on button "2019" at bounding box center [843, 157] width 28 height 14
click at [418, 212] on button "Oct" at bounding box center [762, 211] width 28 height 14
click at [418, 164] on button "1" at bounding box center [787, 163] width 14 height 14
click at [418, 141] on div at bounding box center [1115, 140] width 738 height 8
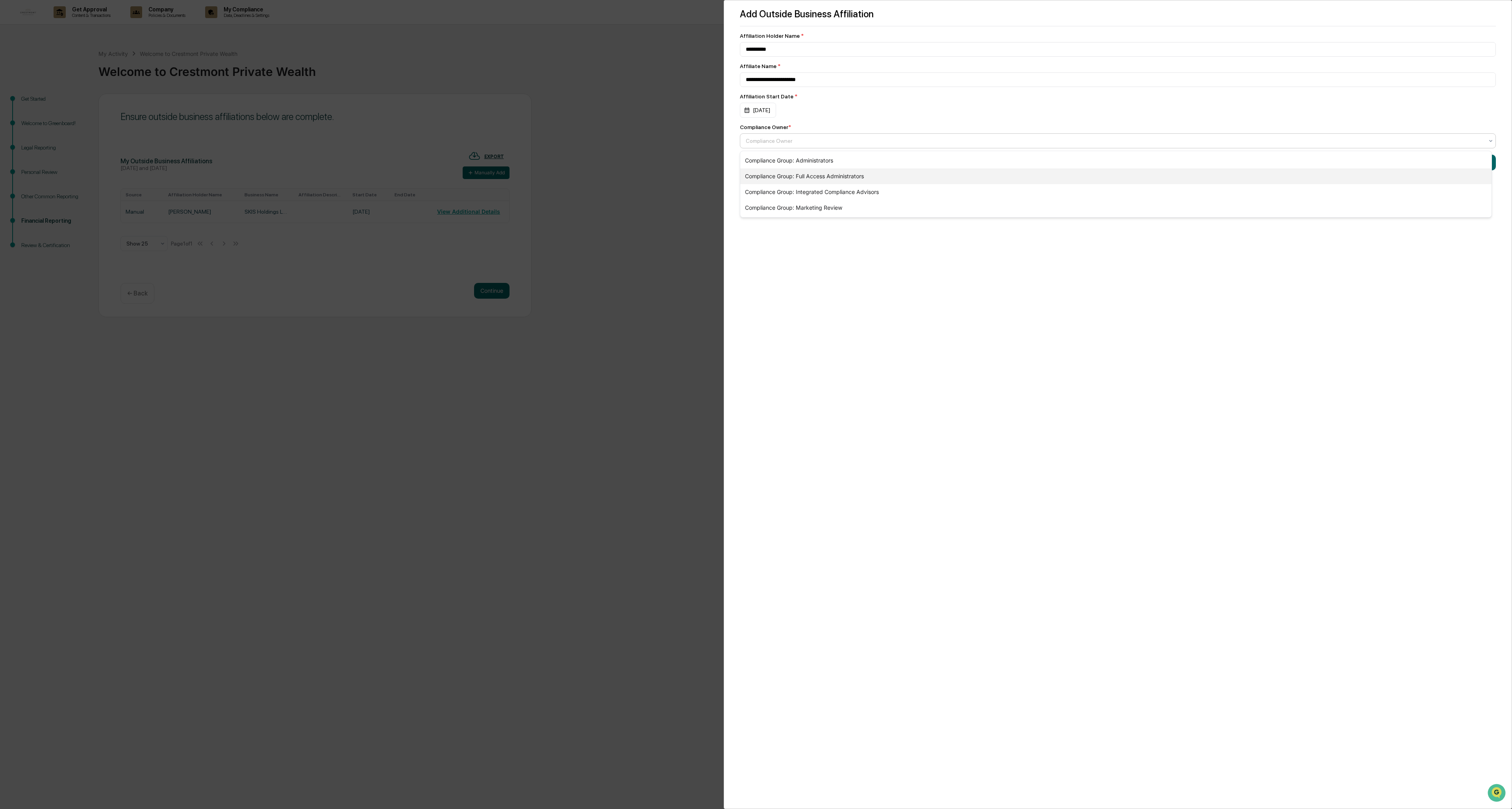
click at [418, 169] on div "Compliance Group: Full Access Administrators" at bounding box center [1116, 176] width 751 height 16
click at [418, 161] on button "Submit" at bounding box center [1480, 163] width 31 height 16
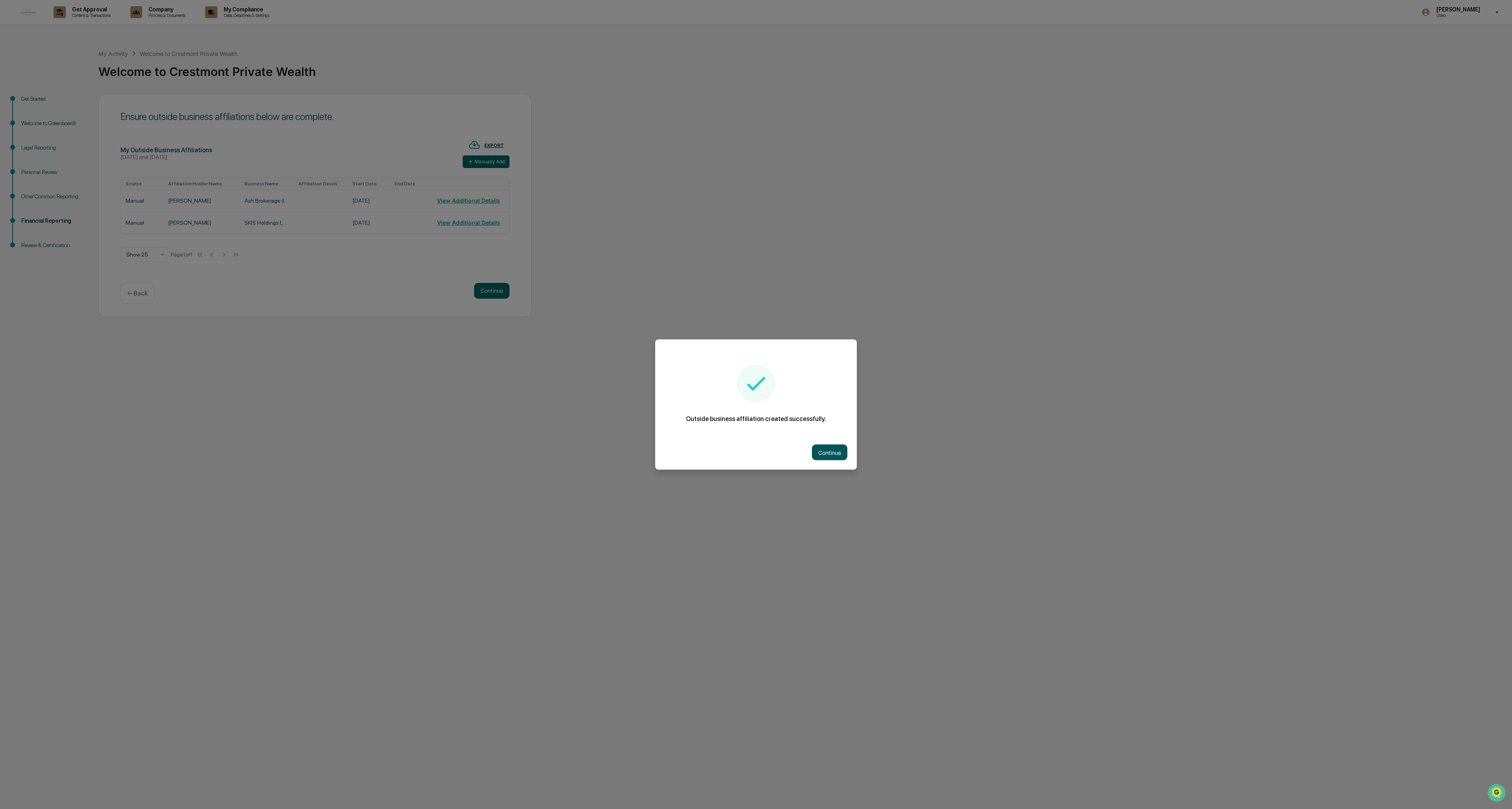
click at [418, 350] on button "Continue" at bounding box center [829, 452] width 35 height 16
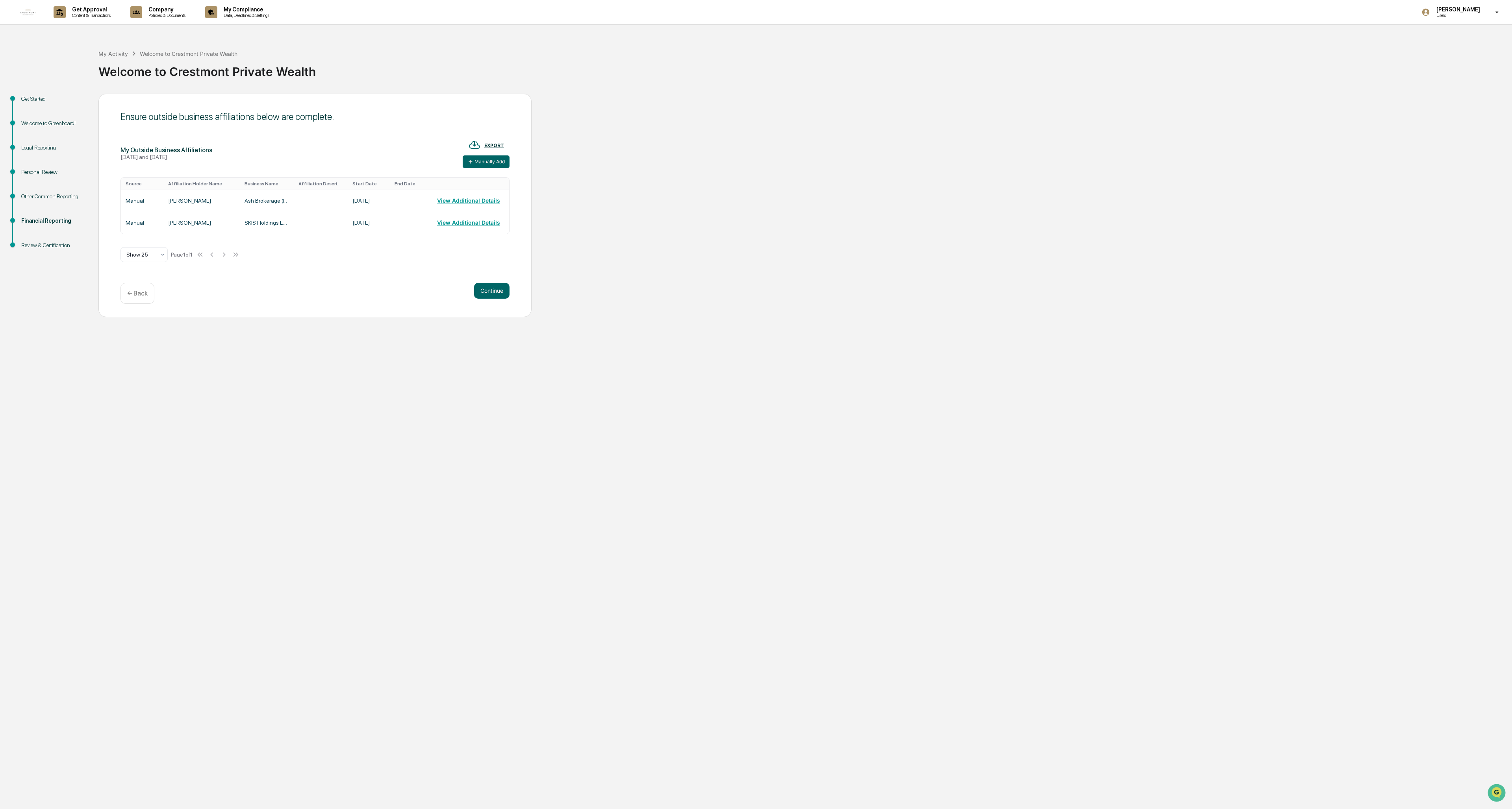
click at [32, 147] on div "Legal Reporting" at bounding box center [53, 148] width 65 height 8
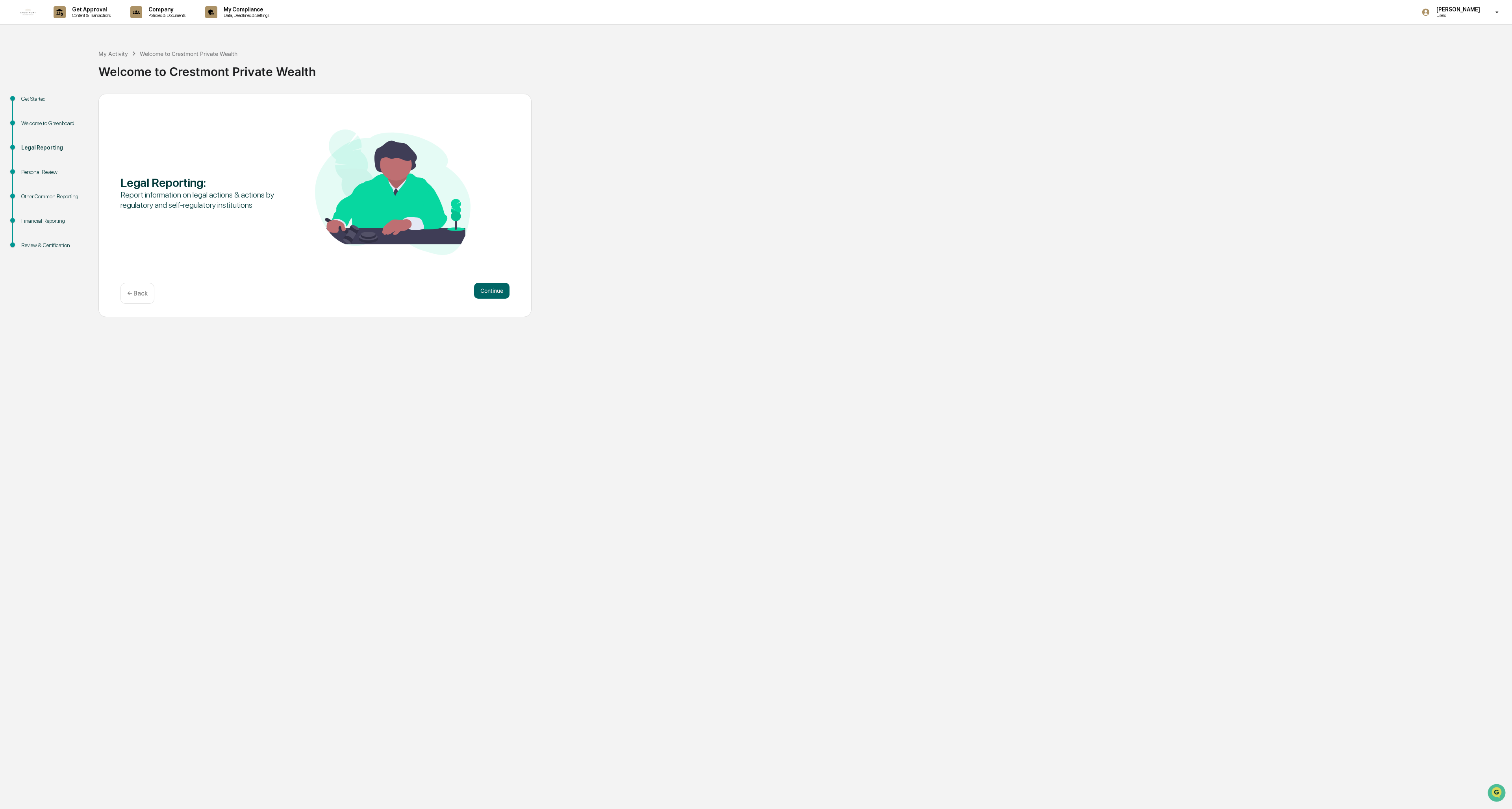
click at [36, 171] on div "Personal Review" at bounding box center [53, 172] width 65 height 8
click at [43, 174] on div "Personal Review" at bounding box center [53, 172] width 65 height 8
click at [50, 147] on div "Legal Reporting" at bounding box center [53, 148] width 65 height 8
click at [418, 289] on button "Continue" at bounding box center [492, 290] width 35 height 16
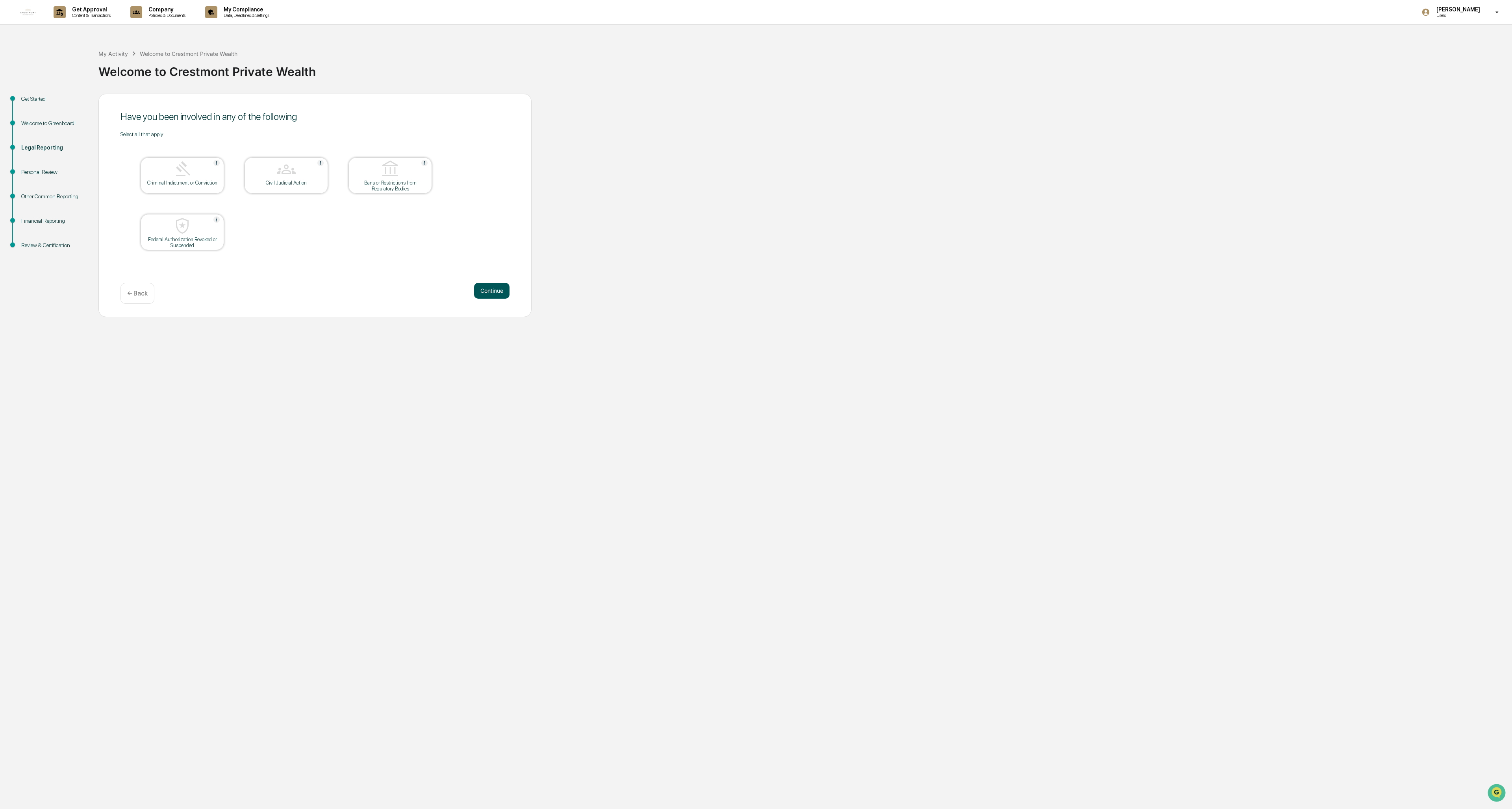
click at [418, 290] on button "Continue" at bounding box center [492, 290] width 35 height 16
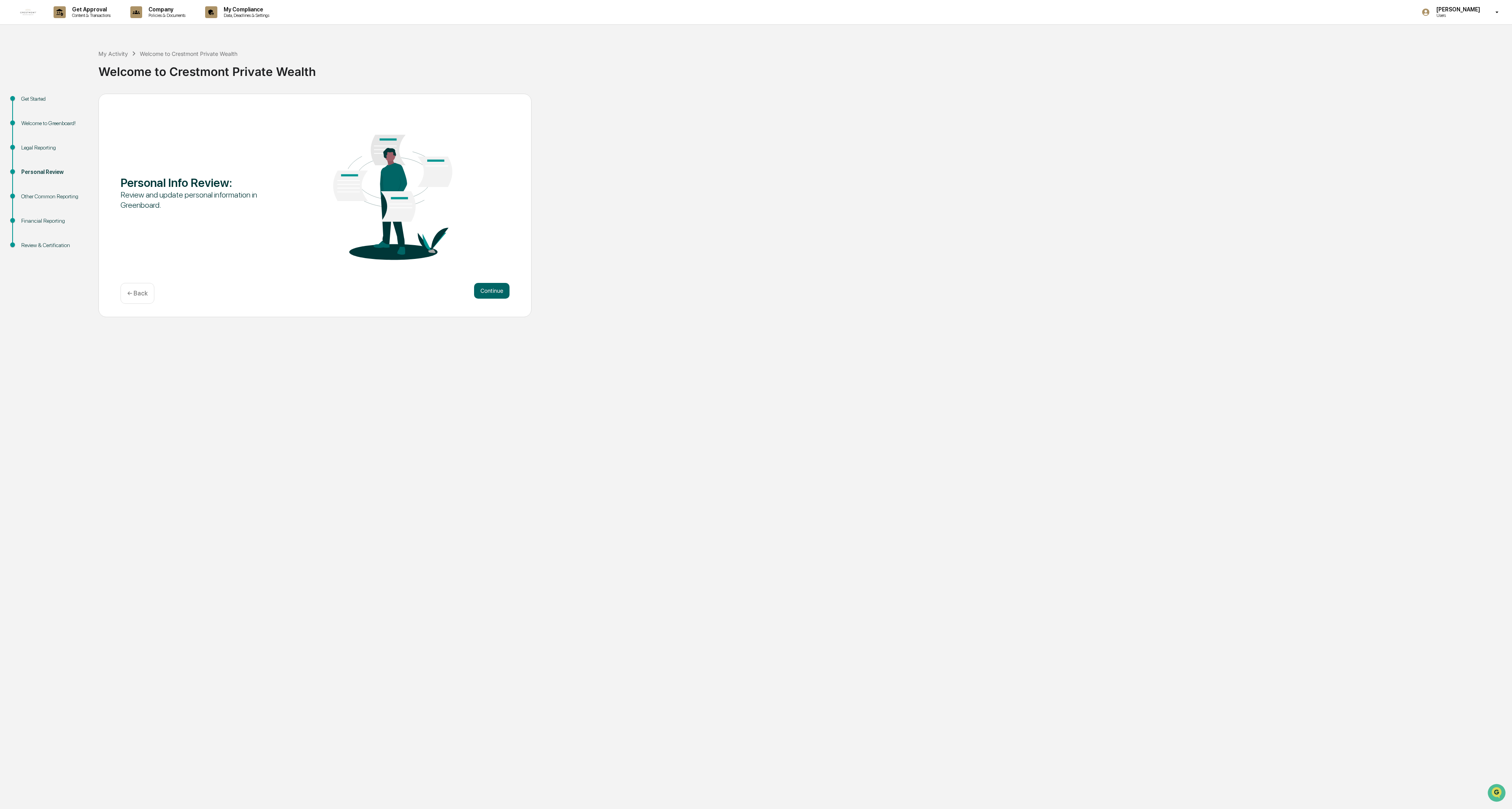
click at [418, 290] on button "Continue" at bounding box center [492, 290] width 35 height 16
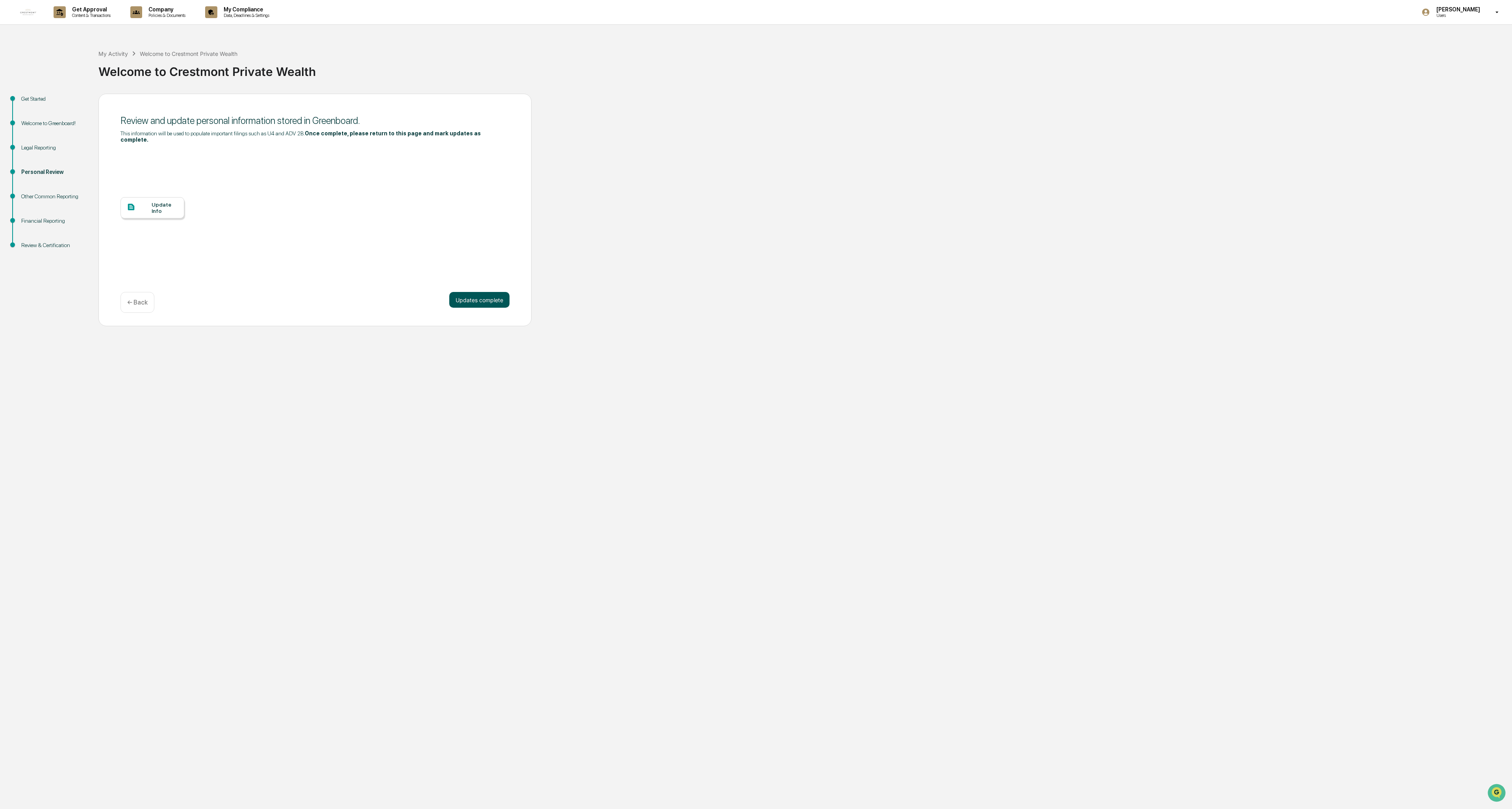
click at [418, 292] on button "Updates complete" at bounding box center [479, 300] width 60 height 16
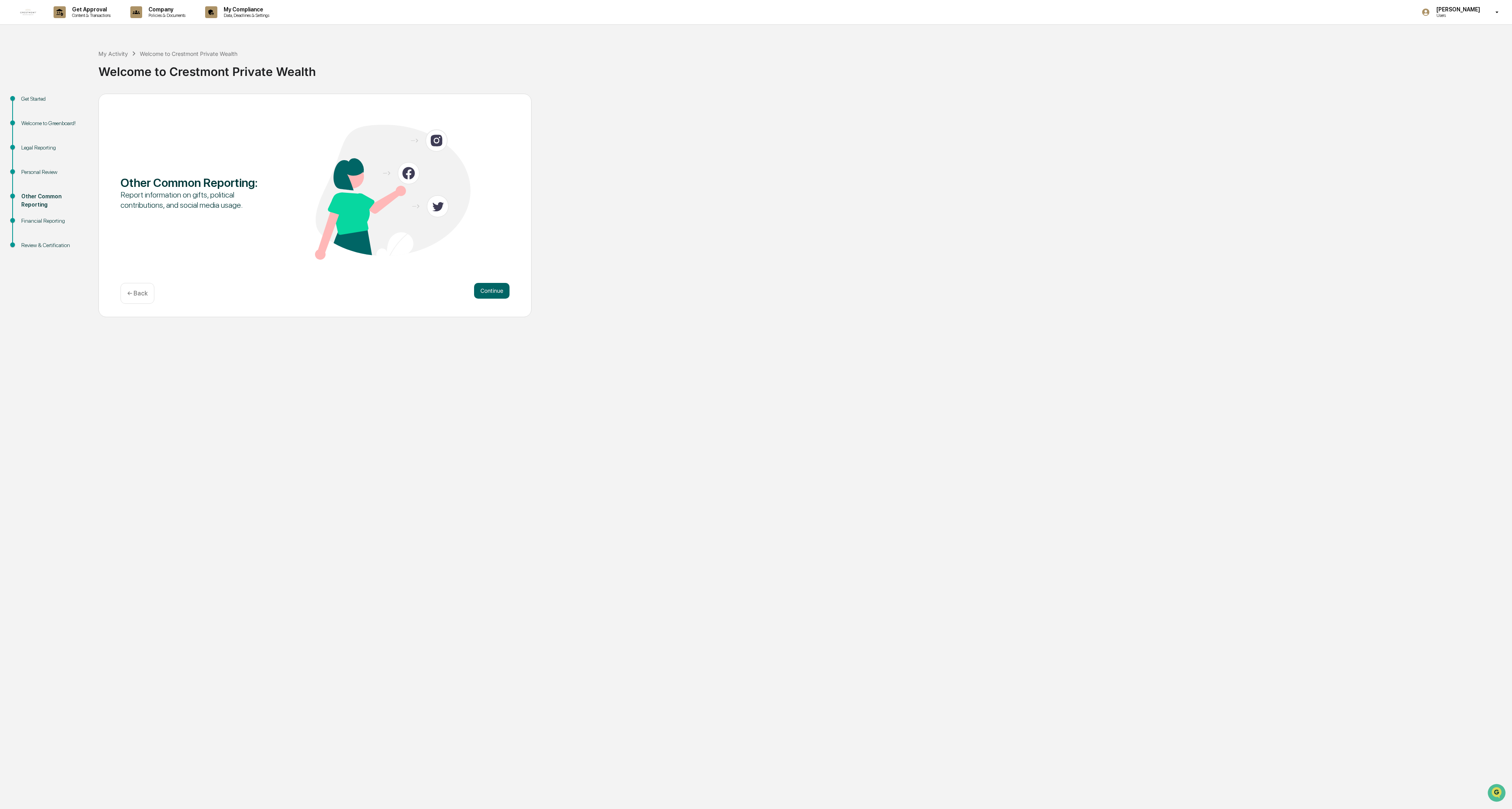
click at [418, 291] on button "Continue" at bounding box center [492, 290] width 35 height 16
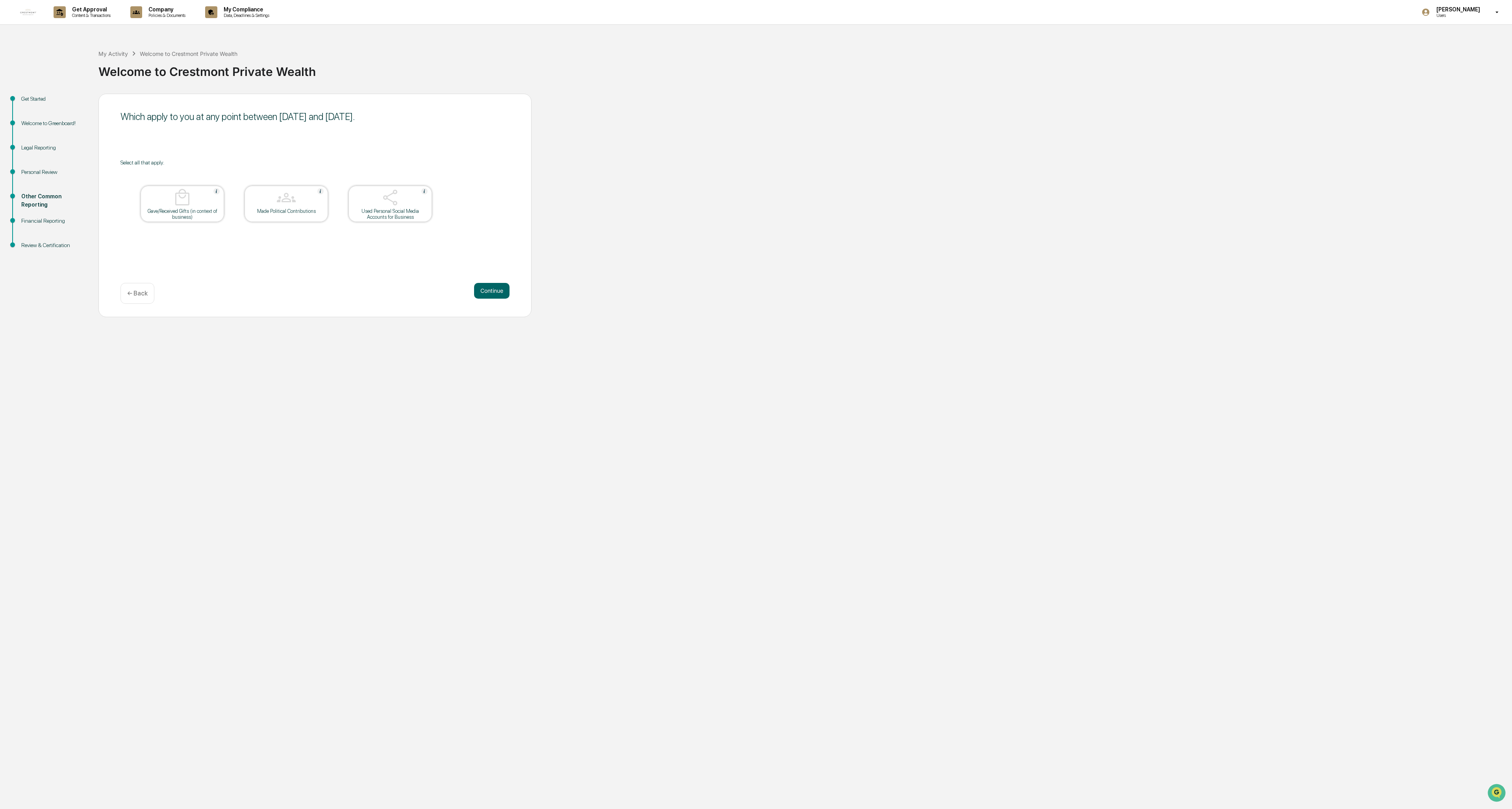
click at [418, 291] on button "Continue" at bounding box center [492, 290] width 35 height 16
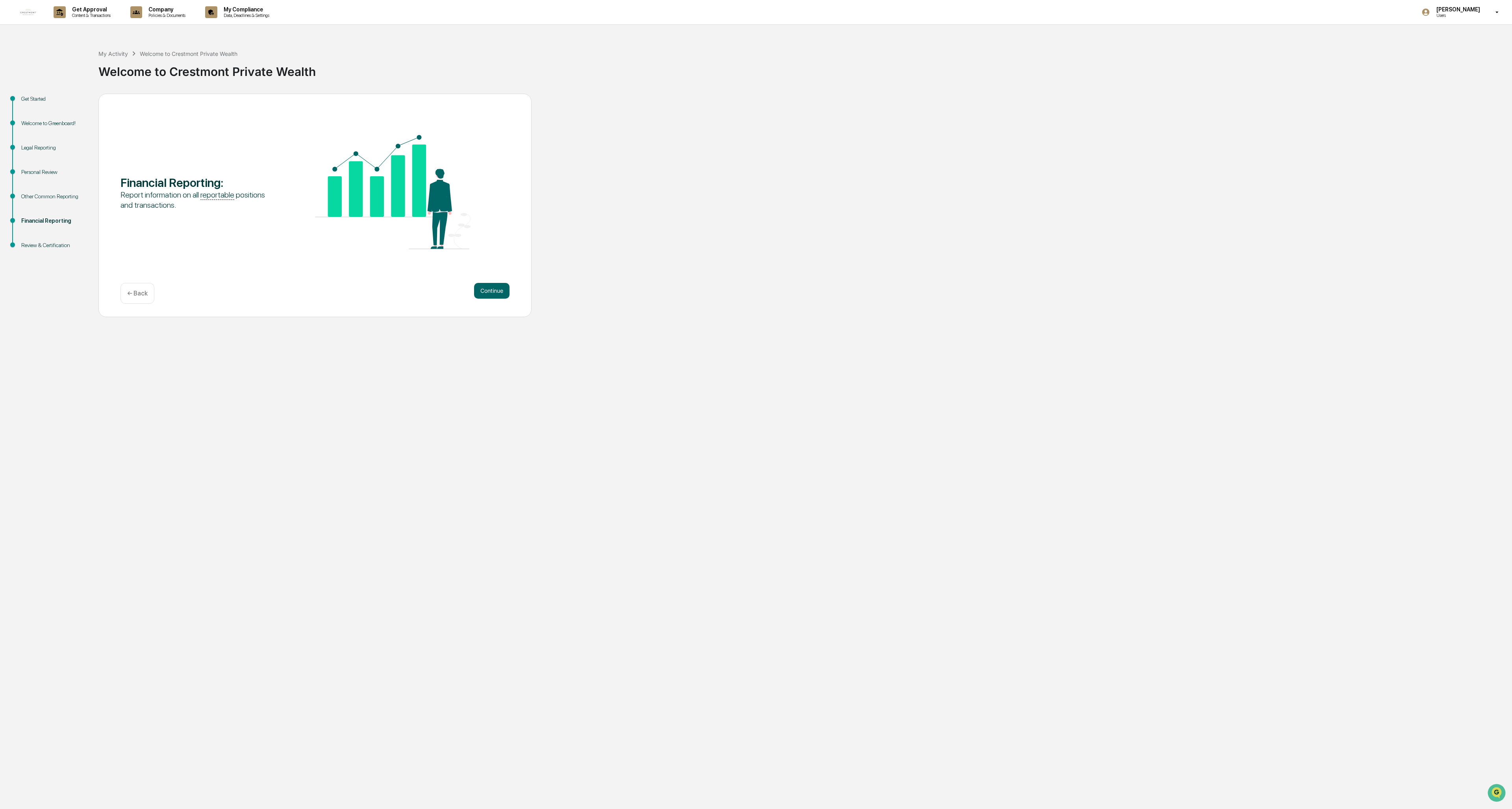
click at [418, 291] on button "Continue" at bounding box center [492, 290] width 35 height 16
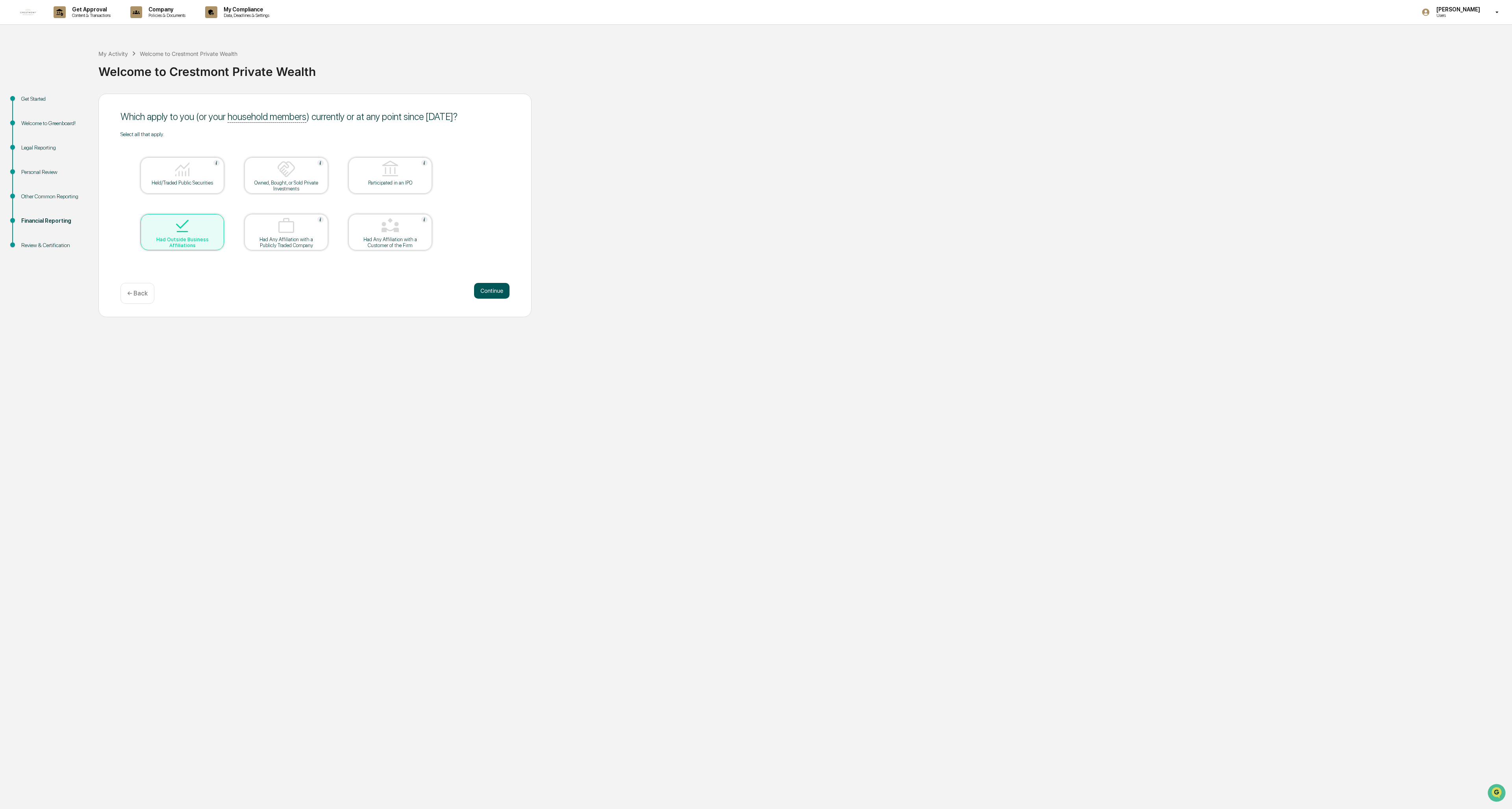
click at [418, 289] on button "Continue" at bounding box center [492, 290] width 35 height 16
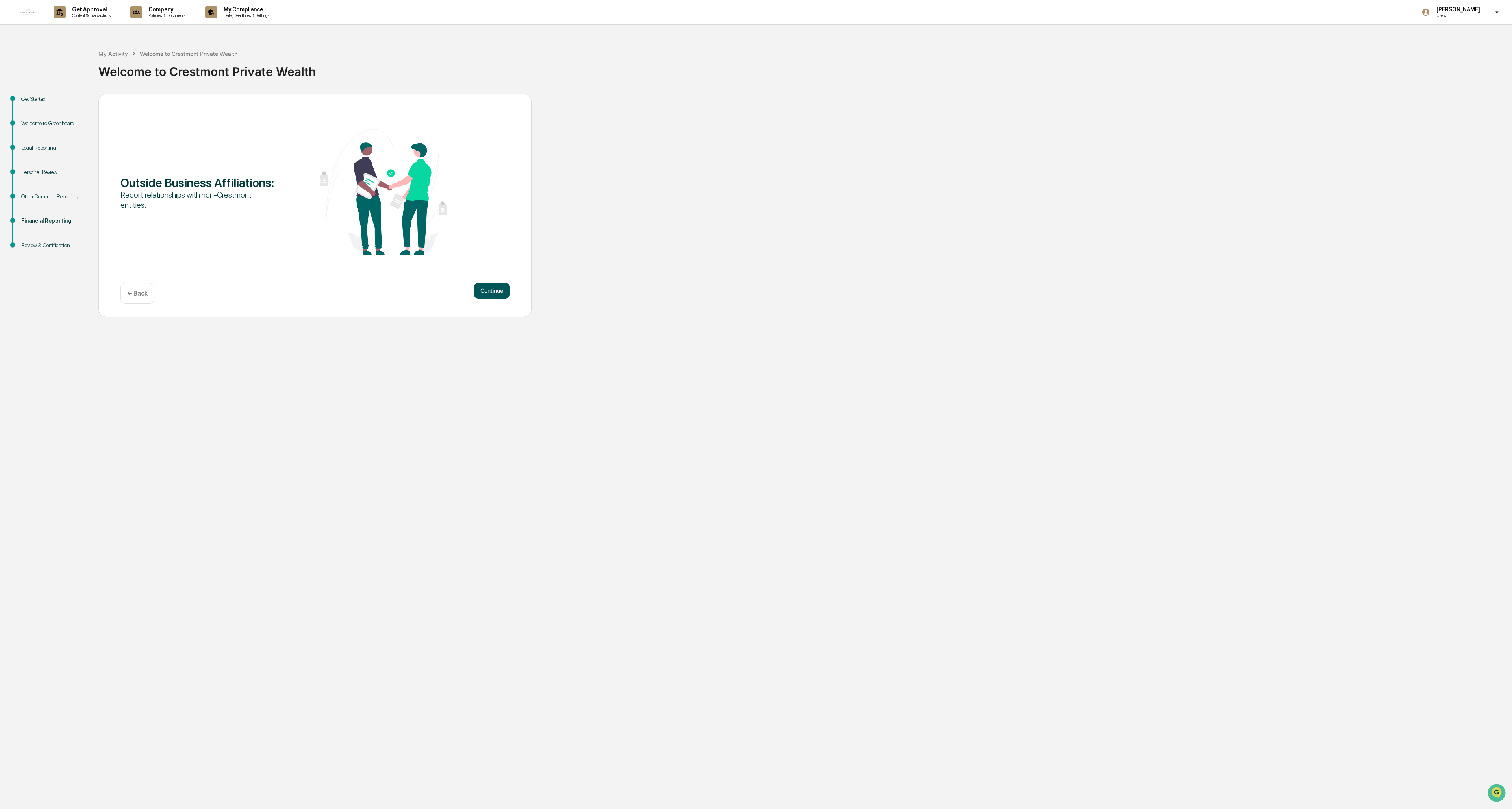
click at [418, 290] on button "Continue" at bounding box center [492, 290] width 35 height 16
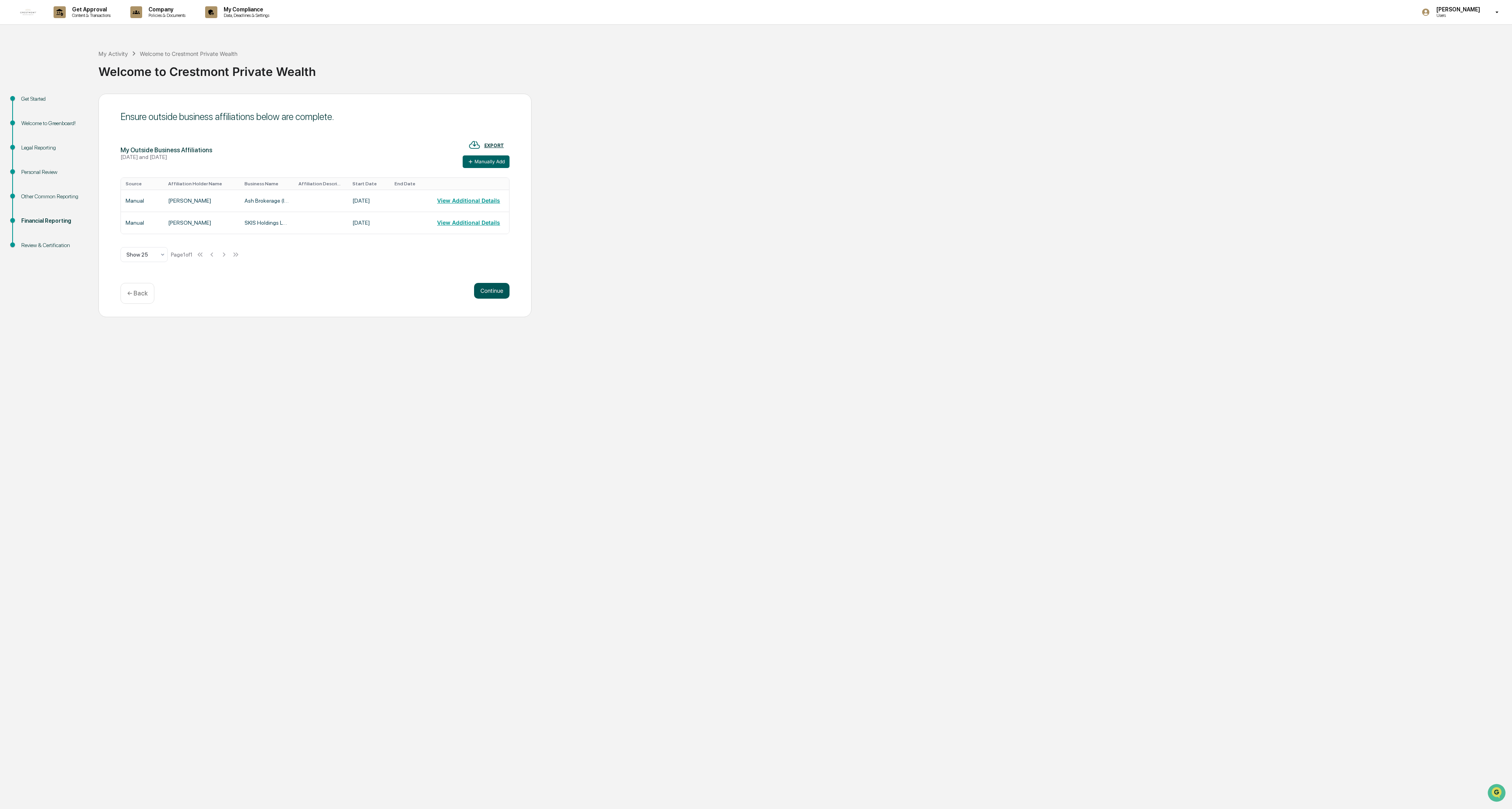
click at [418, 287] on button "Continue" at bounding box center [492, 290] width 35 height 16
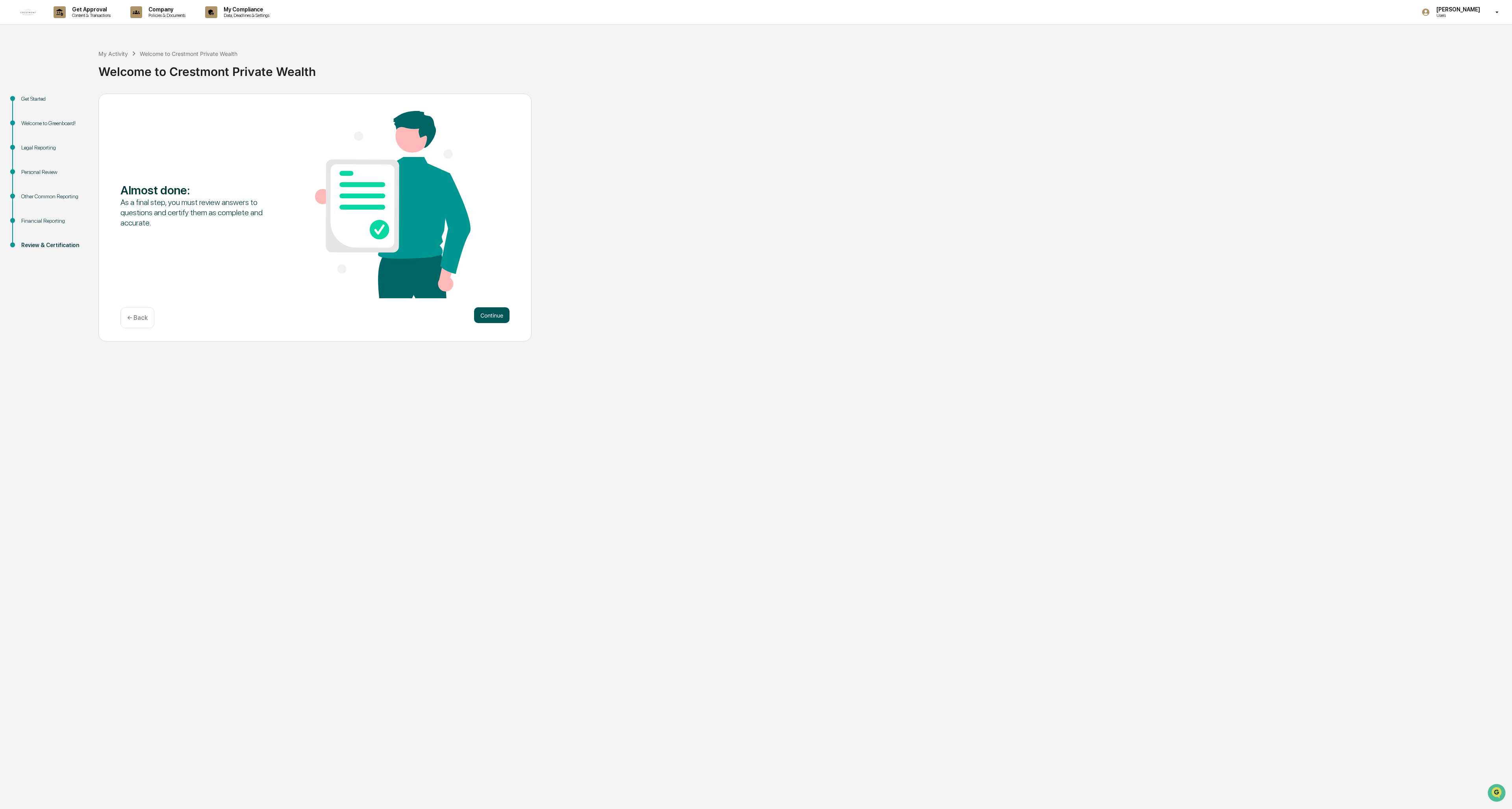
click at [418, 313] on button "Continue" at bounding box center [492, 315] width 35 height 16
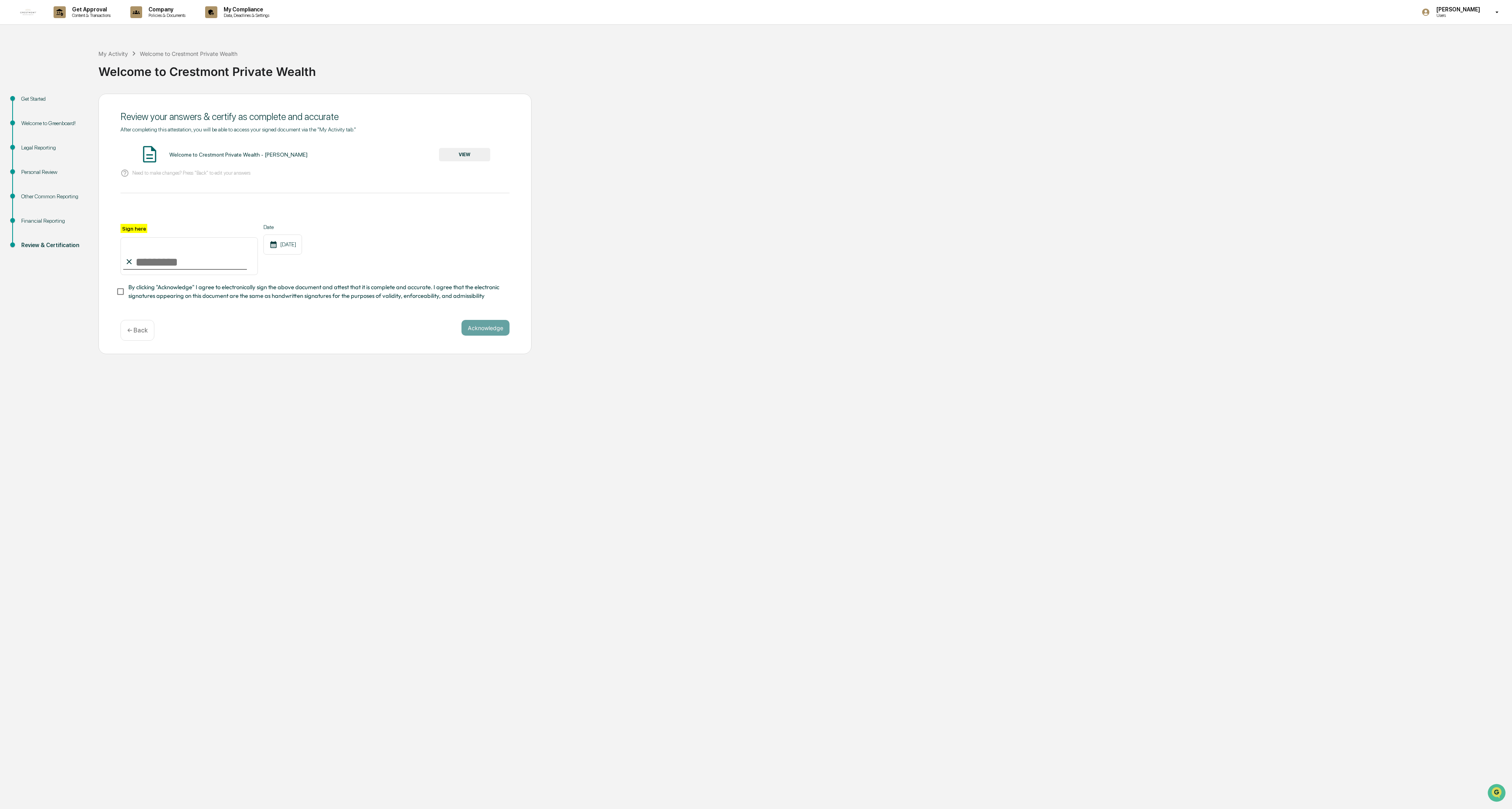
click at [149, 262] on input "Sign here" at bounding box center [189, 256] width 137 height 38
type input "**********"
click at [418, 329] on button "Acknowledge" at bounding box center [485, 327] width 48 height 16
click at [418, 160] on button "VIEW" at bounding box center [464, 154] width 51 height 13
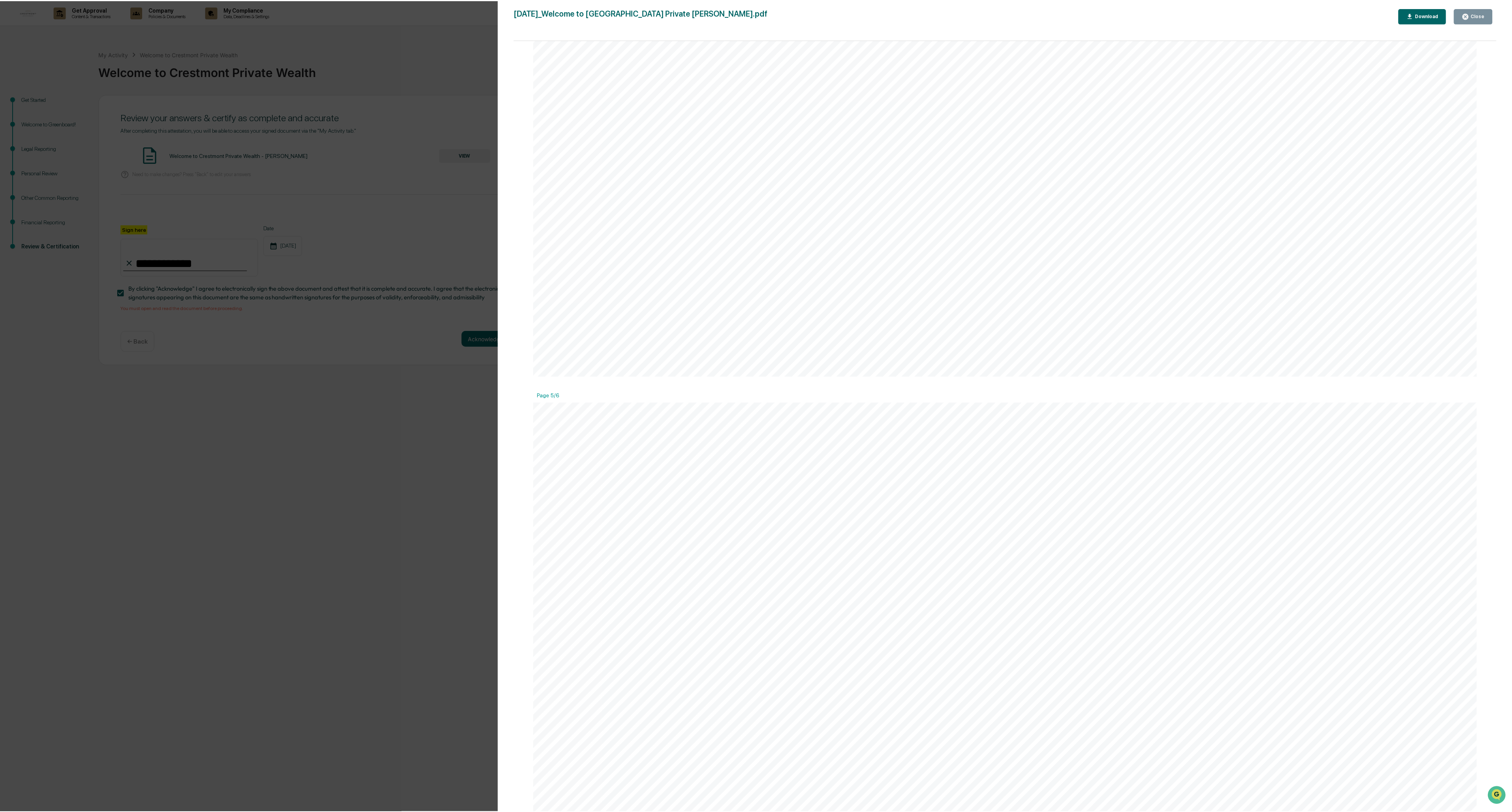
scroll to position [5143, 0]
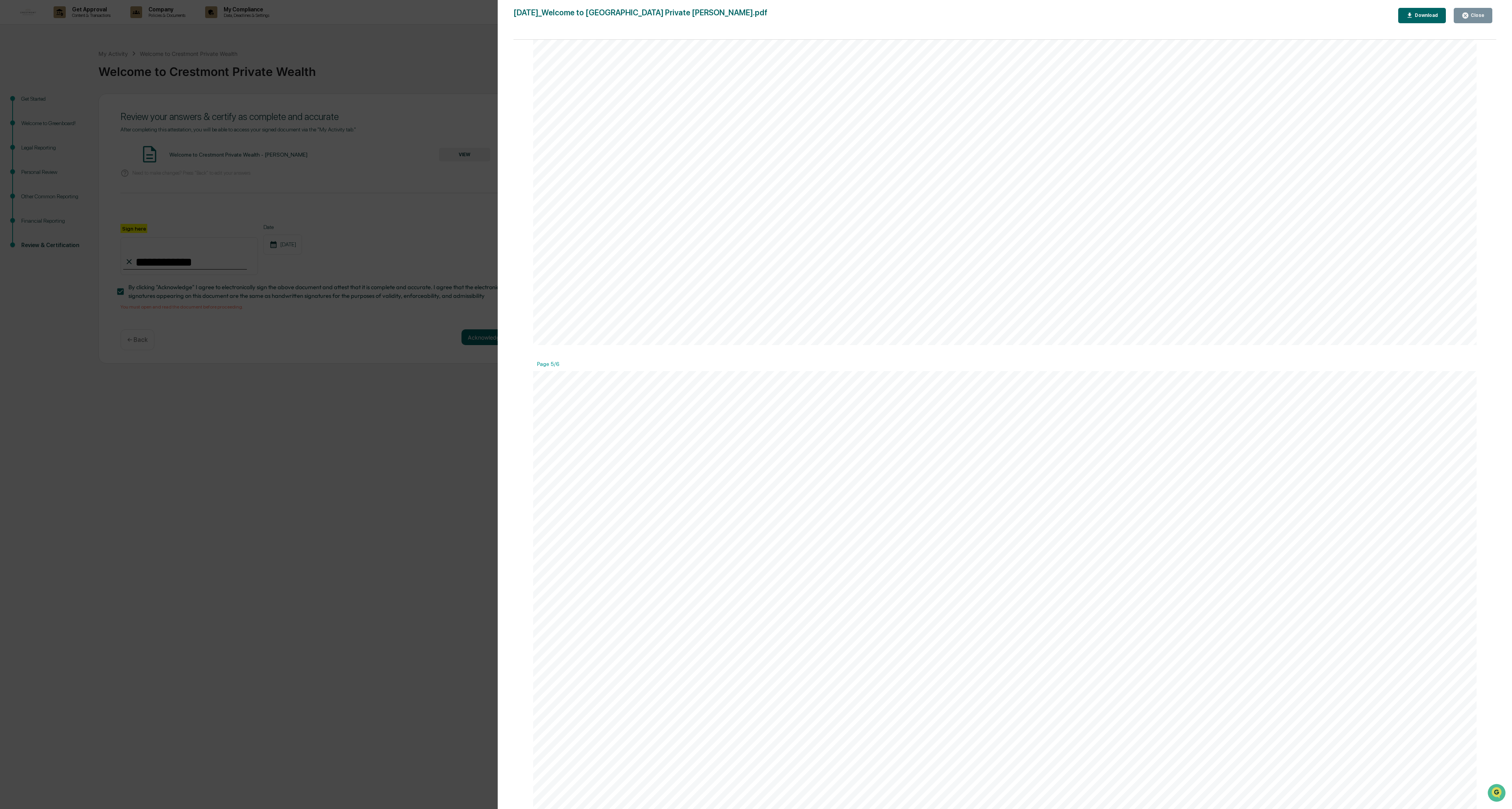
click at [418, 18] on div "Close" at bounding box center [1477, 15] width 15 height 5
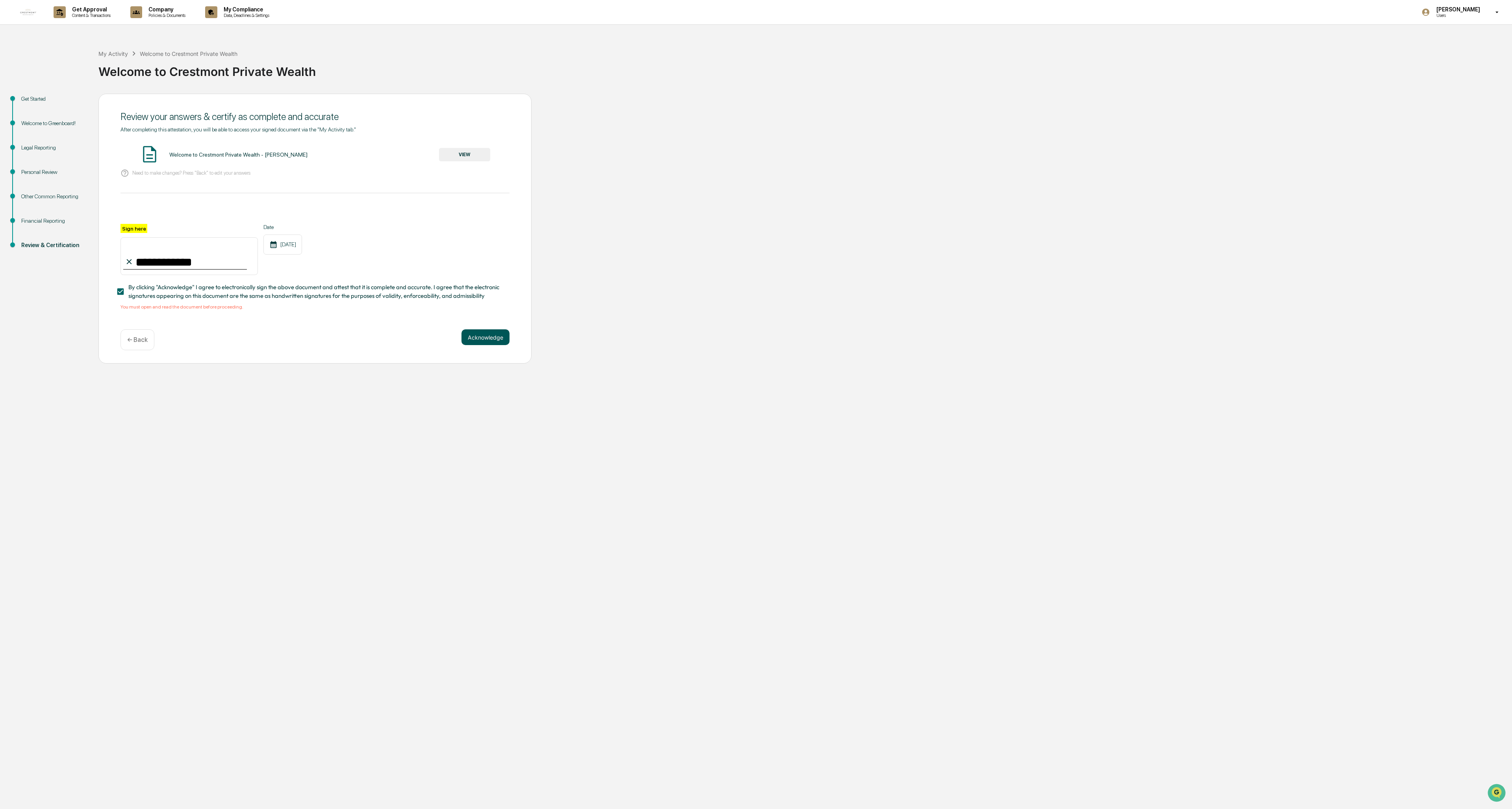
click at [418, 342] on button "Acknowledge" at bounding box center [485, 337] width 48 height 16
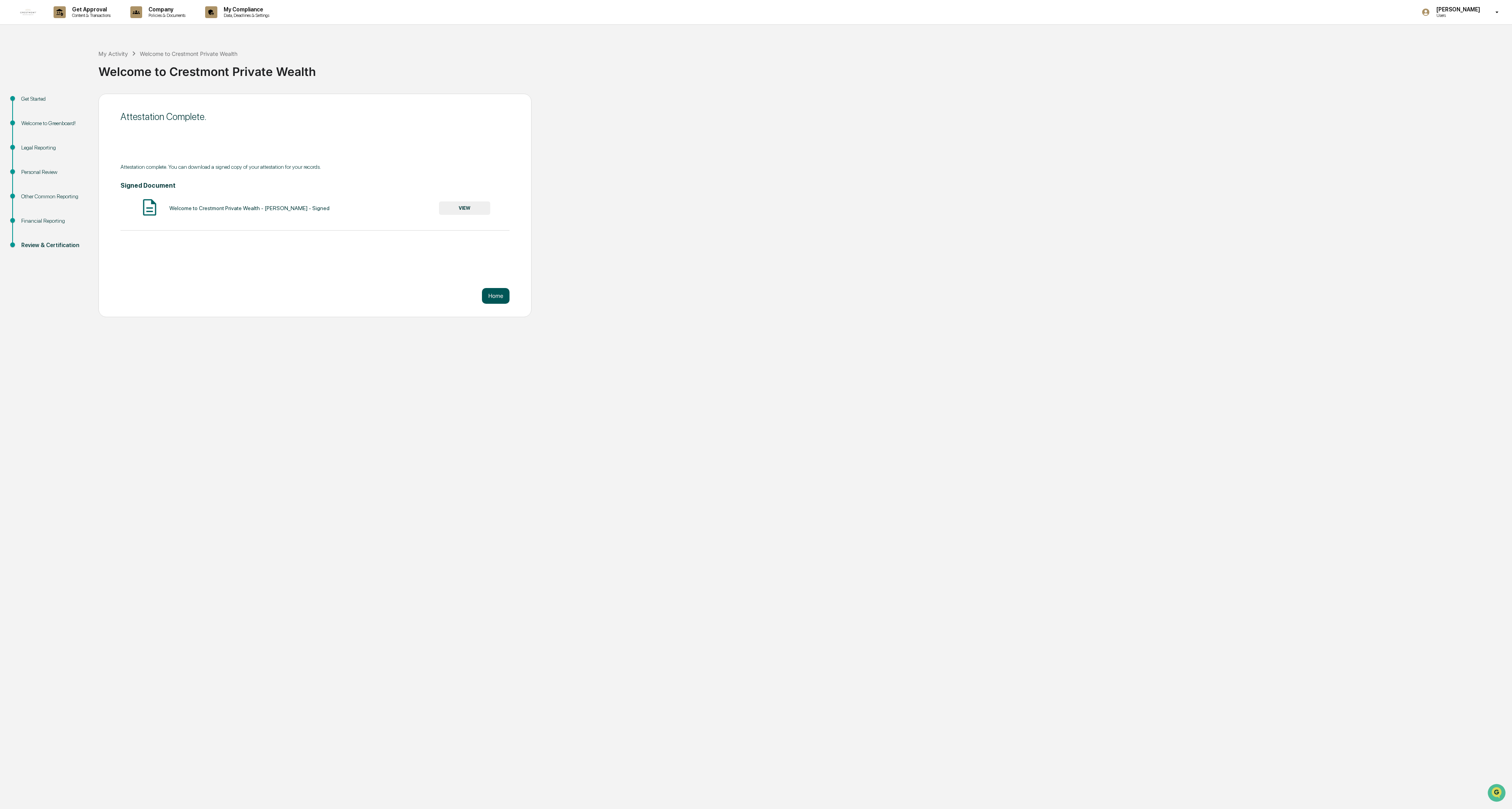
click at [418, 296] on button "Home" at bounding box center [495, 296] width 28 height 16
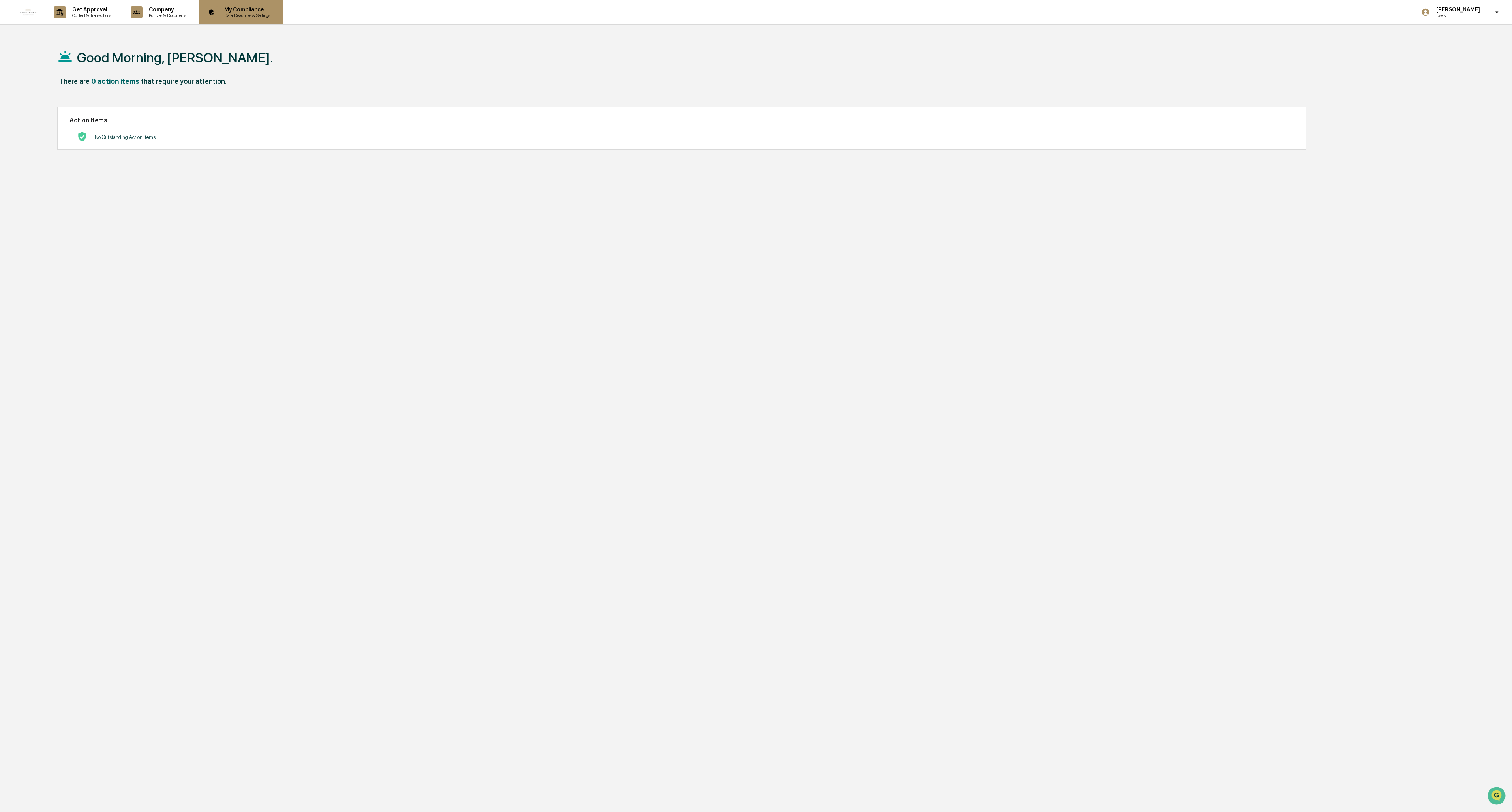
click at [248, 13] on p "Data, Deadlines & Settings" at bounding box center [245, 15] width 56 height 5
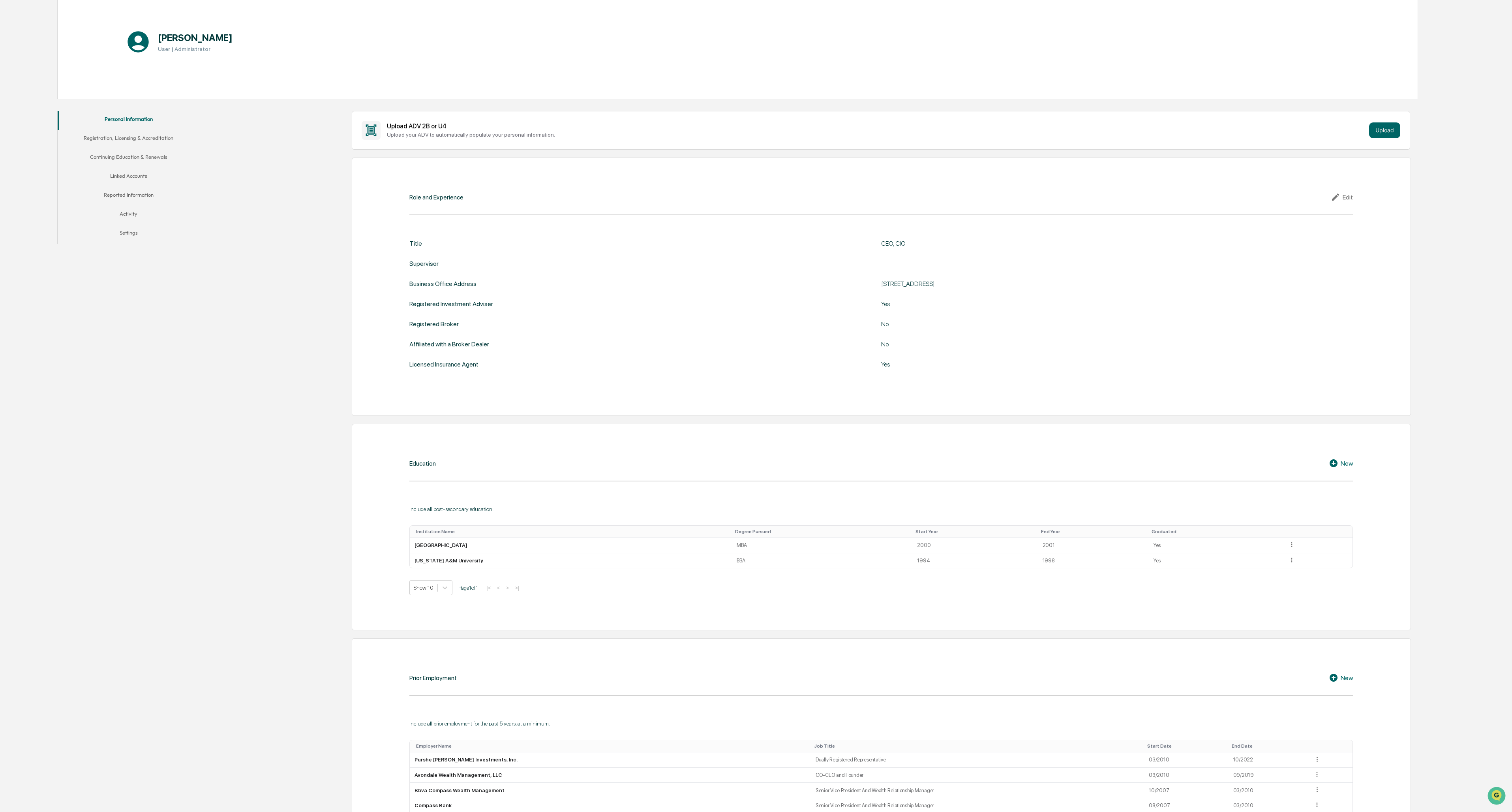
scroll to position [91, 0]
click at [125, 199] on button "Reported Information" at bounding box center [128, 197] width 142 height 19
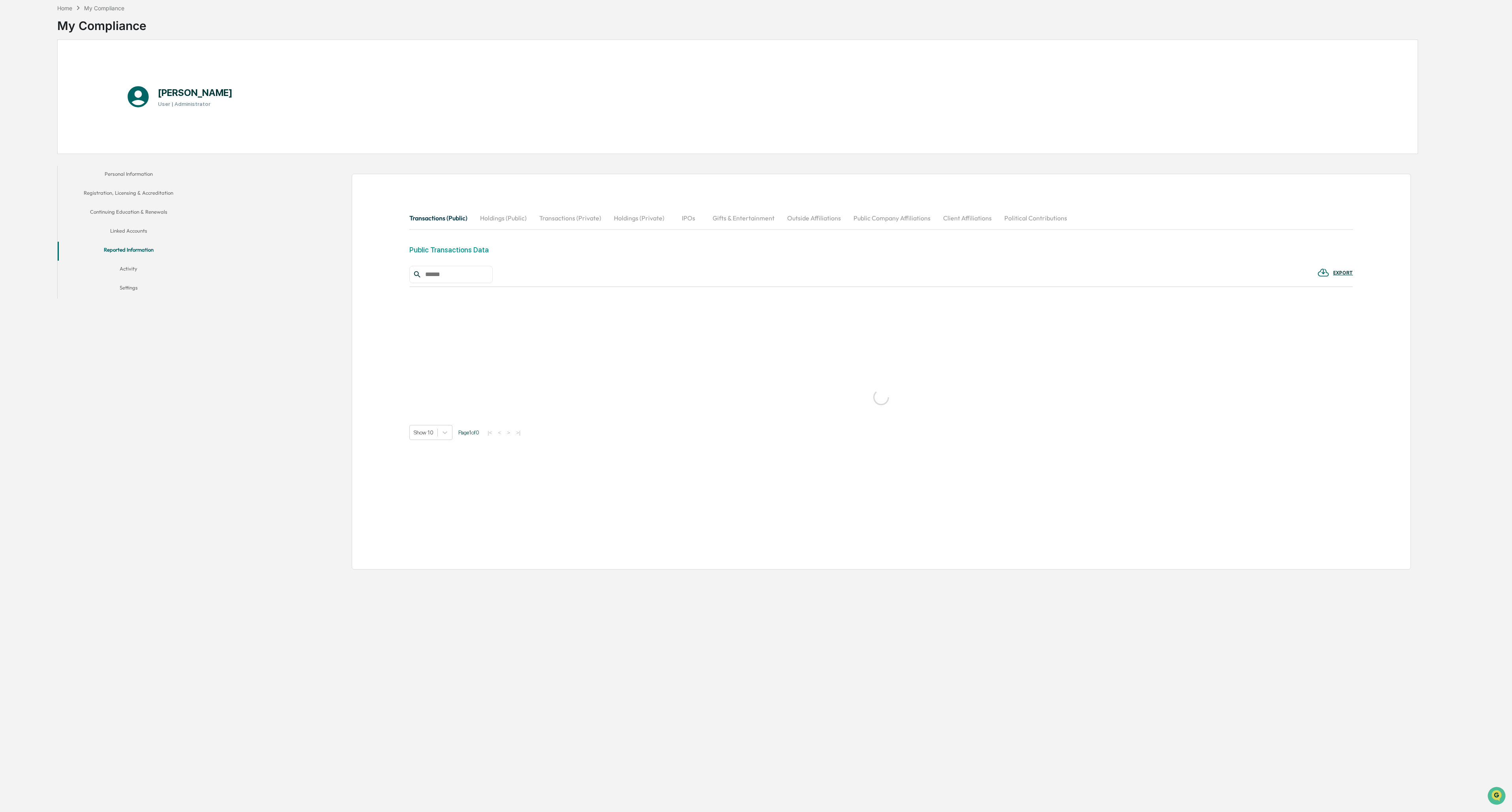
scroll to position [38, 0]
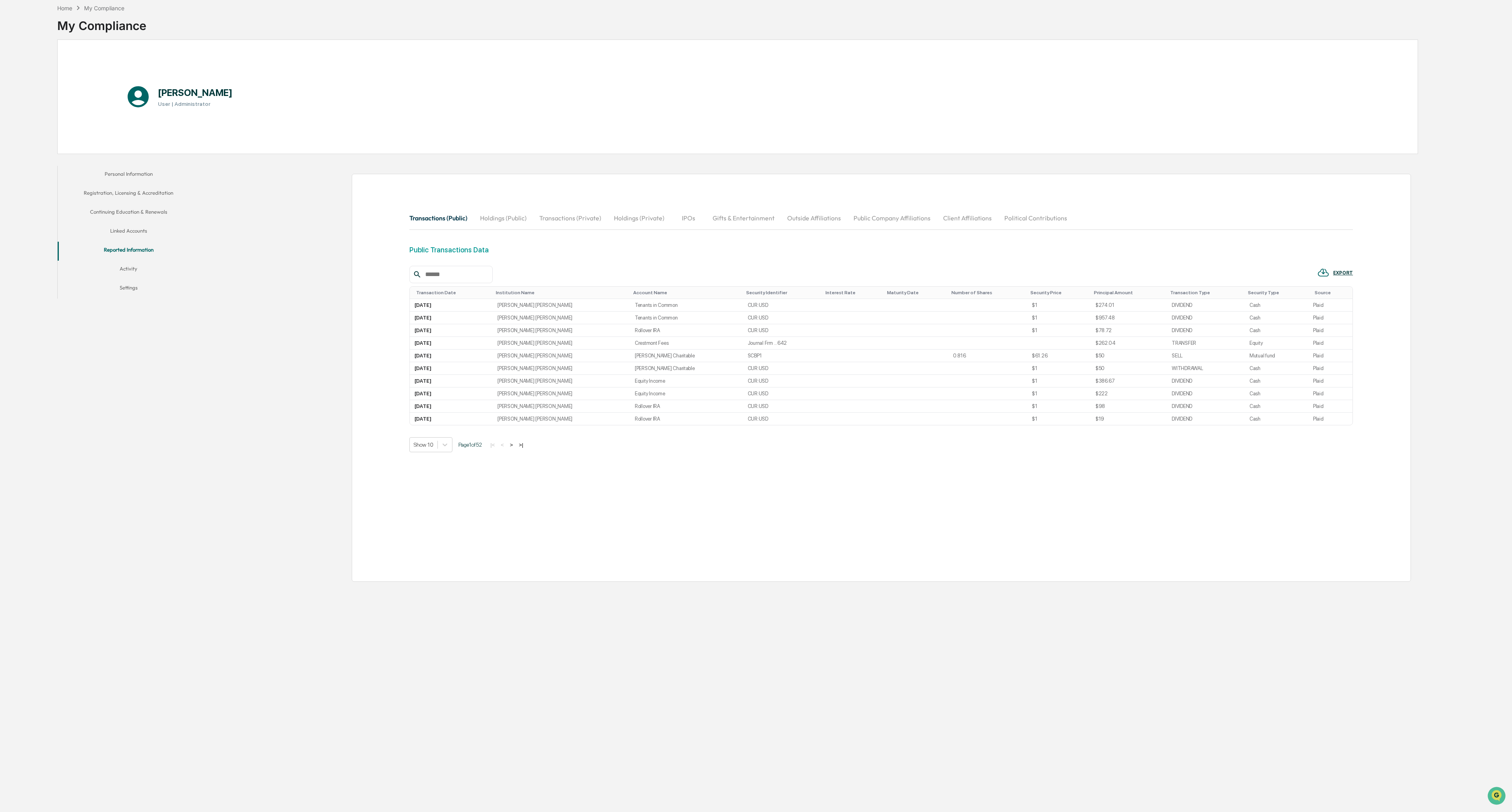
click at [419, 220] on button "Outside Affiliations" at bounding box center [814, 218] width 67 height 19
